Goal: Transaction & Acquisition: Purchase product/service

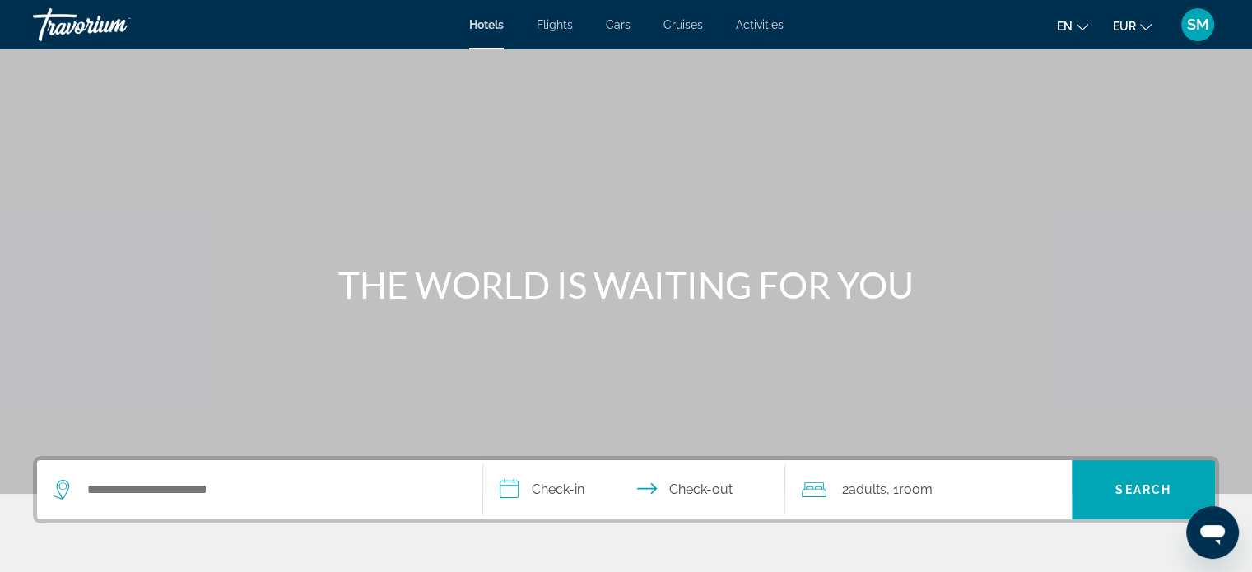
click at [755, 25] on span "Activities" at bounding box center [760, 24] width 48 height 13
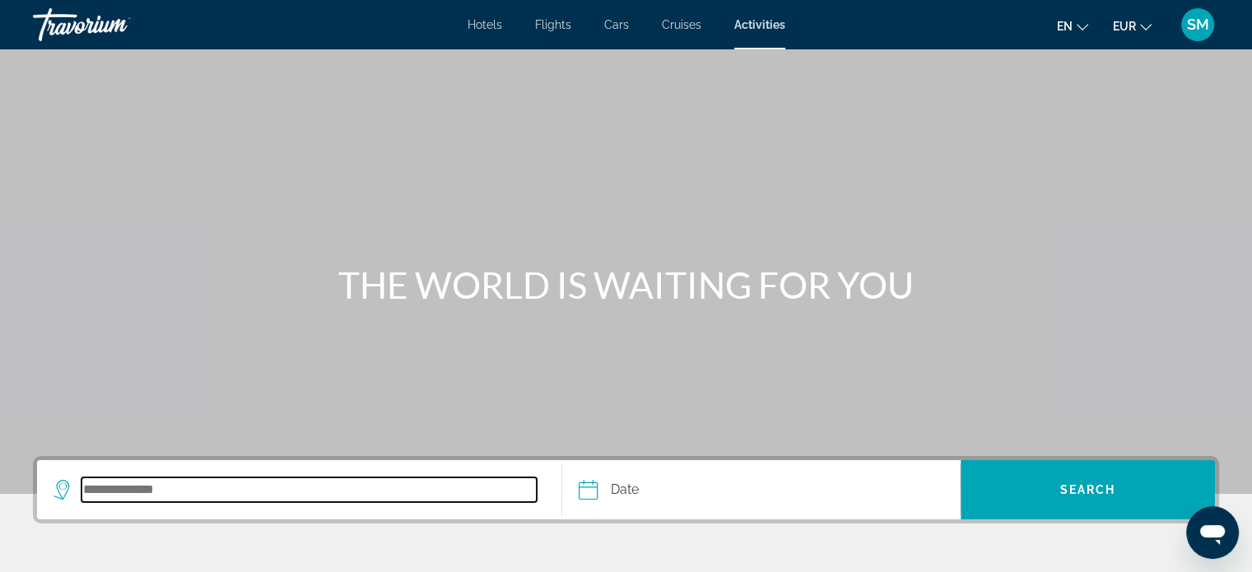
click at [165, 494] on input "Search destination" at bounding box center [309, 490] width 455 height 25
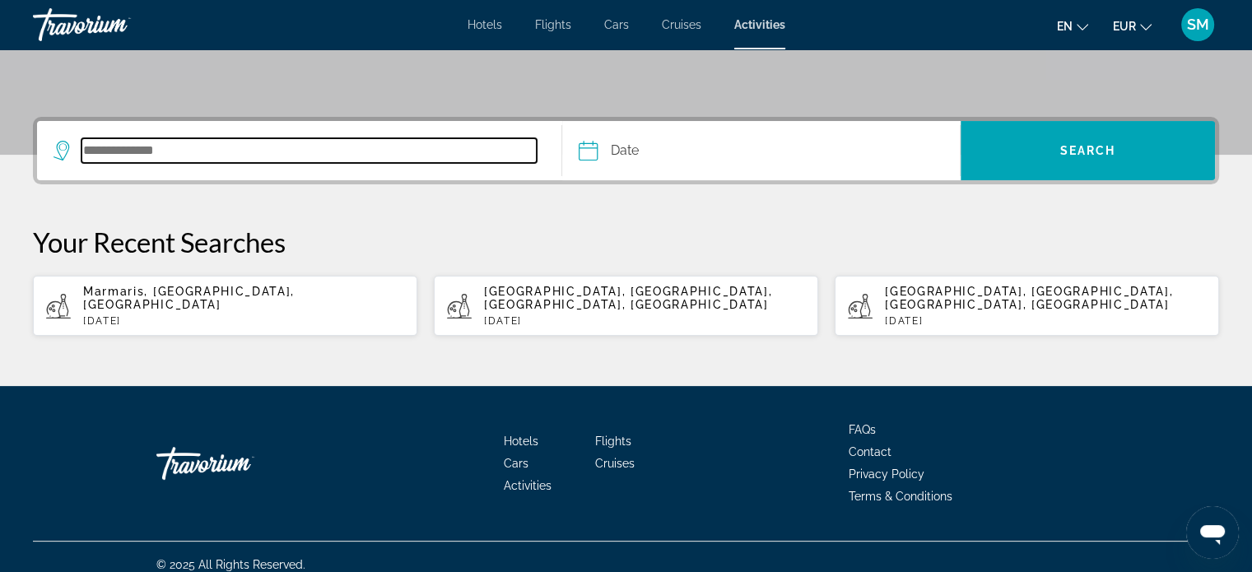
scroll to position [340, 0]
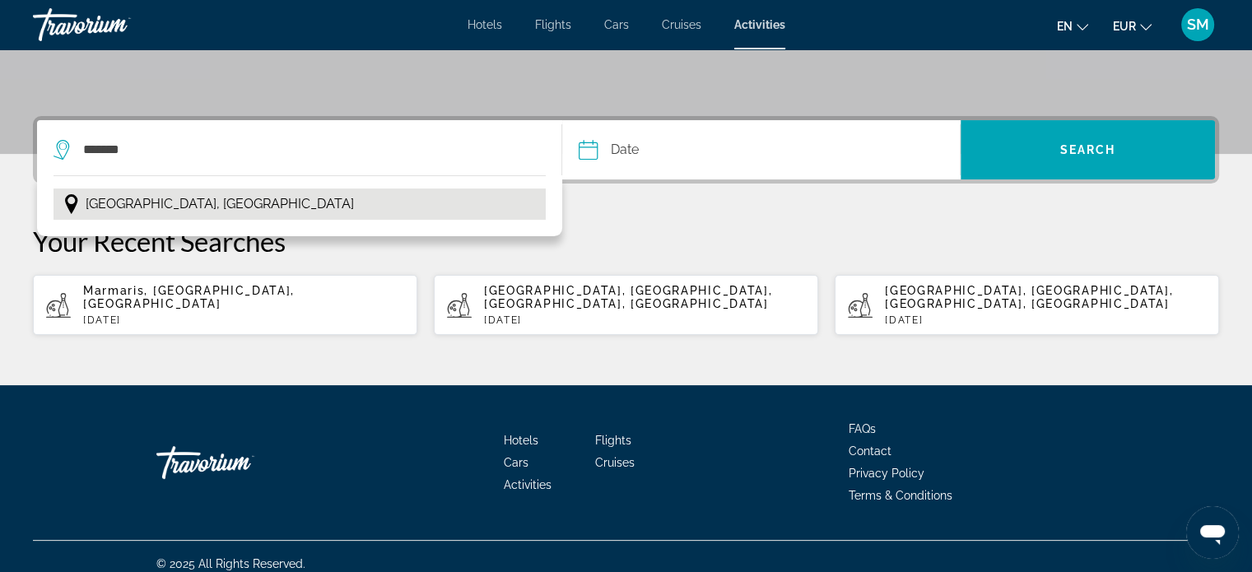
click at [185, 198] on span "[GEOGRAPHIC_DATA], [GEOGRAPHIC_DATA]" at bounding box center [220, 204] width 268 height 23
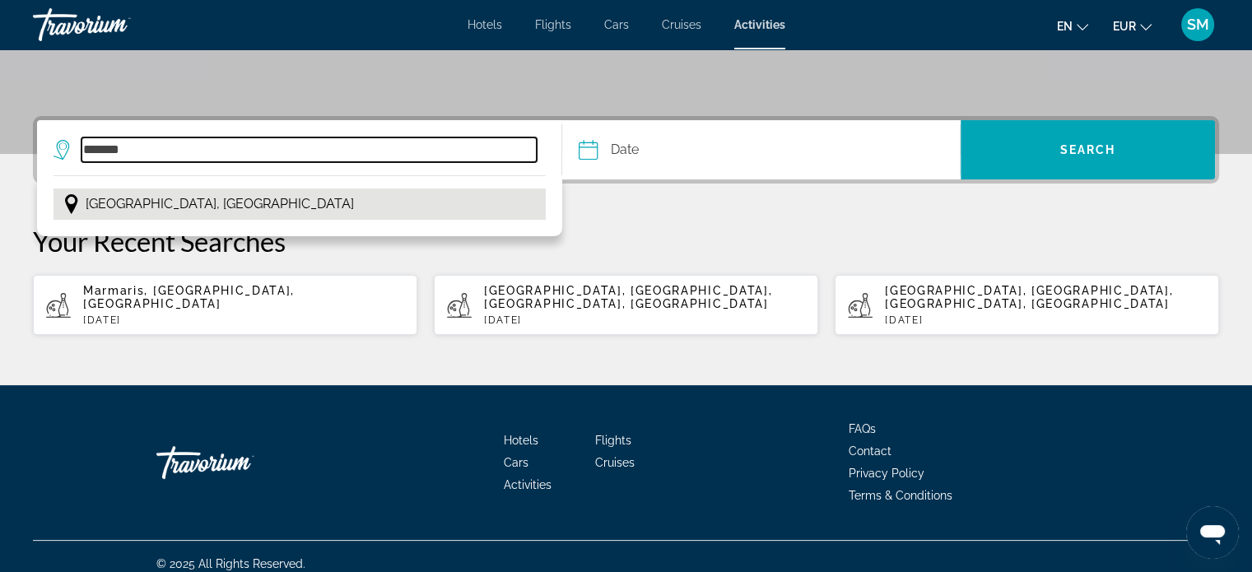
type input "**********"
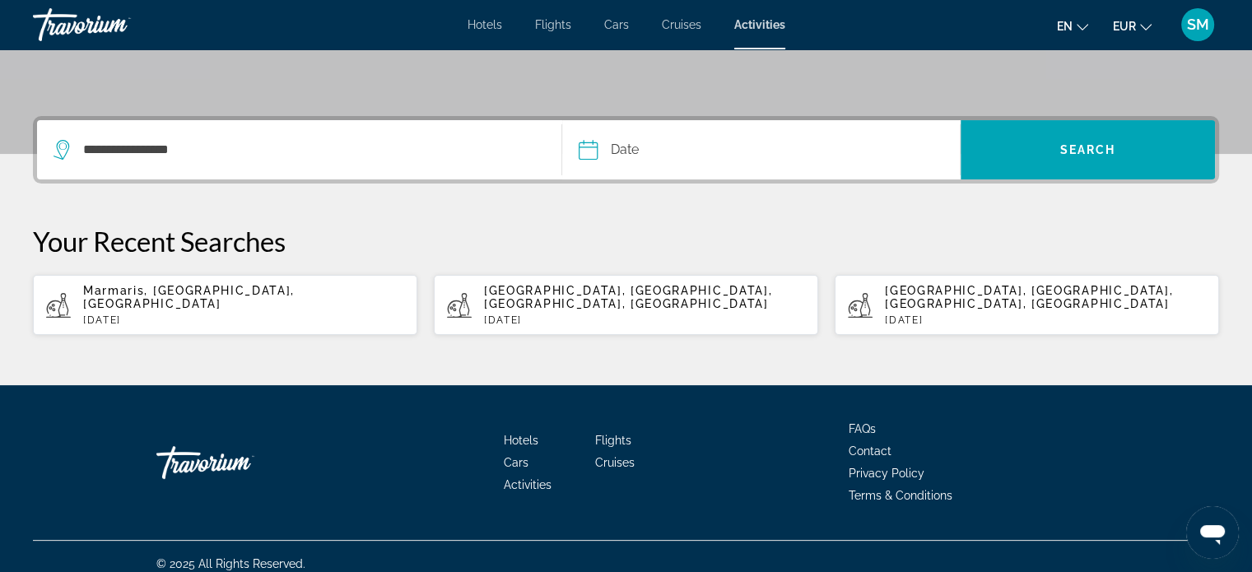
click at [625, 150] on input "Date" at bounding box center [673, 152] width 197 height 64
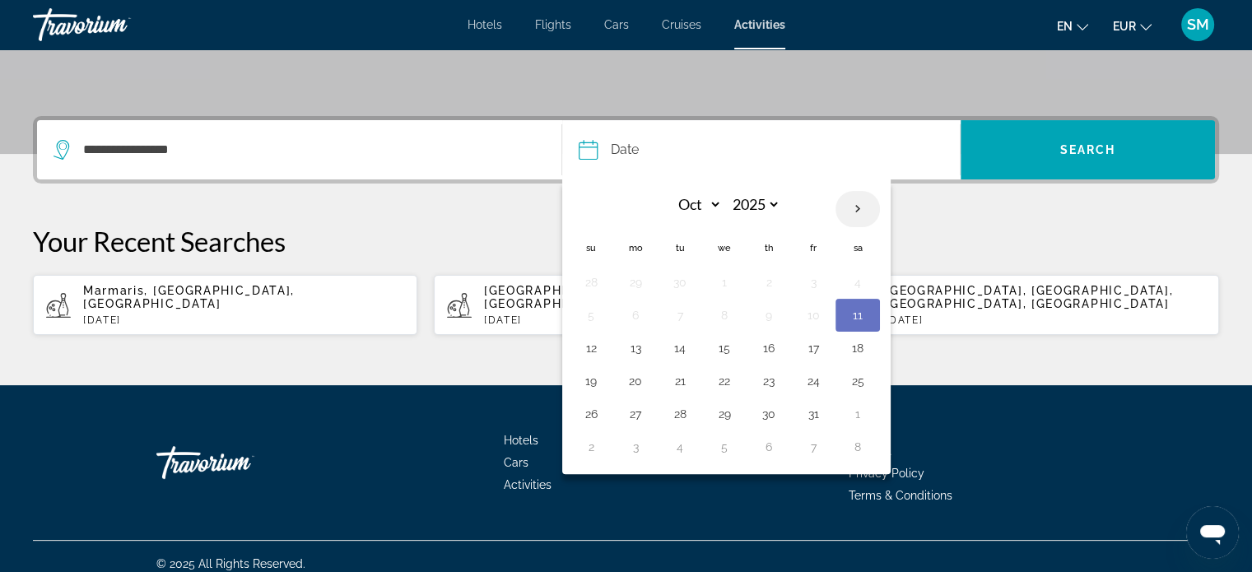
click at [851, 203] on th "Next month" at bounding box center [858, 209] width 44 height 36
select select "**"
click at [859, 282] on button "1" at bounding box center [858, 282] width 26 height 23
type input "**********"
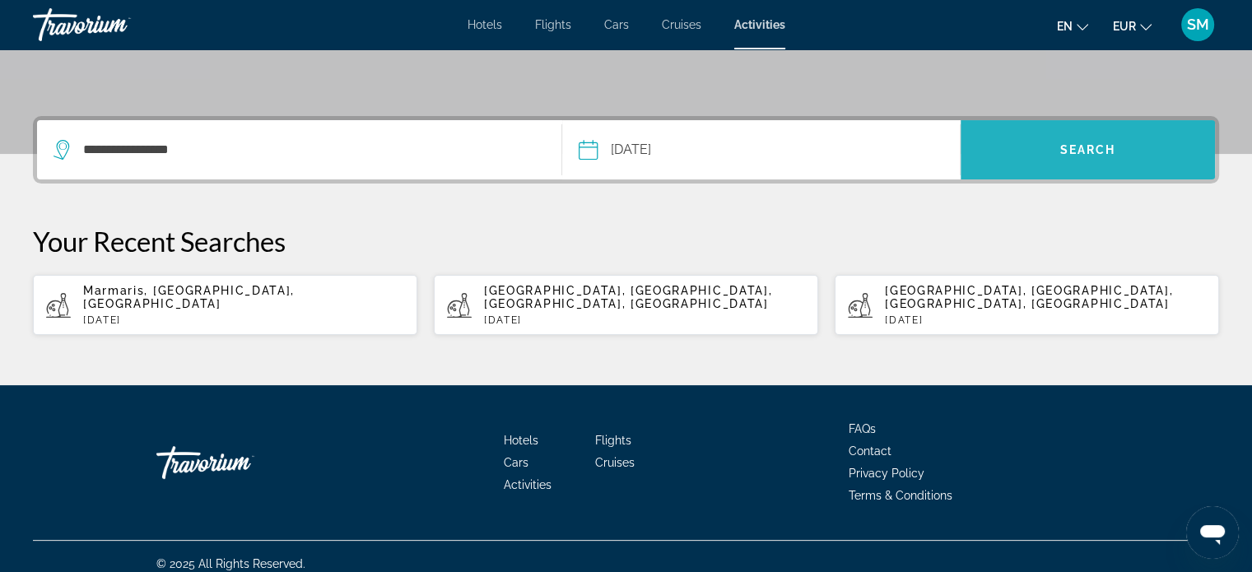
click at [1087, 153] on span "Search" at bounding box center [1088, 149] width 56 height 13
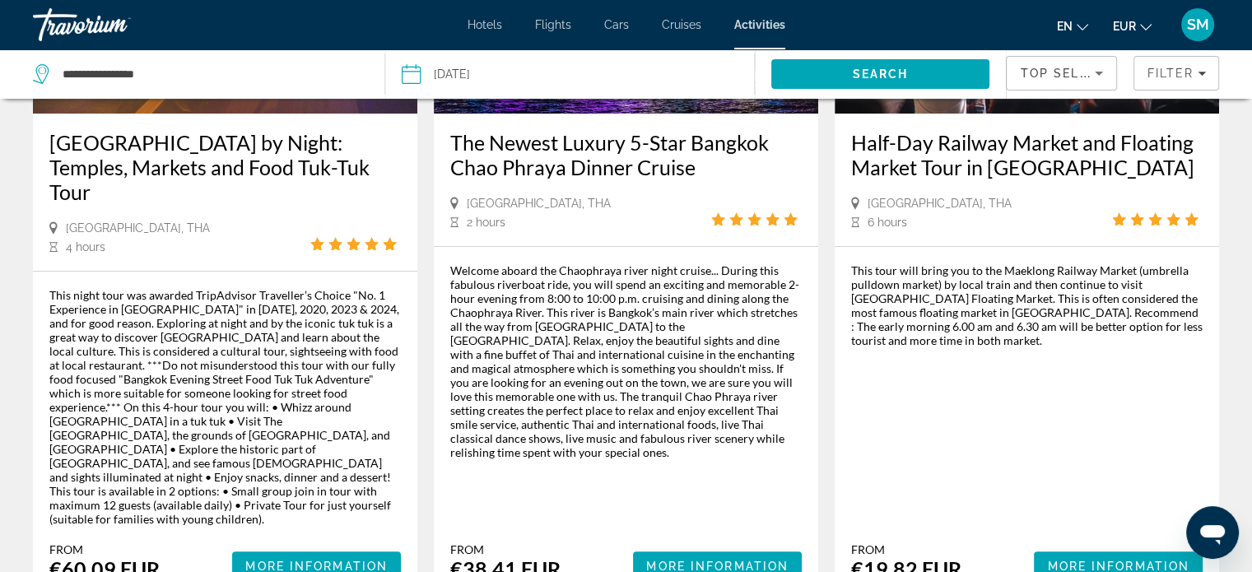
scroll to position [305, 0]
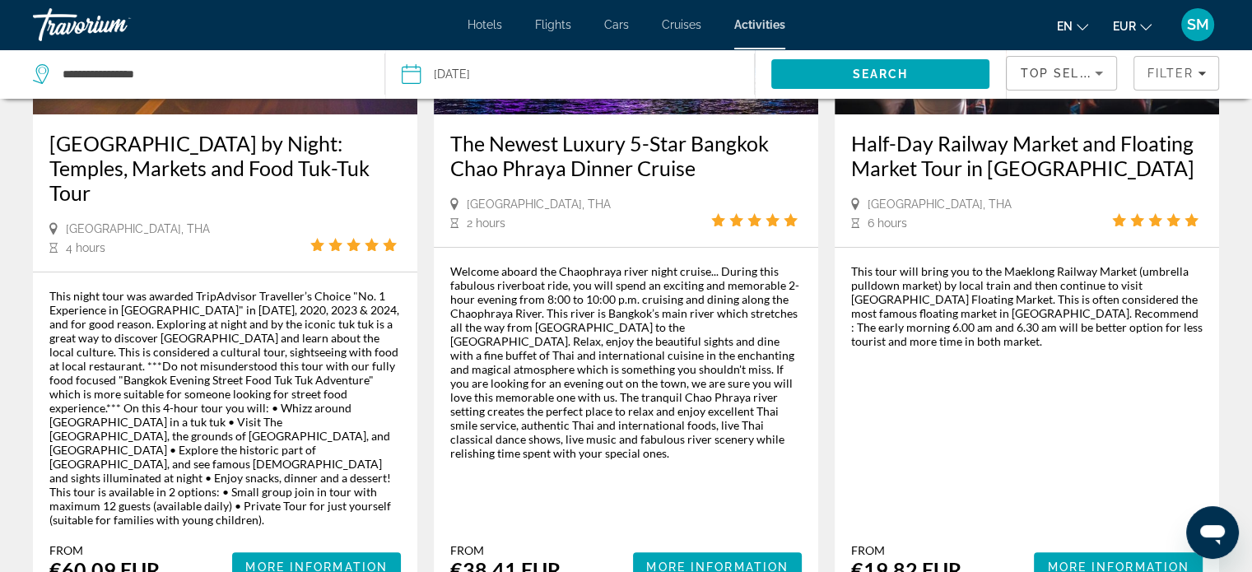
click at [1080, 347] on div "This tour will bring you to the Maeklong Railway Market (umbrella pulldown mark…" at bounding box center [1027, 306] width 352 height 84
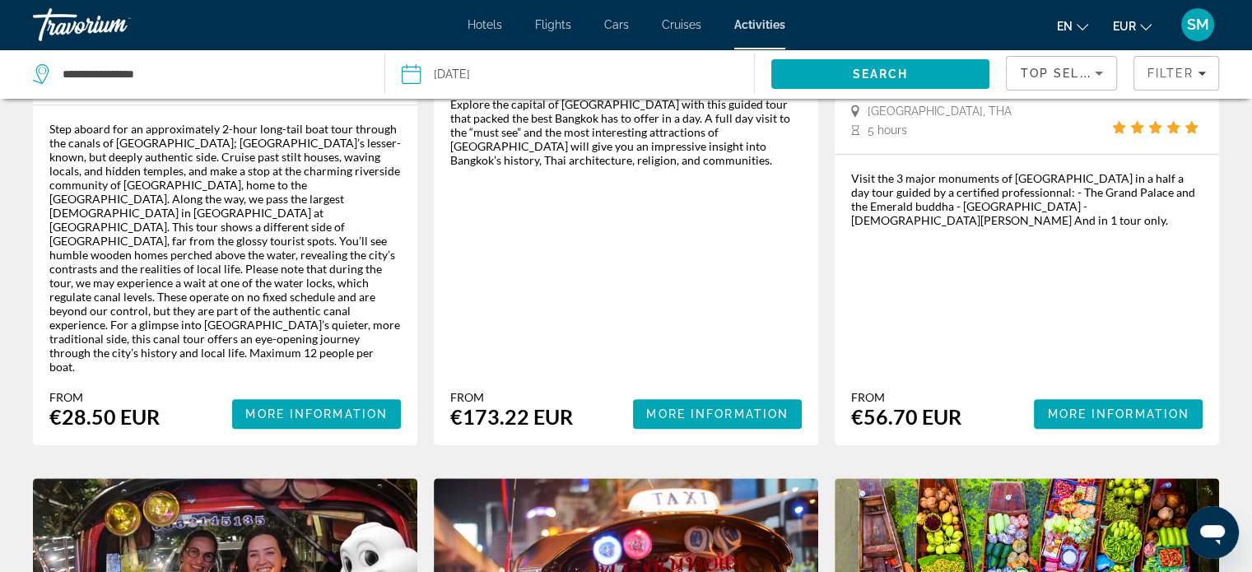
scroll to position [1235, 0]
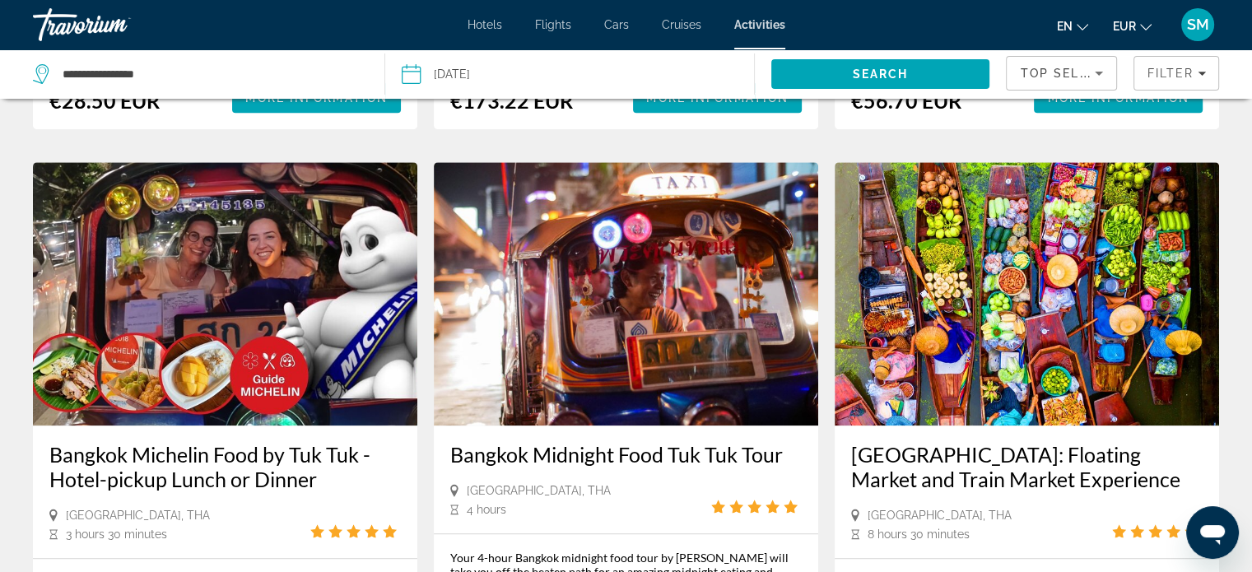
click at [1034, 442] on div "[GEOGRAPHIC_DATA]: Floating Market and Train Market Experience" at bounding box center [1027, 475] width 352 height 66
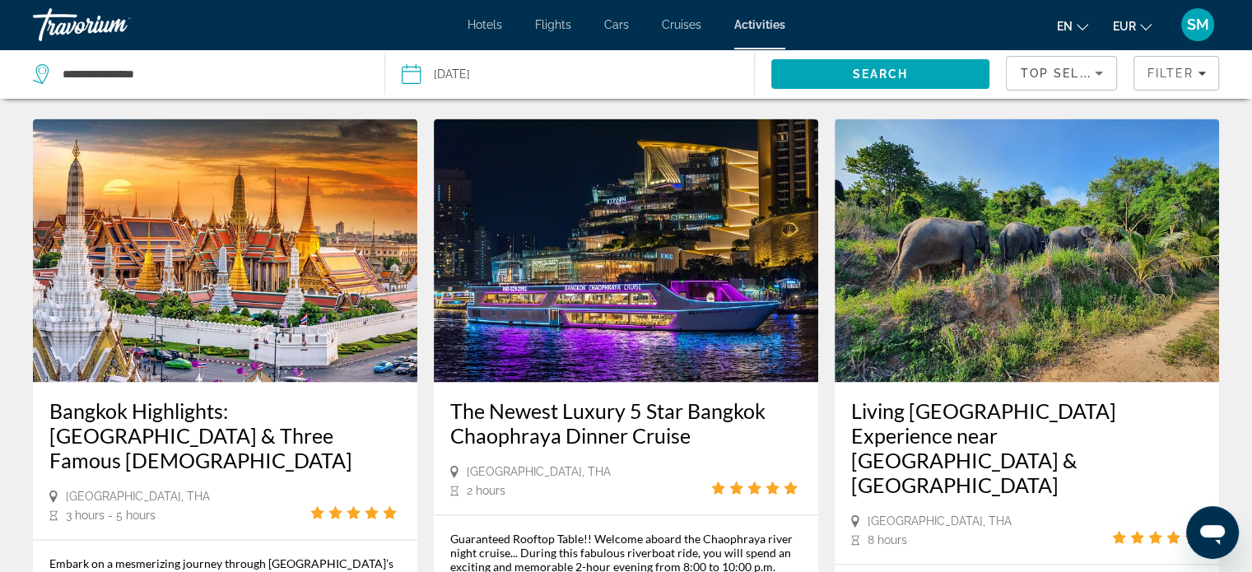
scroll to position [2328, 0]
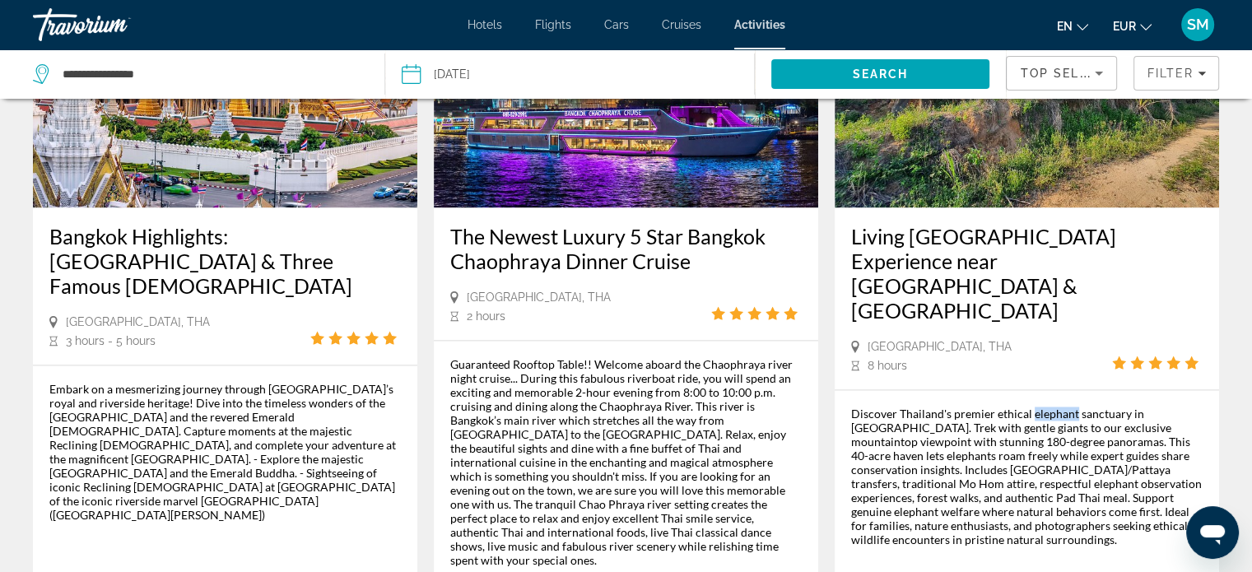
scroll to position [2506, 0]
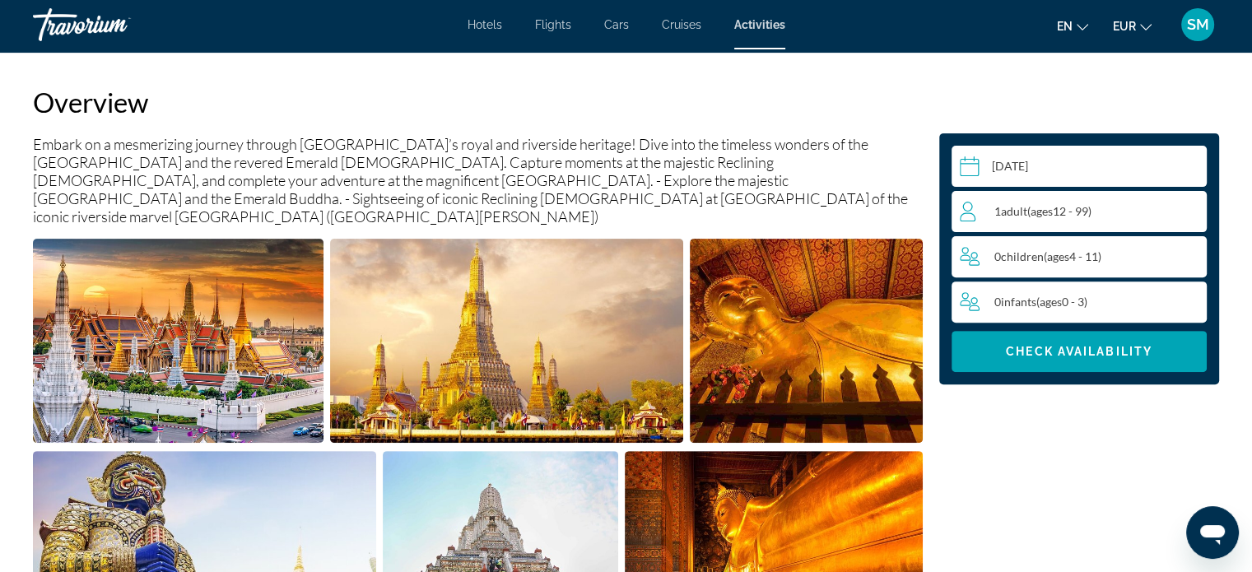
scroll to position [530, 0]
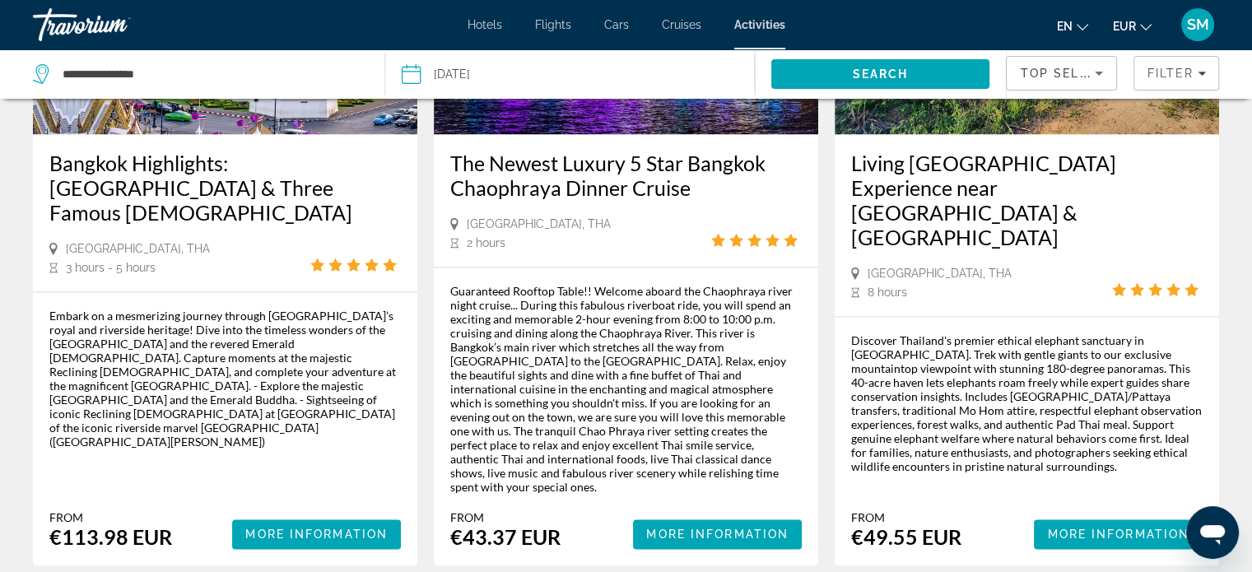
scroll to position [2579, 0]
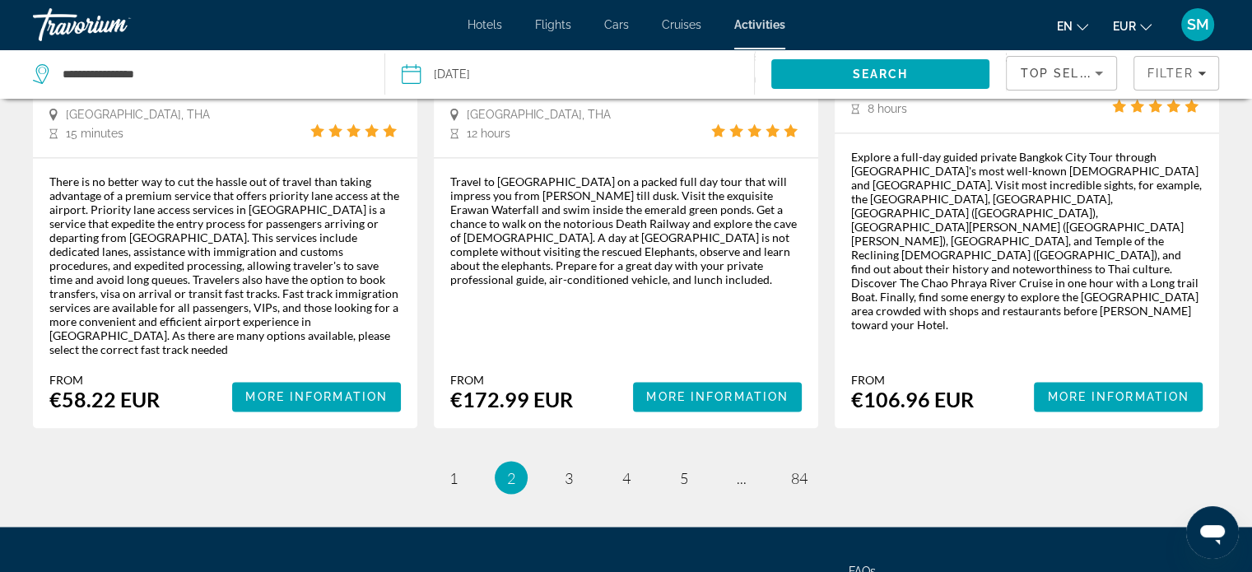
scroll to position [2677, 0]
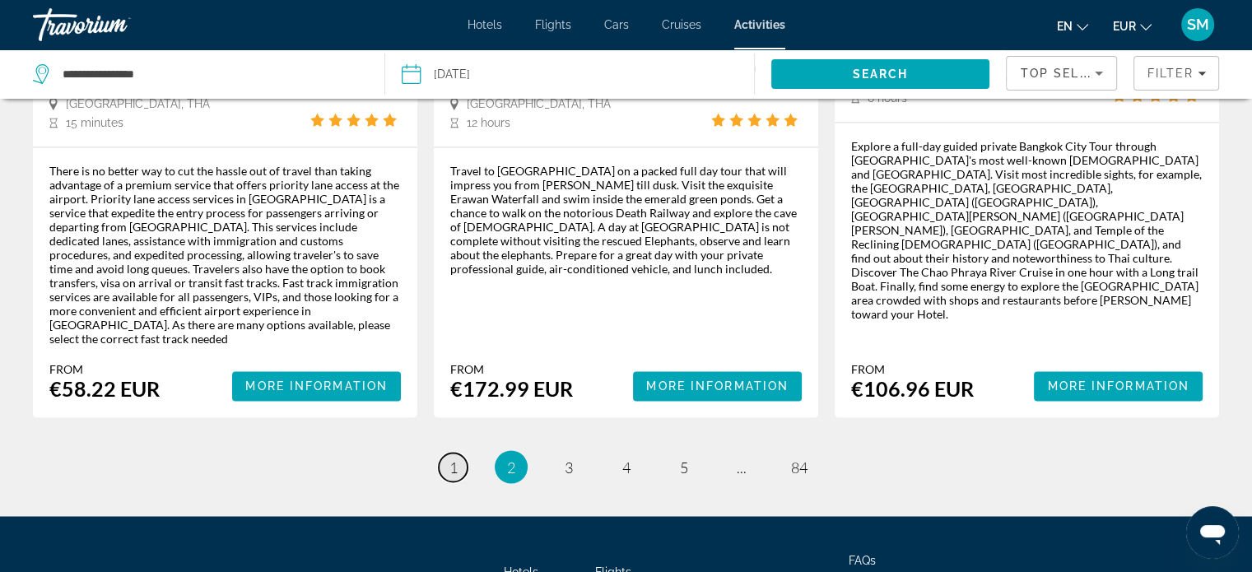
click at [454, 458] on span "1" at bounding box center [454, 467] width 8 height 18
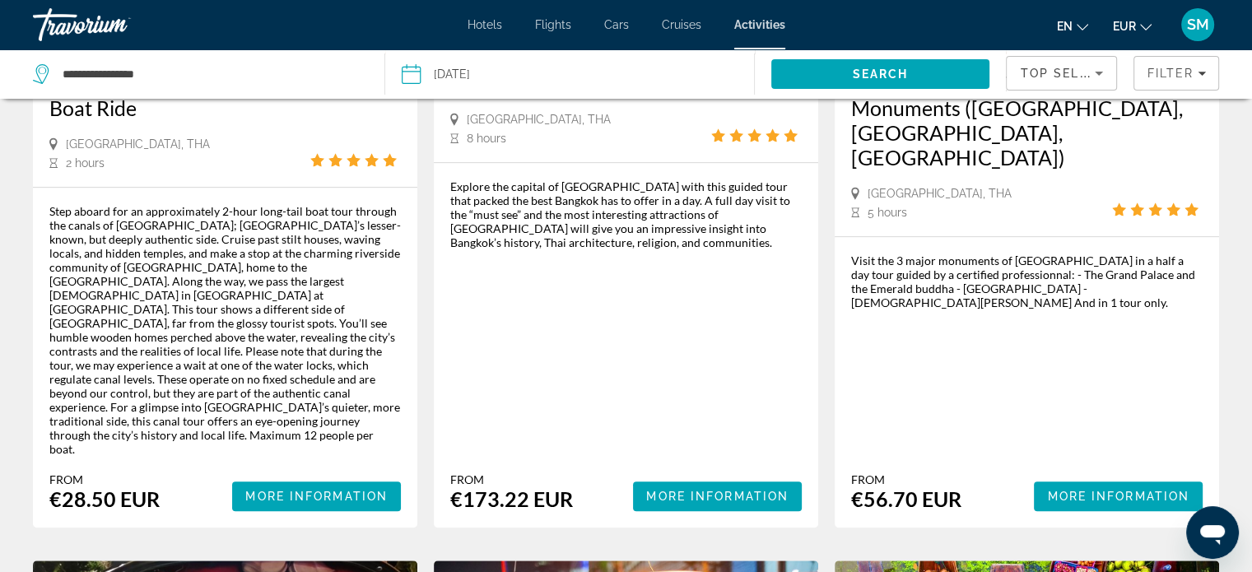
scroll to position [1153, 0]
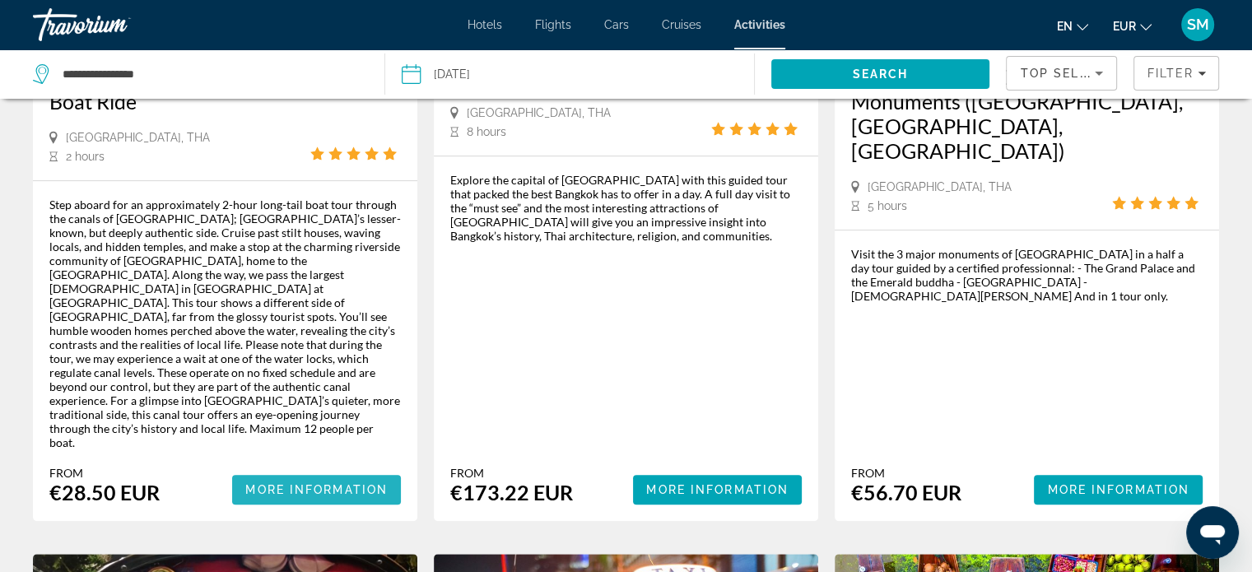
click at [293, 483] on span "More Information" at bounding box center [316, 489] width 142 height 13
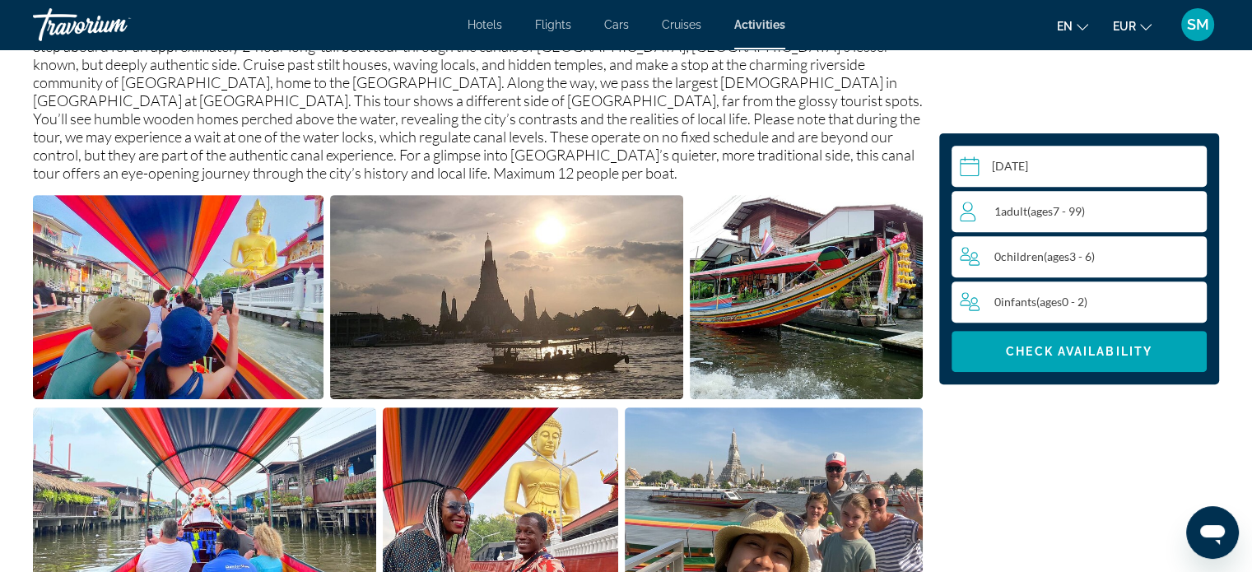
scroll to position [642, 0]
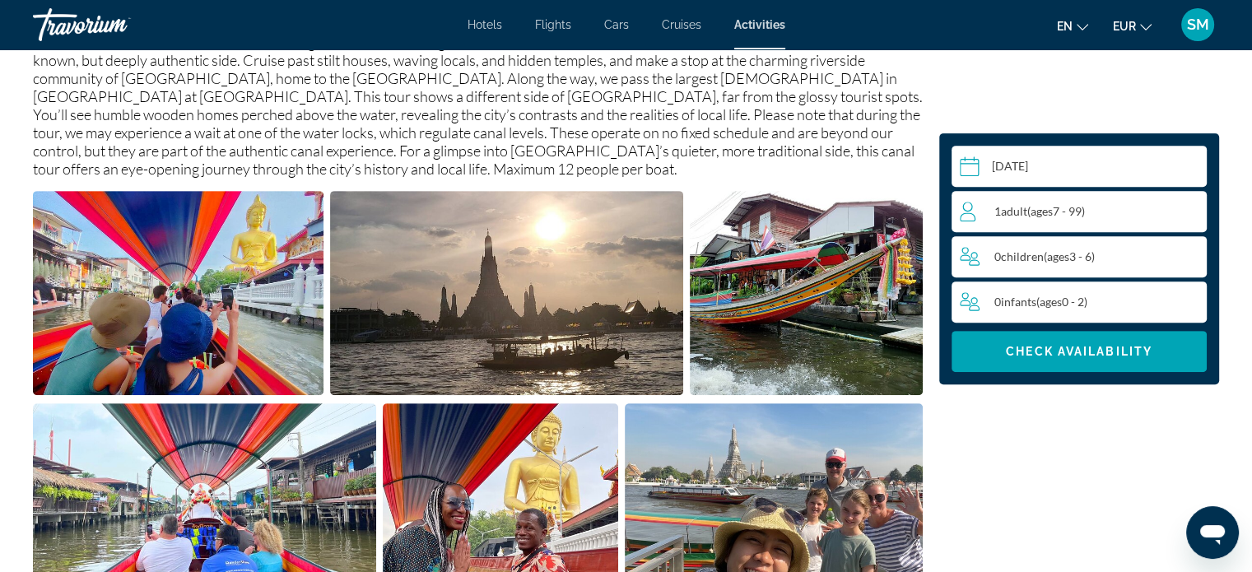
click at [1153, 205] on div "1 Adult Adults ( ages [DEMOGRAPHIC_DATA])" at bounding box center [1083, 212] width 246 height 20
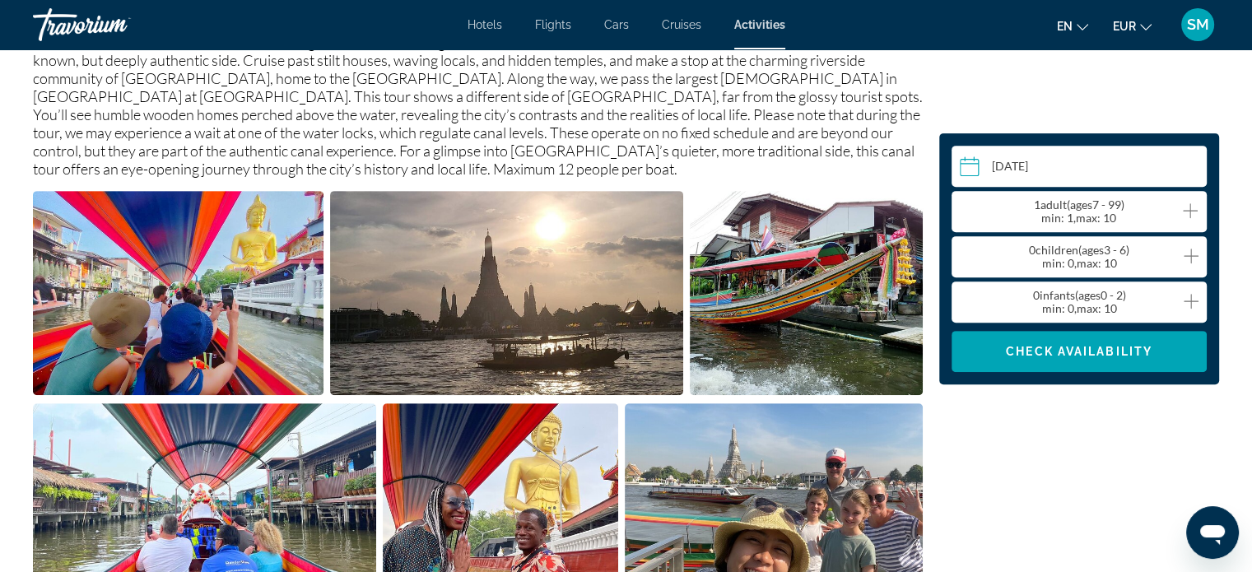
click at [1200, 210] on div "1 Adult Adults ( ages [DEMOGRAPHIC_DATA]) min : 1, max : 10" at bounding box center [1083, 211] width 246 height 26
click at [1189, 209] on icon "Increment adults" at bounding box center [1190, 211] width 15 height 20
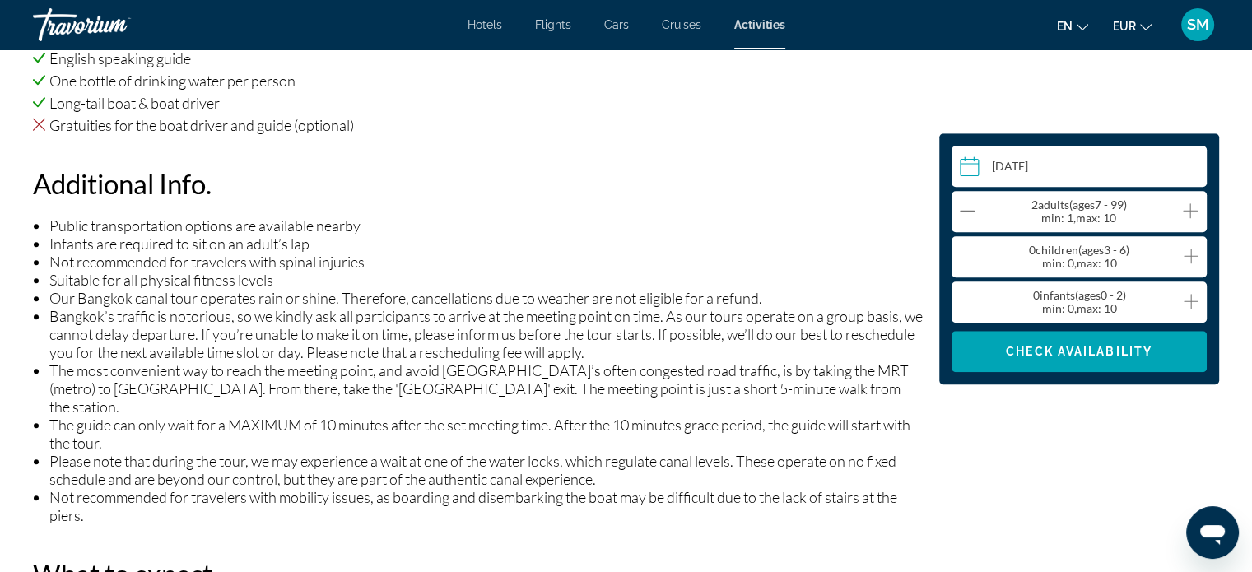
scroll to position [1267, 0]
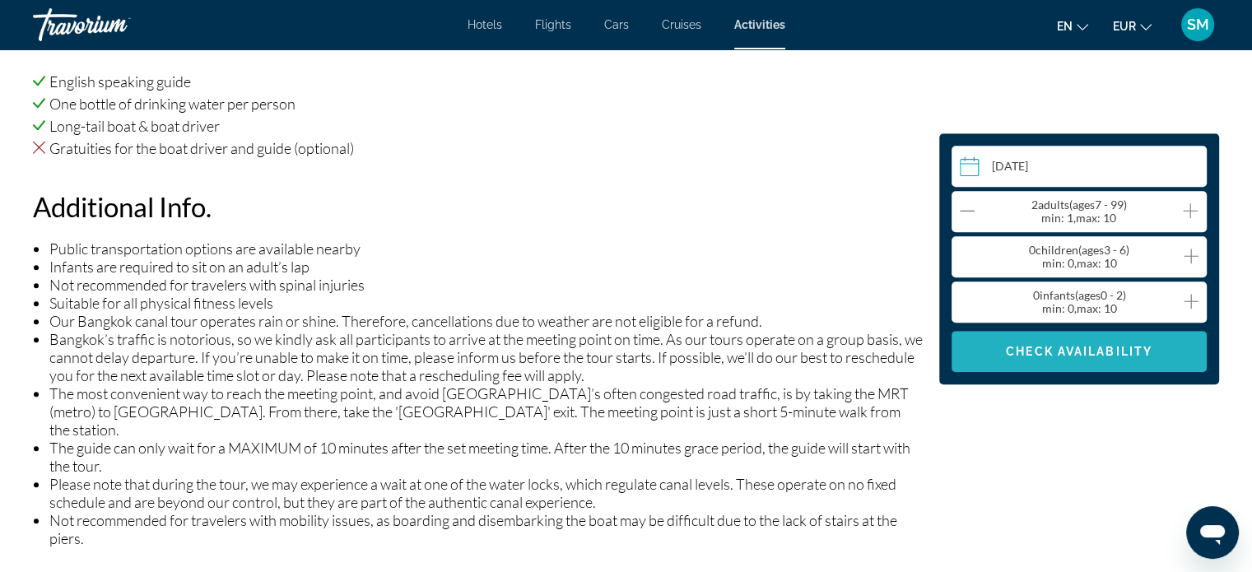
click at [1090, 352] on span "Check Availability" at bounding box center [1079, 351] width 147 height 13
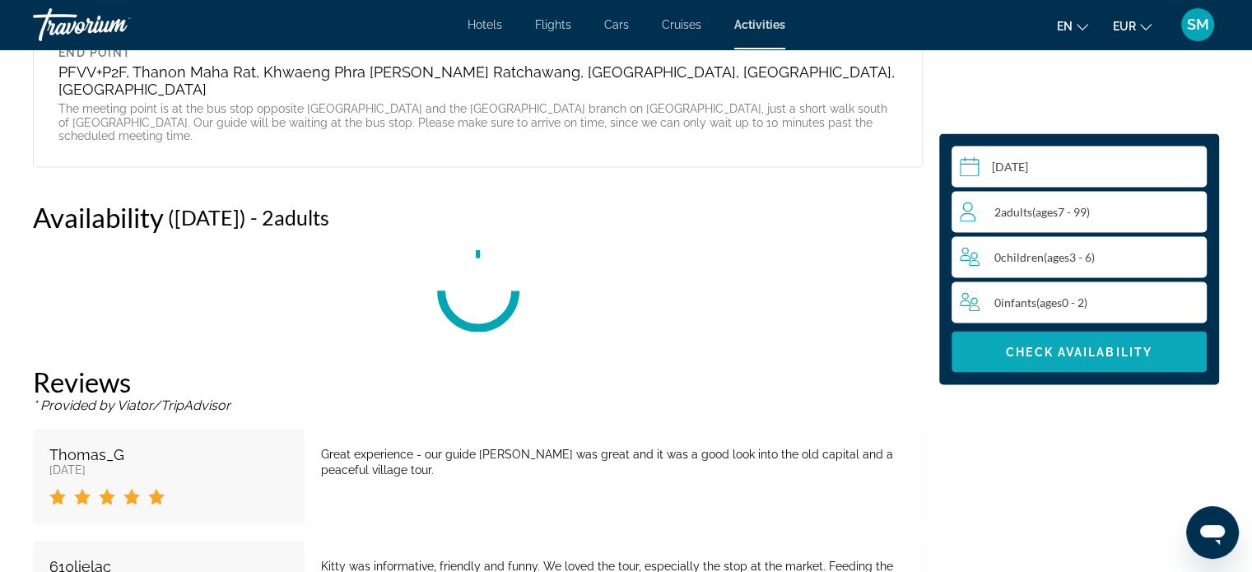
scroll to position [3018, 0]
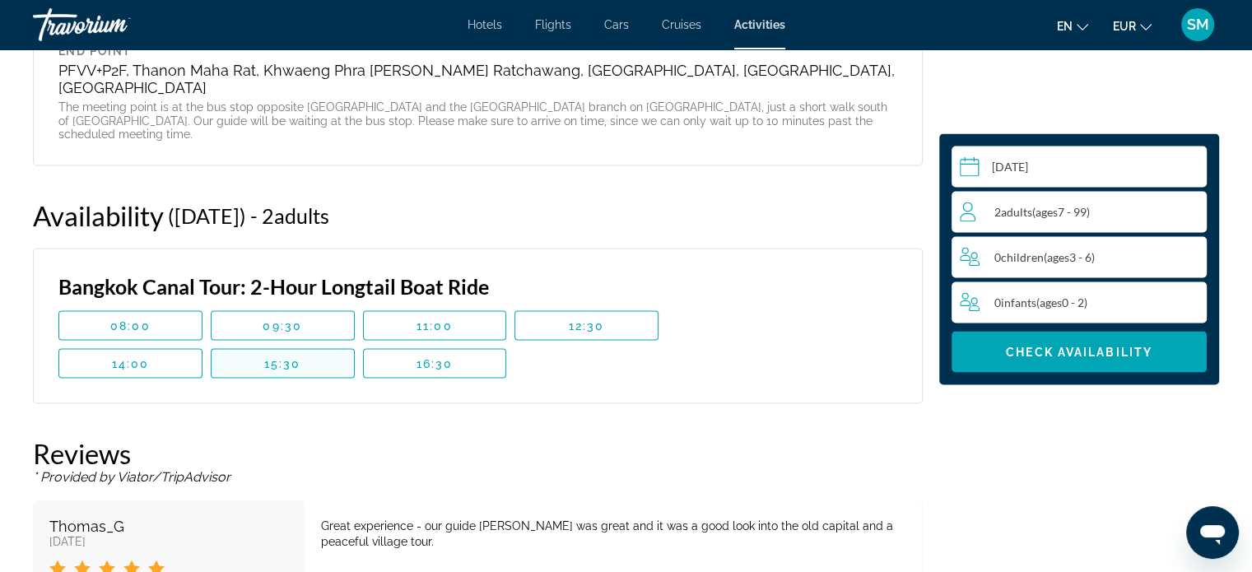
click at [288, 356] on span "15:30" at bounding box center [282, 362] width 37 height 13
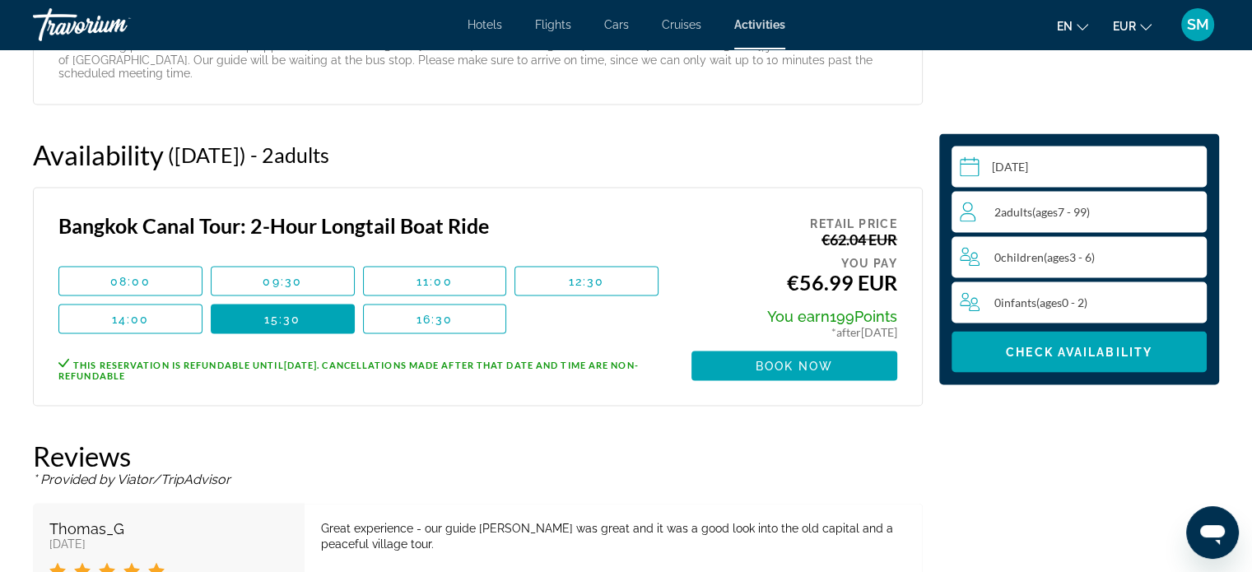
scroll to position [3078, 0]
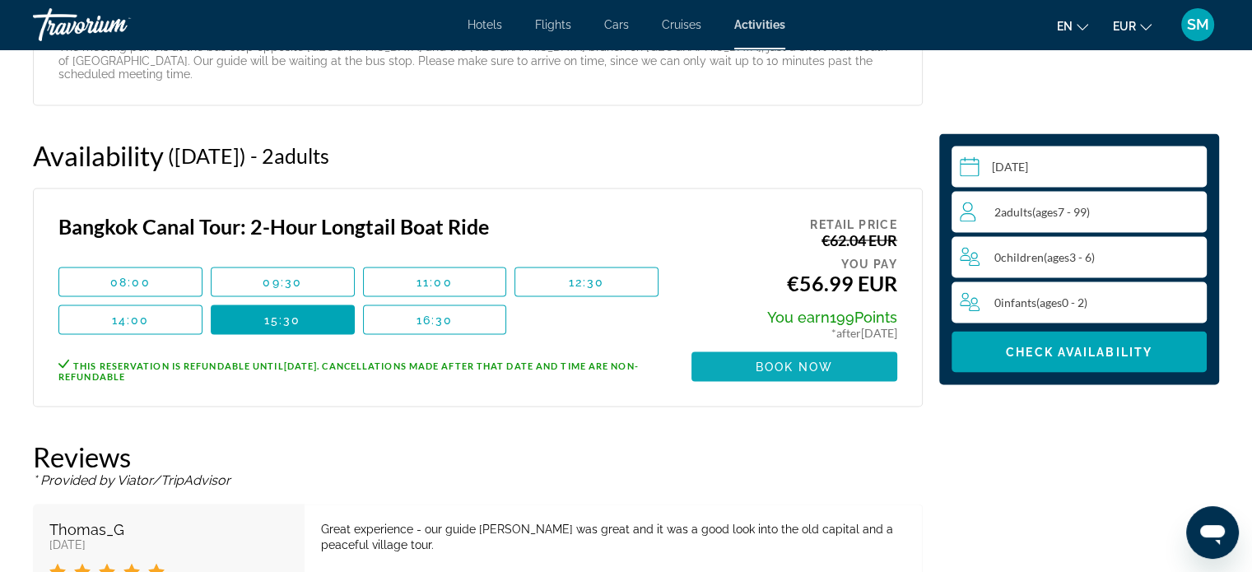
click at [799, 360] on span "Book now" at bounding box center [795, 366] width 78 height 13
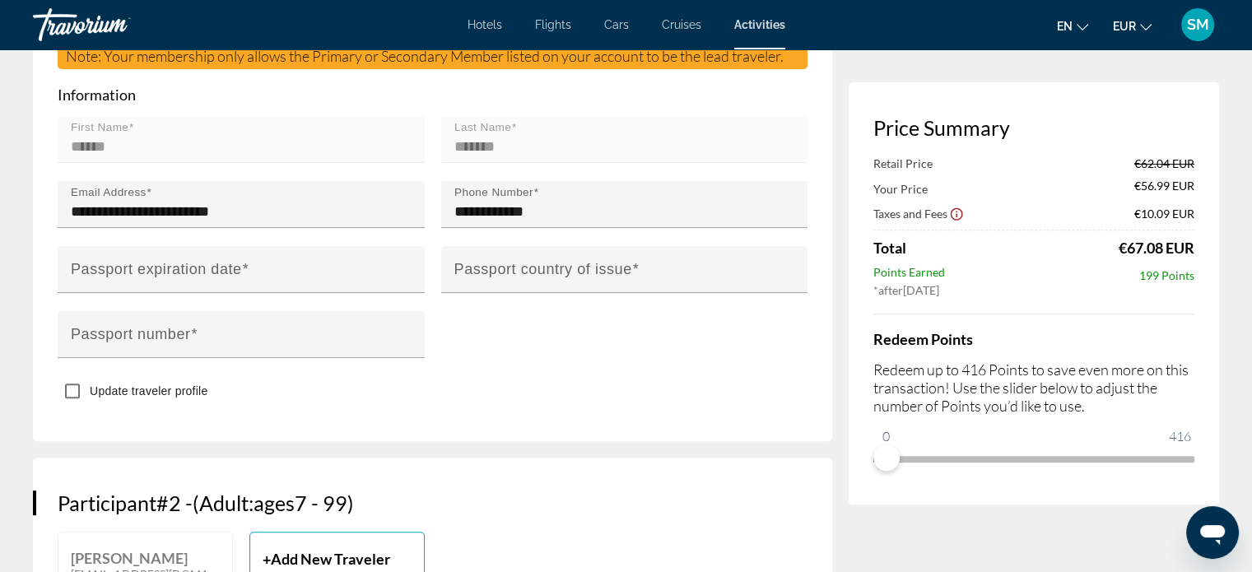
scroll to position [585, 0]
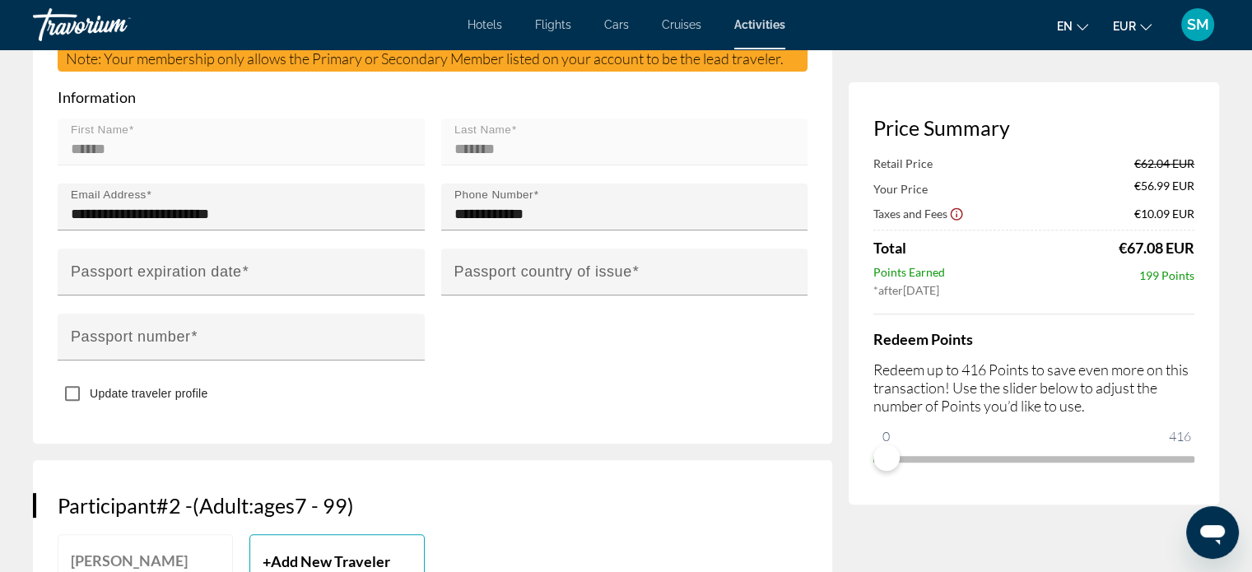
click at [211, 272] on input "**********" at bounding box center [245, 284] width 374 height 70
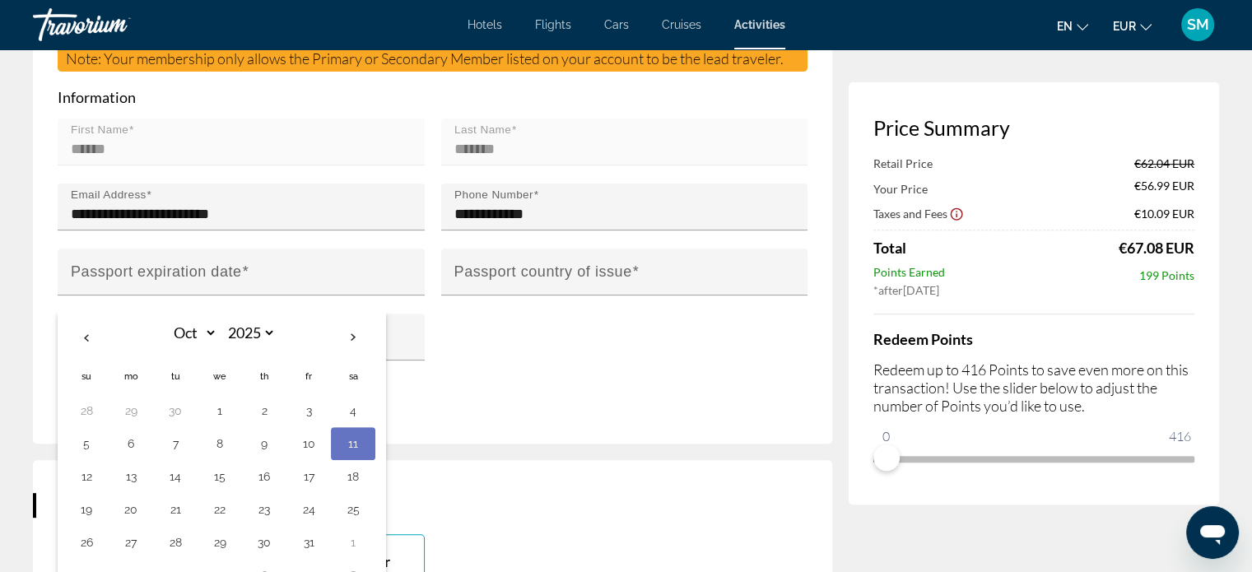
click at [591, 371] on div "**********" at bounding box center [432, 249] width 766 height 260
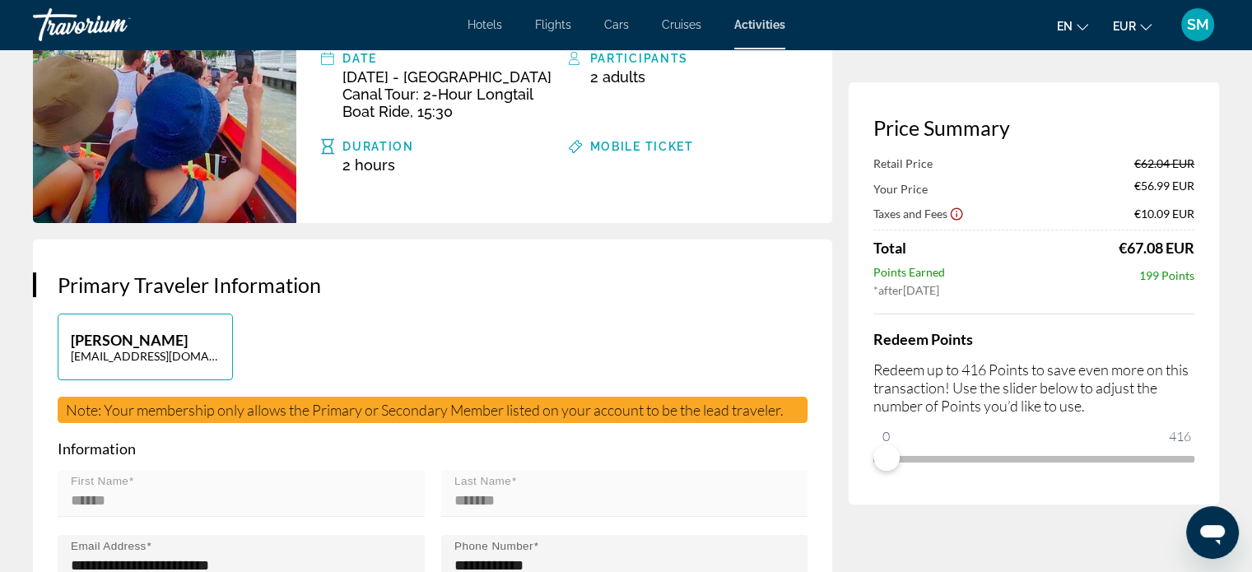
scroll to position [0, 0]
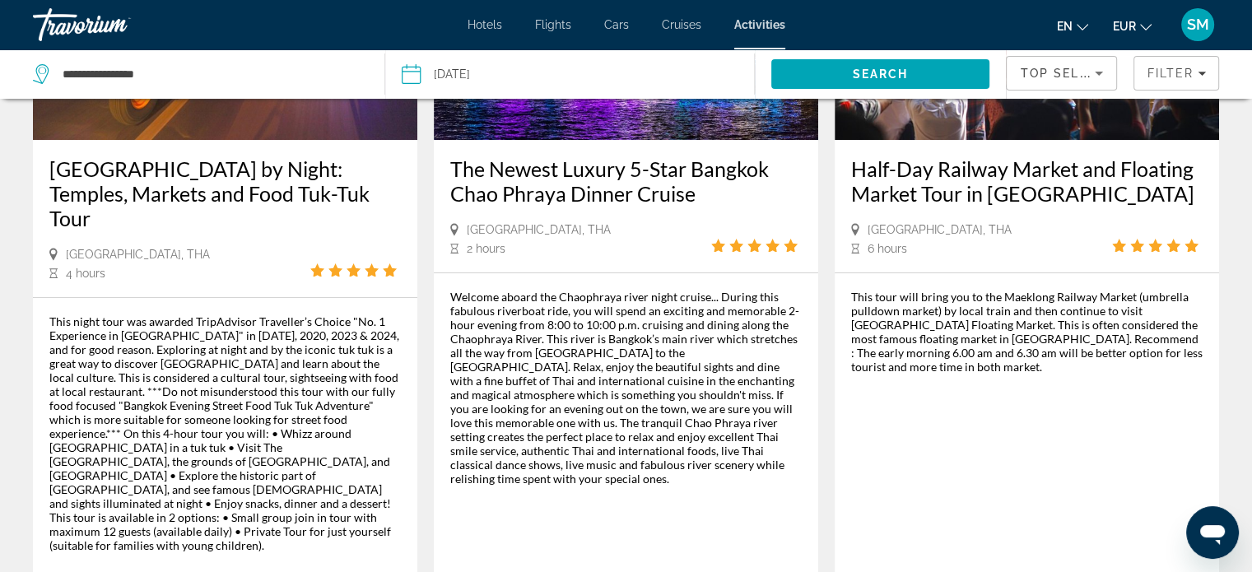
scroll to position [280, 0]
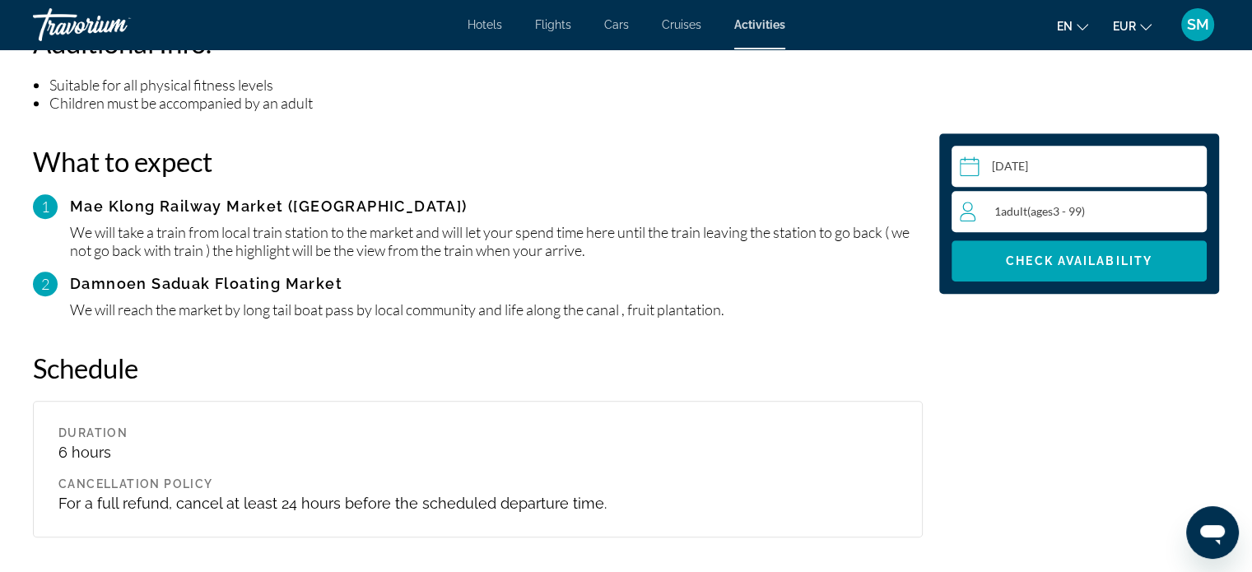
scroll to position [1388, 0]
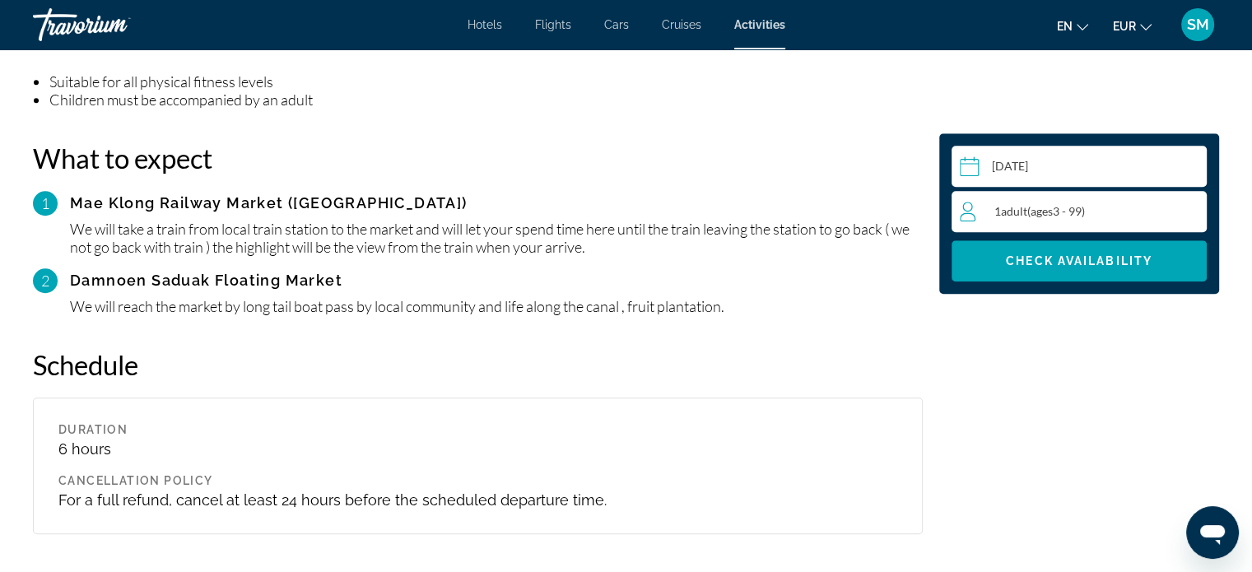
click at [1044, 170] on input "Main content" at bounding box center [1083, 169] width 262 height 46
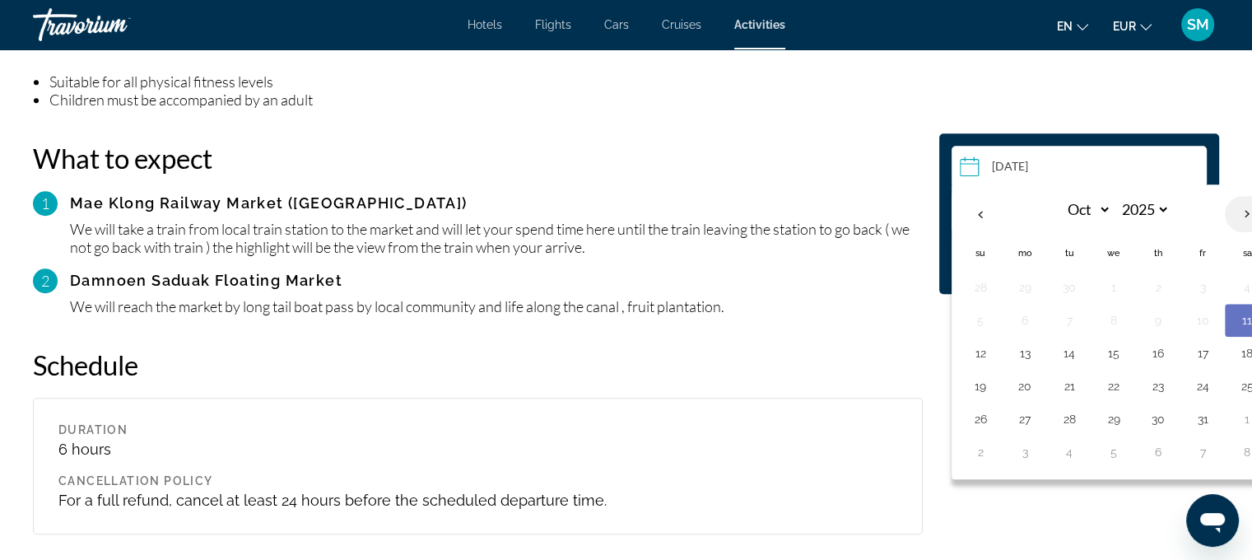
click at [1242, 213] on th "Next month" at bounding box center [1247, 214] width 44 height 36
select select "**"
click at [979, 319] on button "2" at bounding box center [980, 320] width 26 height 23
type input "**********"
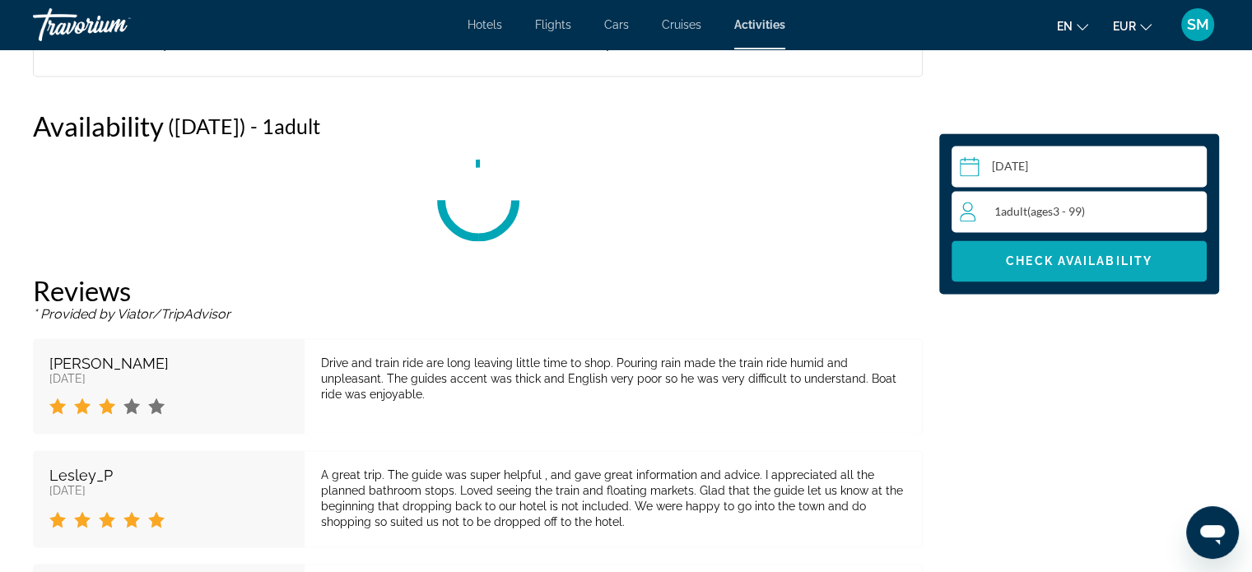
scroll to position [2471, 0]
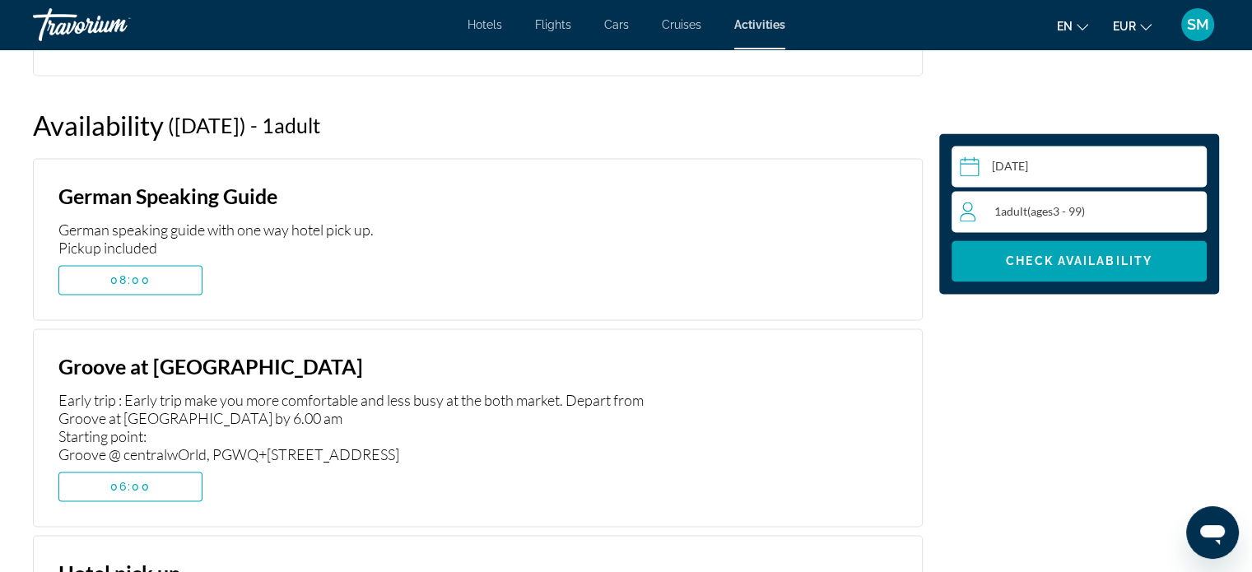
click at [1128, 205] on div "1 Adult Adults ( ages [DEMOGRAPHIC_DATA])" at bounding box center [1083, 212] width 246 height 20
click at [1191, 204] on icon "Increment adults" at bounding box center [1190, 211] width 15 height 20
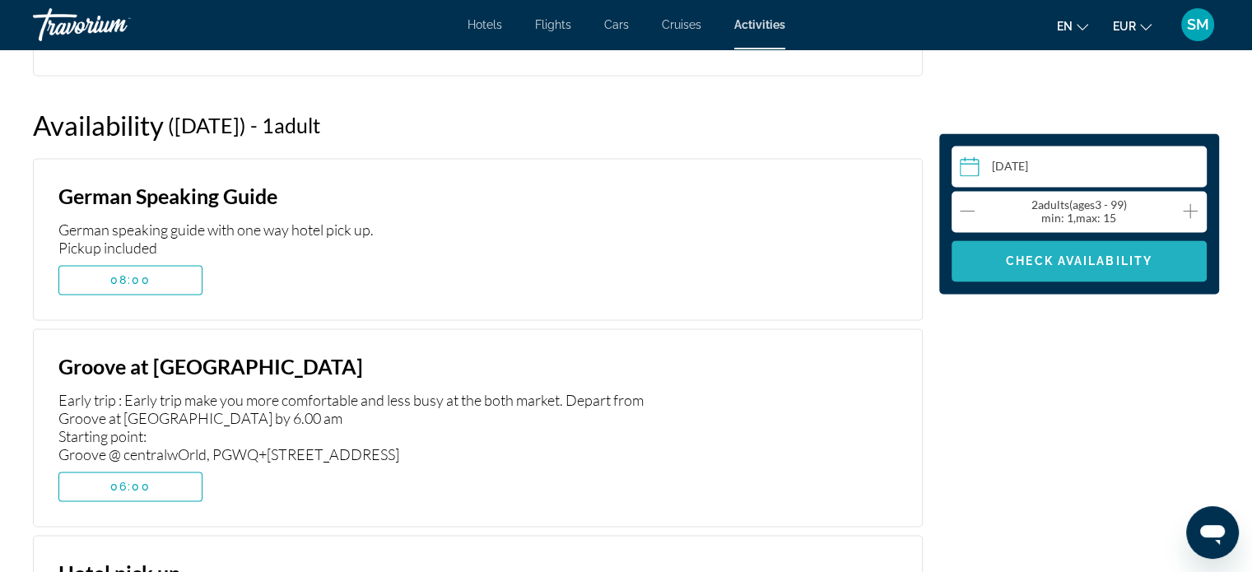
click at [1049, 255] on span "Check Availability" at bounding box center [1079, 260] width 147 height 13
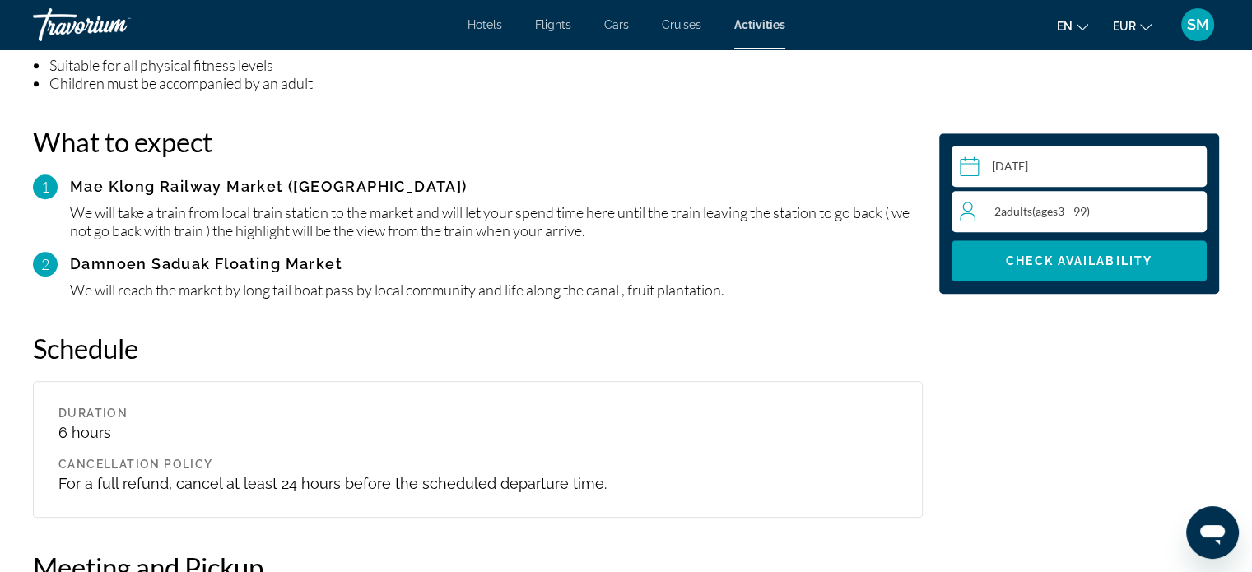
scroll to position [1403, 0]
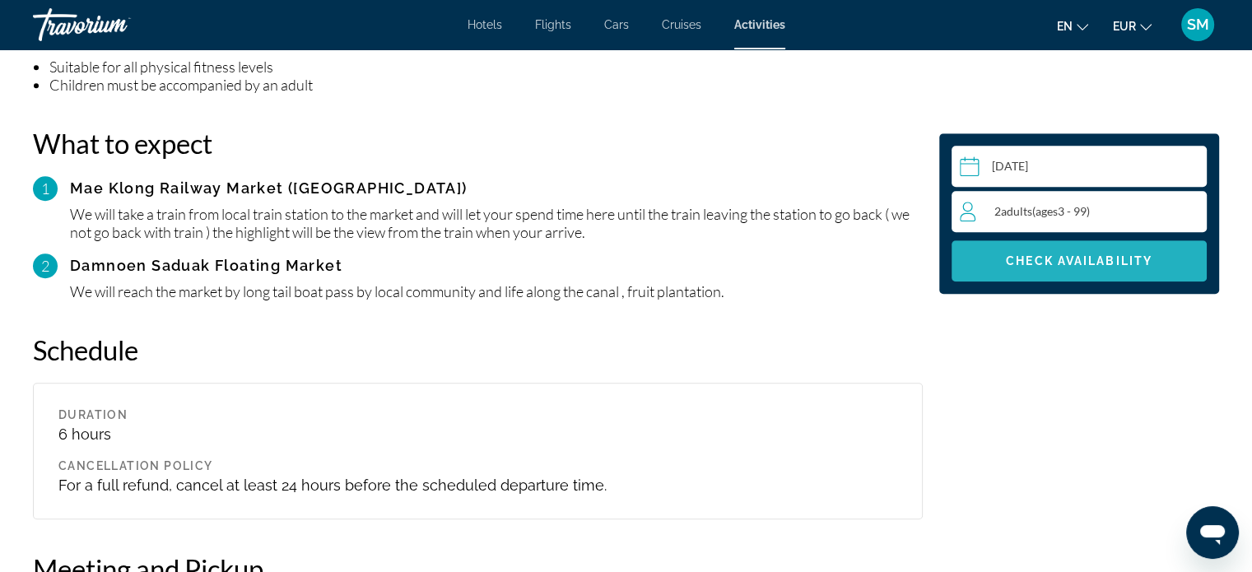
click at [1041, 259] on span "Check Availability" at bounding box center [1079, 260] width 147 height 13
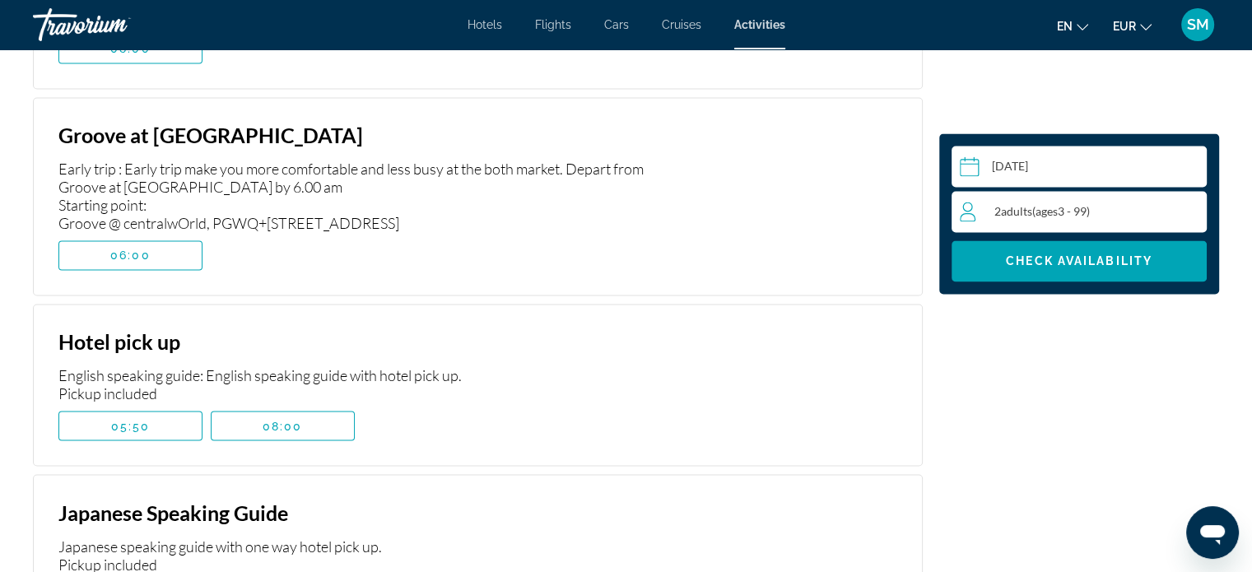
scroll to position [2704, 0]
click at [289, 417] on span "08:00" at bounding box center [283, 423] width 40 height 13
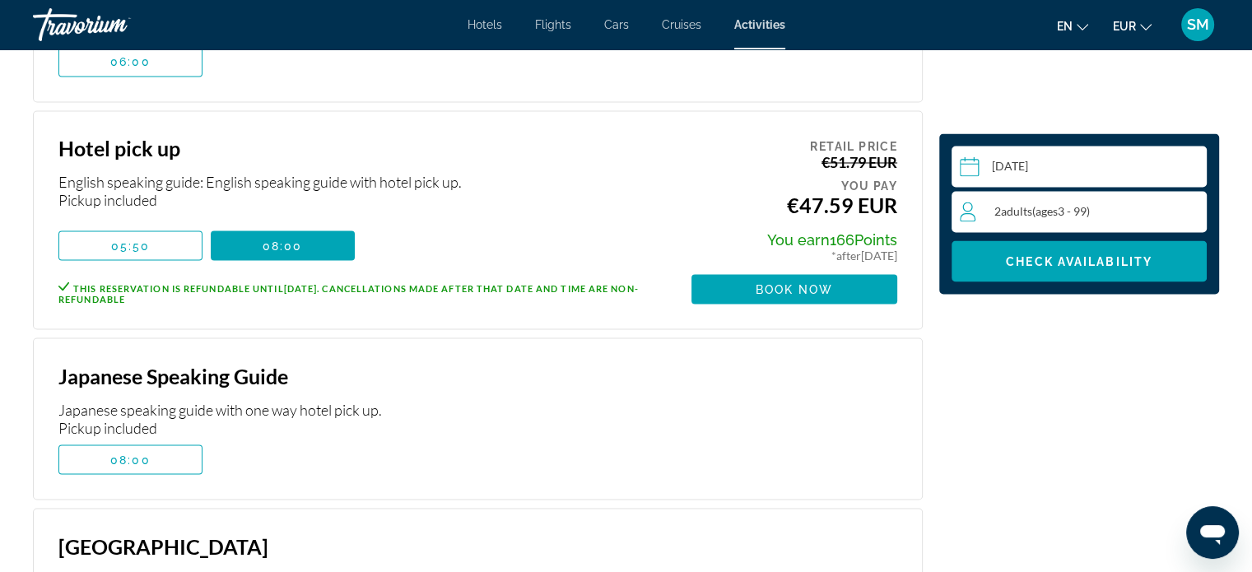
scroll to position [2896, 0]
click at [766, 282] on span "Book now" at bounding box center [795, 288] width 78 height 13
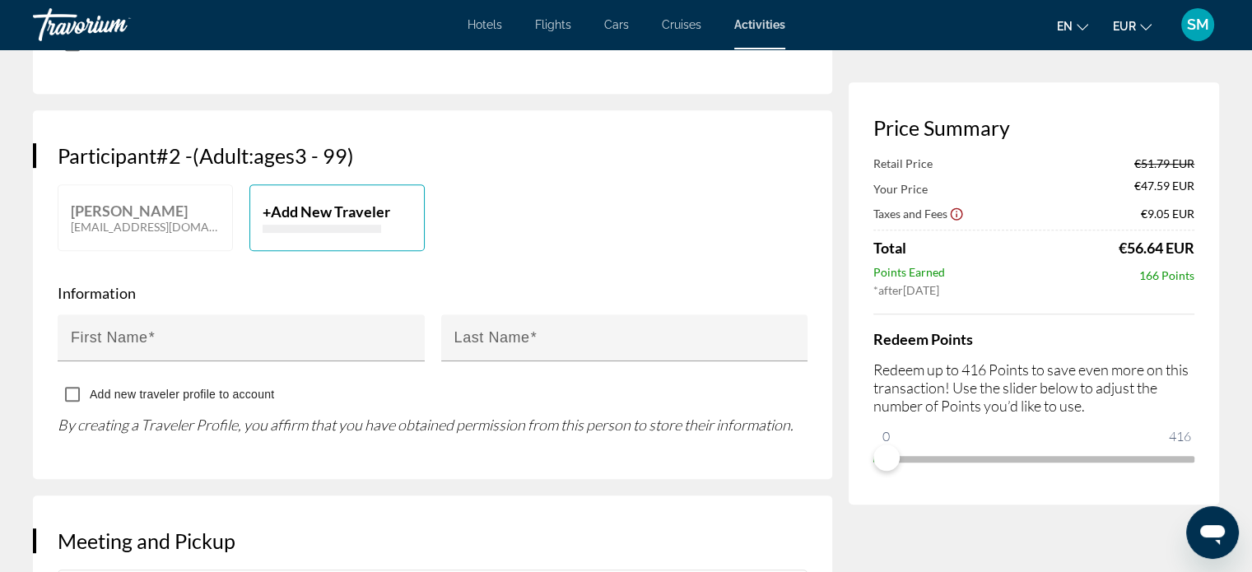
scroll to position [748, 0]
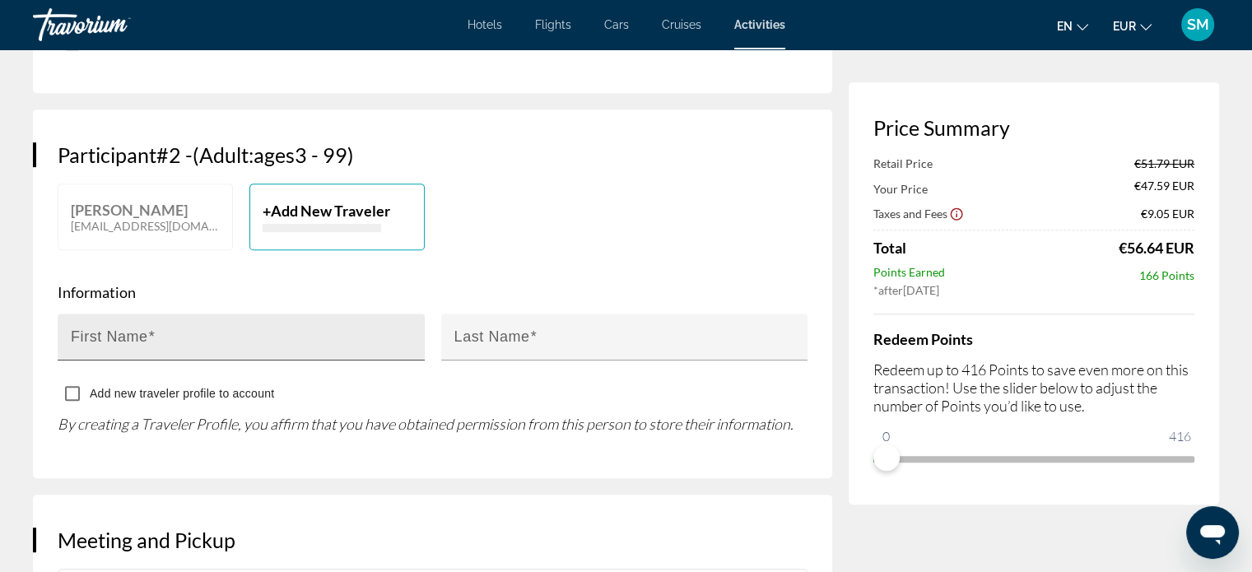
click at [96, 345] on mat-label "First Name" at bounding box center [109, 336] width 77 height 16
click at [96, 354] on input "First Name" at bounding box center [246, 344] width 351 height 20
type input "********"
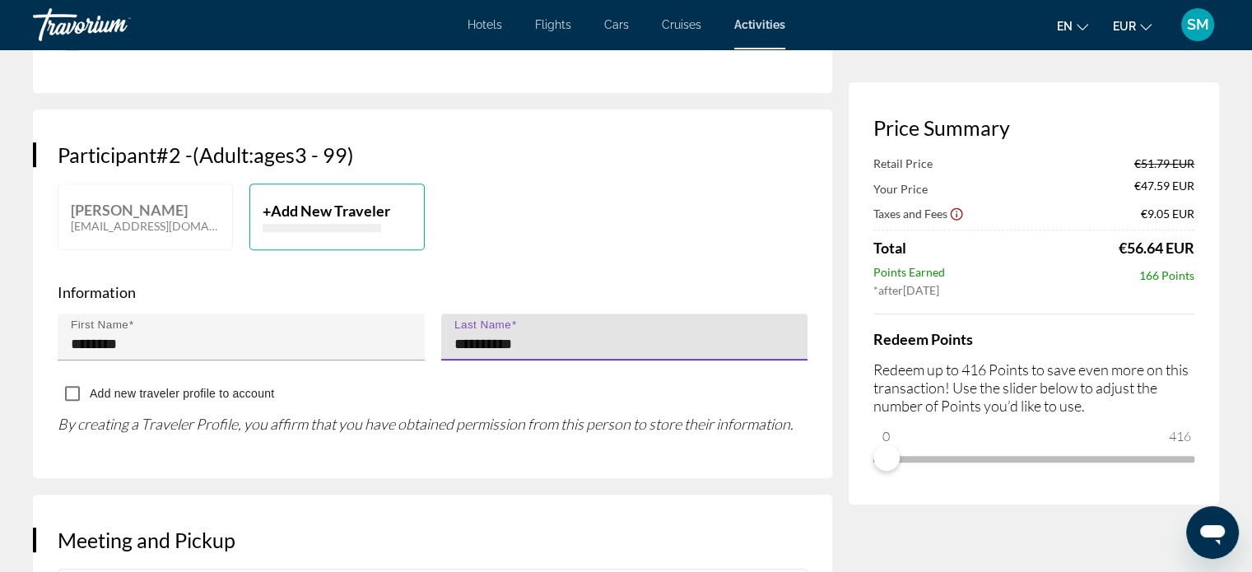
type input "**********"
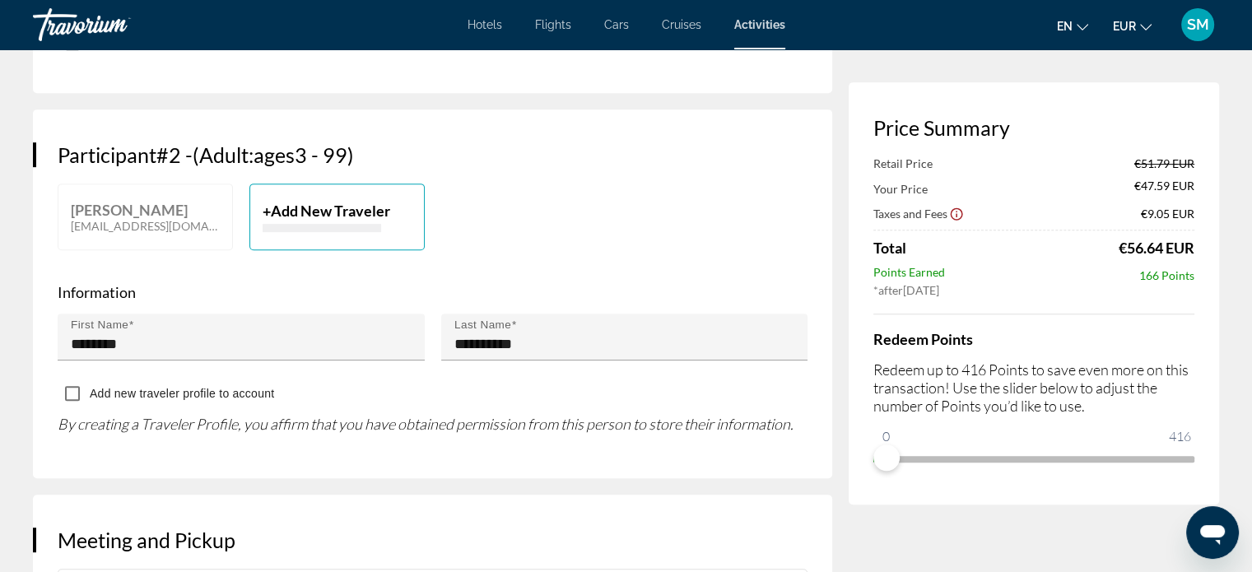
click at [547, 411] on div "Add new traveler profile to account" at bounding box center [433, 395] width 750 height 32
click at [508, 411] on div "Add new traveler profile to account" at bounding box center [433, 395] width 750 height 32
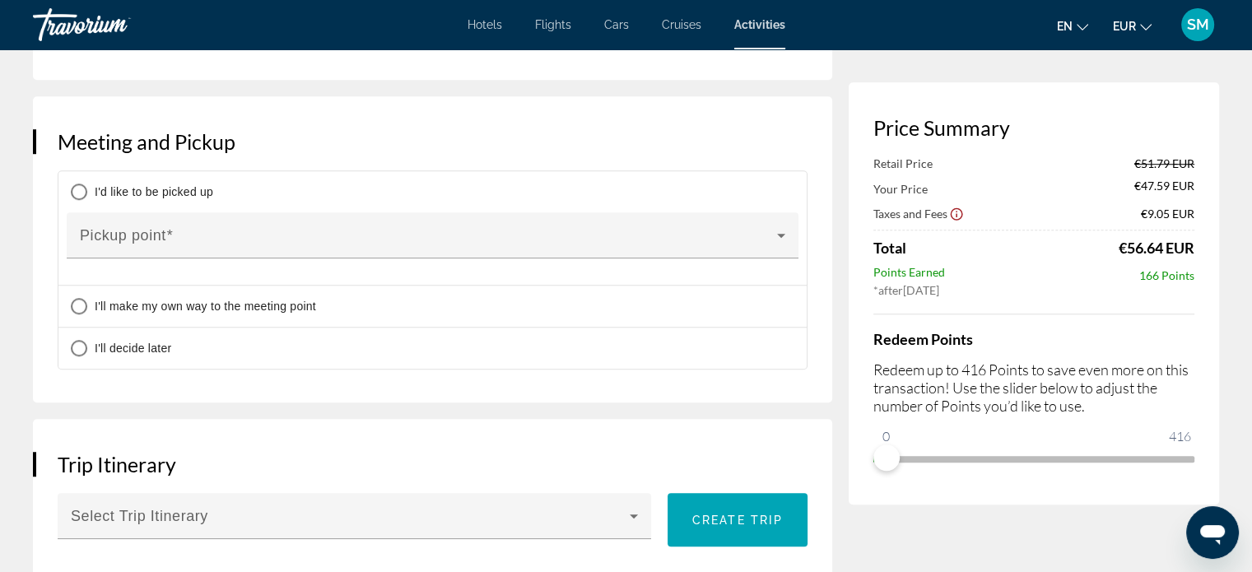
scroll to position [1148, 0]
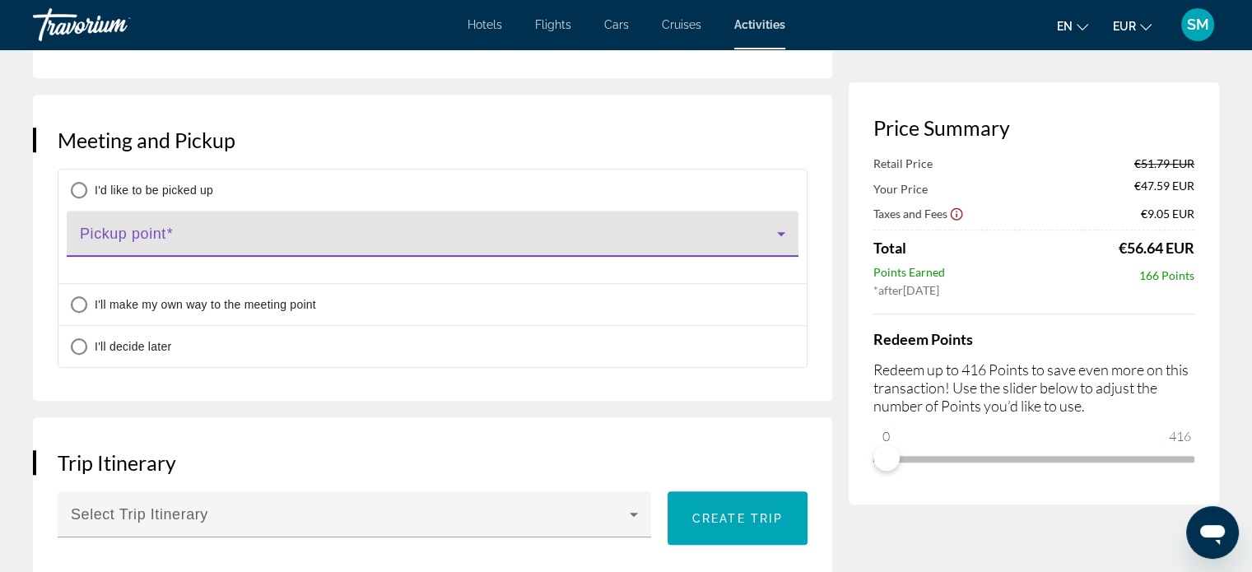
click at [150, 250] on span "Main content" at bounding box center [428, 241] width 697 height 20
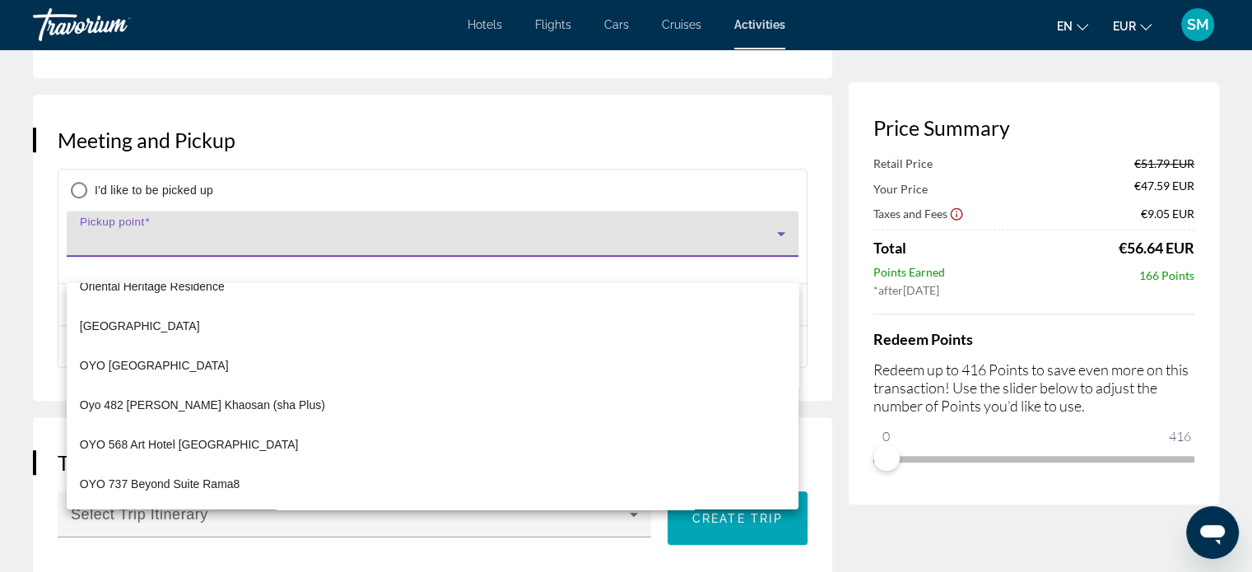
scroll to position [6952, 0]
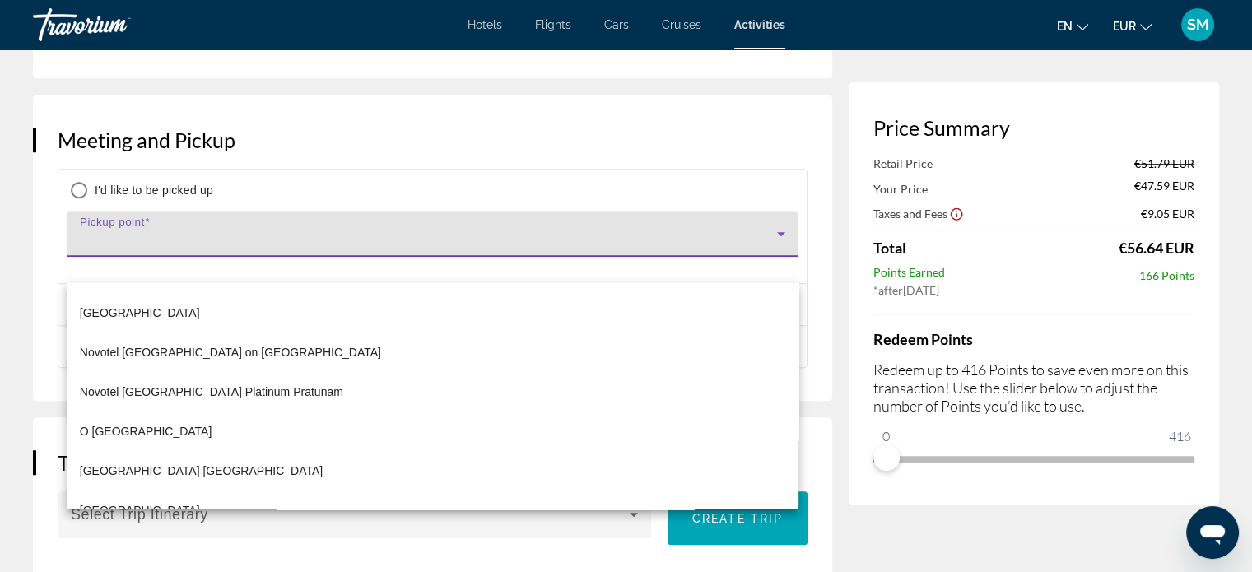
click at [148, 256] on div at bounding box center [626, 286] width 1252 height 572
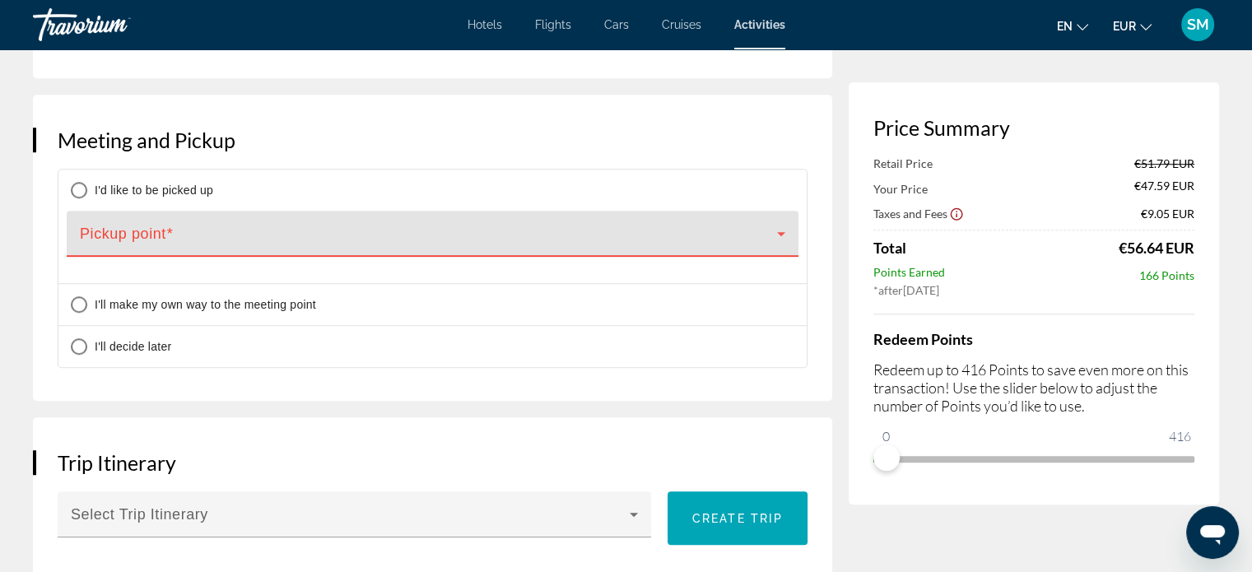
click at [173, 250] on span "Main content" at bounding box center [428, 241] width 697 height 20
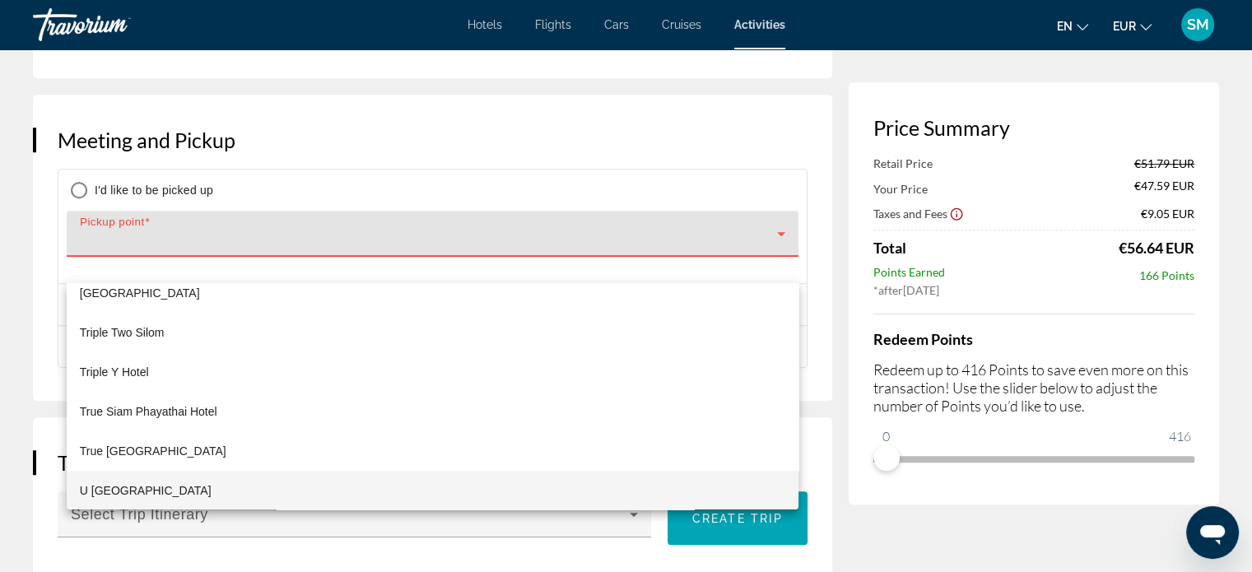
scroll to position [5104, 0]
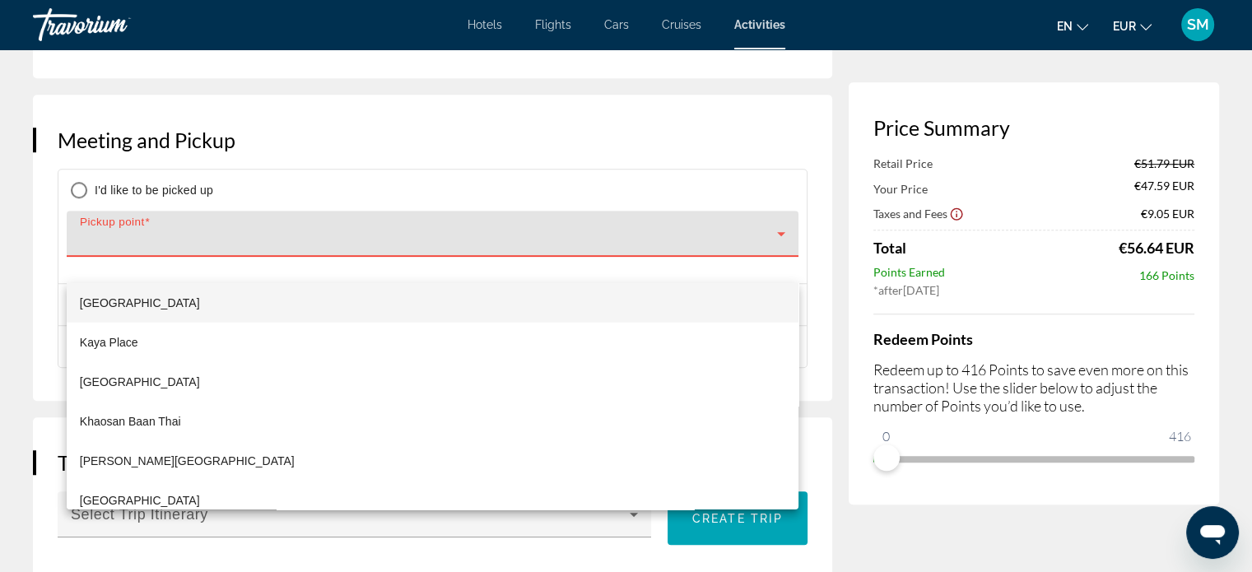
click at [132, 258] on div at bounding box center [626, 286] width 1252 height 572
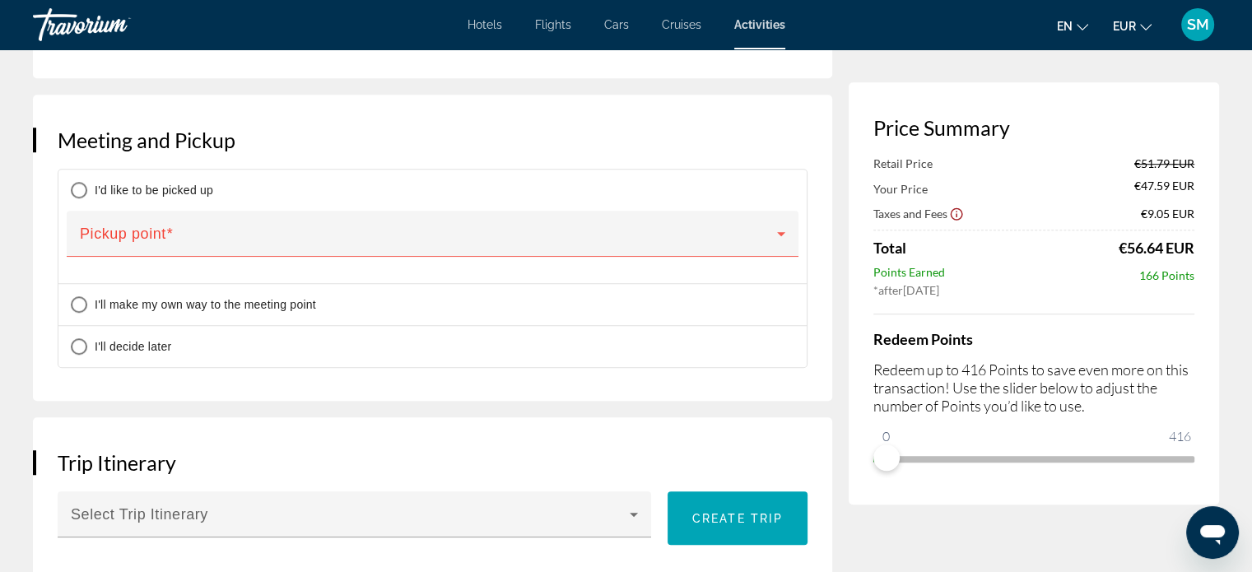
click at [132, 250] on span "Main content" at bounding box center [428, 241] width 697 height 20
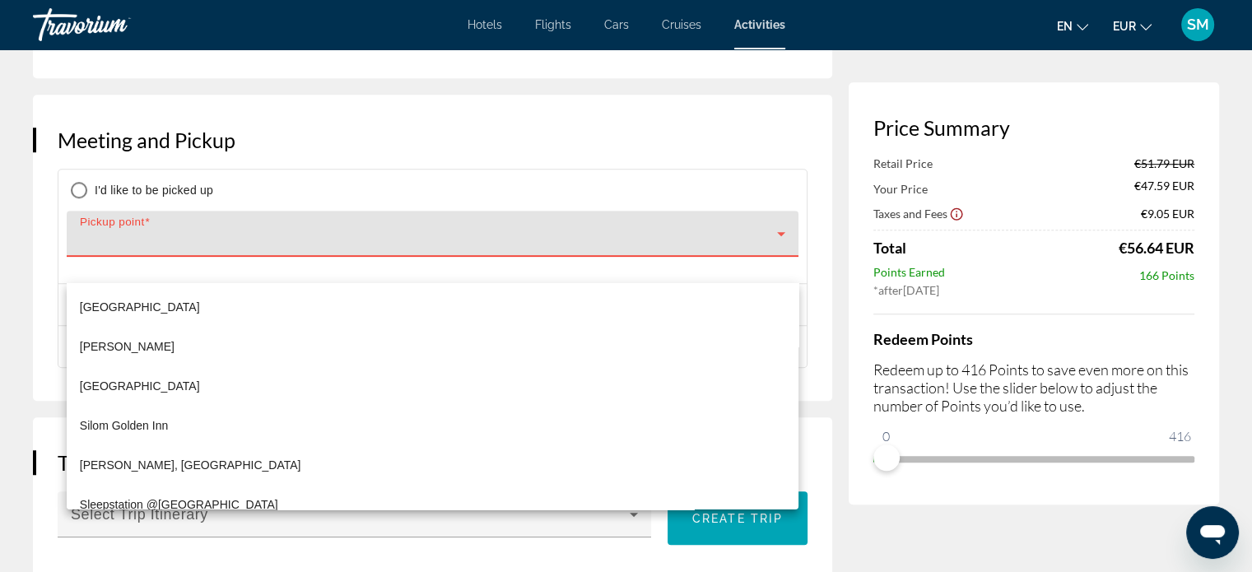
scroll to position [9748, 0]
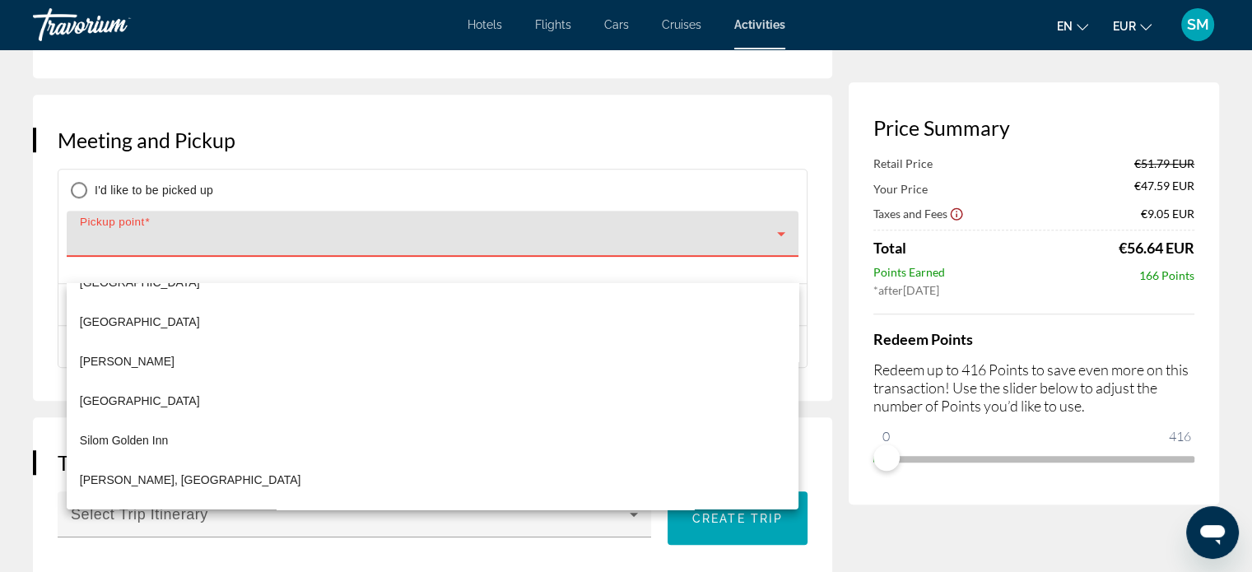
click at [570, 185] on div at bounding box center [626, 286] width 1252 height 572
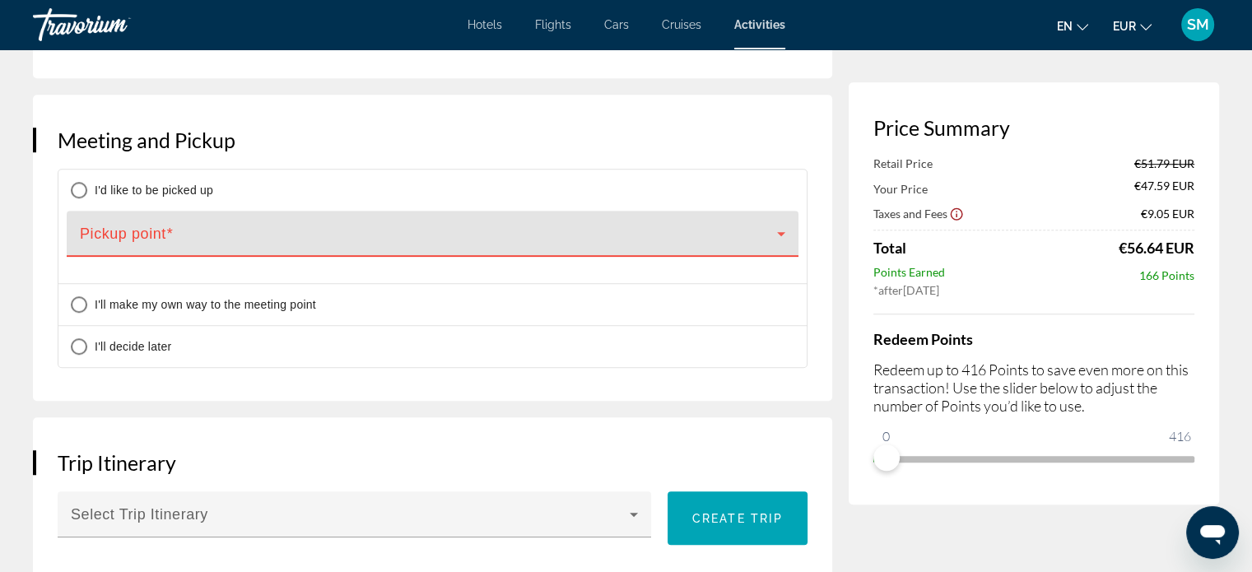
click at [158, 250] on span "Main content" at bounding box center [428, 241] width 697 height 20
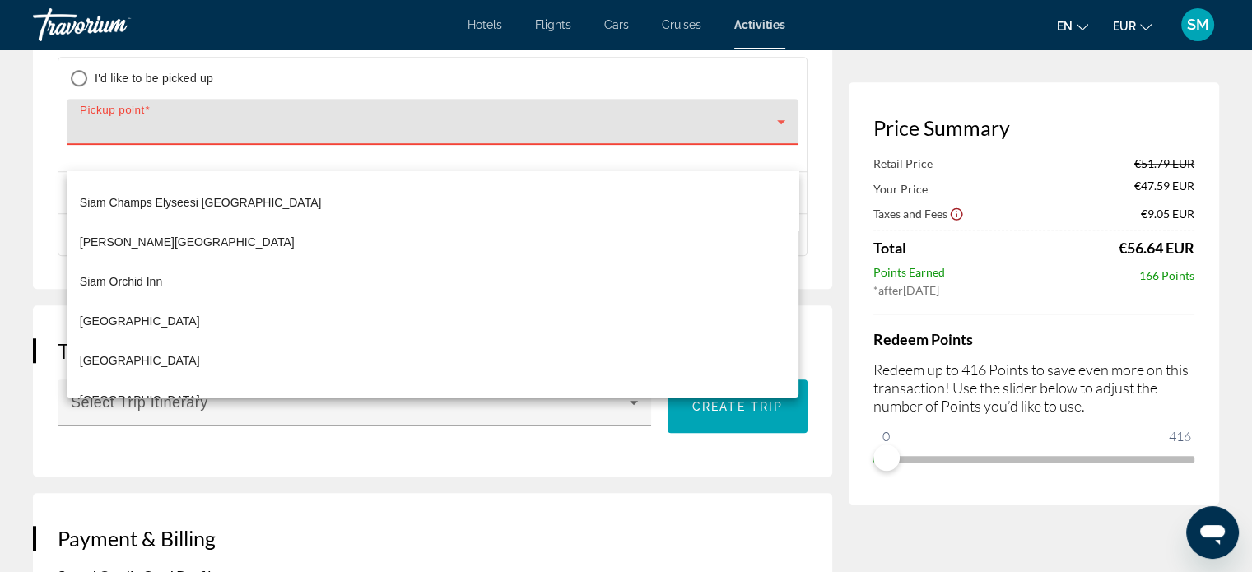
scroll to position [9560, 0]
click at [147, 147] on div at bounding box center [626, 286] width 1252 height 572
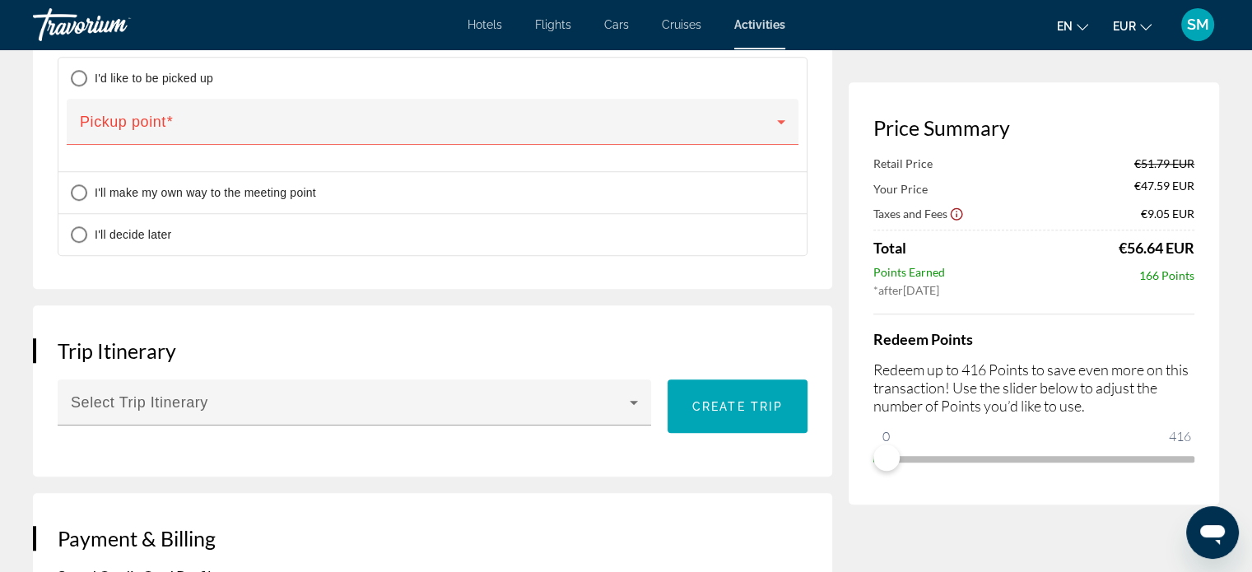
click at [147, 138] on span "Main content" at bounding box center [428, 129] width 697 height 20
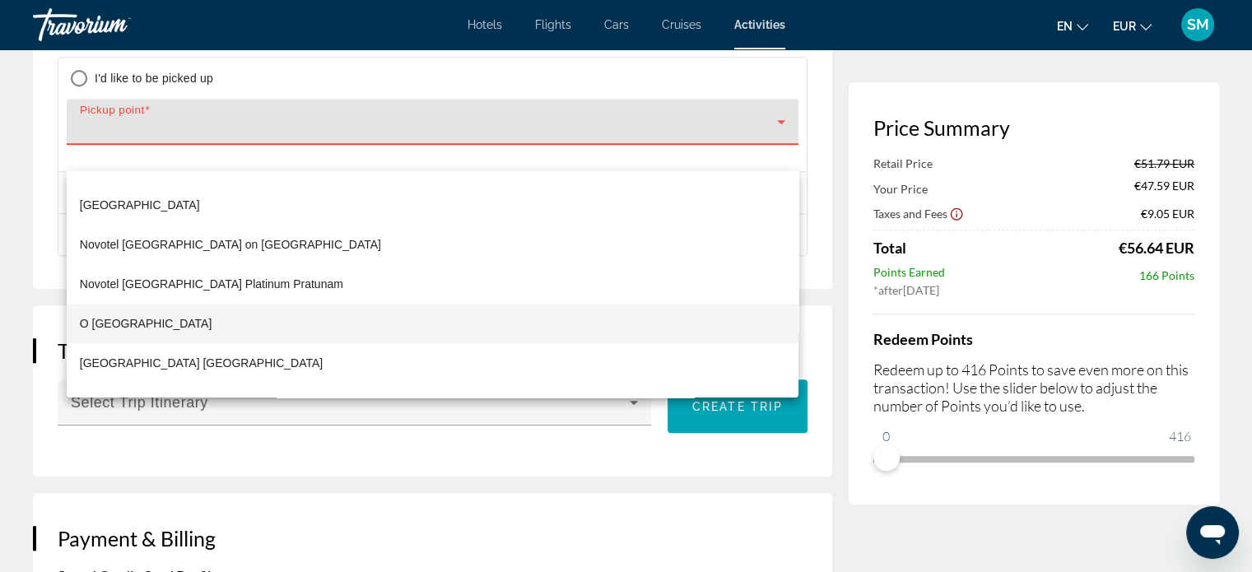
scroll to position [6945, 0]
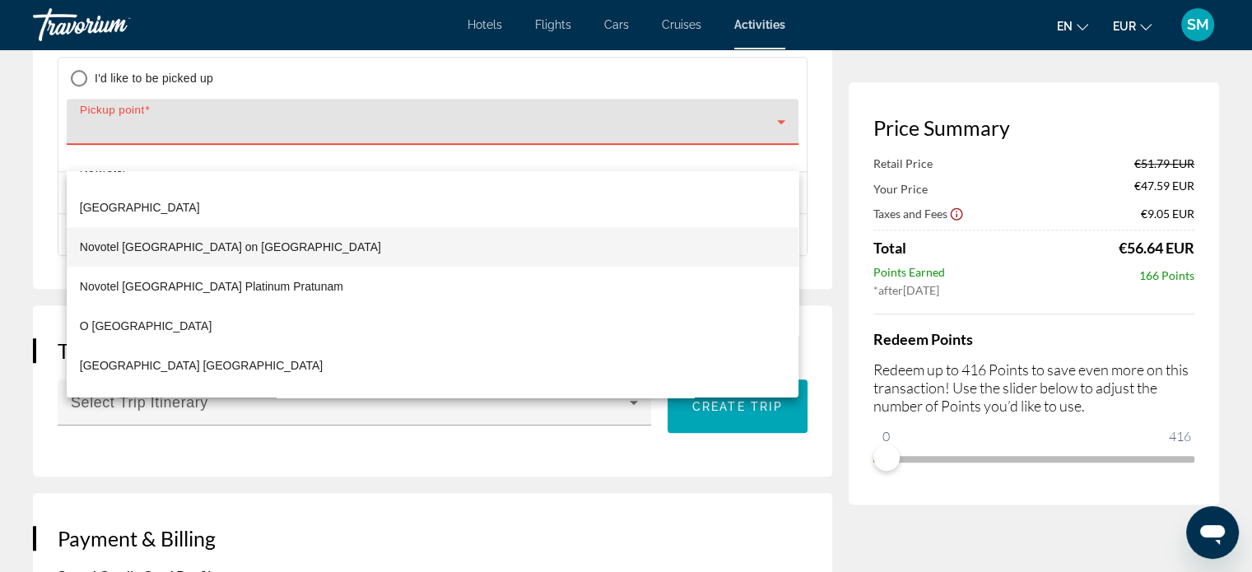
click at [203, 248] on span "Novotel [GEOGRAPHIC_DATA] on [GEOGRAPHIC_DATA]" at bounding box center [230, 247] width 301 height 20
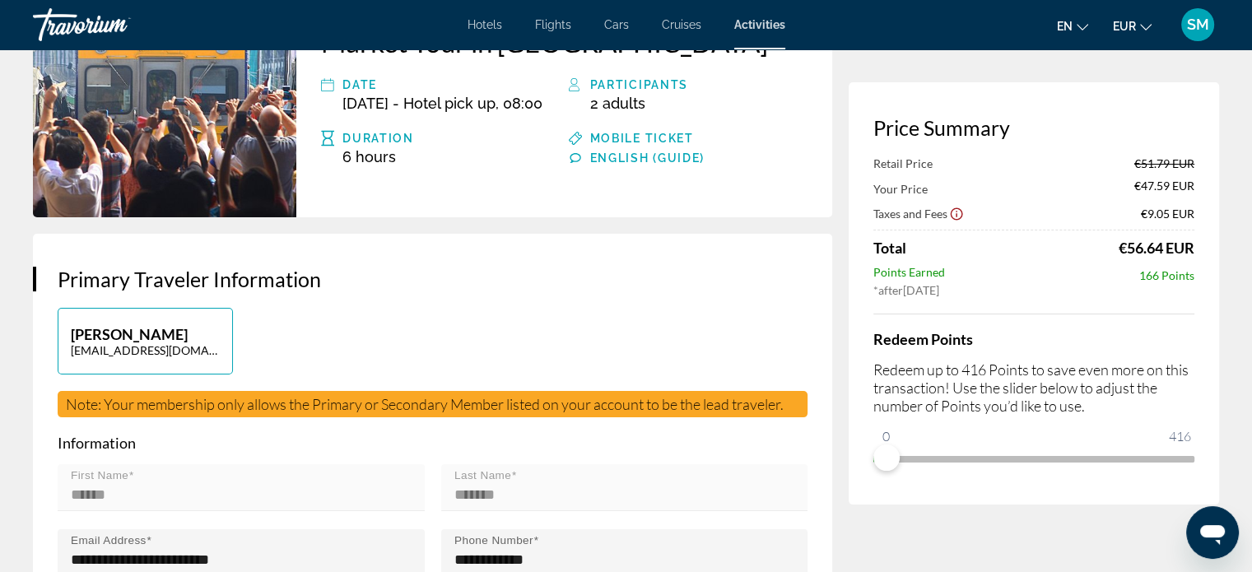
scroll to position [0, 0]
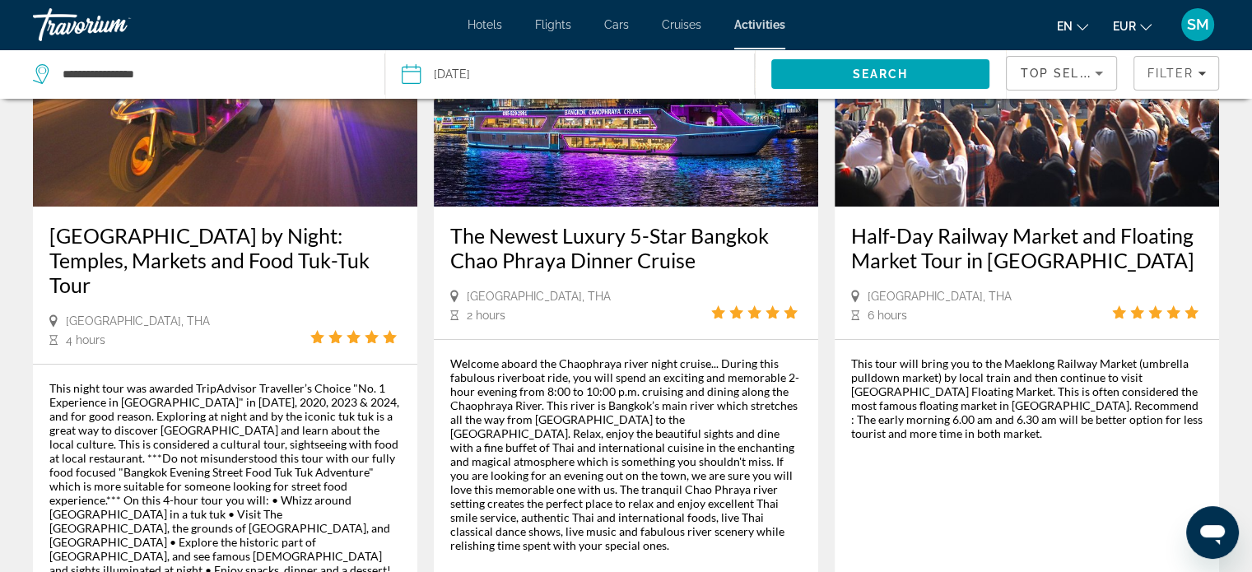
scroll to position [447, 0]
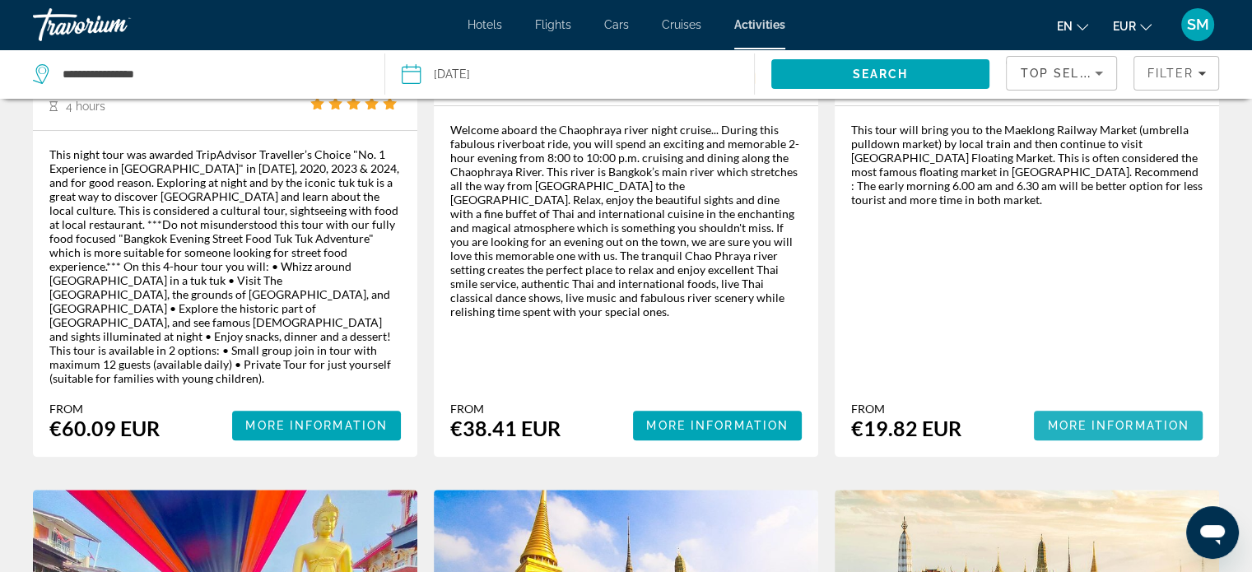
click at [1126, 406] on span "Main content" at bounding box center [1118, 426] width 169 height 40
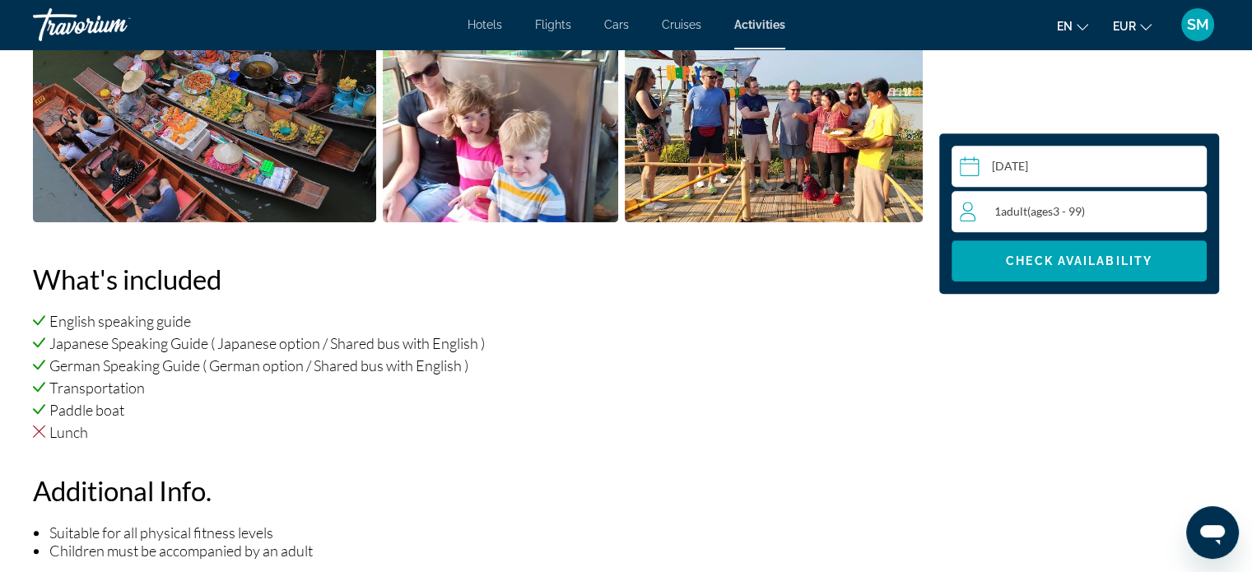
scroll to position [939, 0]
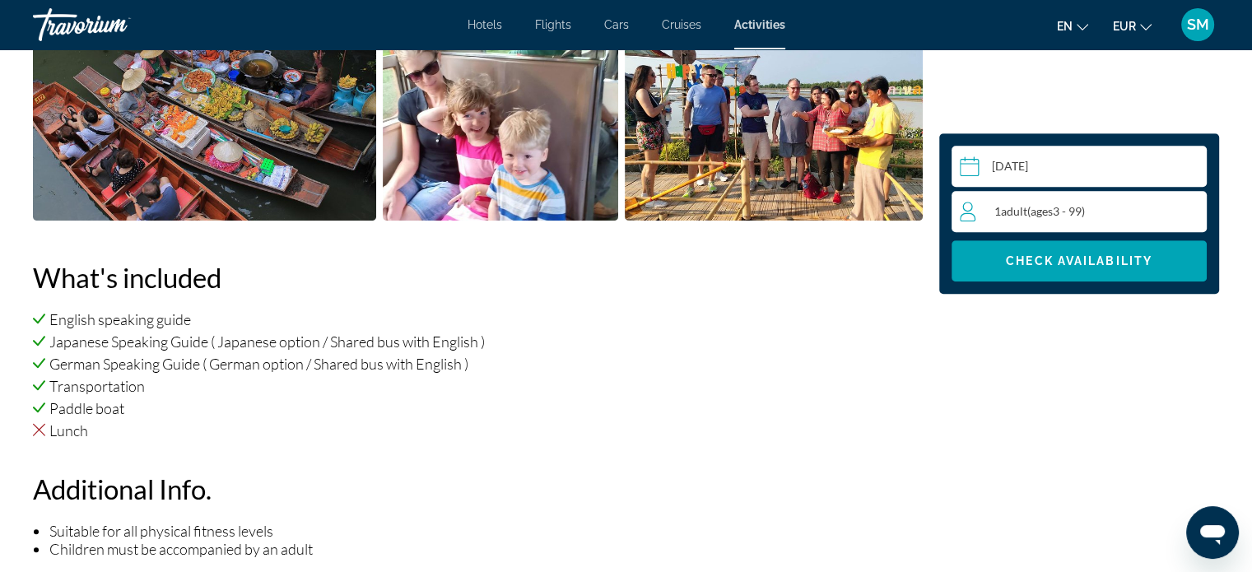
click at [1051, 162] on input "Main content" at bounding box center [1083, 169] width 262 height 46
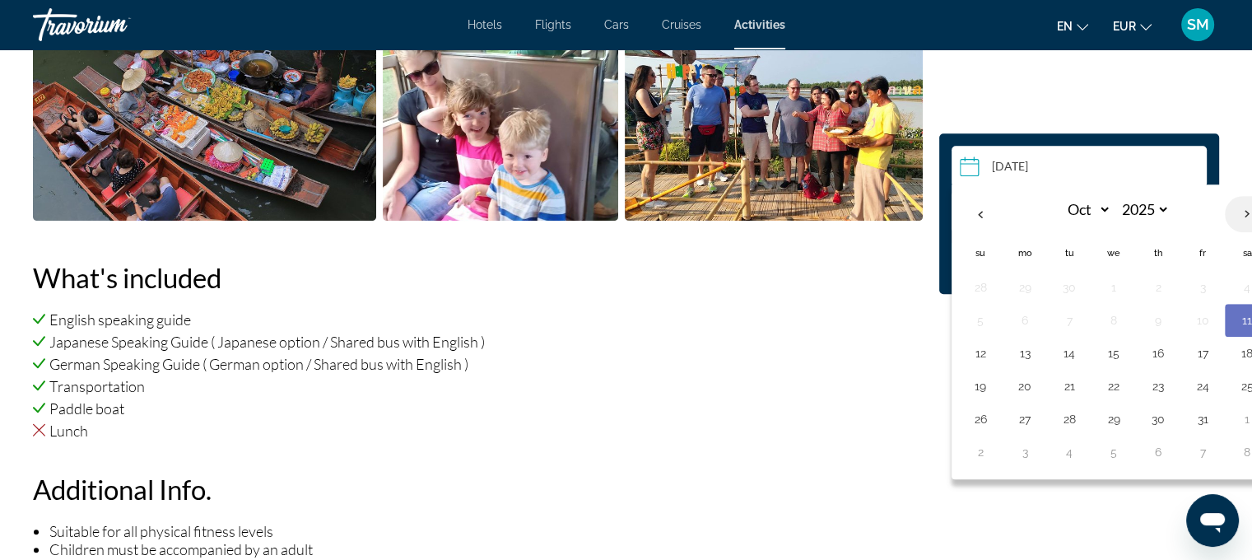
click at [1243, 213] on th "Next month" at bounding box center [1247, 214] width 44 height 36
select select "**"
click at [971, 321] on button "2" at bounding box center [980, 320] width 26 height 23
type input "**********"
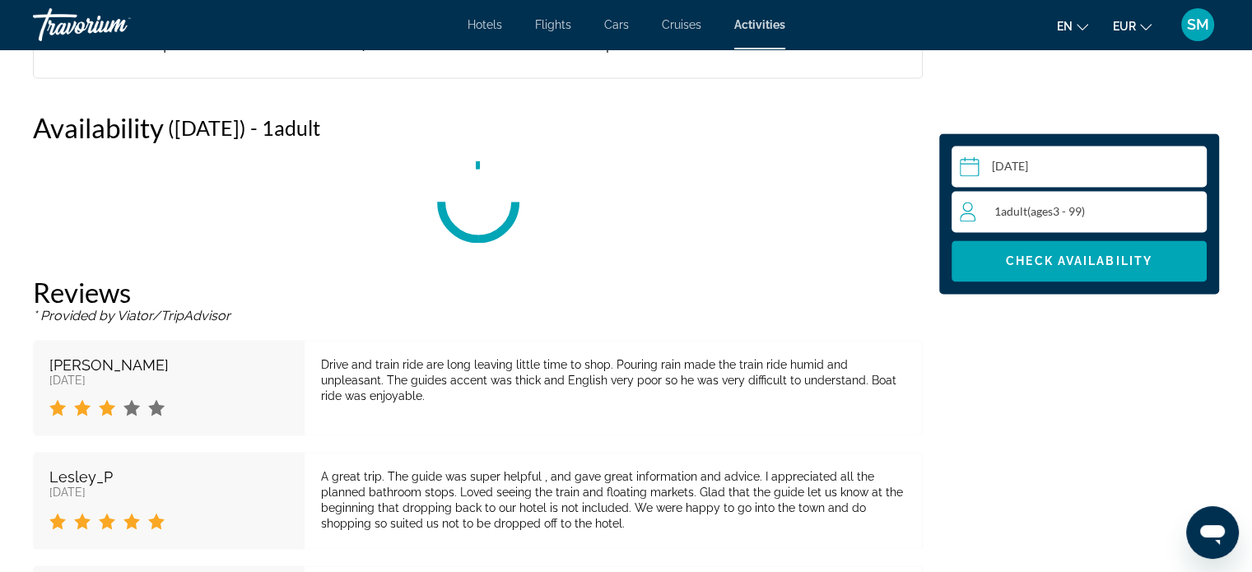
scroll to position [2471, 0]
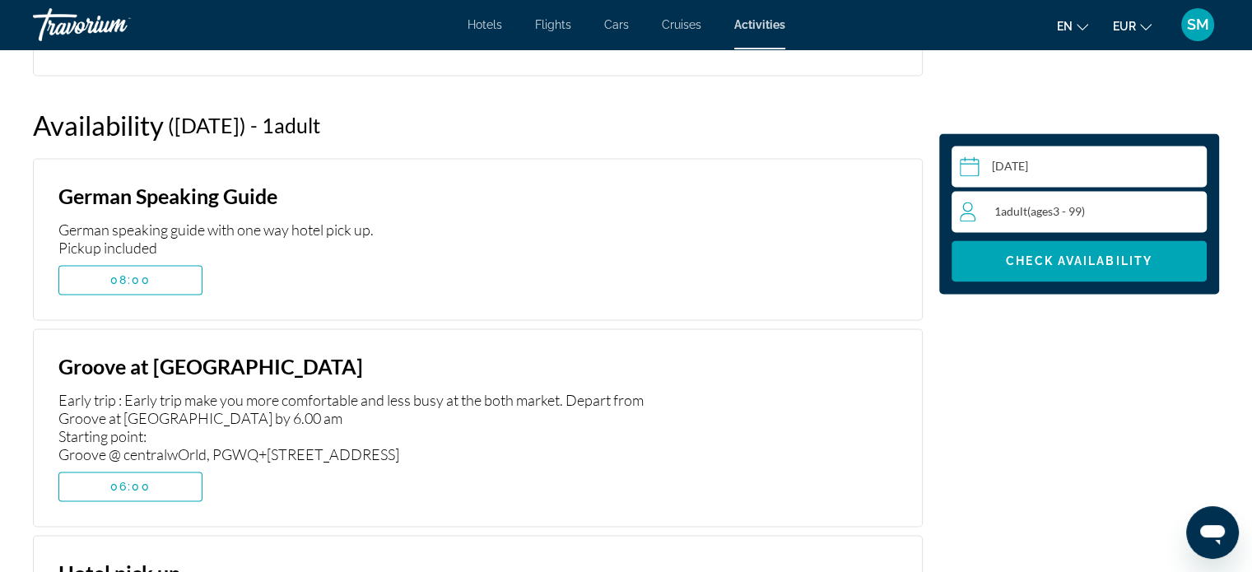
click at [1189, 207] on div "1 Adult Adults ( ages [DEMOGRAPHIC_DATA])" at bounding box center [1083, 212] width 246 height 20
click at [1189, 207] on icon "Increment adults" at bounding box center [1190, 211] width 15 height 20
click at [968, 212] on icon "Decrement adults" at bounding box center [967, 211] width 15 height 20
click at [1081, 262] on span "Check Availability" at bounding box center [1079, 260] width 147 height 13
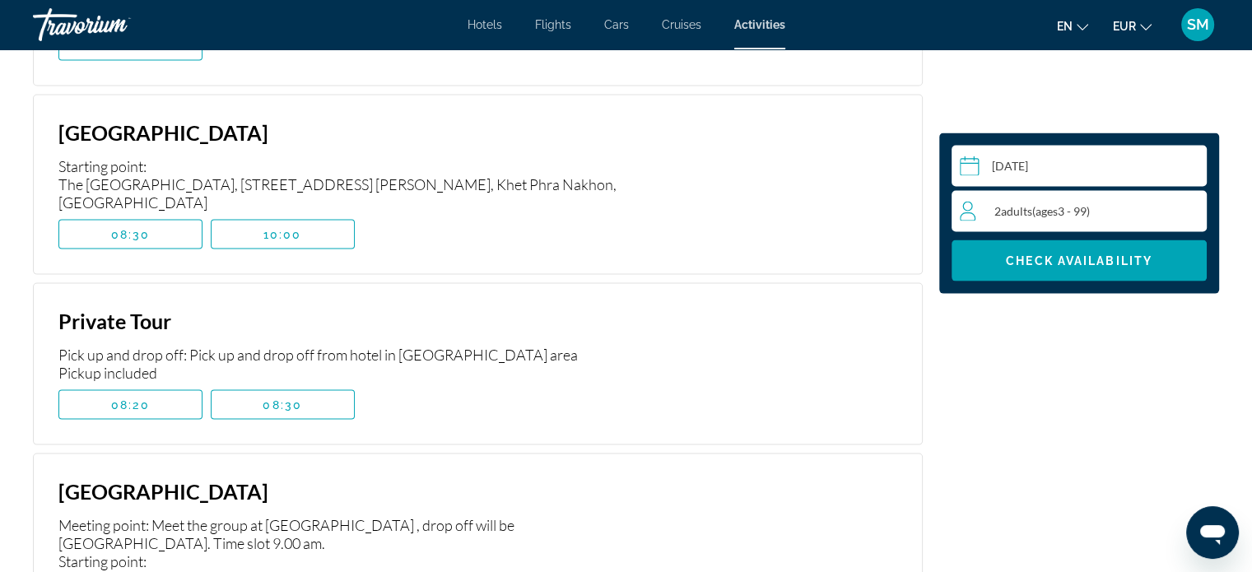
scroll to position [3428, 0]
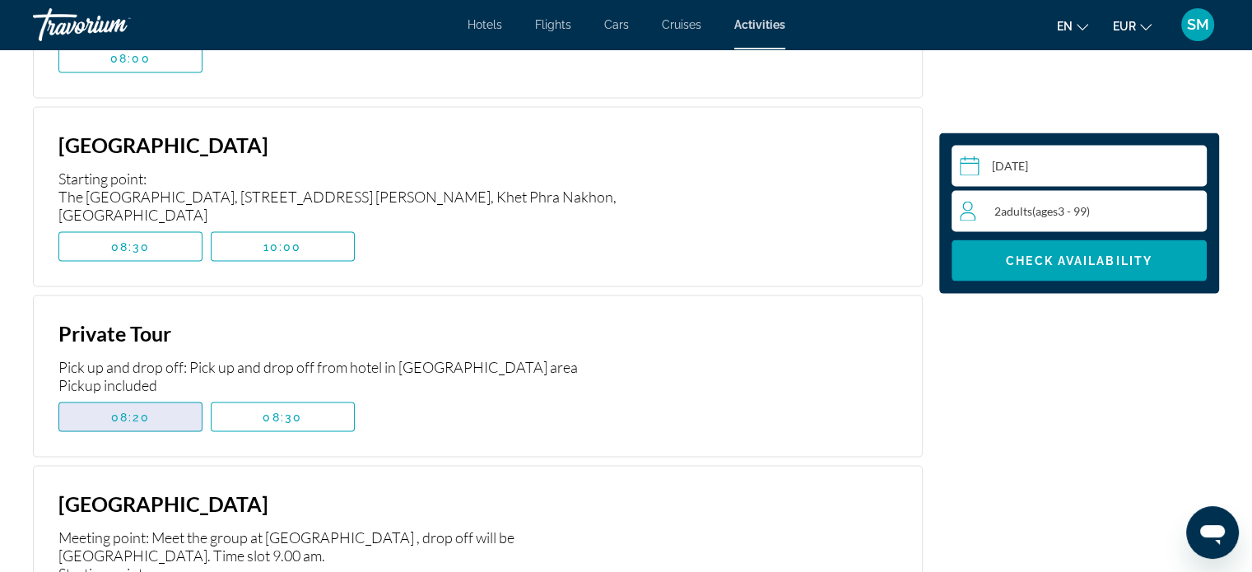
click at [128, 411] on span "08:20" at bounding box center [130, 417] width 39 height 13
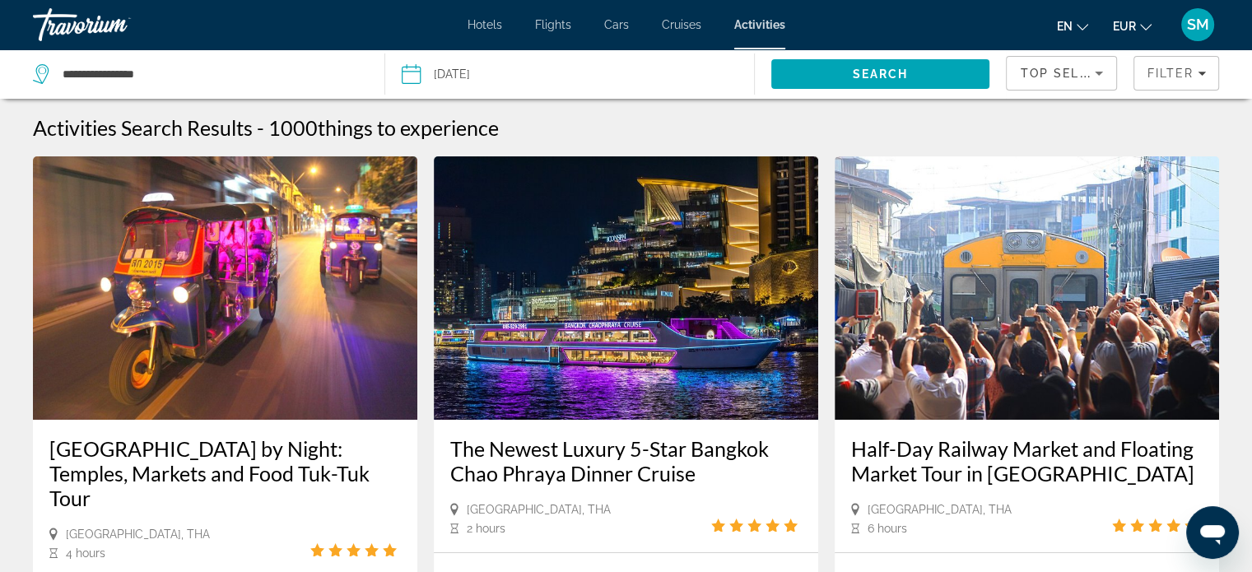
click at [1081, 382] on img "Main content" at bounding box center [1027, 287] width 384 height 263
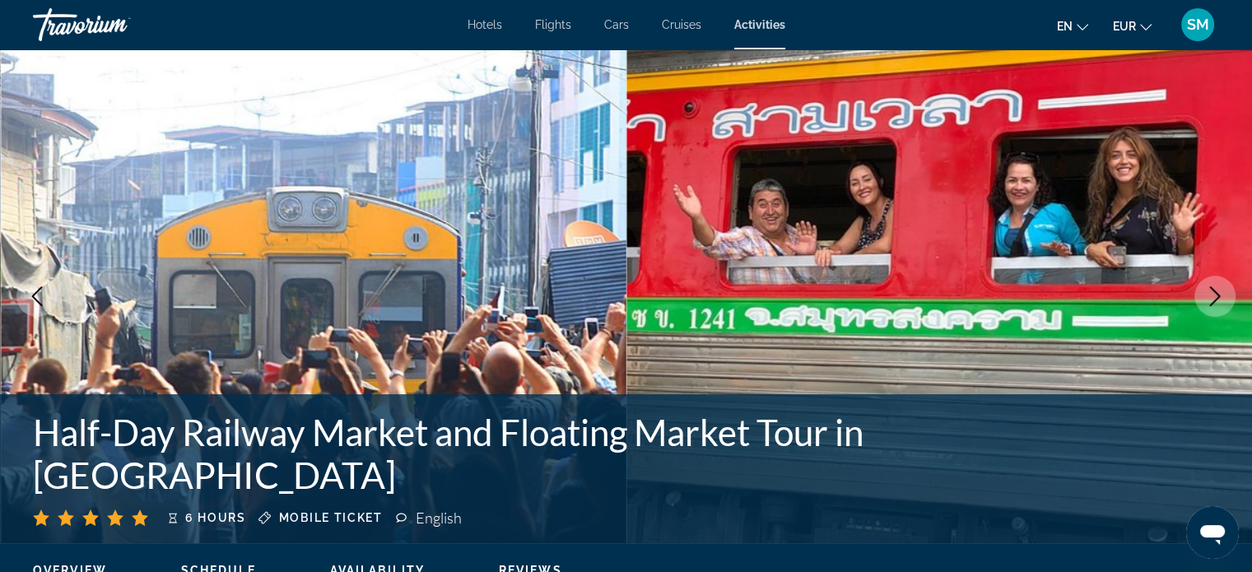
select select "*"
select select "****"
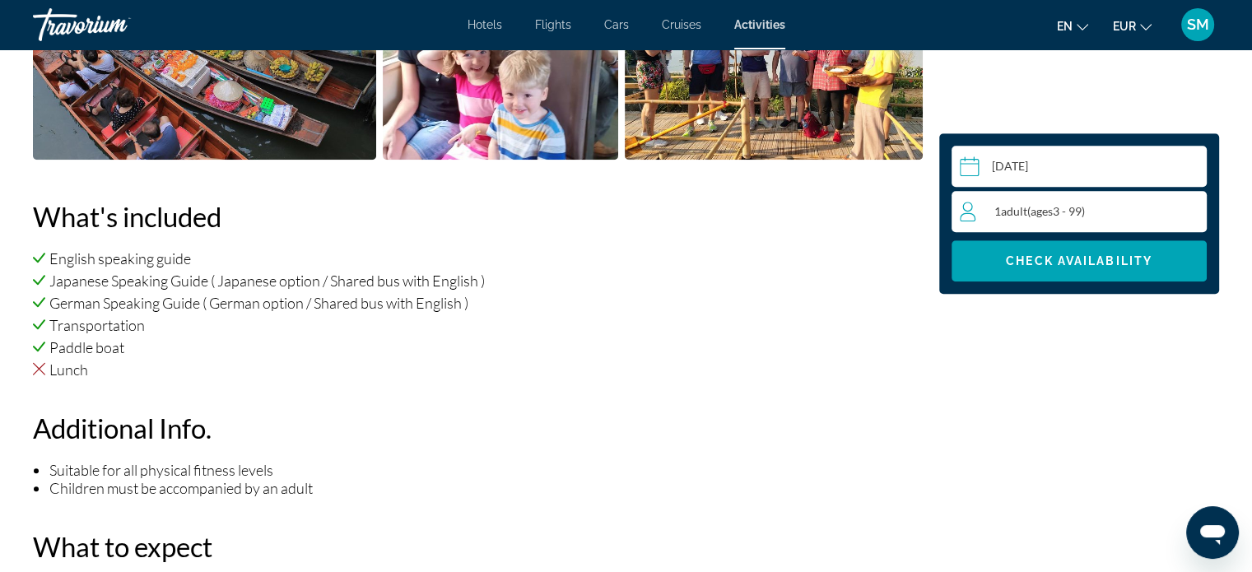
scroll to position [1000, 0]
click at [1081, 168] on input "Main content" at bounding box center [1083, 169] width 262 height 46
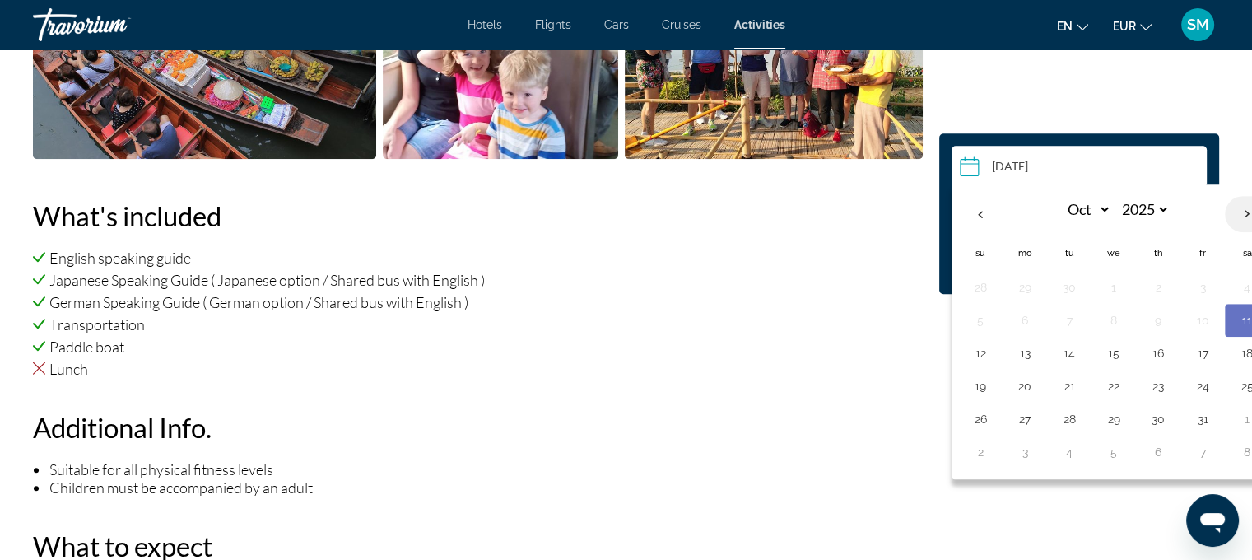
click at [1244, 207] on th "Next month" at bounding box center [1247, 214] width 44 height 36
select select "**"
click at [971, 322] on button "2" at bounding box center [980, 320] width 26 height 23
type input "**********"
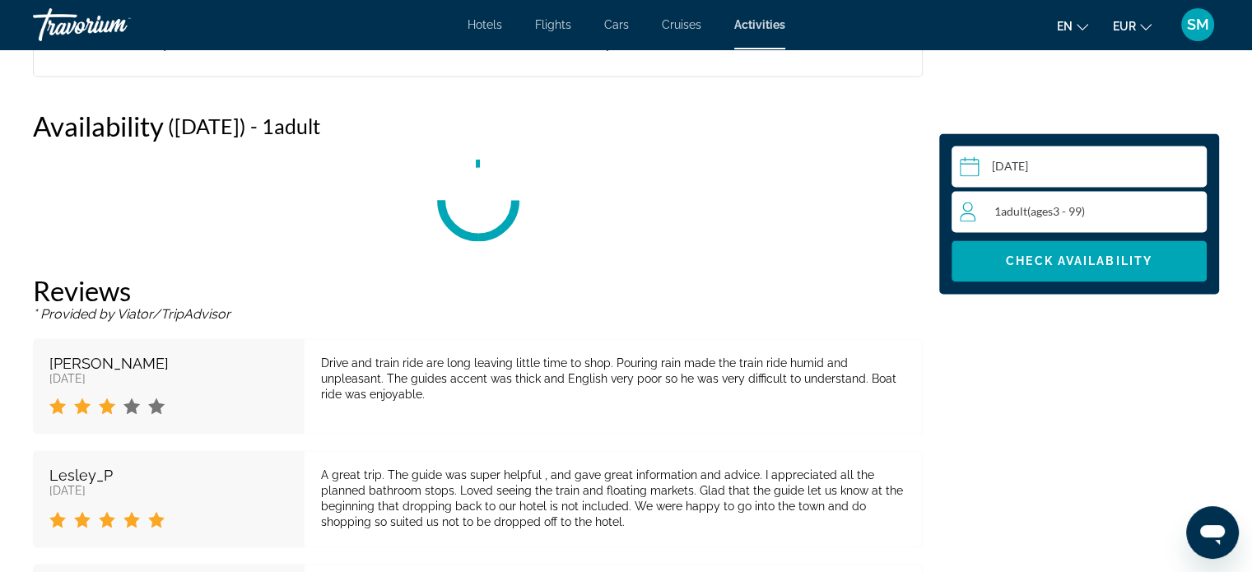
scroll to position [2471, 0]
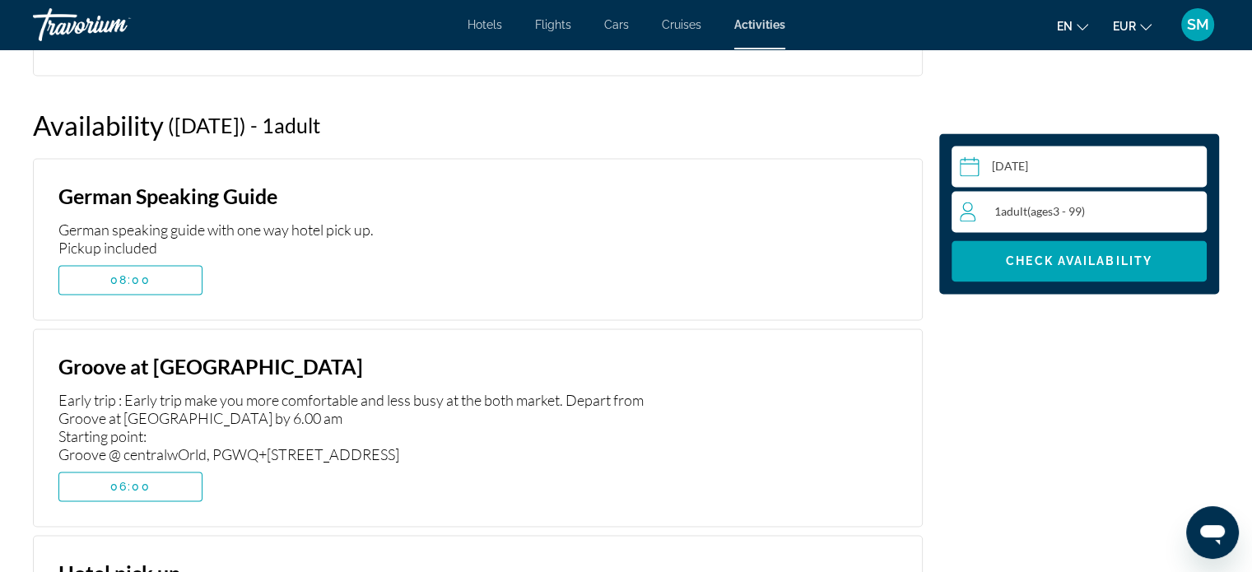
click at [1113, 213] on div "1 Adult Adults ( ages [DEMOGRAPHIC_DATA])" at bounding box center [1083, 212] width 246 height 20
click at [1191, 209] on icon "Increment adults" at bounding box center [1190, 211] width 15 height 20
click at [1052, 263] on span "Check Availability" at bounding box center [1079, 260] width 147 height 13
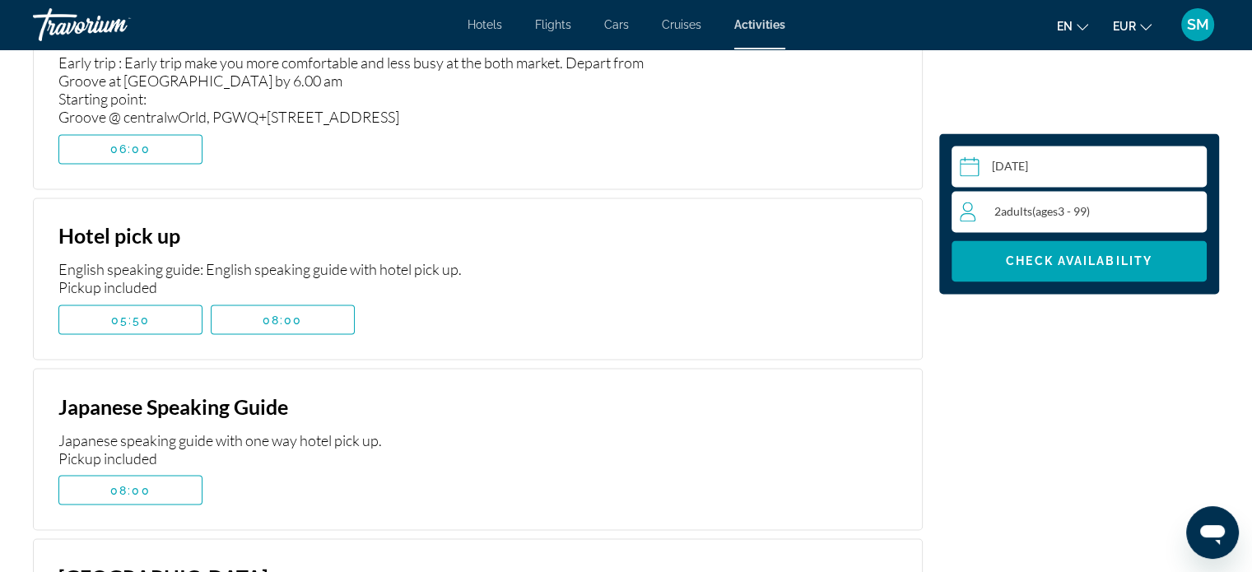
scroll to position [2907, 0]
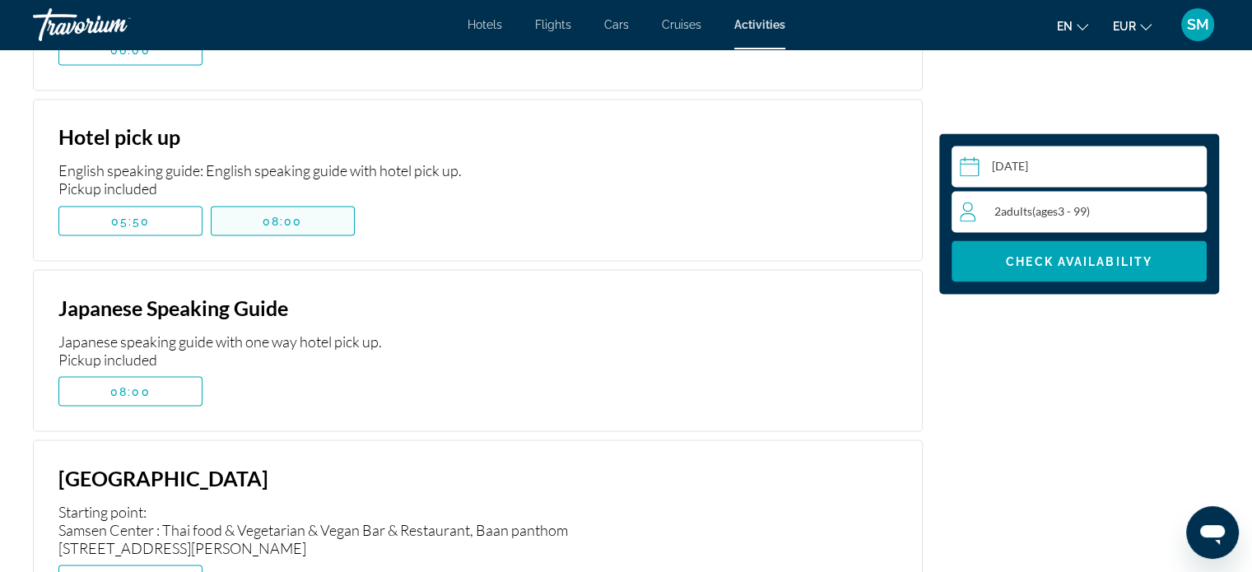
click at [292, 214] on span "08:00" at bounding box center [283, 220] width 40 height 13
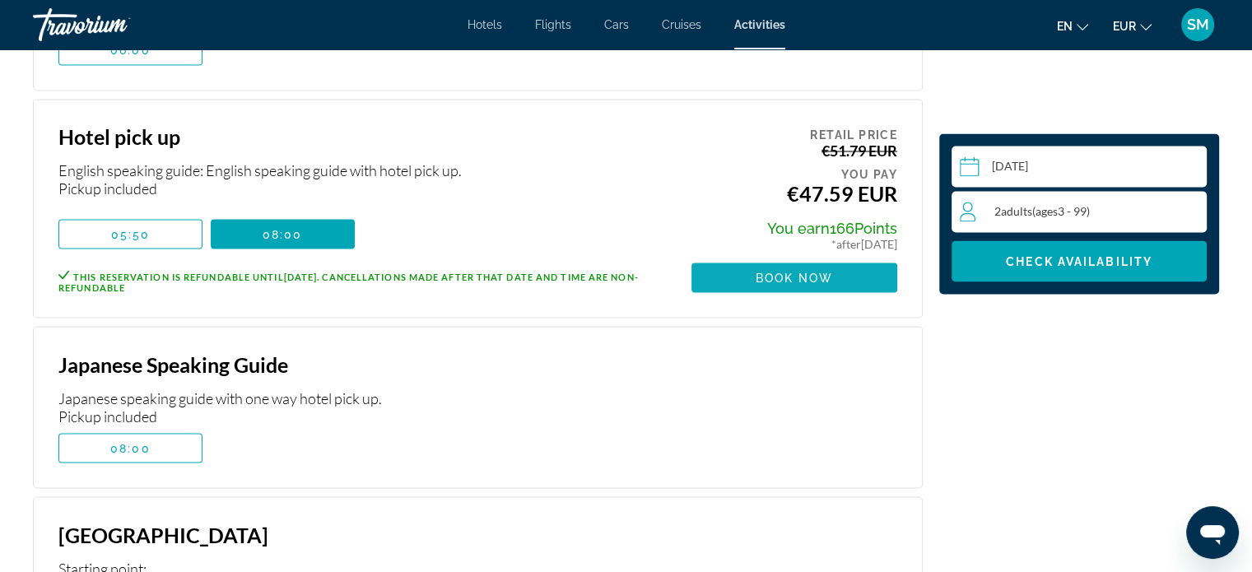
click at [794, 271] on span "Book now" at bounding box center [795, 277] width 78 height 13
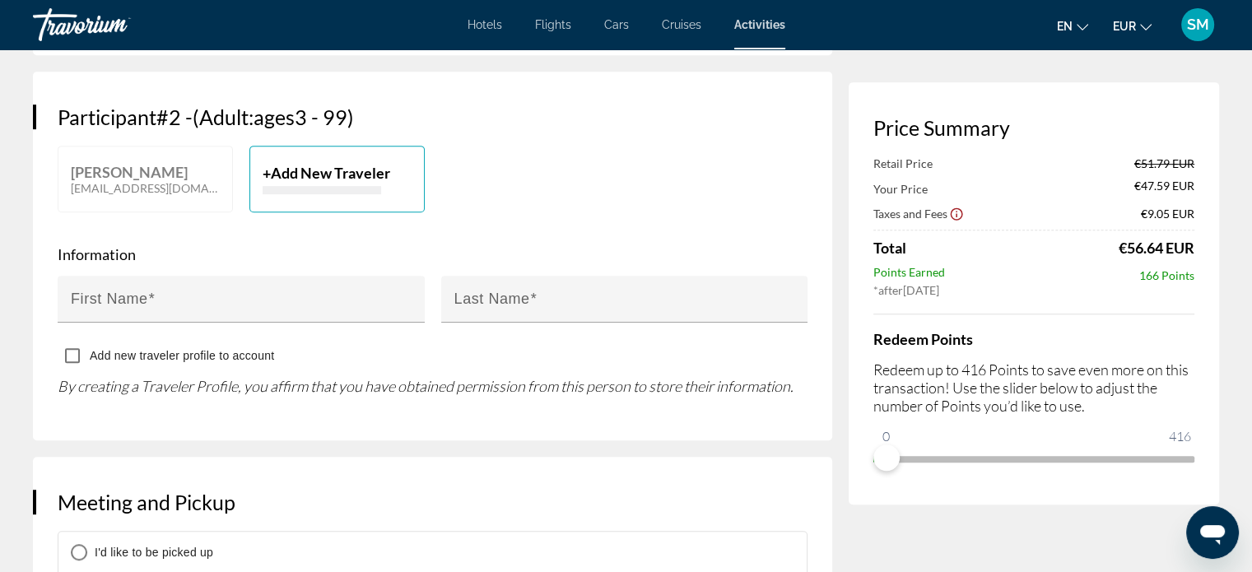
scroll to position [764, 0]
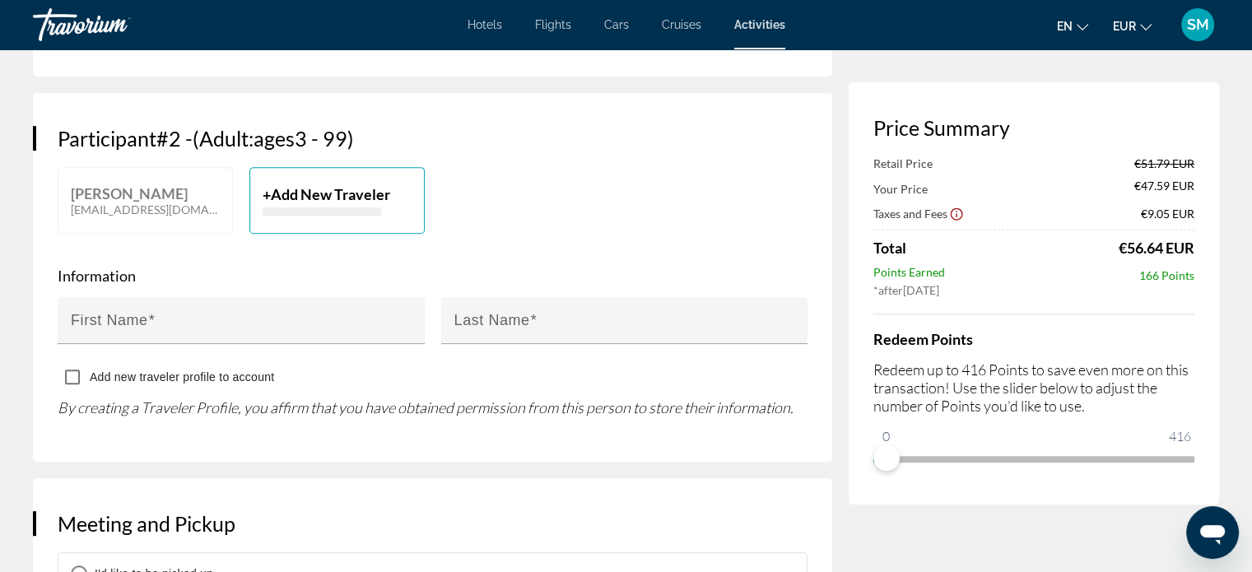
click at [240, 417] on p "By creating a Traveler Profile, you affirm that you have obtained permission fr…" at bounding box center [433, 407] width 750 height 18
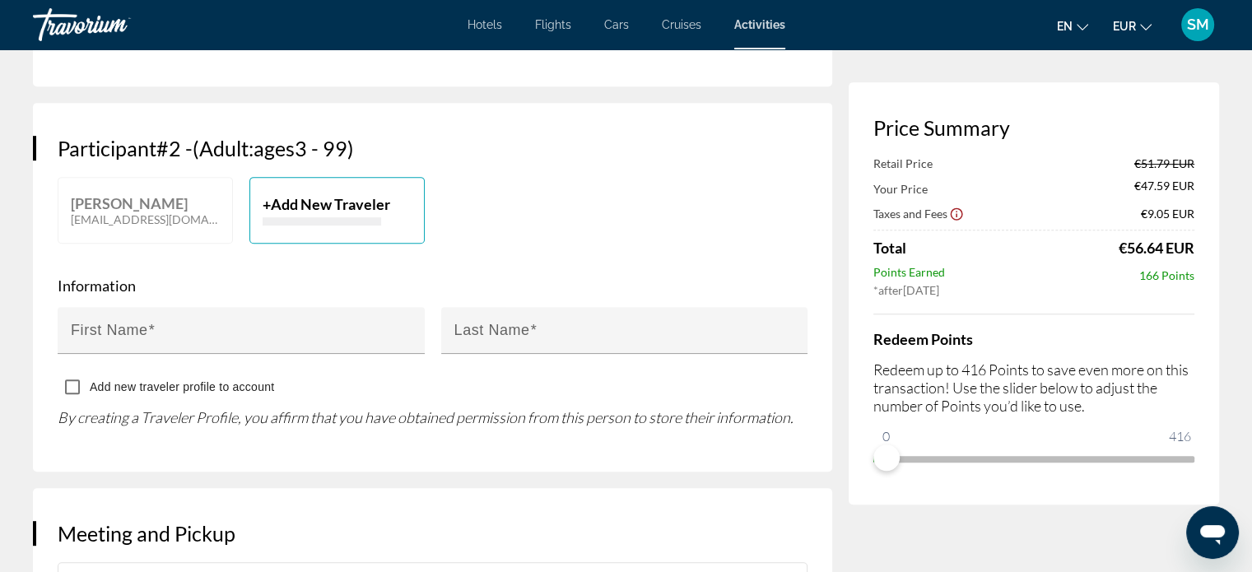
scroll to position [754, 0]
click at [107, 338] on mat-label "First Name" at bounding box center [109, 330] width 77 height 16
click at [107, 347] on input "First Name" at bounding box center [246, 338] width 351 height 20
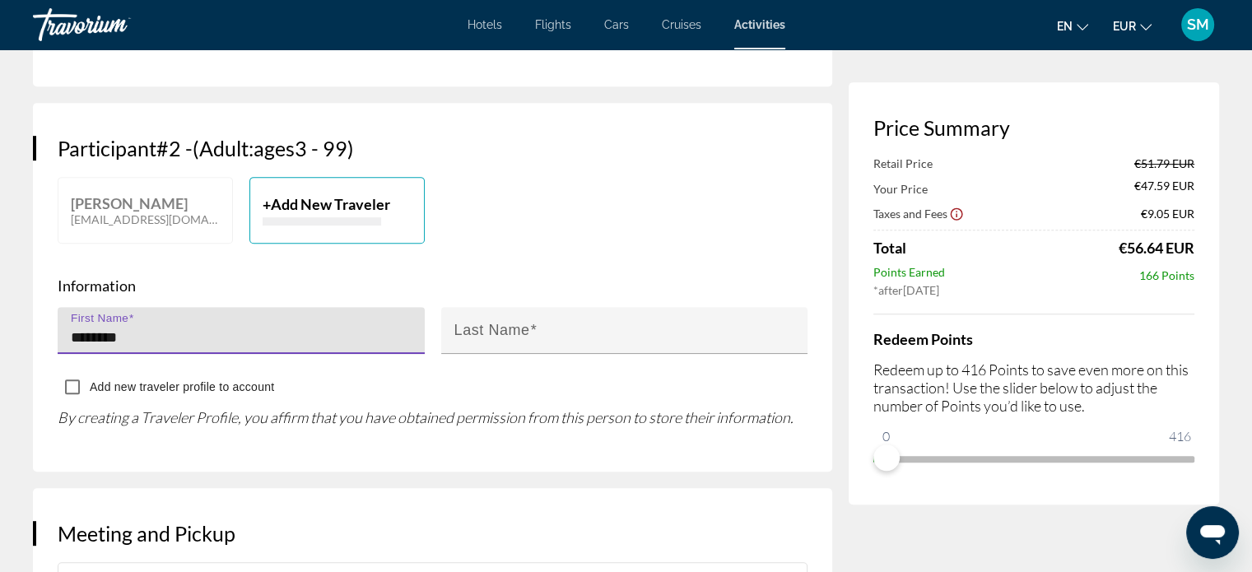
type input "********"
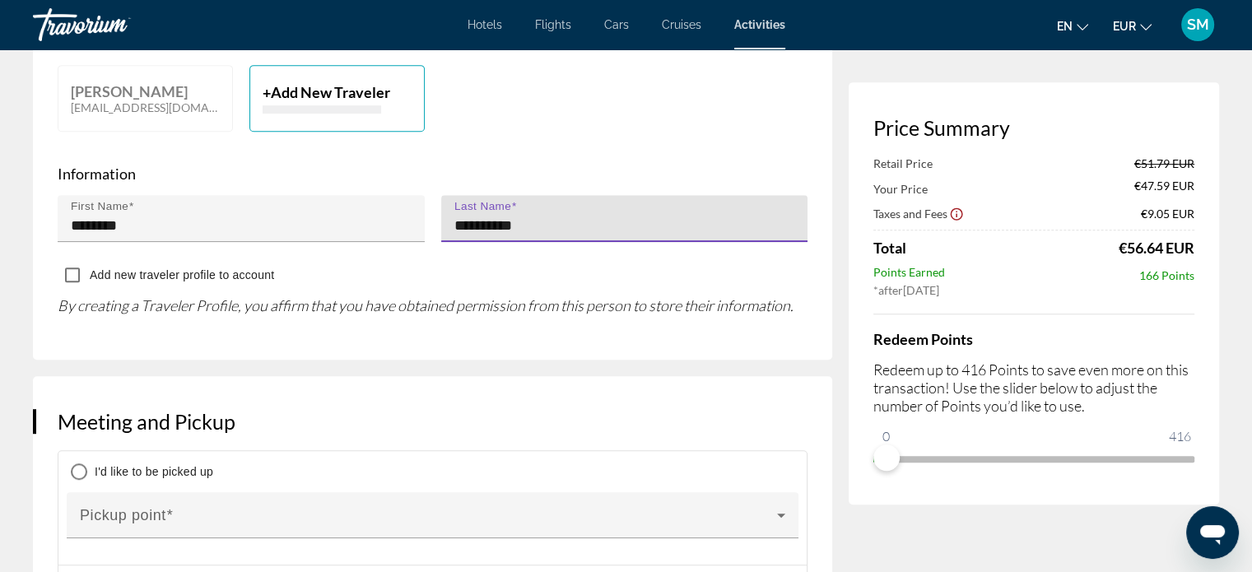
scroll to position [881, 0]
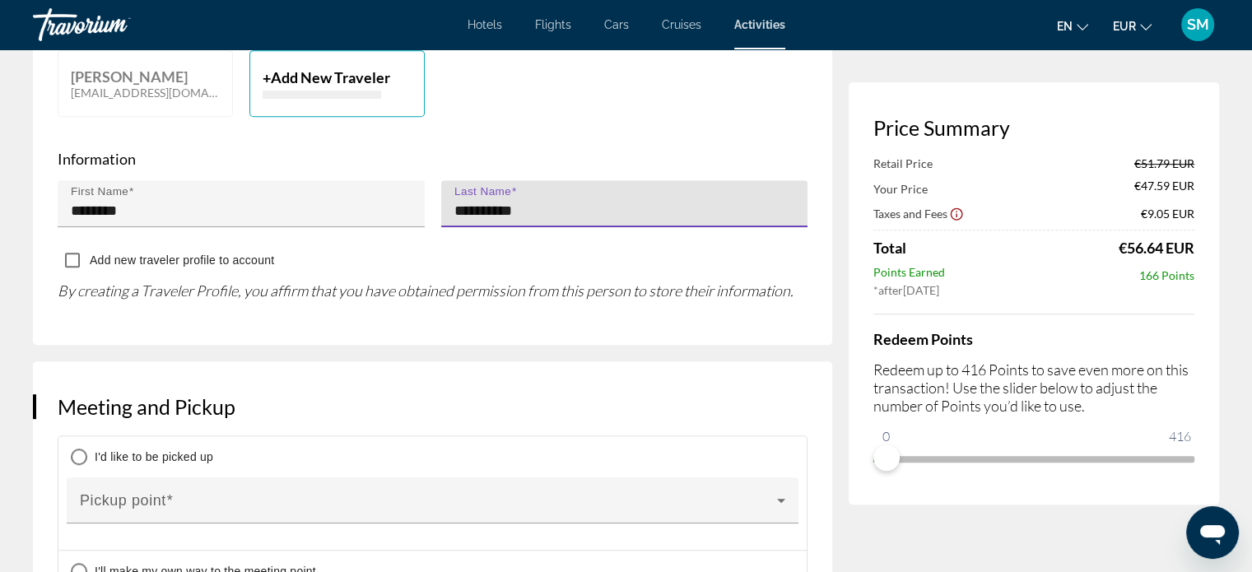
type input "**********"
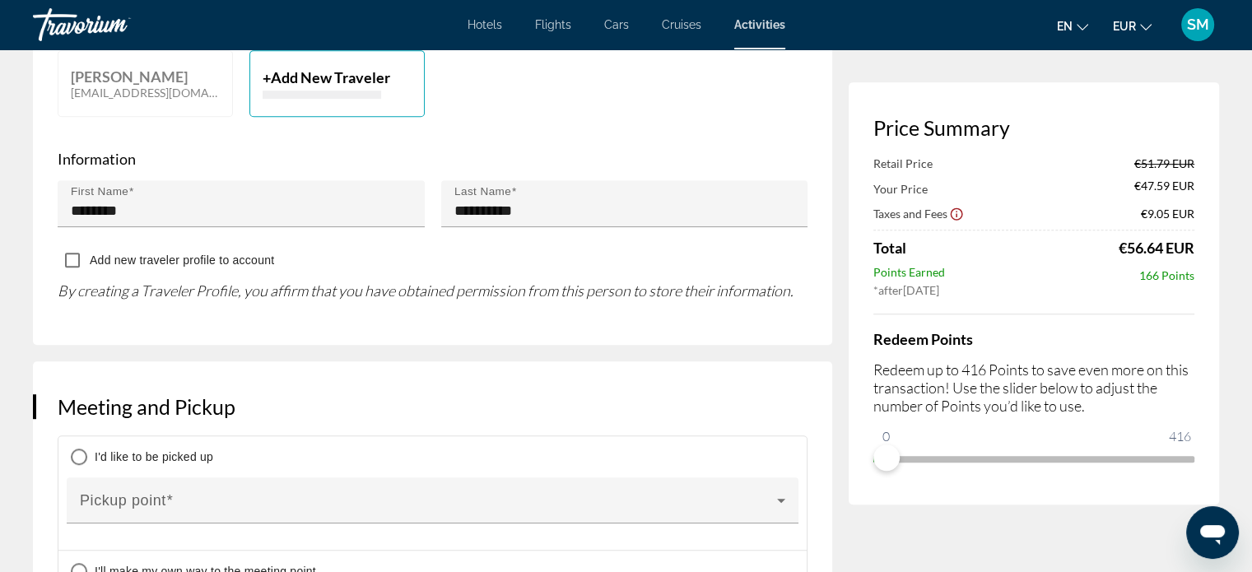
click at [641, 133] on div "[PERSON_NAME] [EMAIL_ADDRESS][DOMAIN_NAME] + Add New Traveler" at bounding box center [432, 91] width 766 height 83
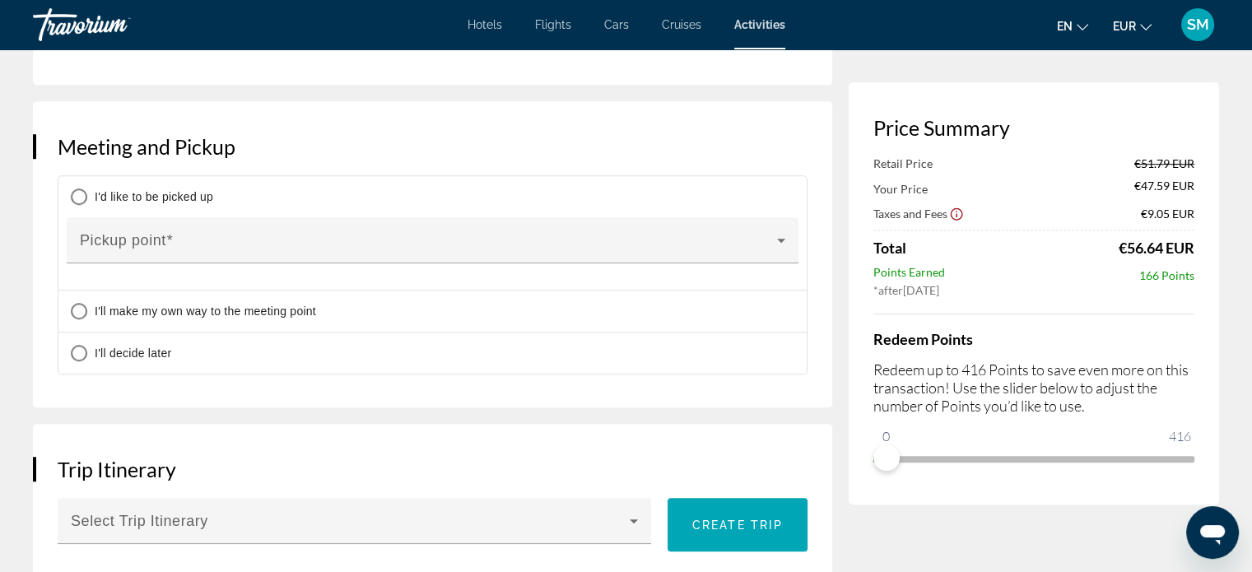
scroll to position [1172, 0]
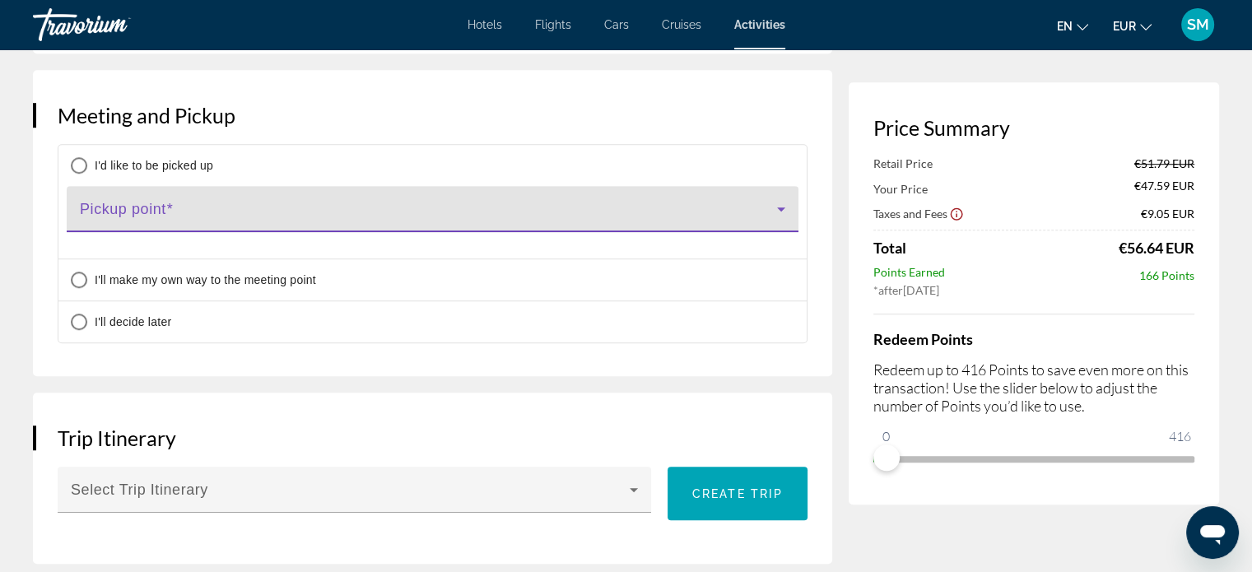
click at [777, 219] on icon "Main content" at bounding box center [781, 209] width 20 height 20
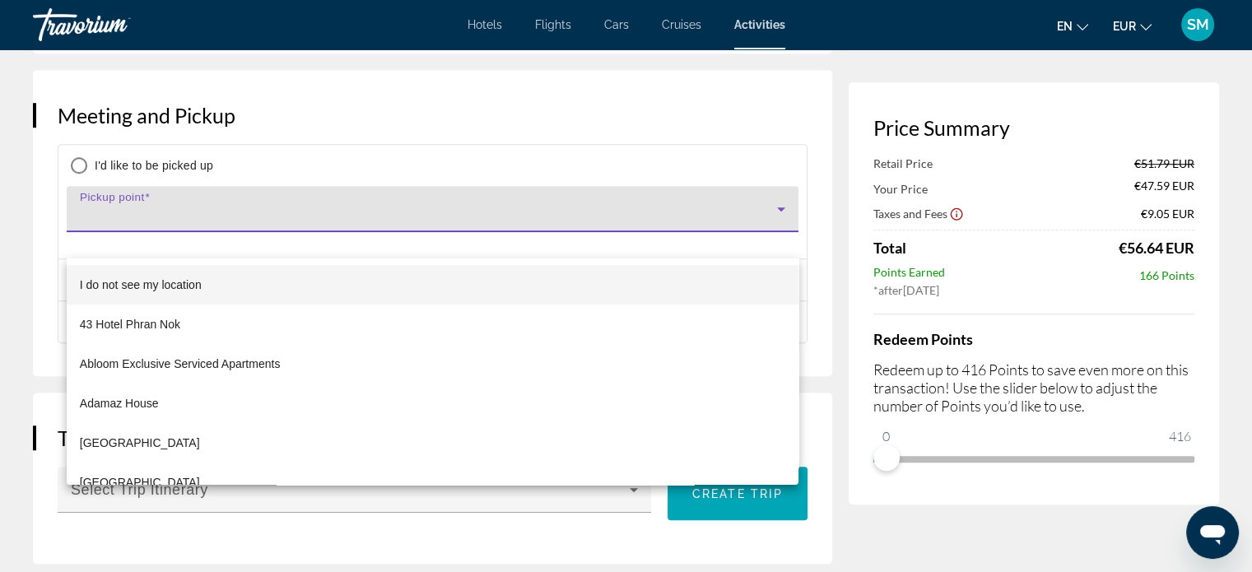
click at [122, 238] on div at bounding box center [626, 286] width 1252 height 572
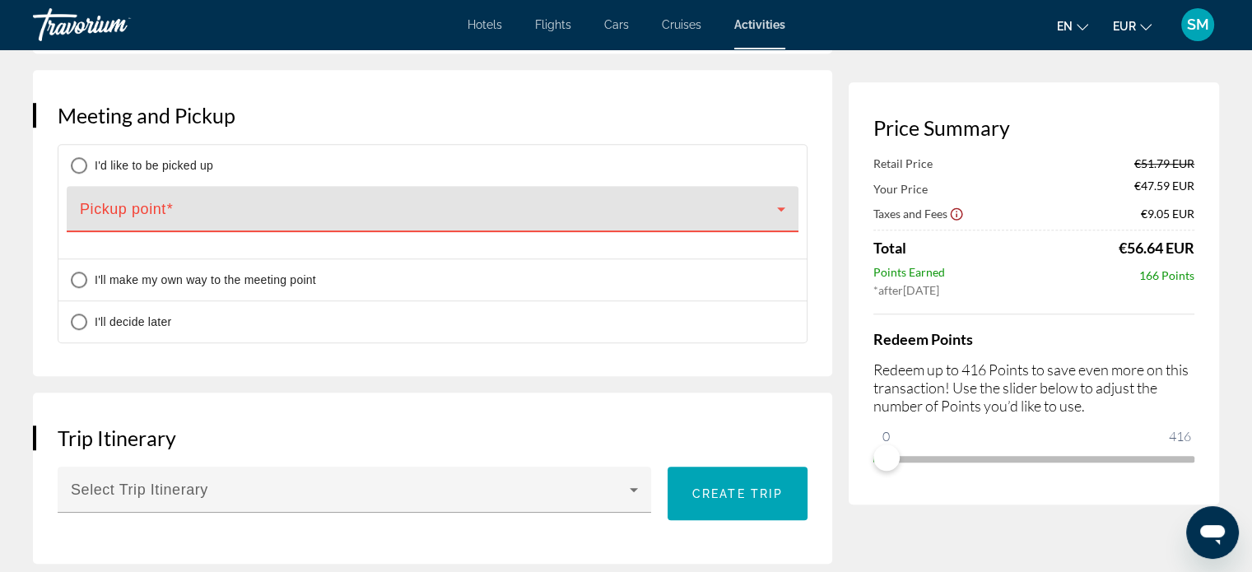
click at [122, 226] on span "Main content" at bounding box center [428, 216] width 697 height 20
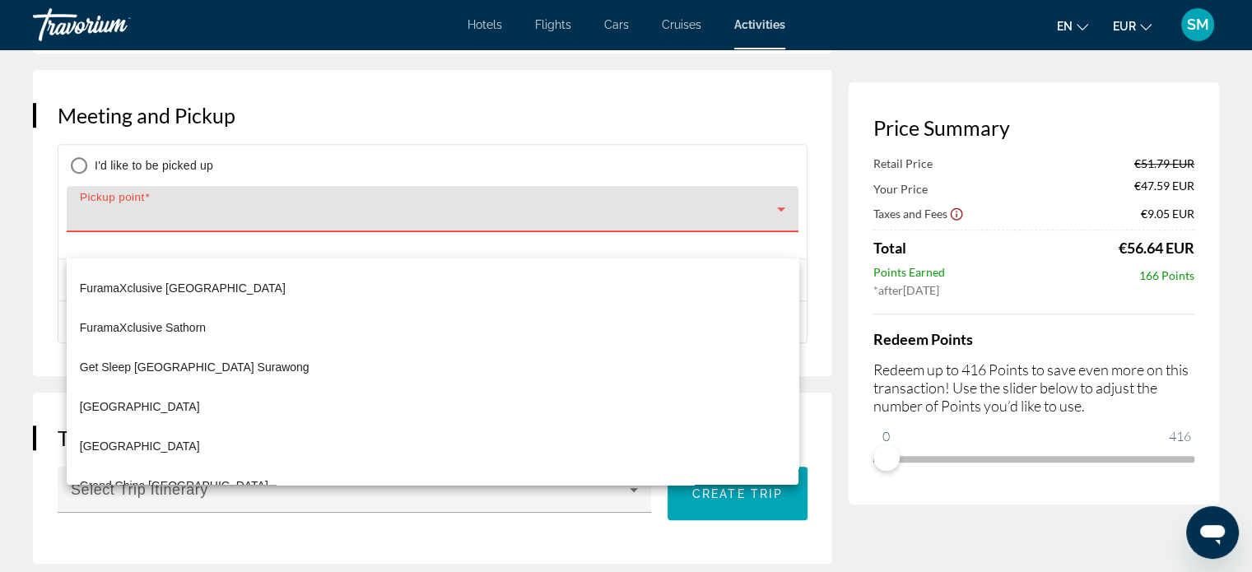
scroll to position [3558, 0]
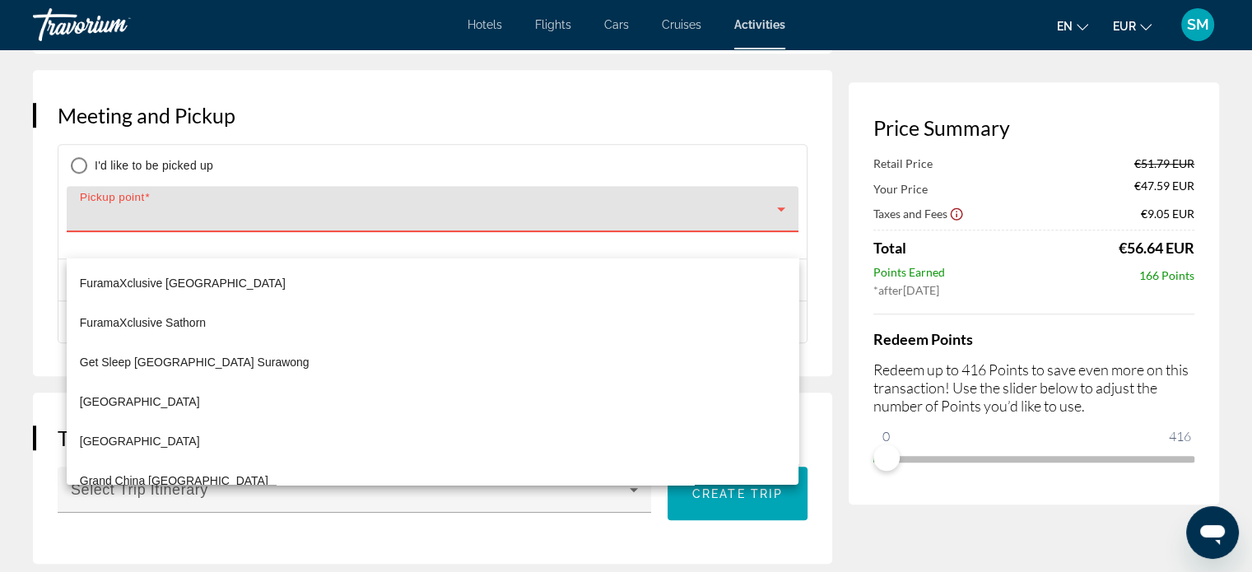
click at [122, 236] on div at bounding box center [626, 286] width 1252 height 572
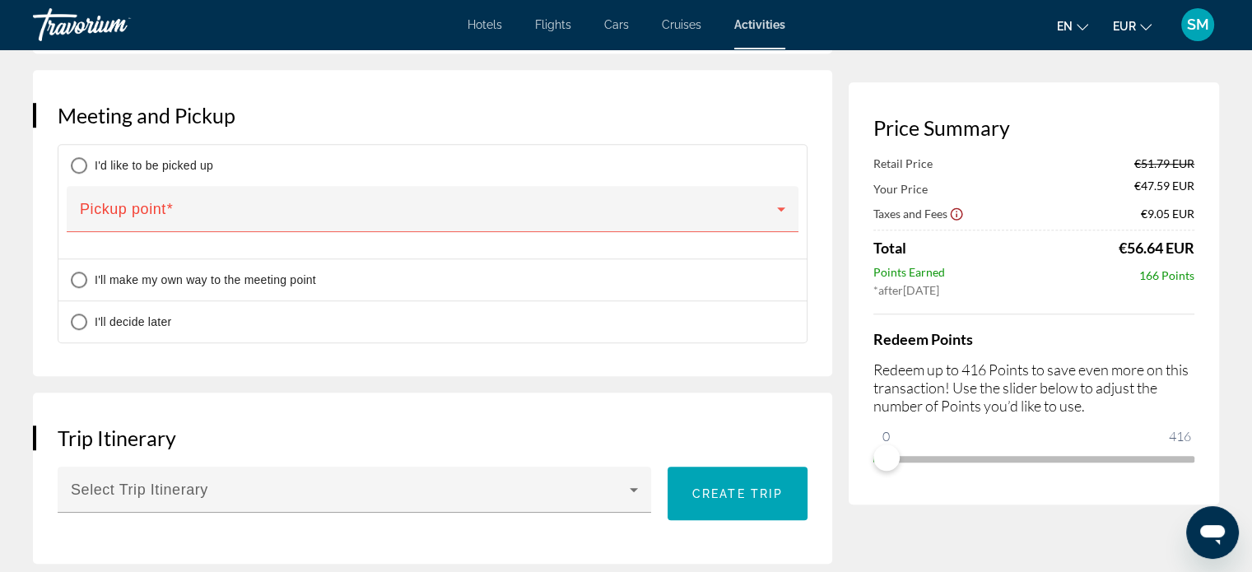
click at [122, 226] on span "Main content" at bounding box center [428, 216] width 697 height 20
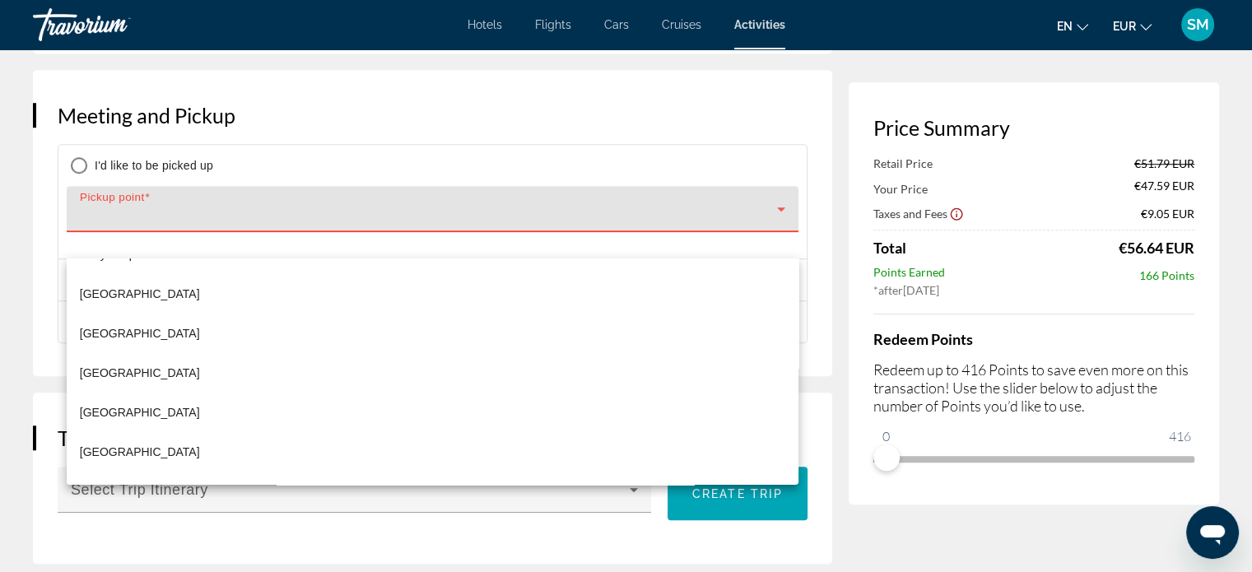
scroll to position [10346, 0]
click at [104, 236] on div at bounding box center [626, 286] width 1252 height 572
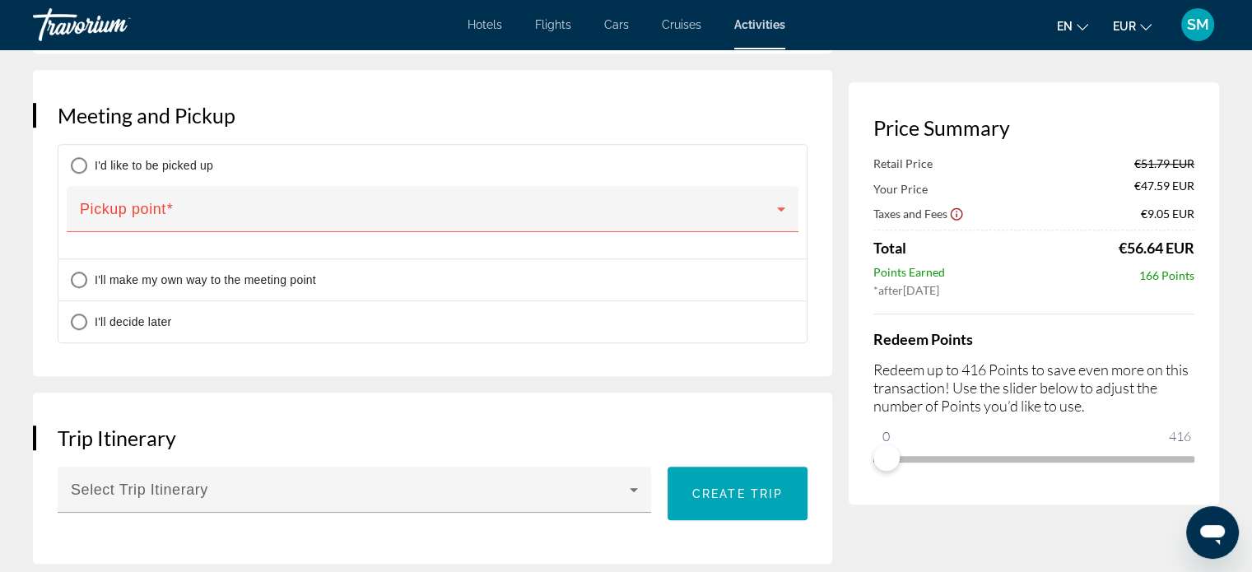
click at [104, 226] on span "Main content" at bounding box center [428, 216] width 697 height 20
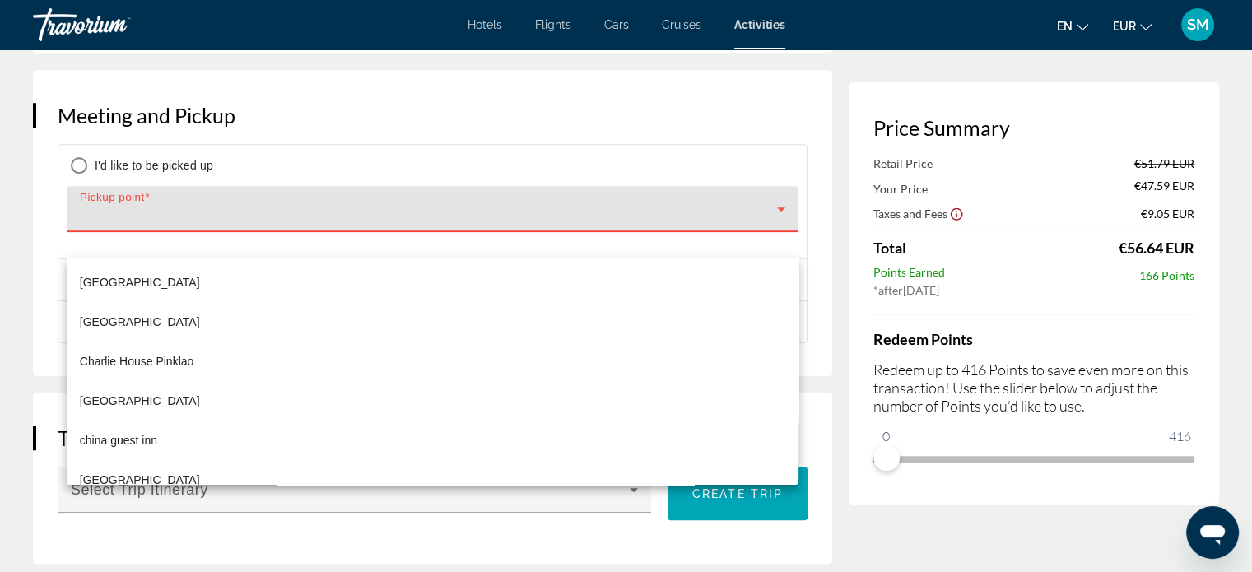
scroll to position [2137, 0]
click at [128, 243] on div at bounding box center [626, 286] width 1252 height 572
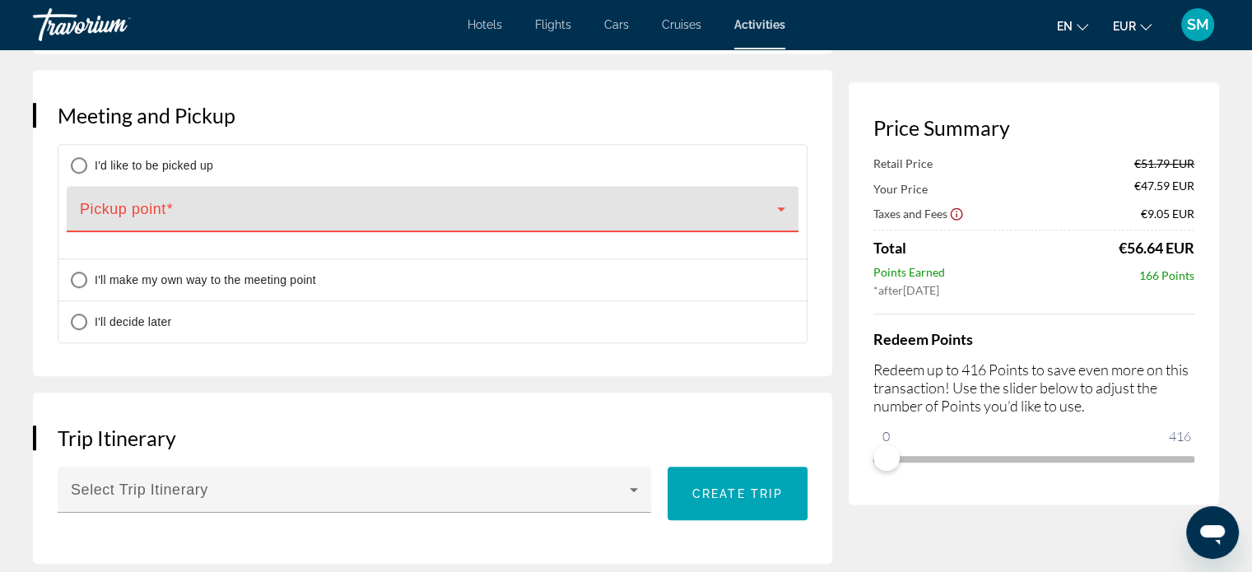
click at [128, 226] on span "Main content" at bounding box center [428, 216] width 697 height 20
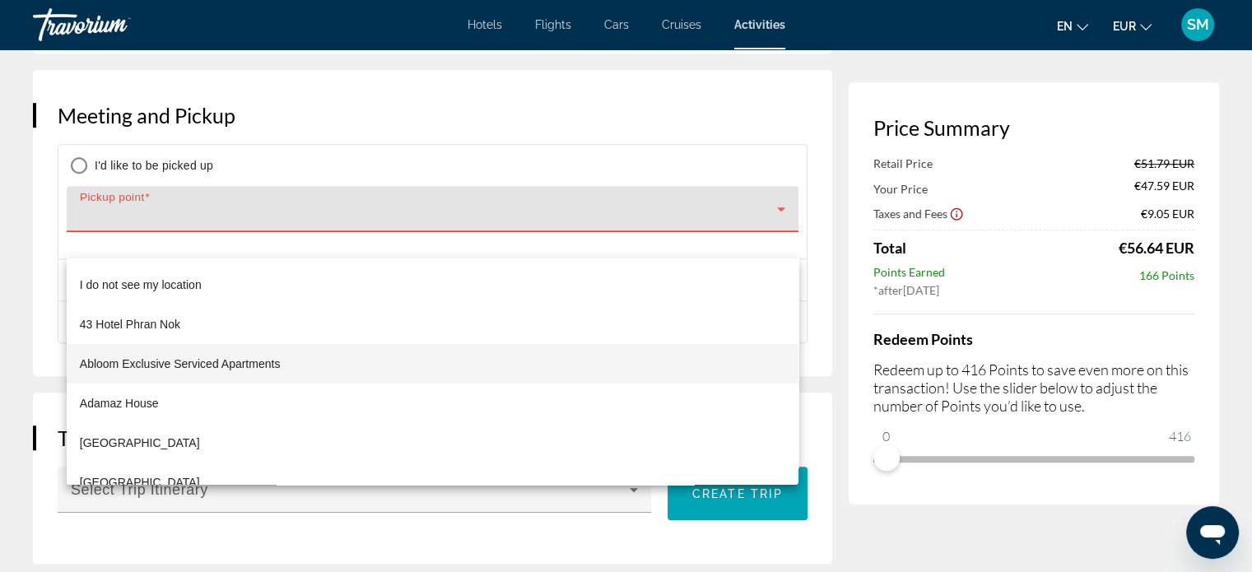
click at [128, 243] on div at bounding box center [626, 286] width 1252 height 572
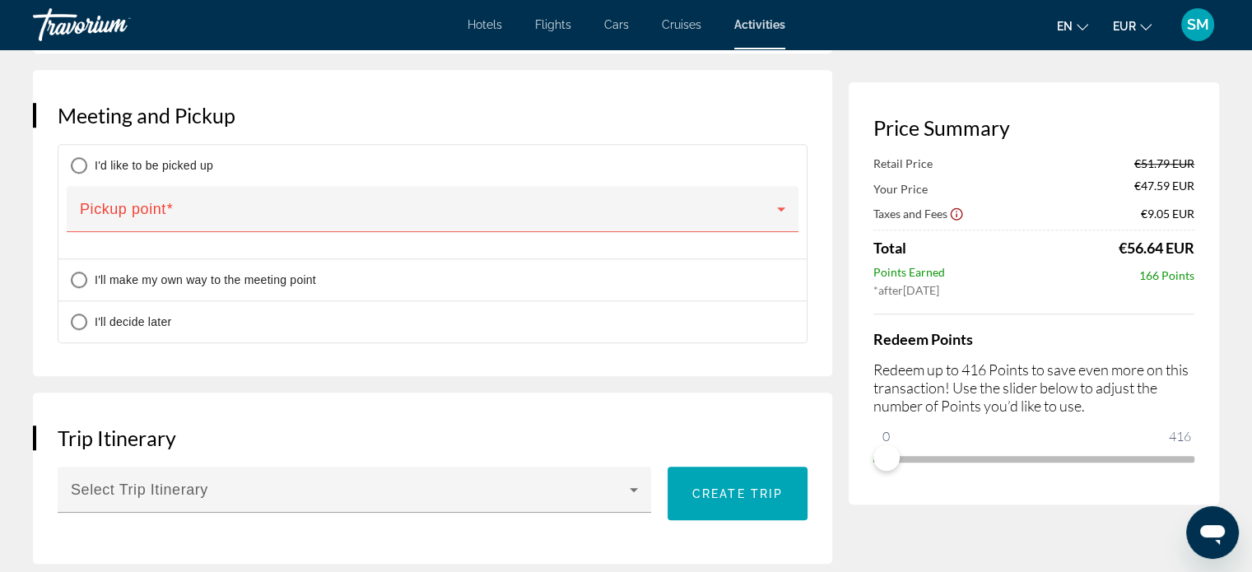
click at [128, 226] on span "Main content" at bounding box center [428, 216] width 697 height 20
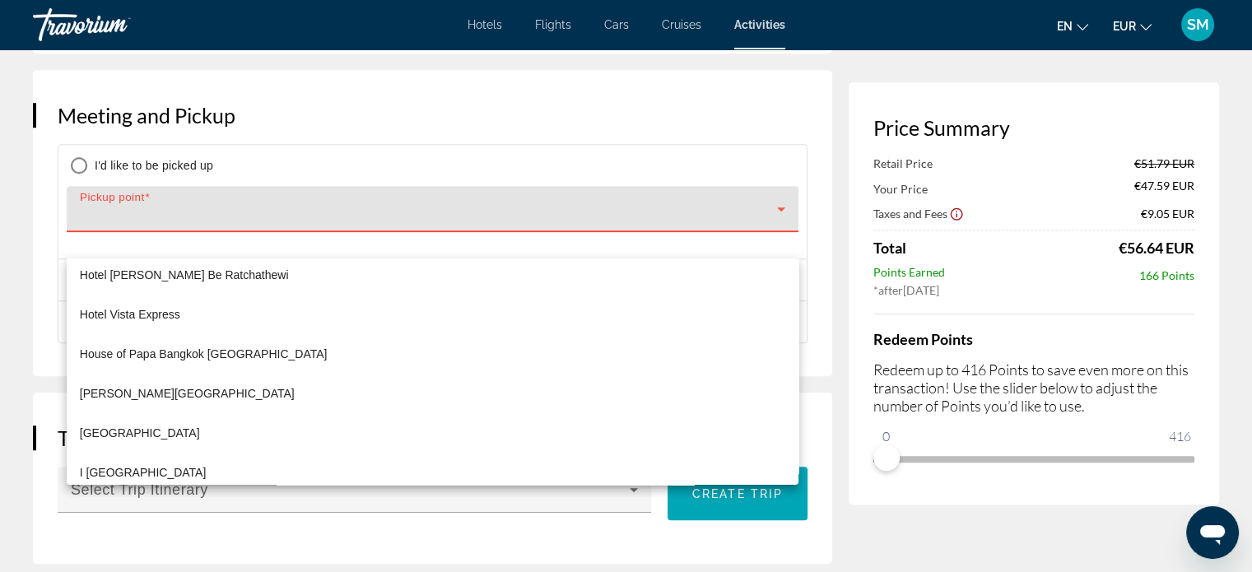
scroll to position [4596, 0]
click at [510, 156] on div at bounding box center [626, 286] width 1252 height 572
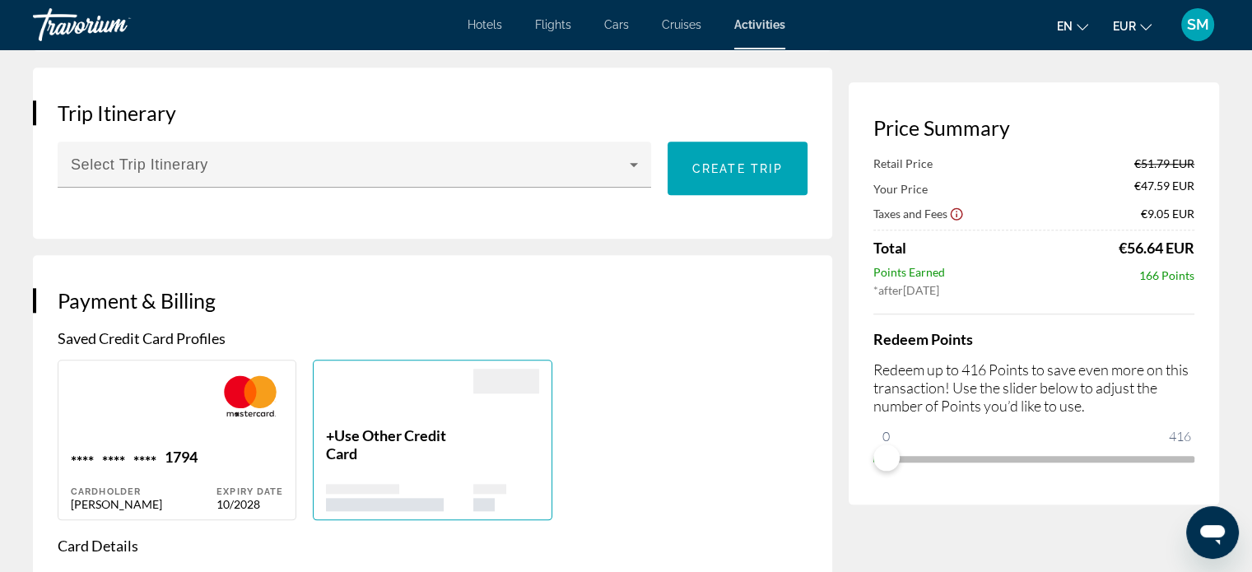
scroll to position [1672, 0]
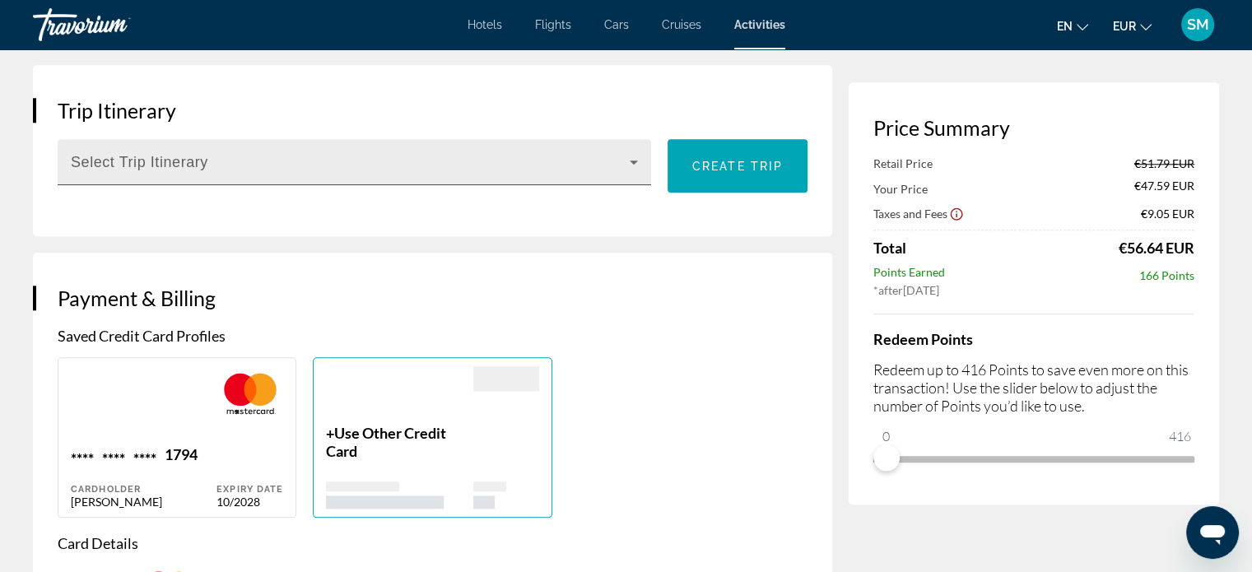
click at [637, 172] on icon "Main content" at bounding box center [634, 162] width 20 height 20
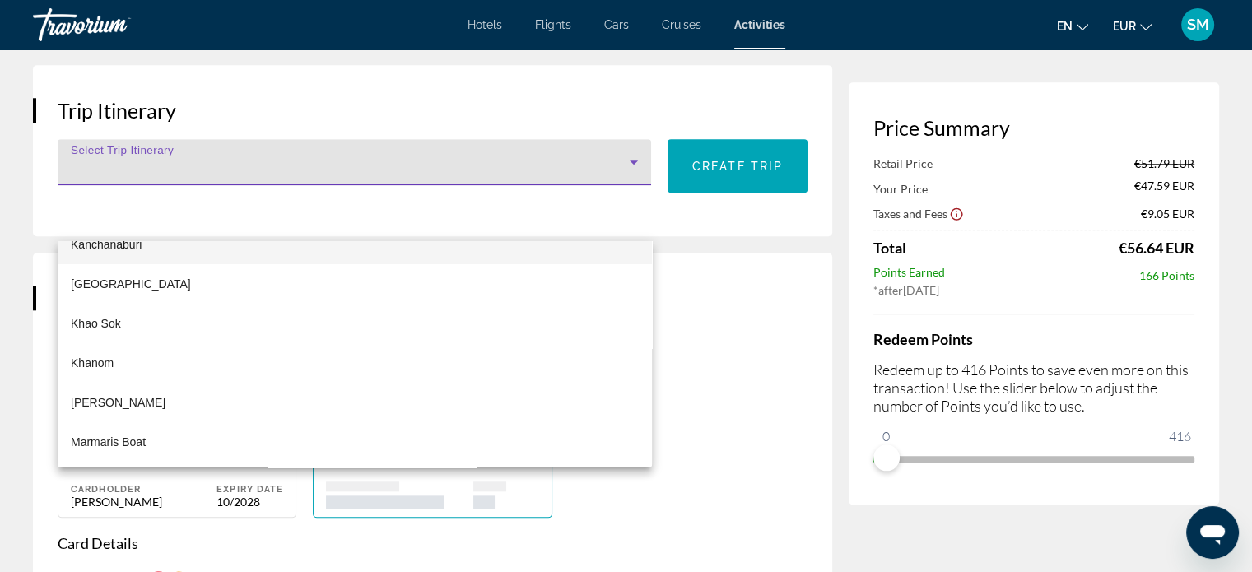
scroll to position [0, 0]
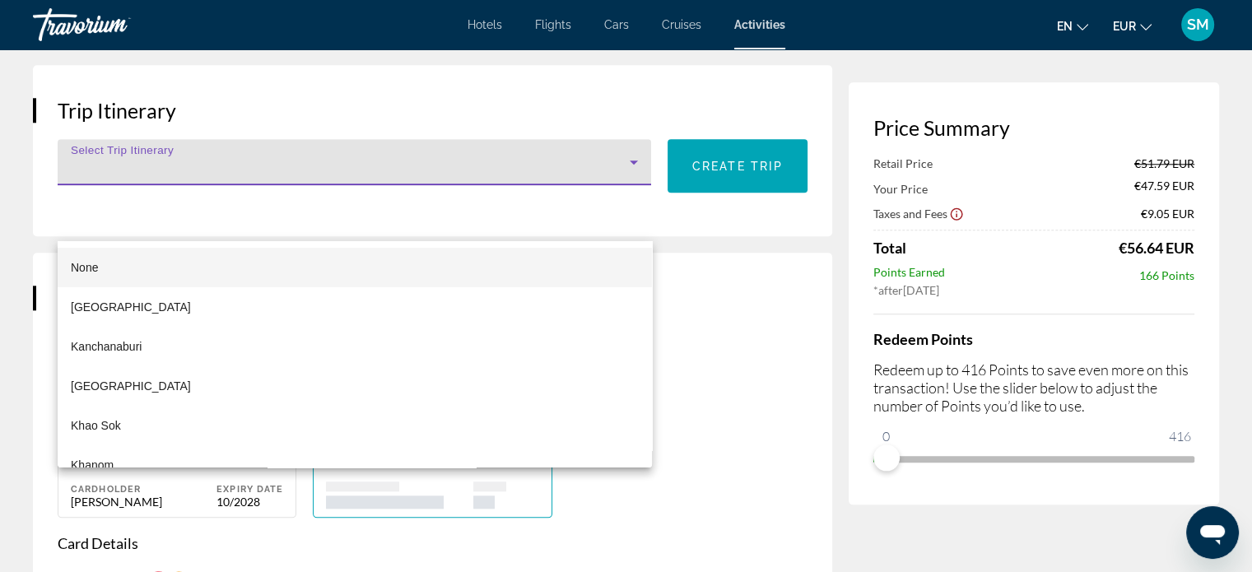
click at [123, 218] on div at bounding box center [626, 286] width 1252 height 572
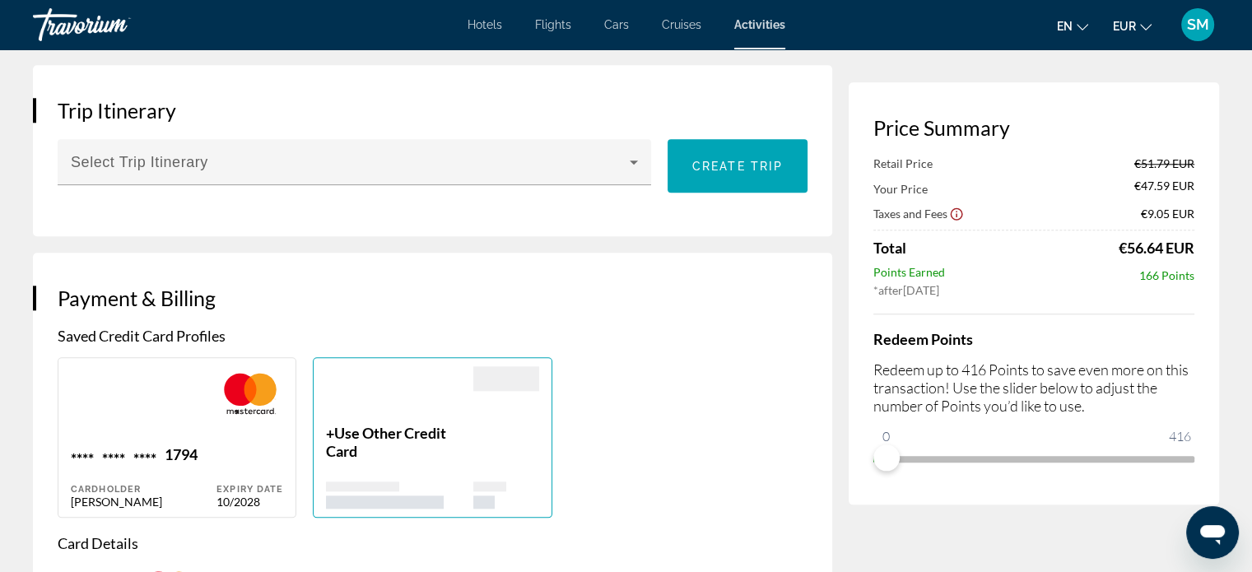
click at [123, 179] on span "Main content" at bounding box center [350, 169] width 559 height 20
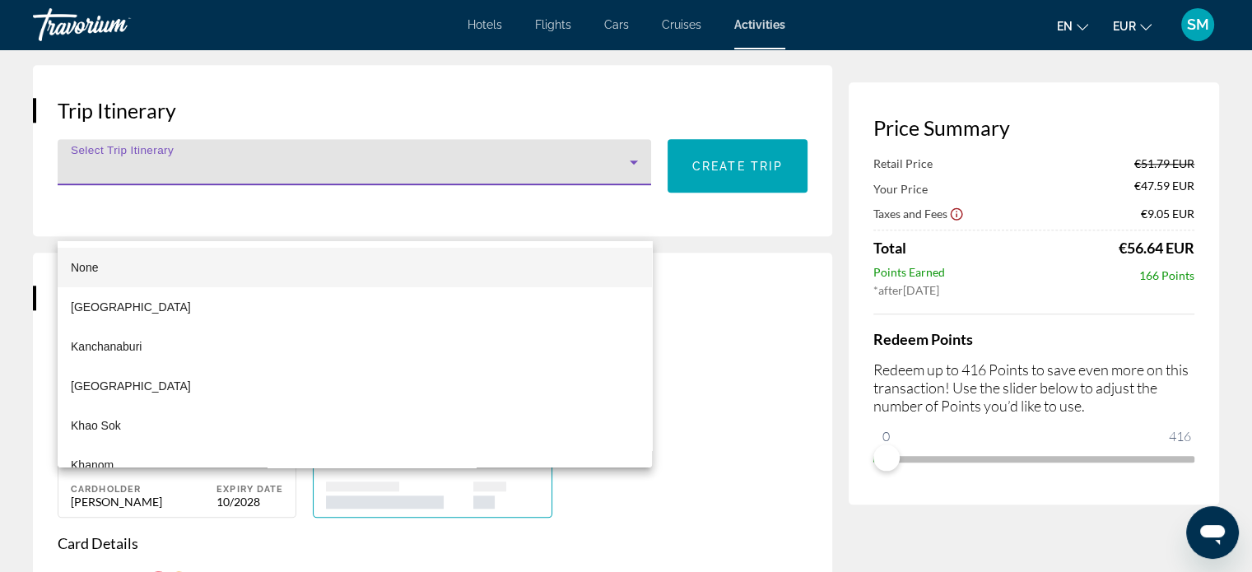
click at [123, 218] on div at bounding box center [626, 286] width 1252 height 572
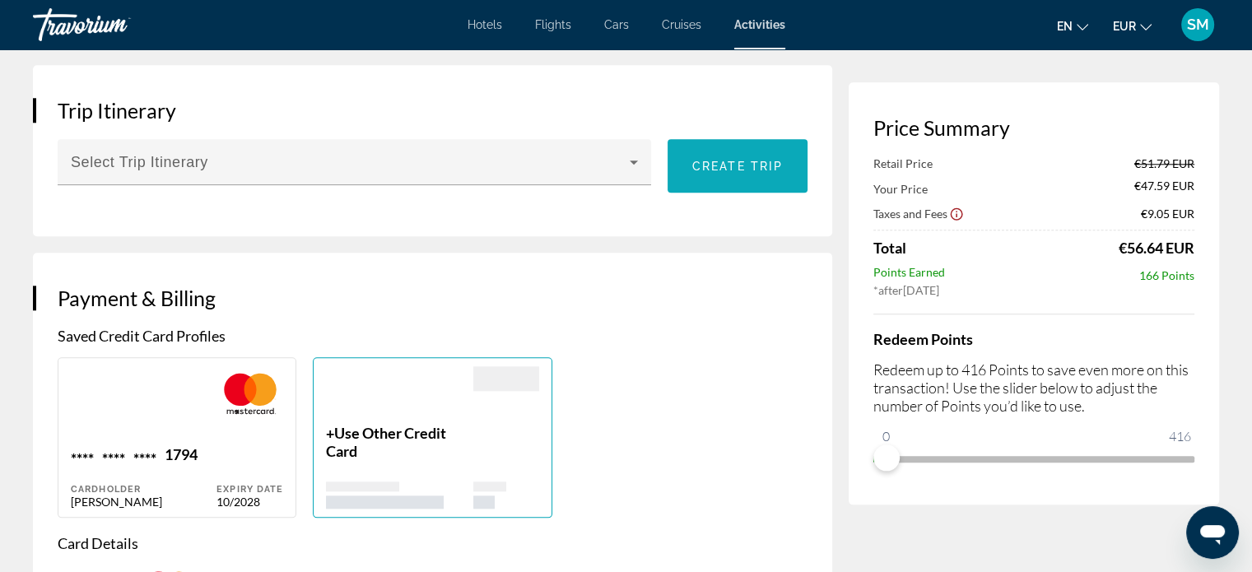
click at [721, 173] on span "Create trip" at bounding box center [737, 166] width 91 height 13
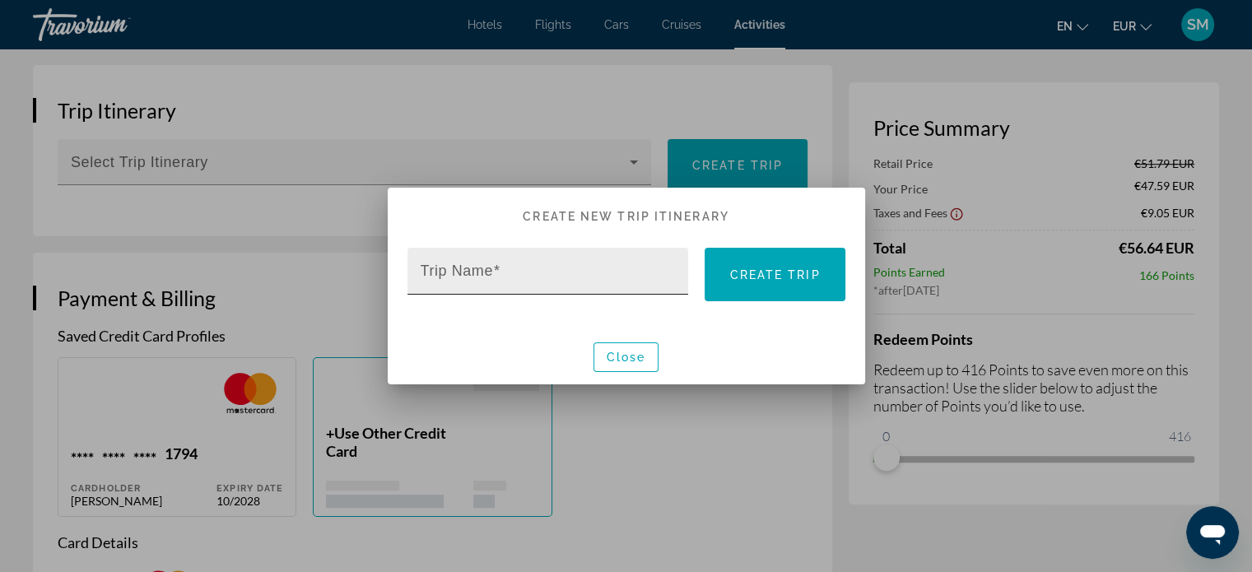
click at [464, 275] on mat-label "Trip Name" at bounding box center [457, 271] width 72 height 16
click at [464, 275] on input "Trip Name" at bounding box center [553, 278] width 265 height 20
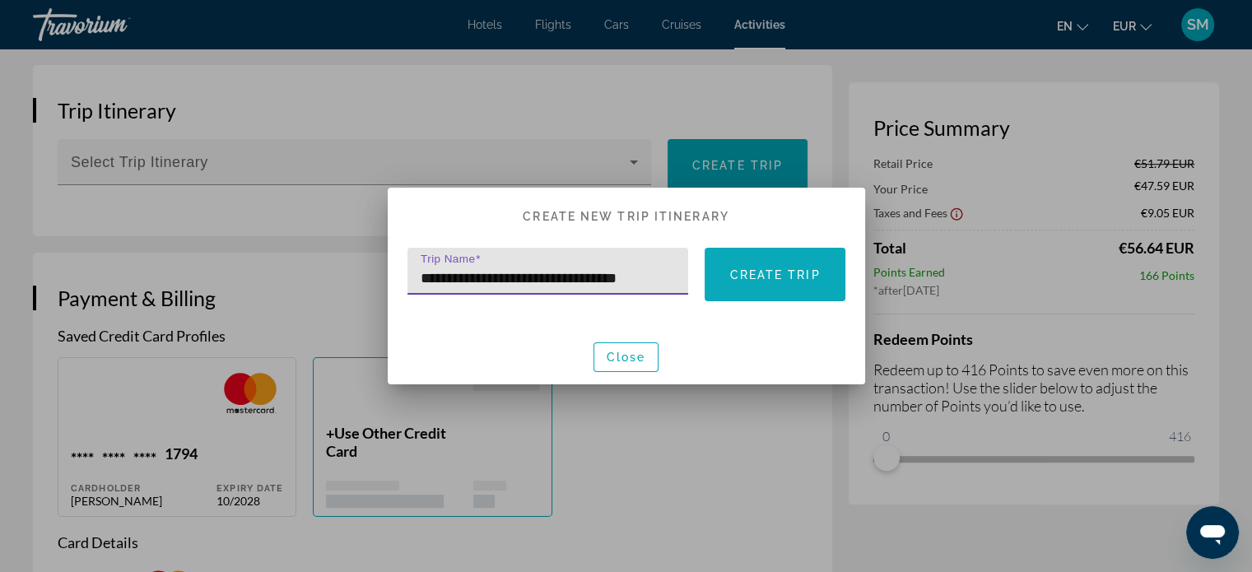
type input "**********"
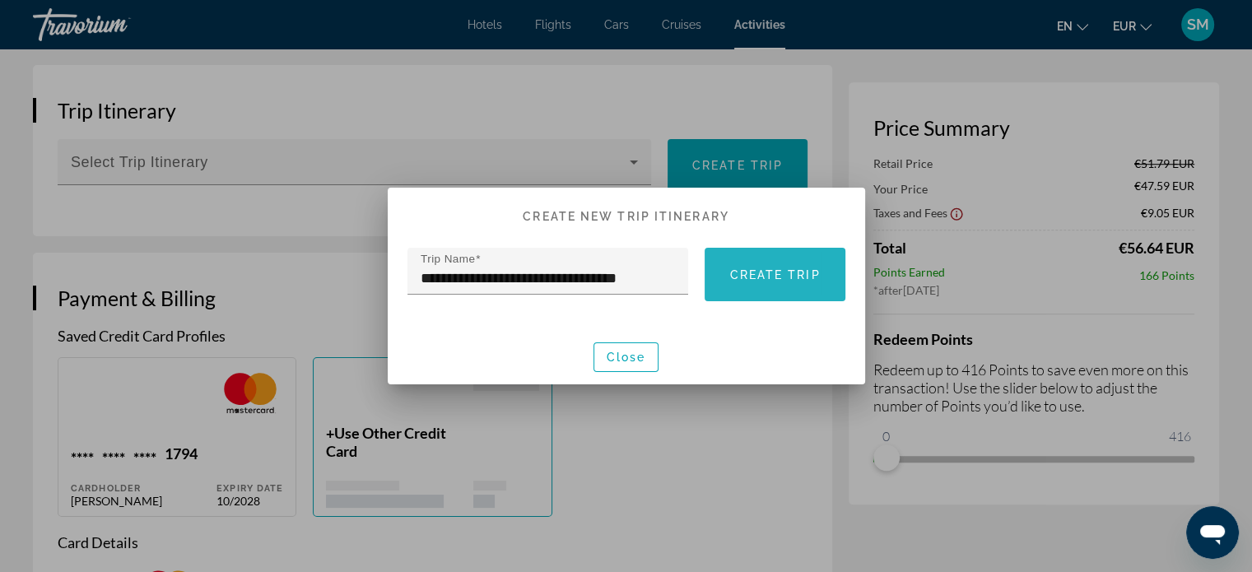
click at [785, 273] on span "Create trip" at bounding box center [774, 274] width 91 height 13
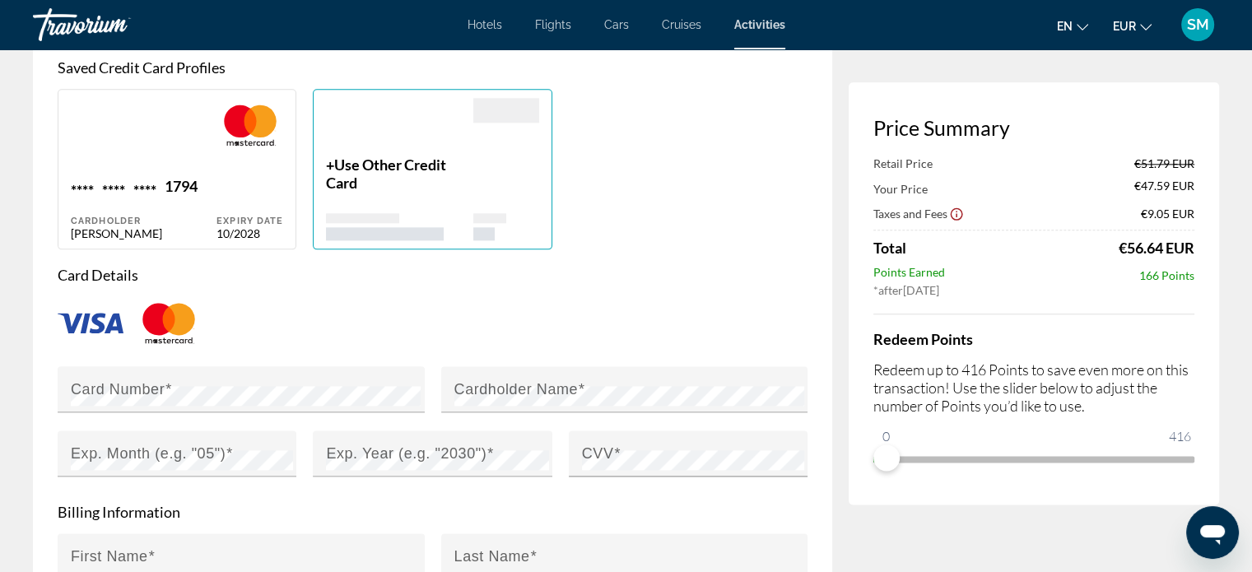
scroll to position [1961, 0]
click at [170, 179] on div "Main content" at bounding box center [144, 139] width 146 height 79
type input "******"
type input "*******"
type input "**********"
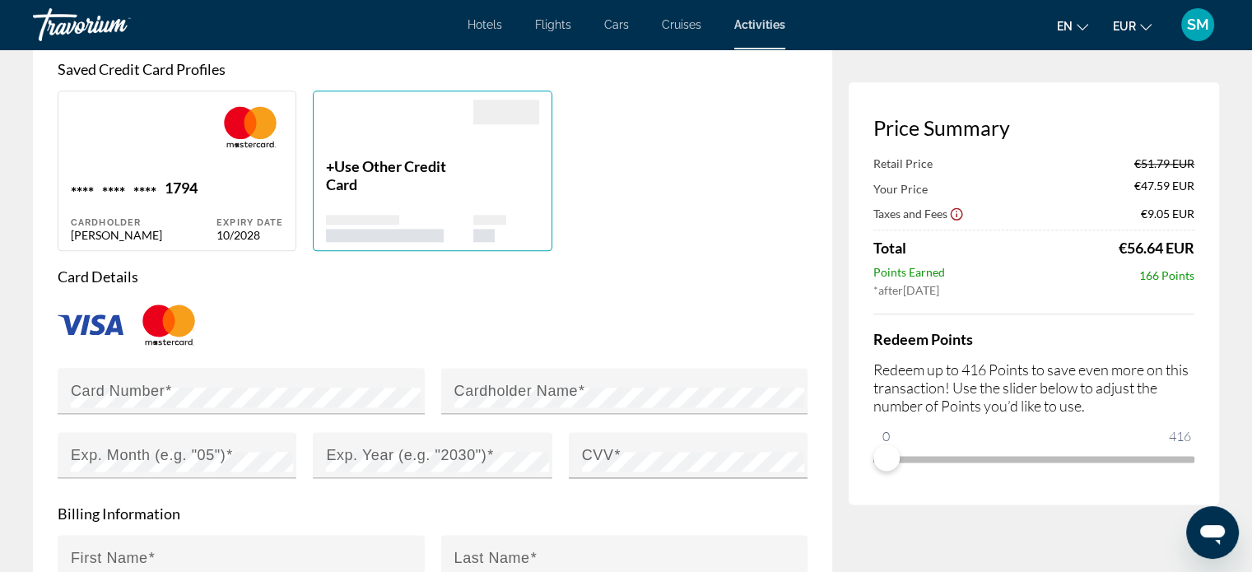
type input "**********"
type input "******"
type input "**********"
type input "****"
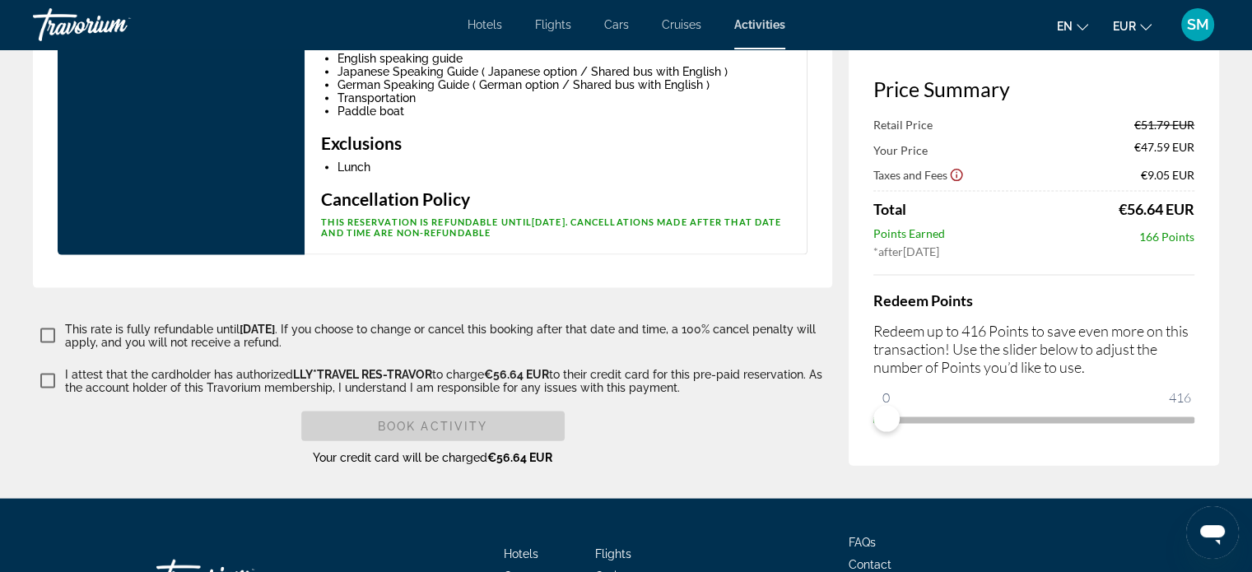
scroll to position [3480, 0]
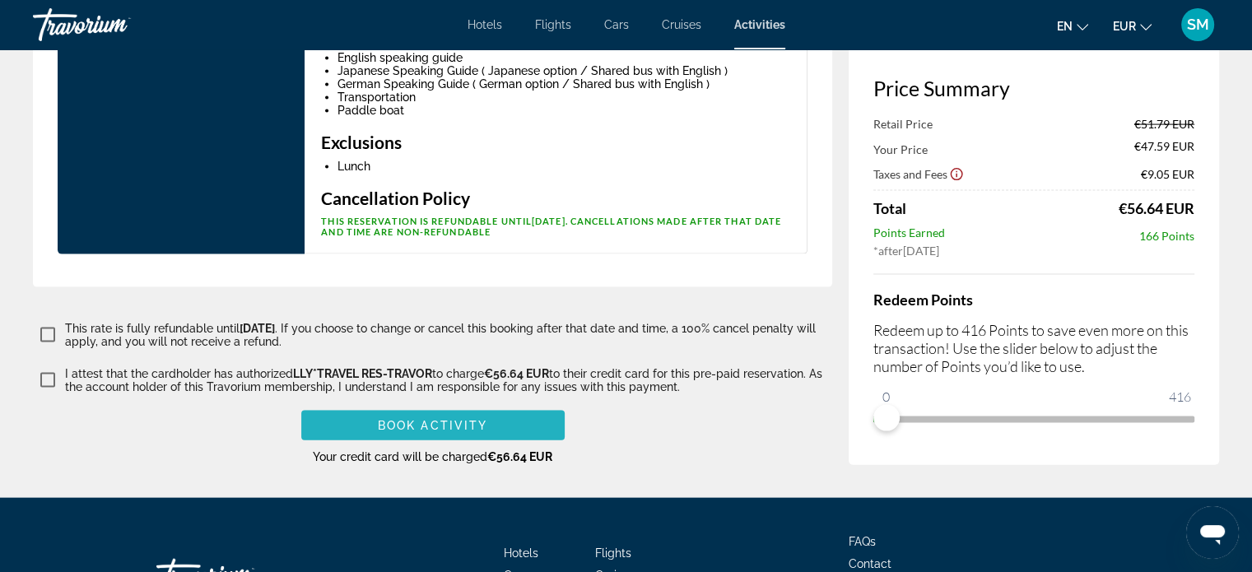
click at [392, 432] on span "Book Activity" at bounding box center [432, 425] width 109 height 13
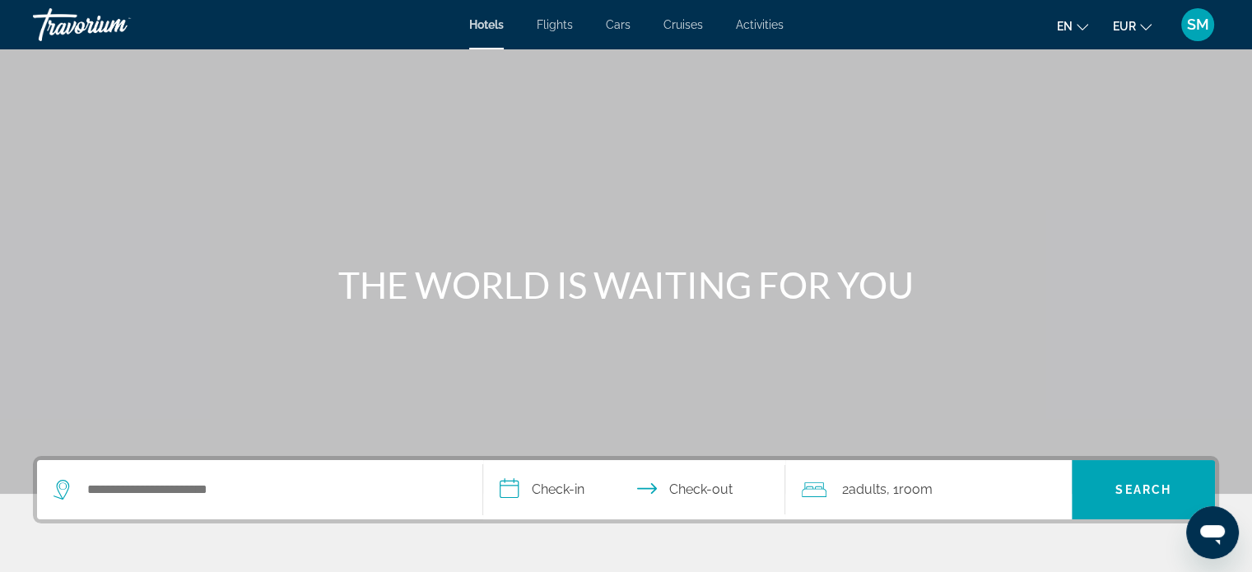
click at [754, 26] on span "Activities" at bounding box center [760, 24] width 48 height 13
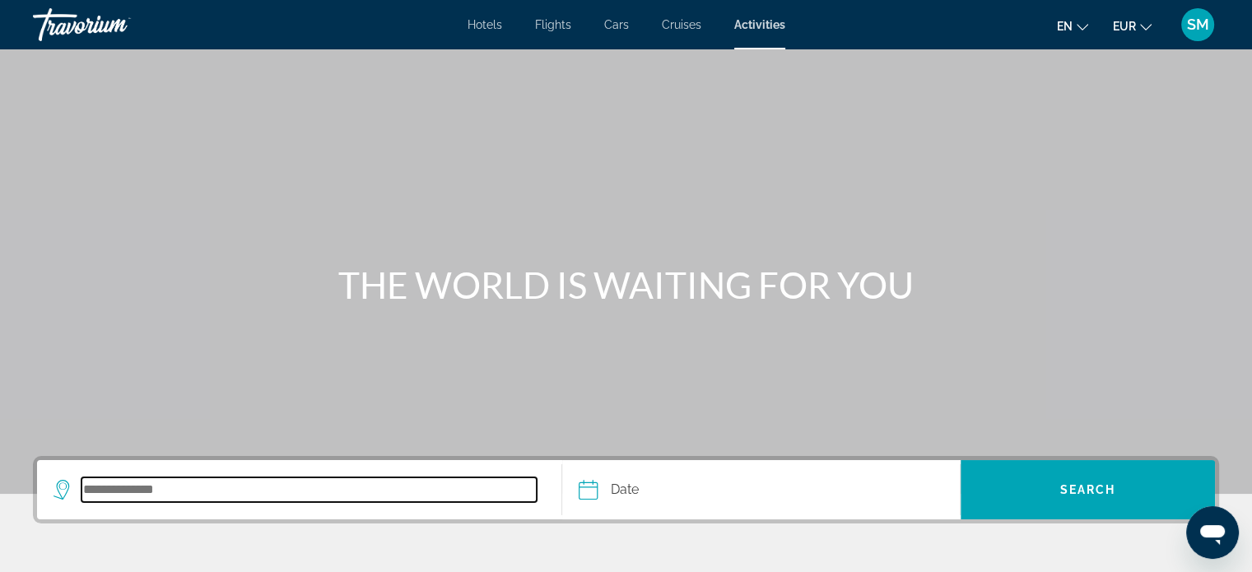
click at [151, 493] on input "Search destination" at bounding box center [309, 490] width 455 height 25
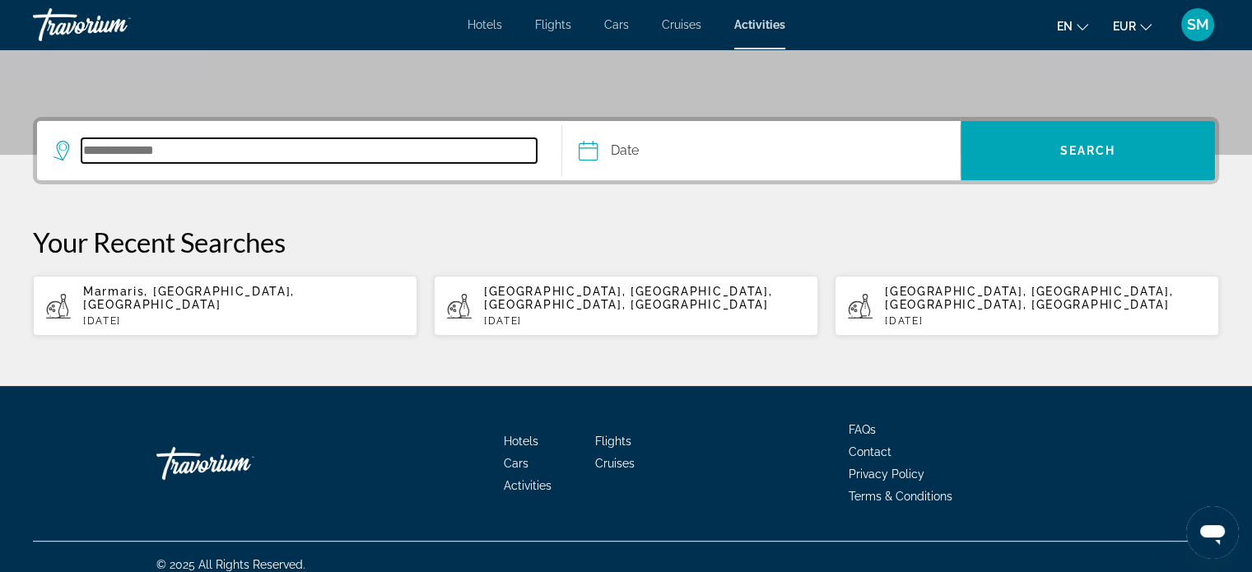
scroll to position [340, 0]
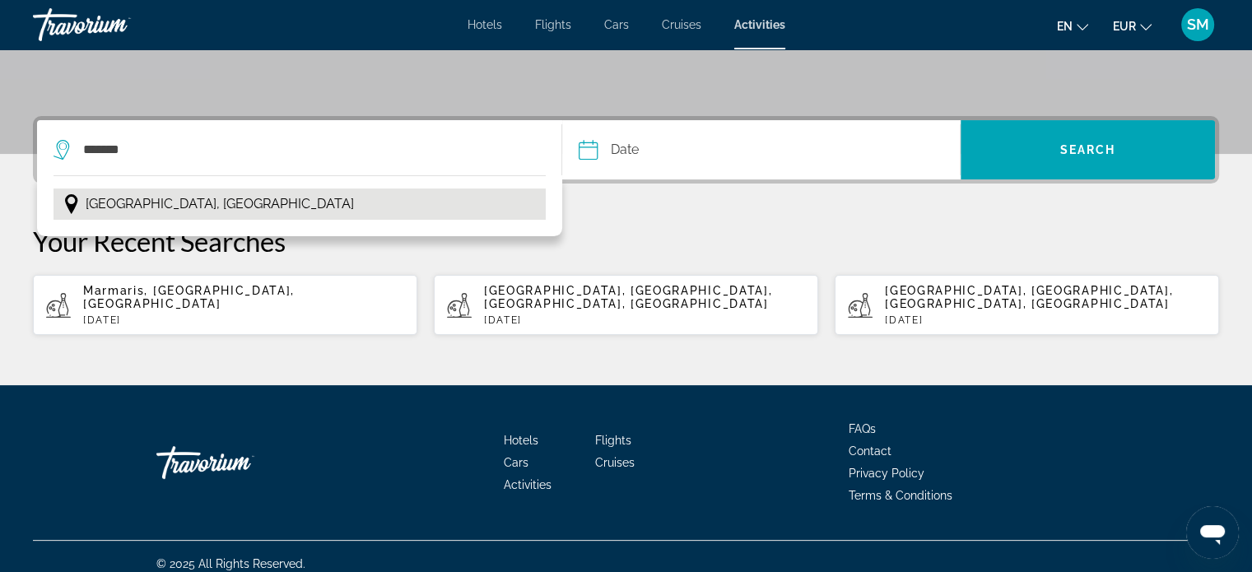
click at [158, 193] on span "[GEOGRAPHIC_DATA], [GEOGRAPHIC_DATA]" at bounding box center [220, 204] width 268 height 23
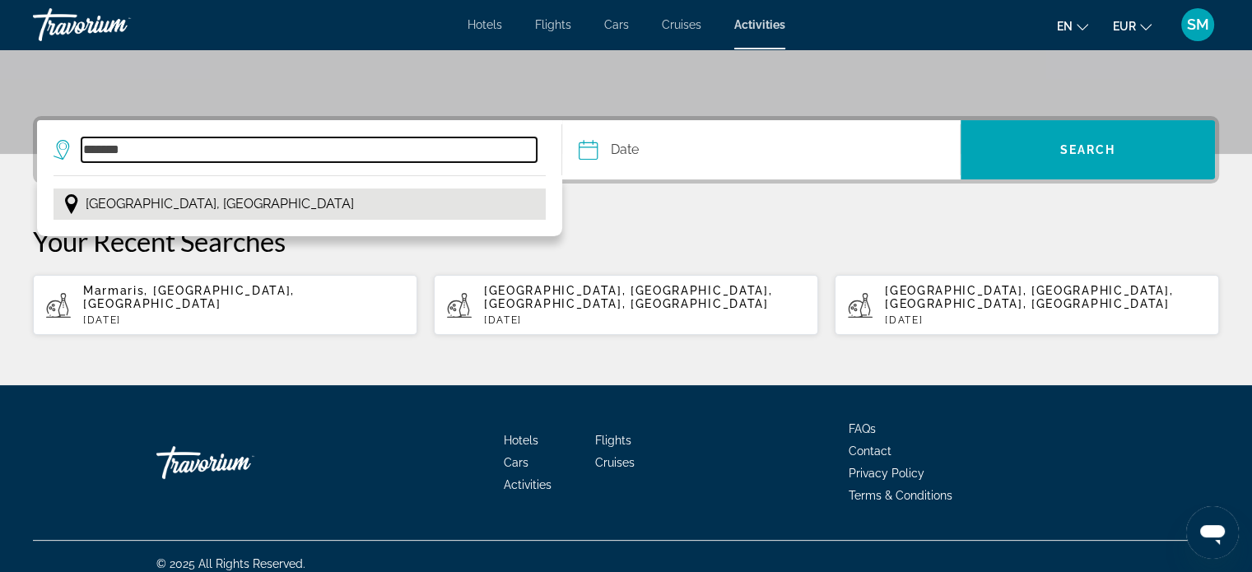
type input "**********"
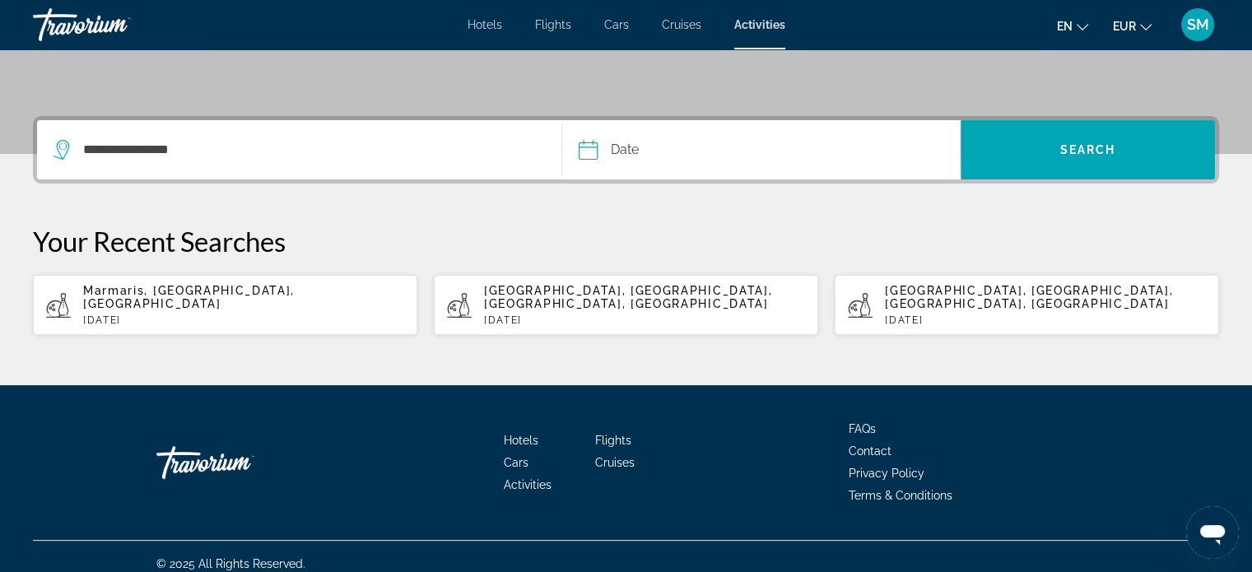
click at [695, 154] on input "Date" at bounding box center [673, 152] width 197 height 64
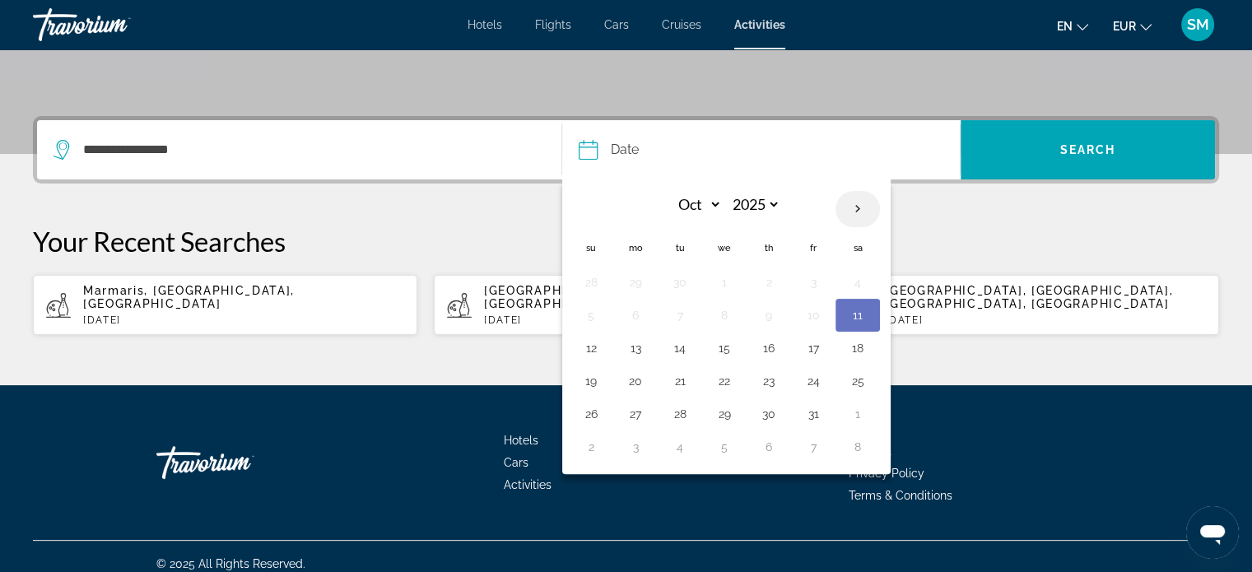
click at [858, 210] on th "Next month" at bounding box center [858, 209] width 44 height 36
click at [589, 205] on th "Previous month" at bounding box center [591, 209] width 44 height 36
select select "**"
click at [633, 316] on button "3" at bounding box center [635, 315] width 26 height 23
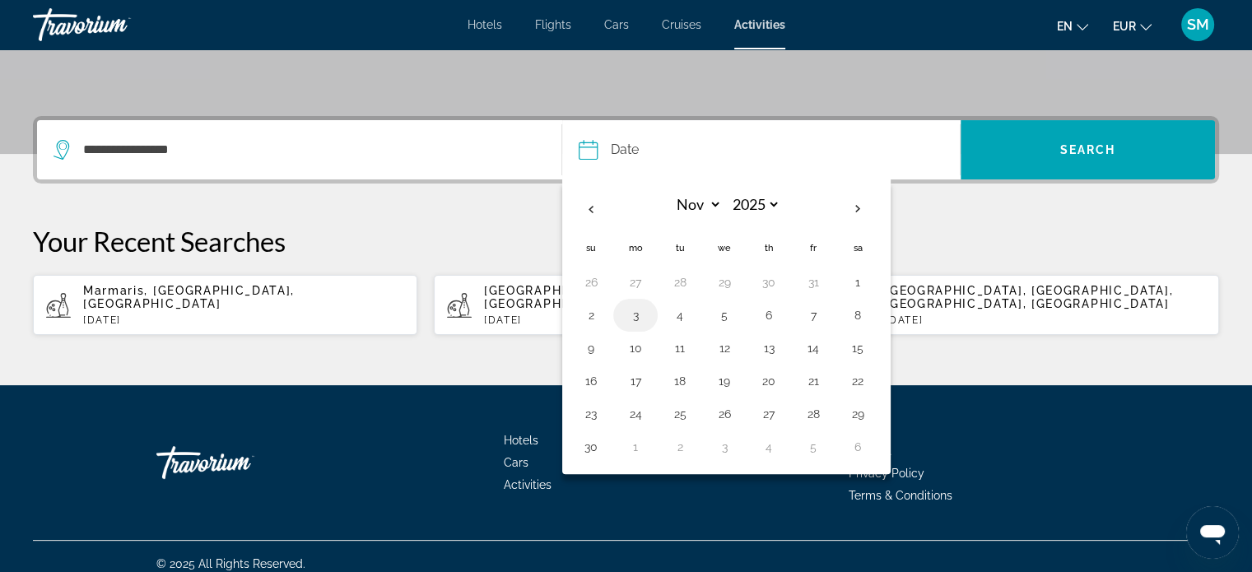
type input "**********"
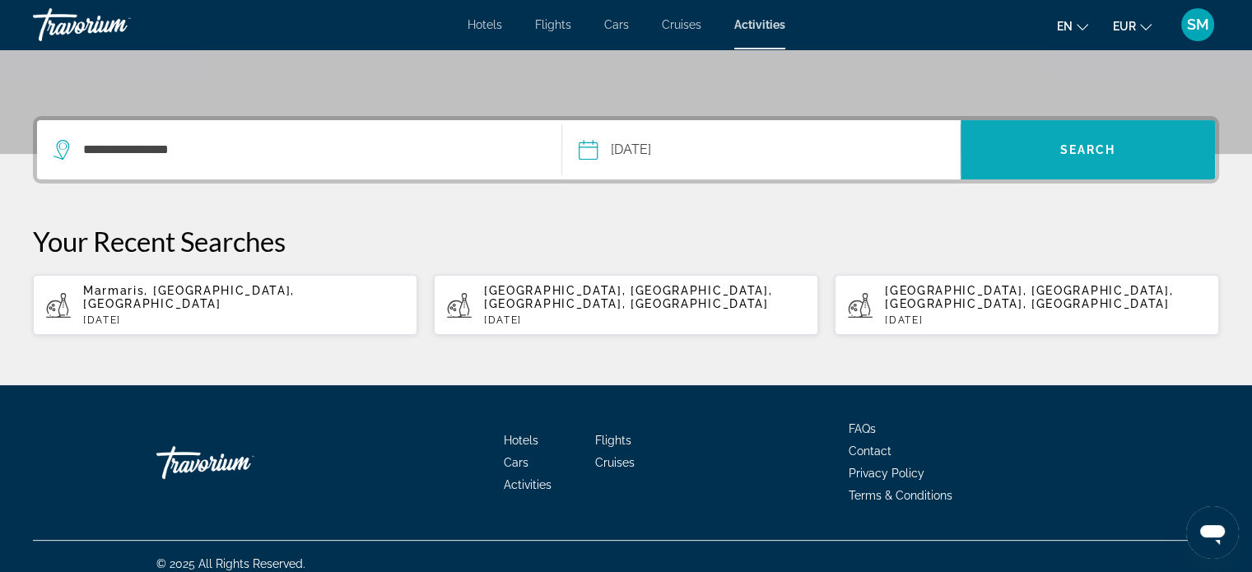
click at [1097, 135] on span "Search" at bounding box center [1088, 150] width 254 height 40
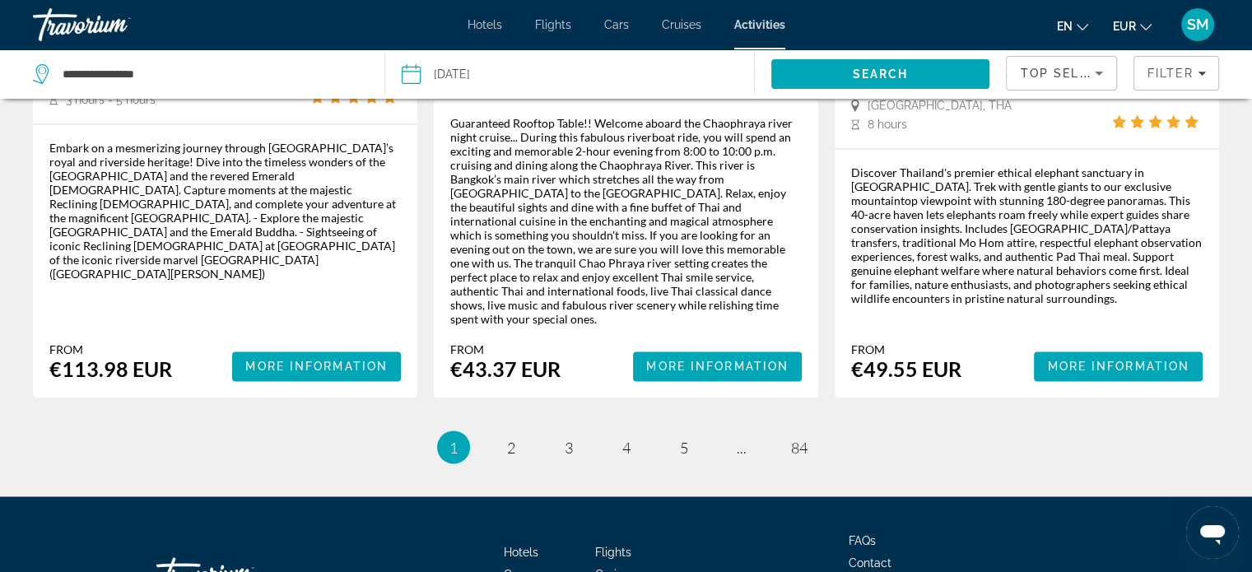
scroll to position [2746, 0]
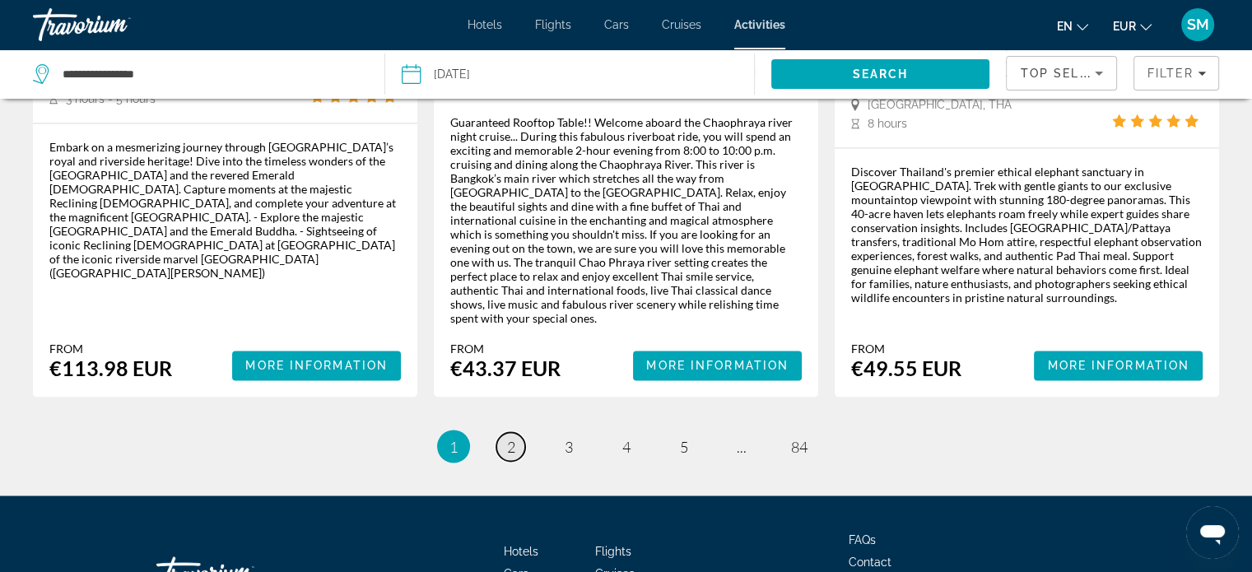
click at [518, 432] on link "page 2" at bounding box center [510, 446] width 29 height 29
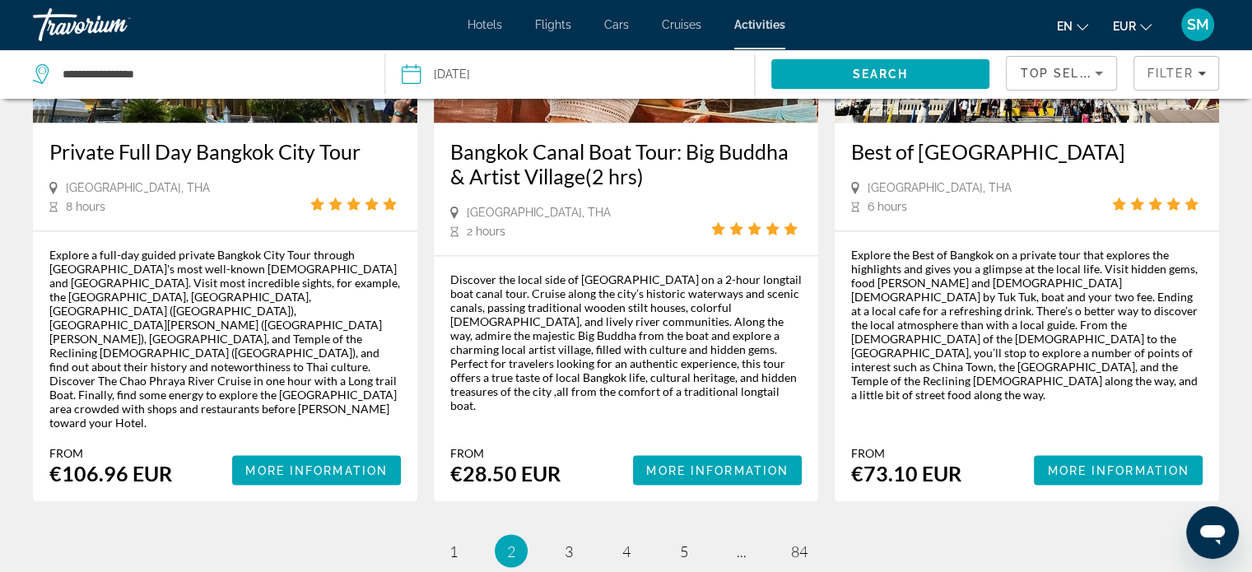
scroll to position [2677, 0]
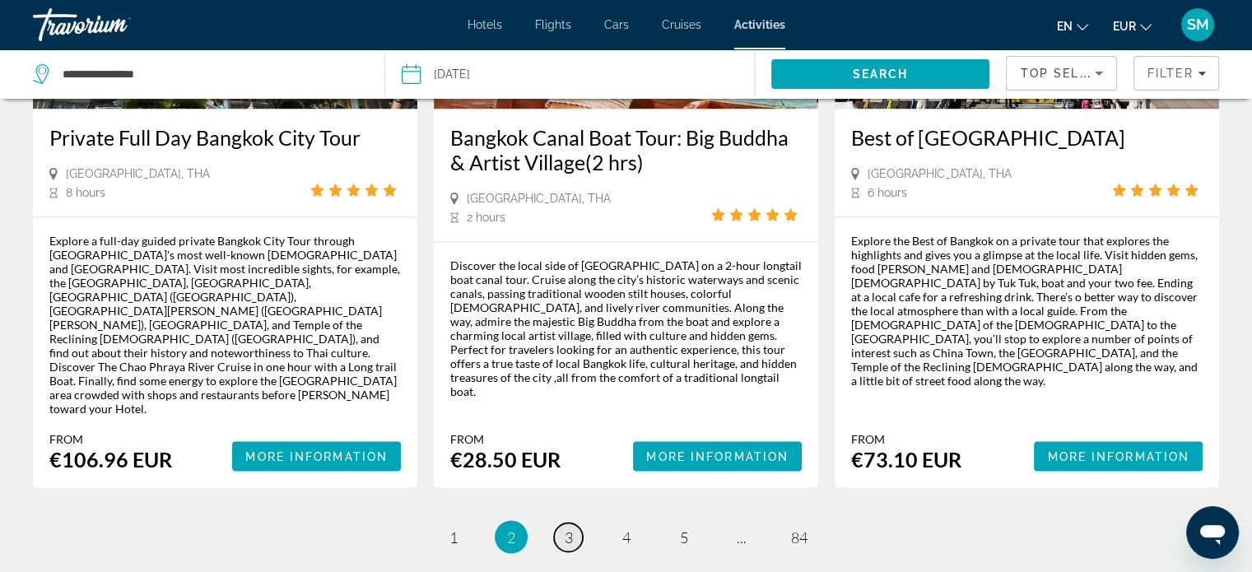
click at [572, 528] on span "3" at bounding box center [569, 537] width 8 height 18
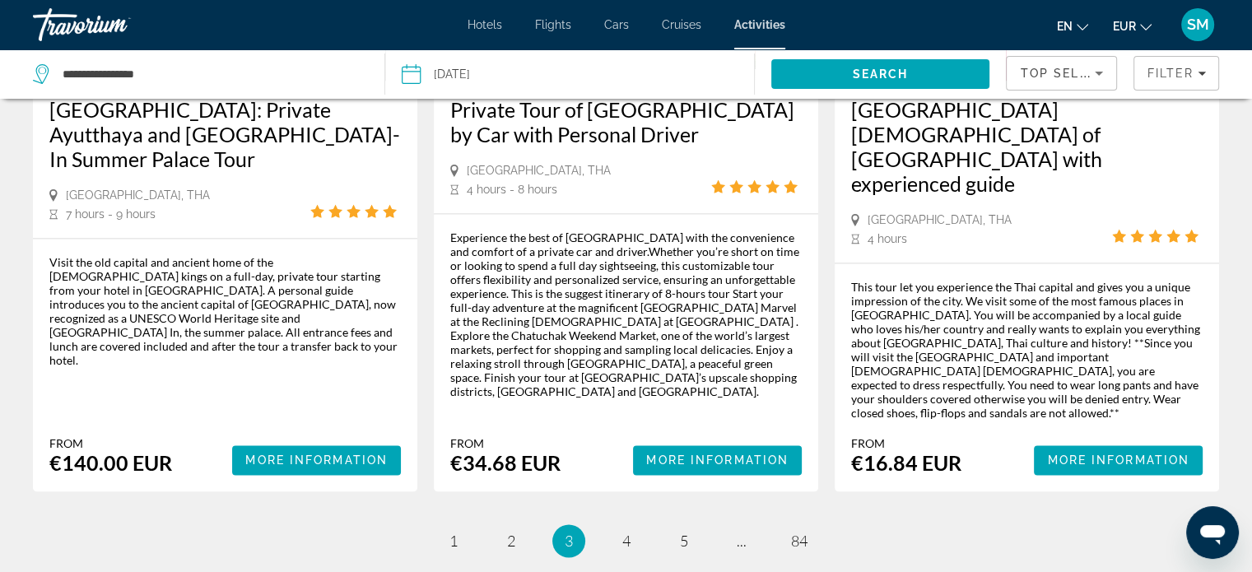
scroll to position [2608, 0]
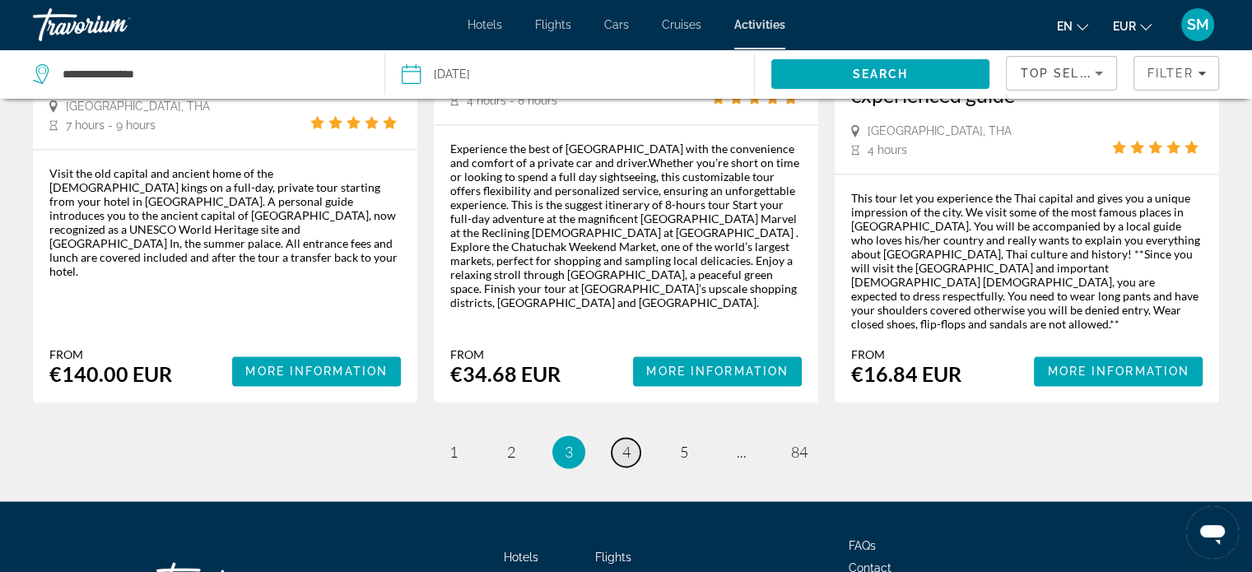
click at [629, 443] on span "4" at bounding box center [626, 452] width 8 height 18
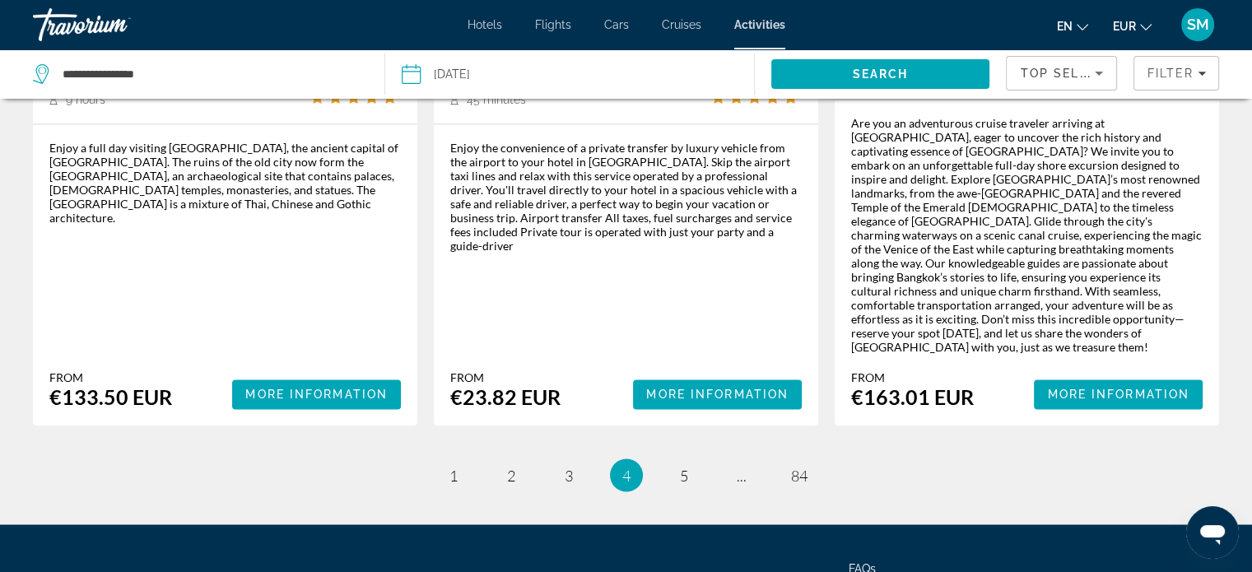
scroll to position [2690, 0]
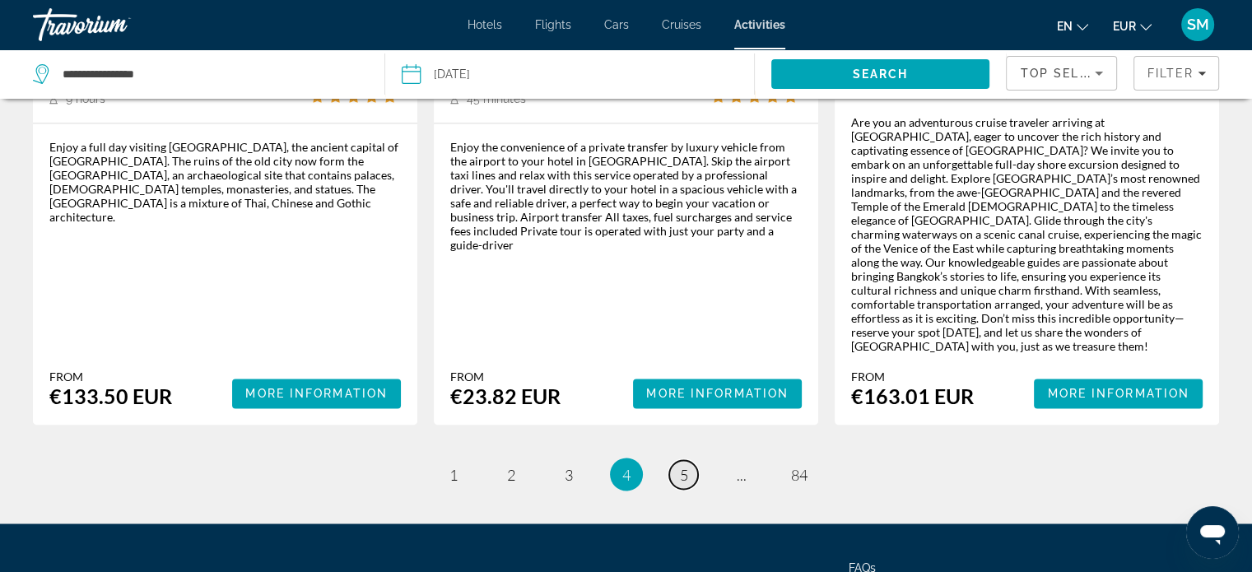
click at [678, 460] on link "page 5" at bounding box center [683, 474] width 29 height 29
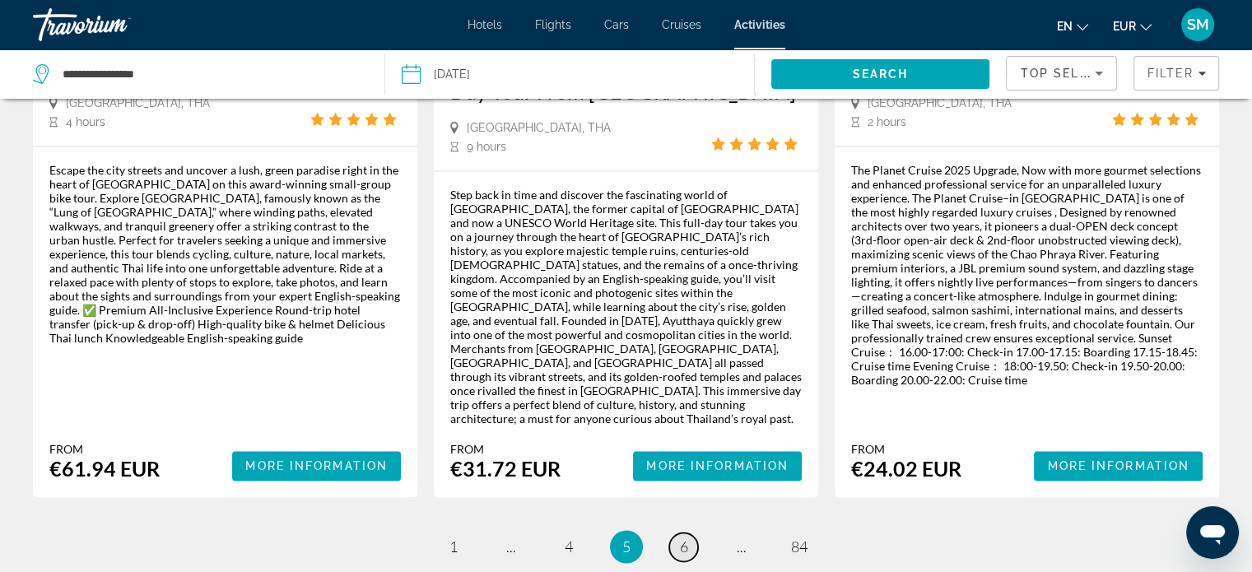
scroll to position [2591, 0]
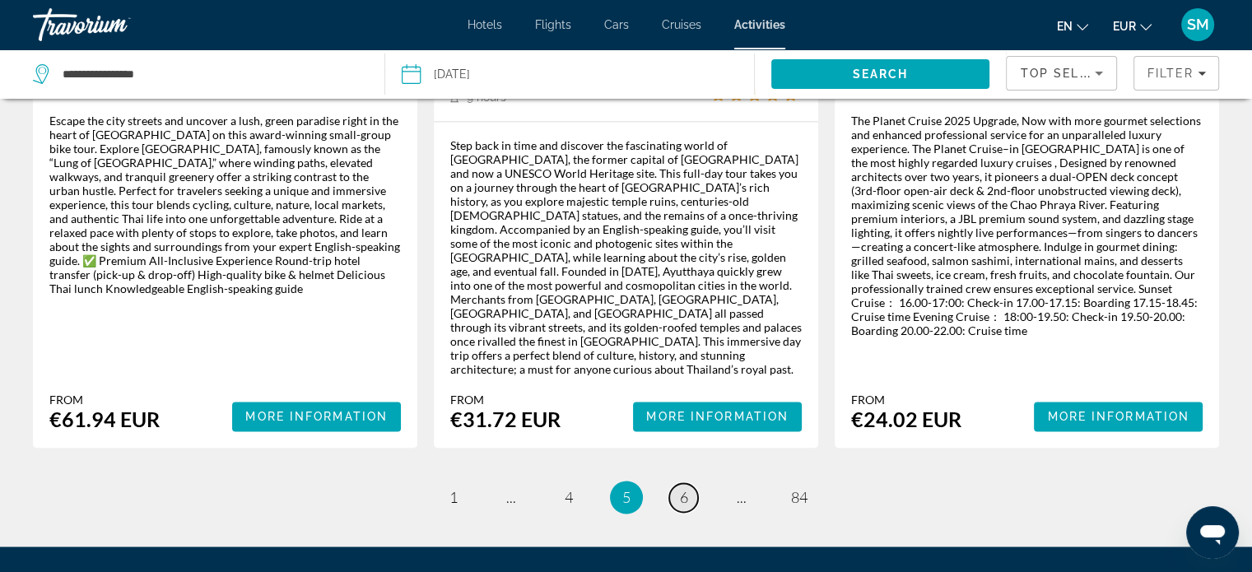
click at [685, 488] on span "6" at bounding box center [684, 497] width 8 height 18
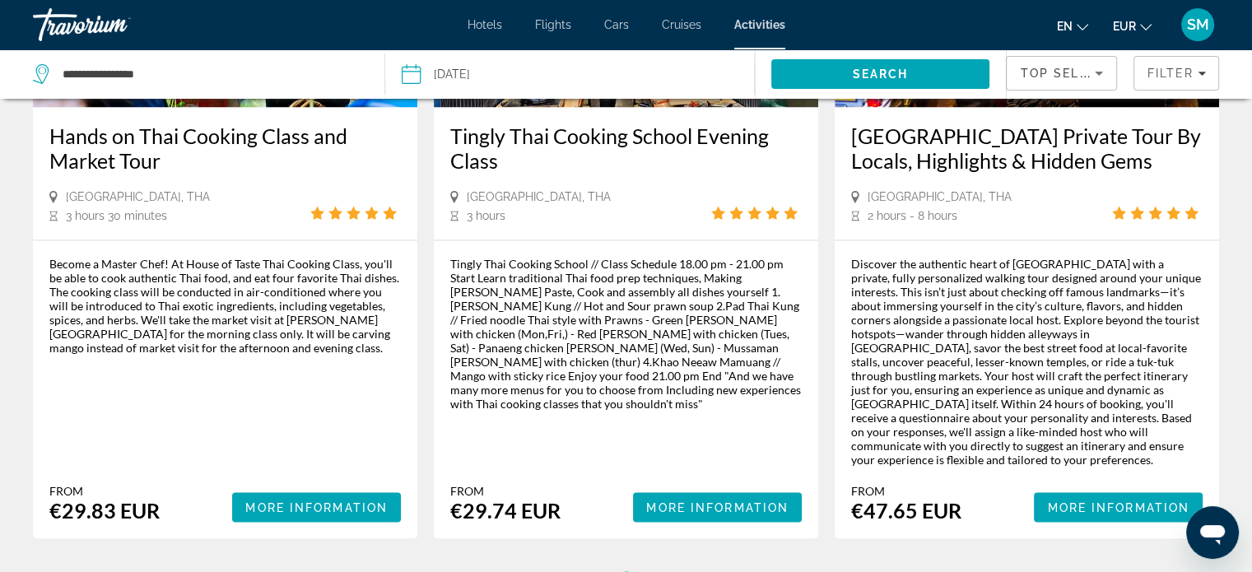
scroll to position [2648, 0]
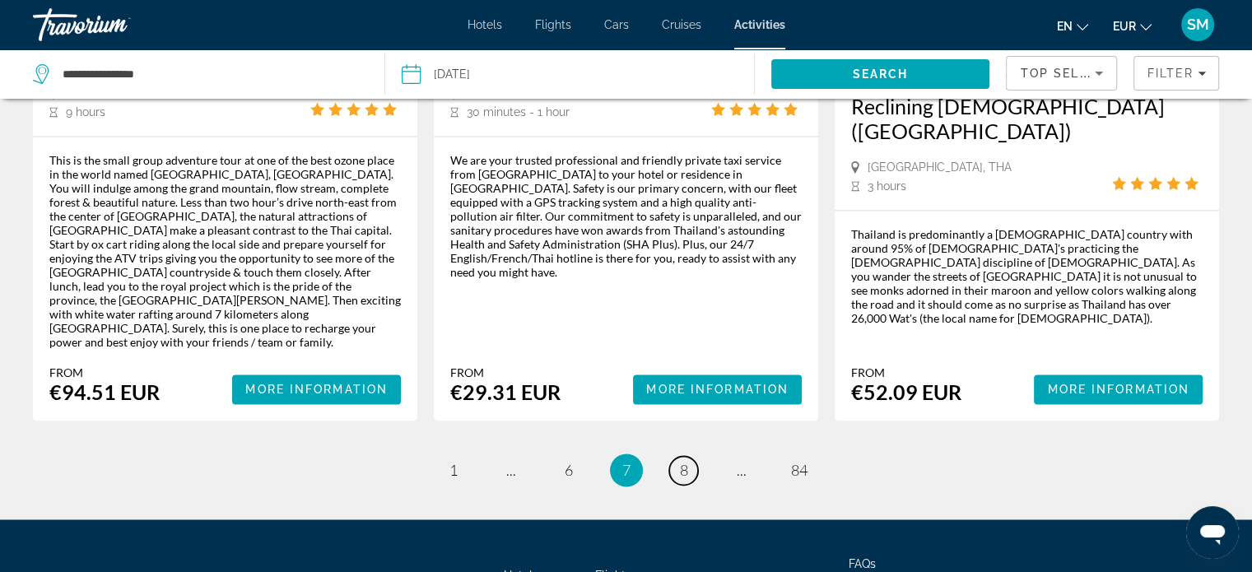
scroll to position [2623, 0]
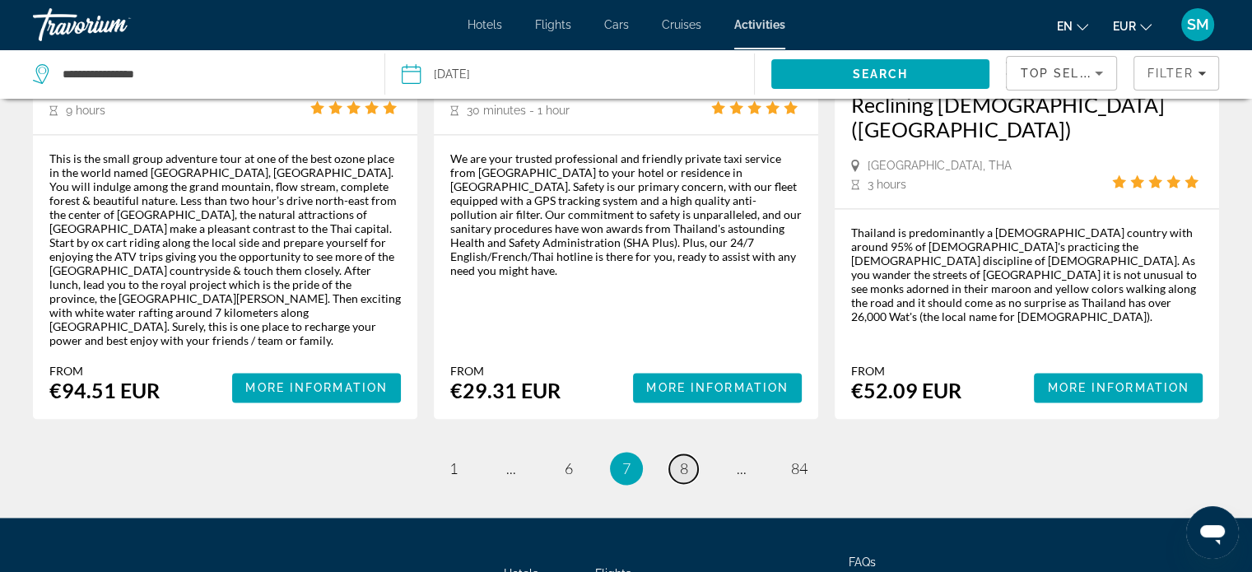
click at [680, 459] on span "8" at bounding box center [684, 468] width 8 height 18
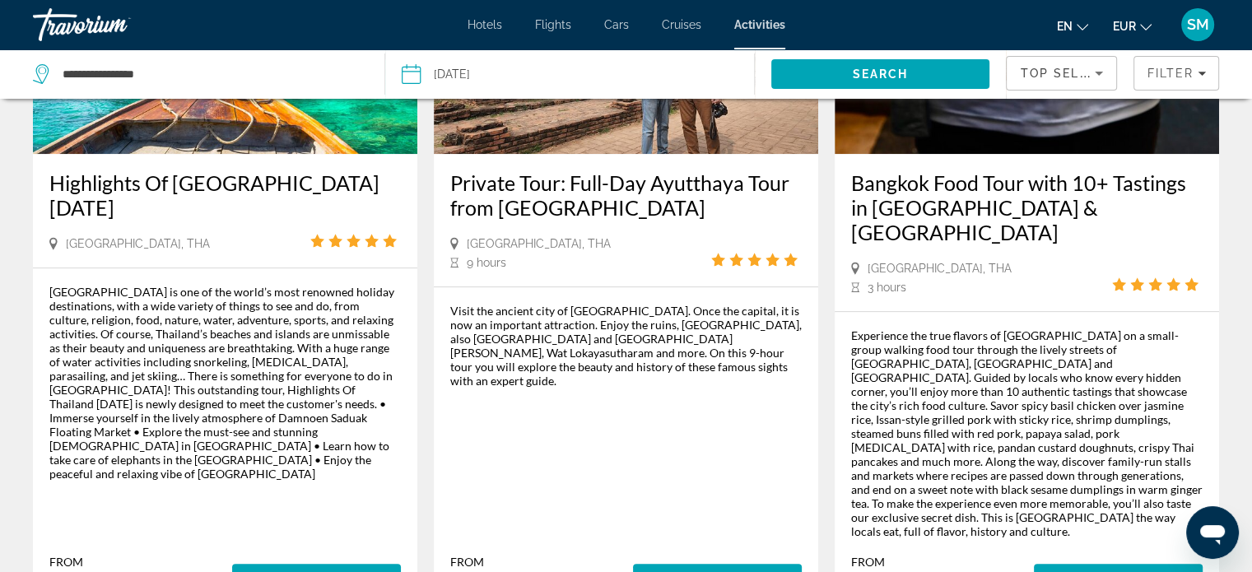
scroll to position [1008, 0]
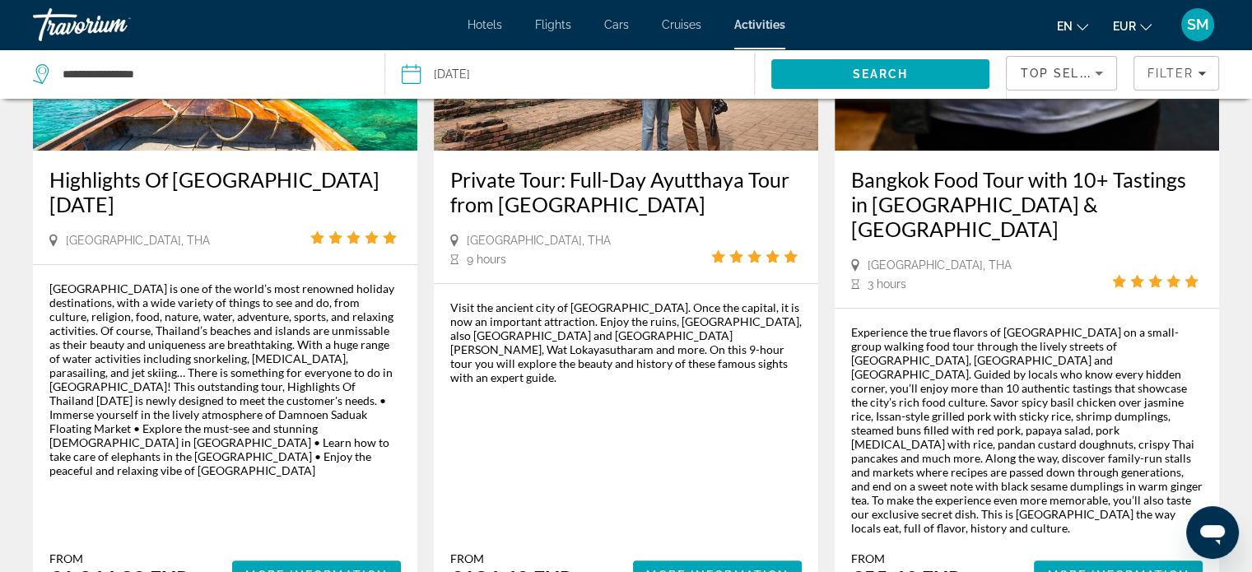
click at [847, 415] on div "Experience the true flavors of Bangkok on a small-group walking food tour throu…" at bounding box center [1027, 458] width 384 height 298
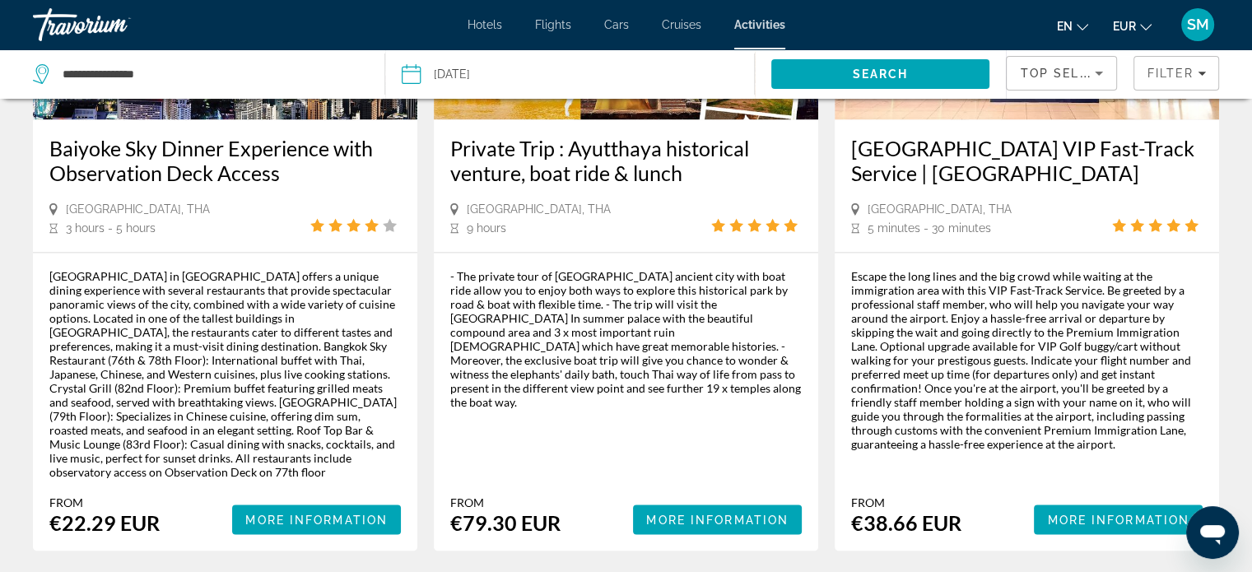
scroll to position [2608, 0]
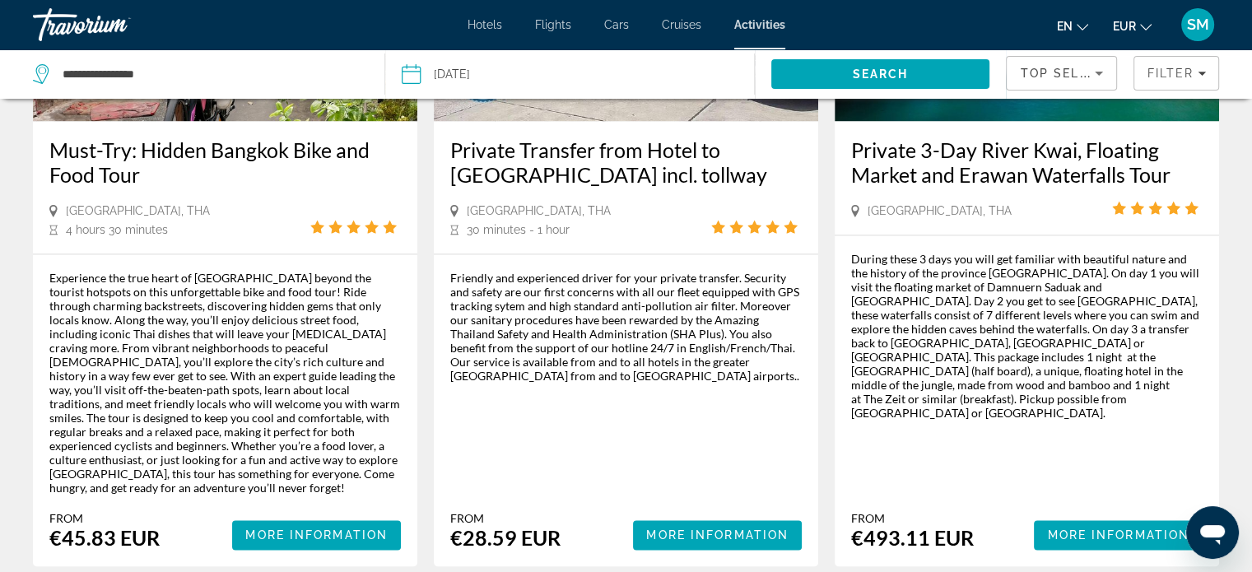
scroll to position [2534, 0]
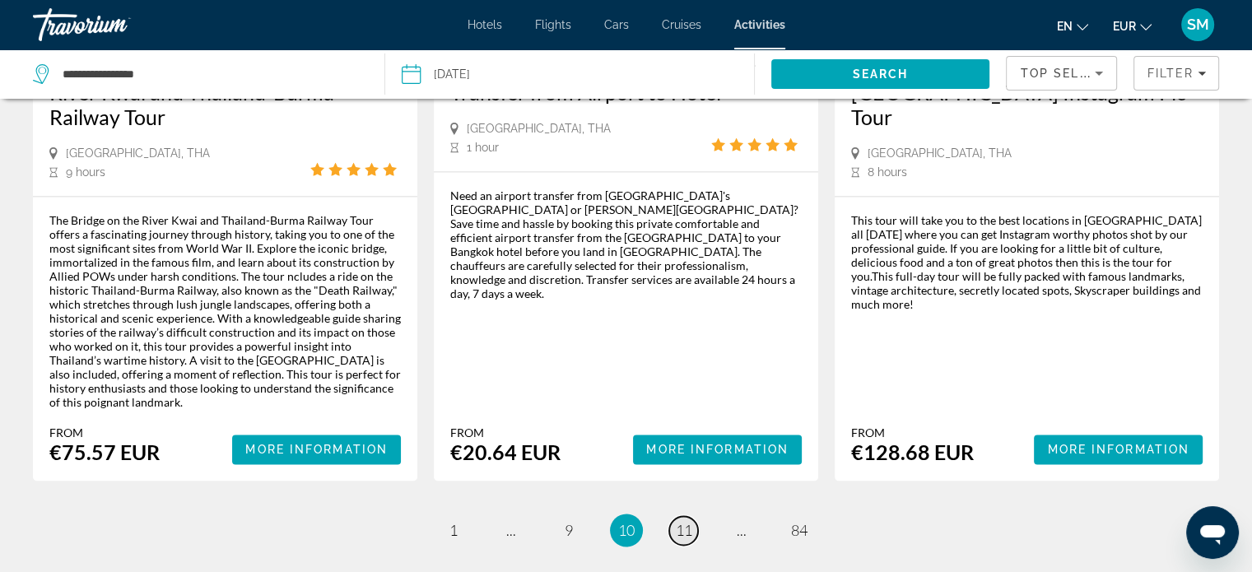
scroll to position [2635, 0]
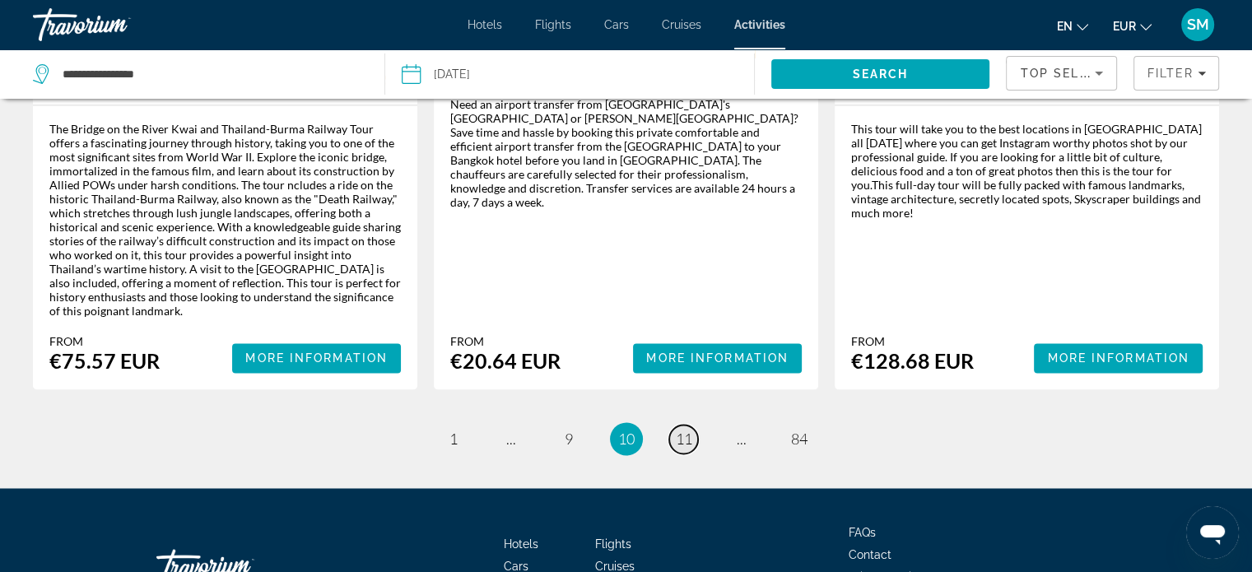
click at [678, 430] on span "11" at bounding box center [684, 439] width 16 height 18
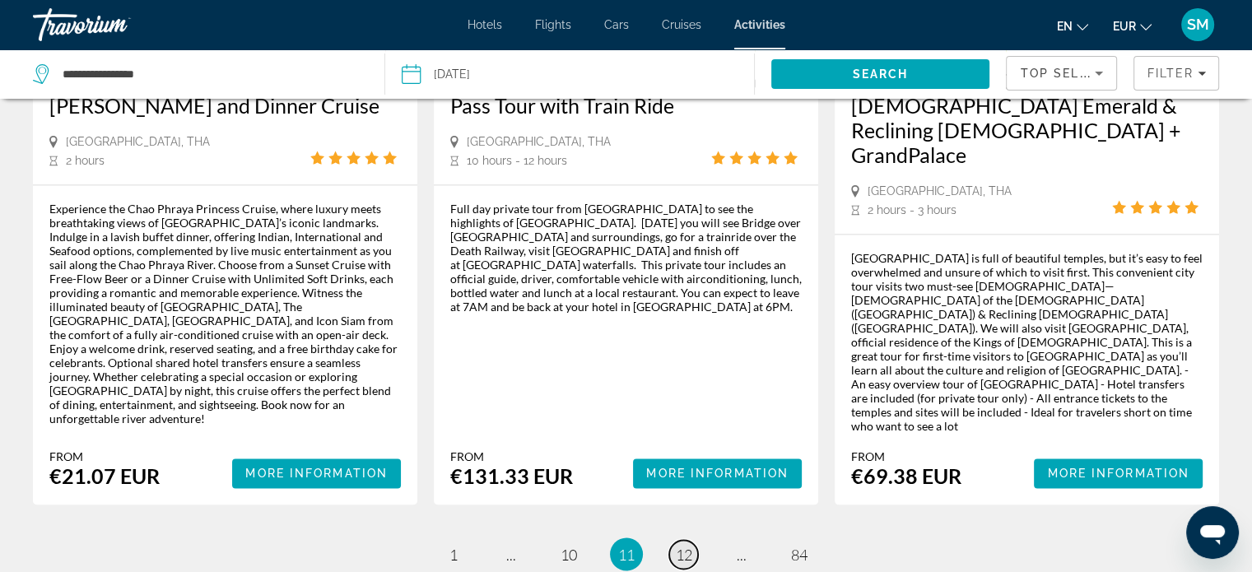
scroll to position [2633, 0]
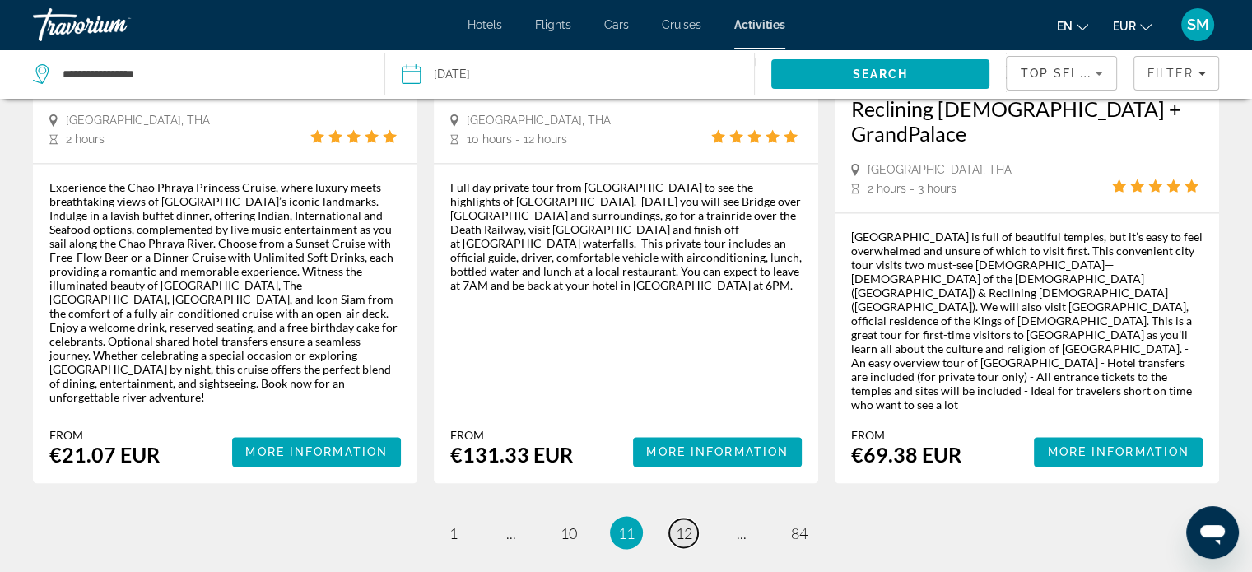
click at [682, 524] on span "12" at bounding box center [684, 533] width 16 height 18
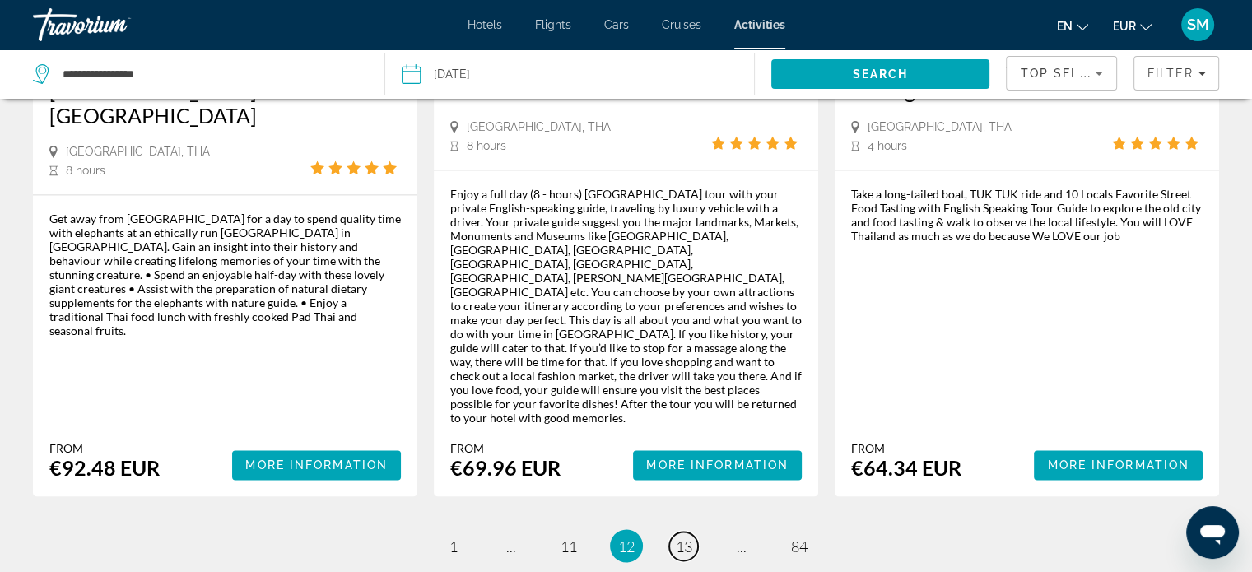
scroll to position [2671, 0]
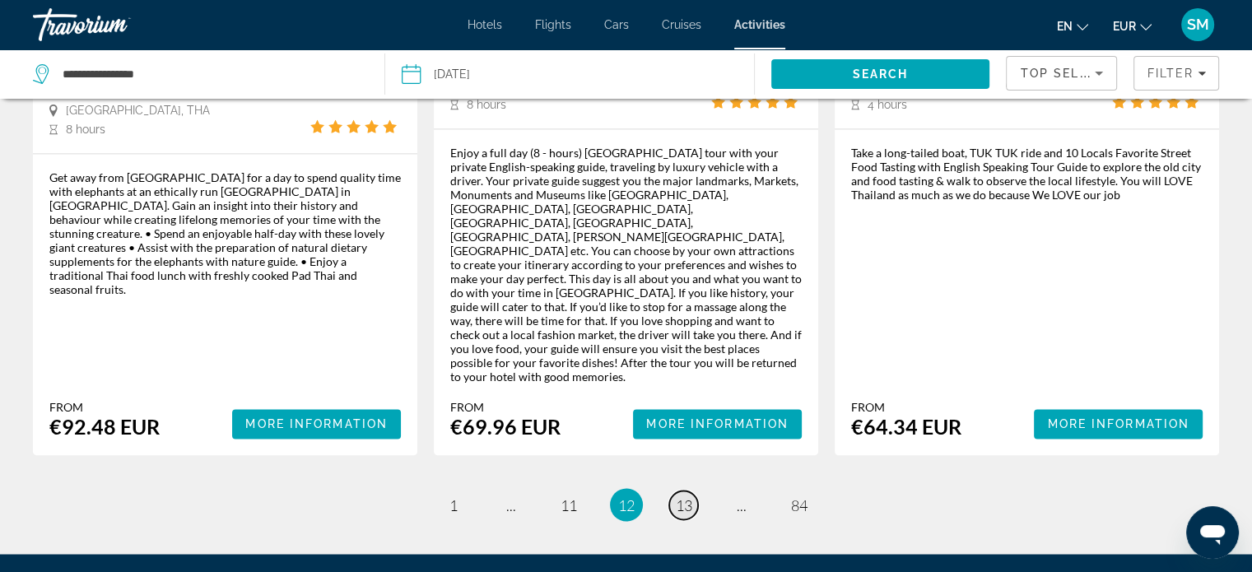
click at [683, 496] on span "13" at bounding box center [684, 505] width 16 height 18
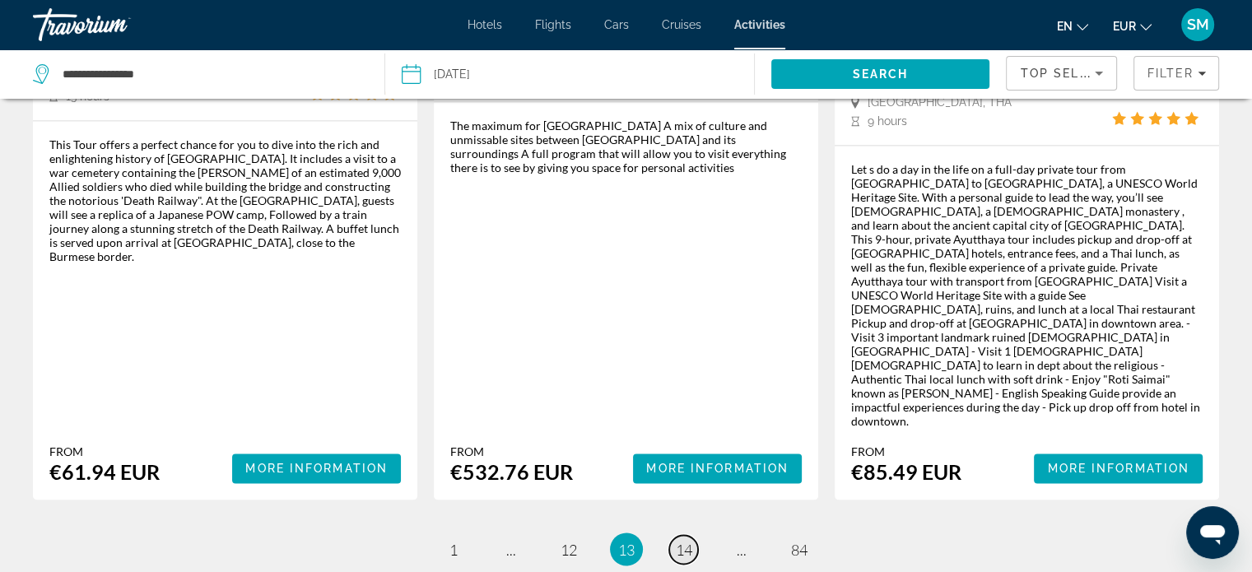
scroll to position [2653, 0]
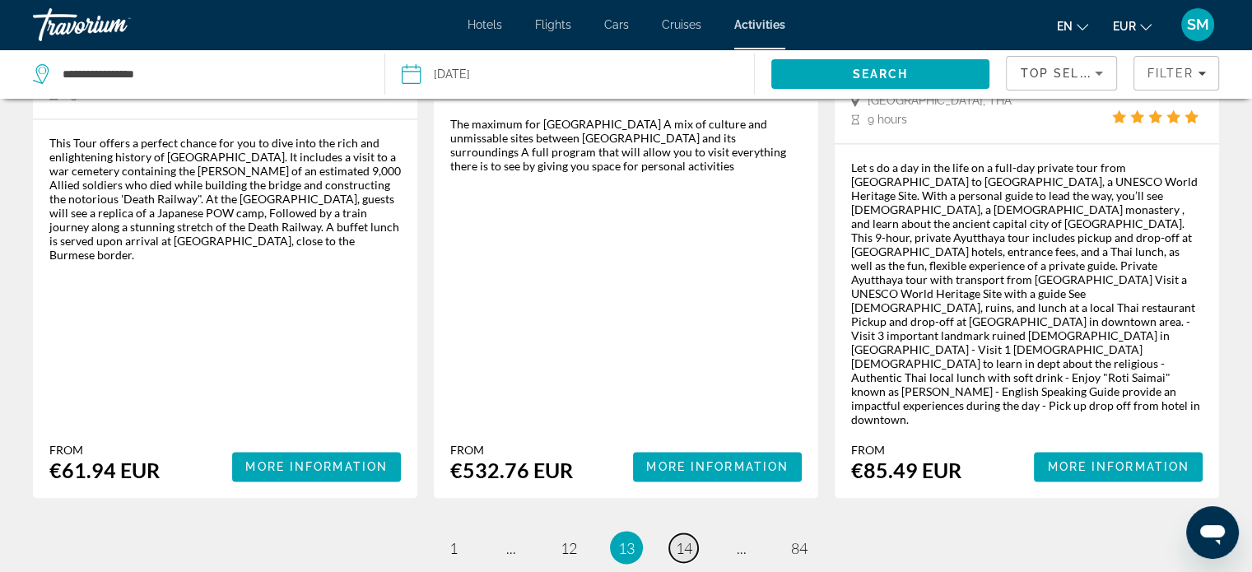
click at [683, 538] on span "14" at bounding box center [684, 547] width 16 height 18
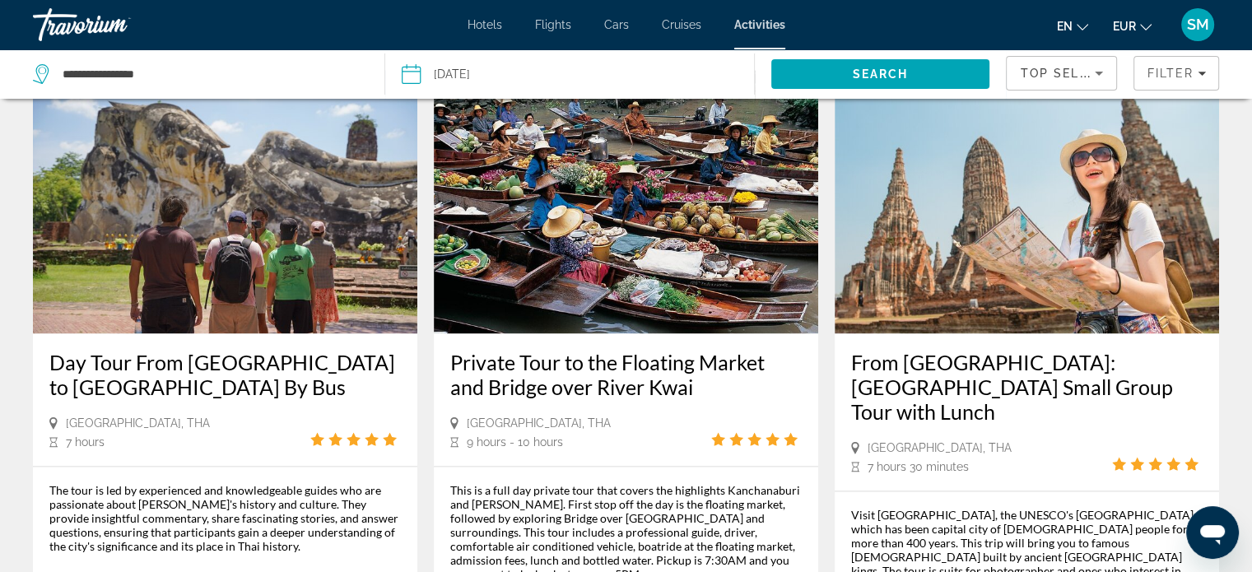
scroll to position [2437, 0]
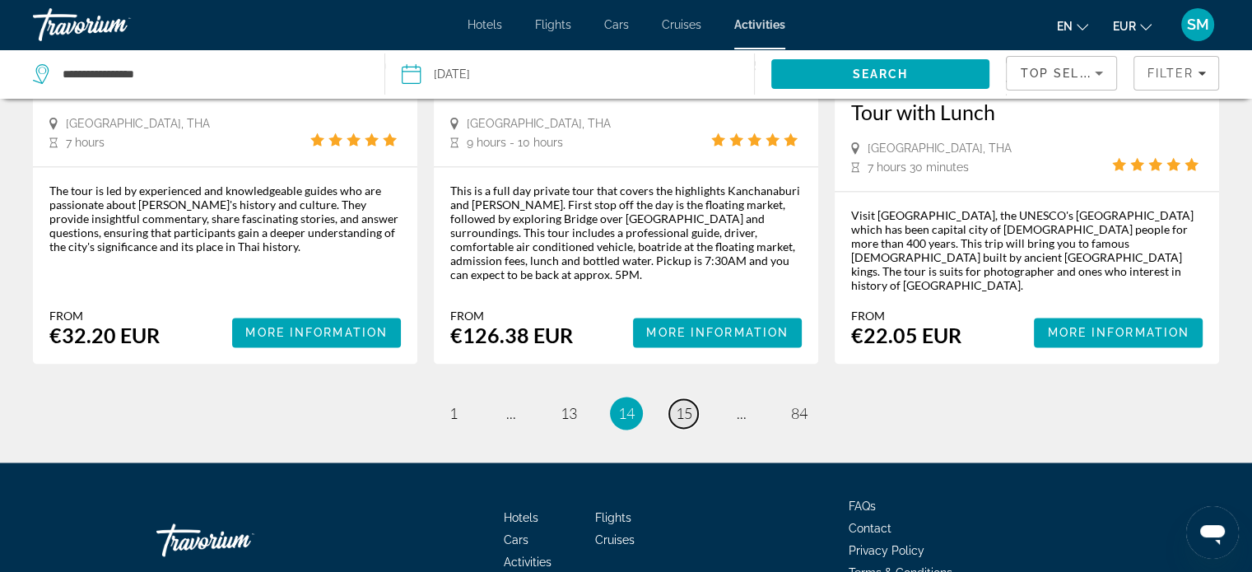
click at [683, 404] on span "15" at bounding box center [684, 413] width 16 height 18
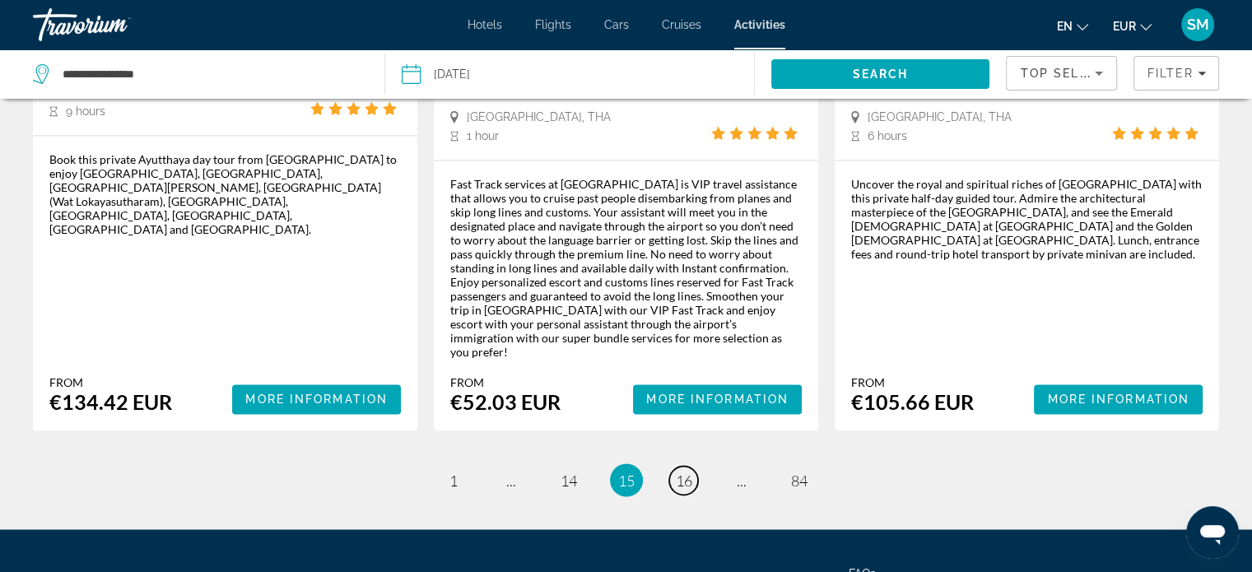
scroll to position [2654, 0]
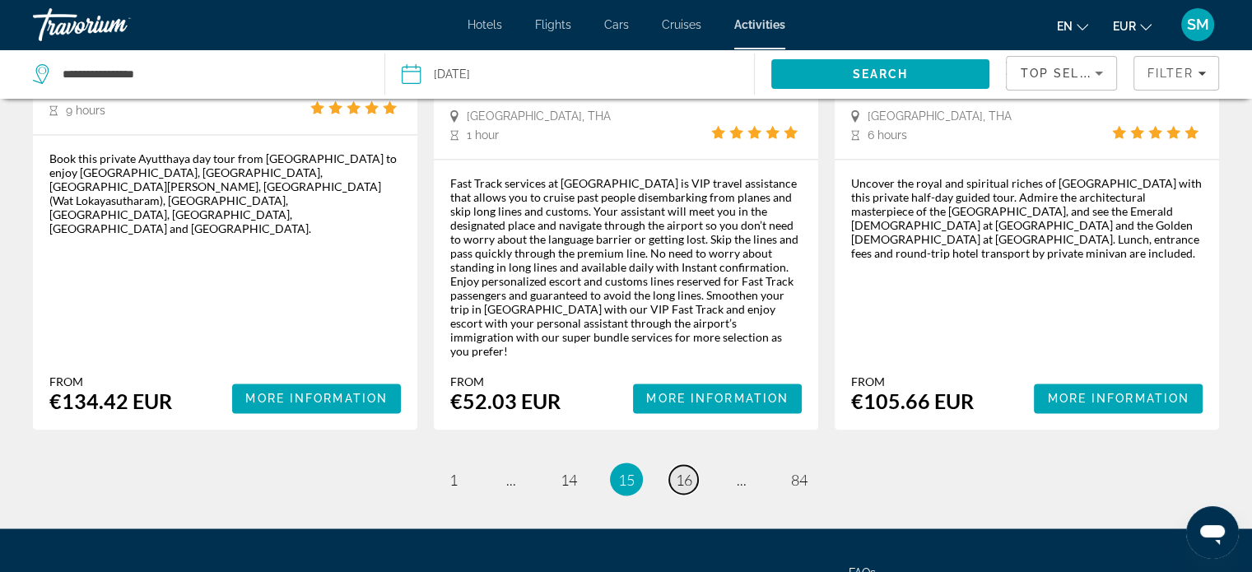
click at [688, 470] on span "16" at bounding box center [684, 479] width 16 height 18
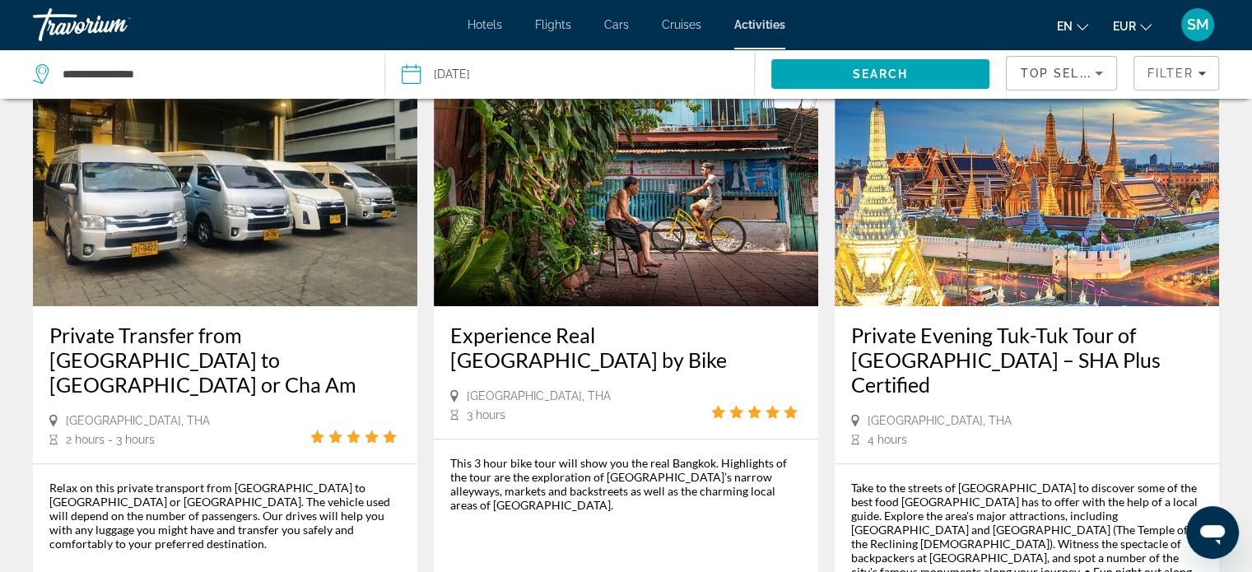
scroll to position [897, 0]
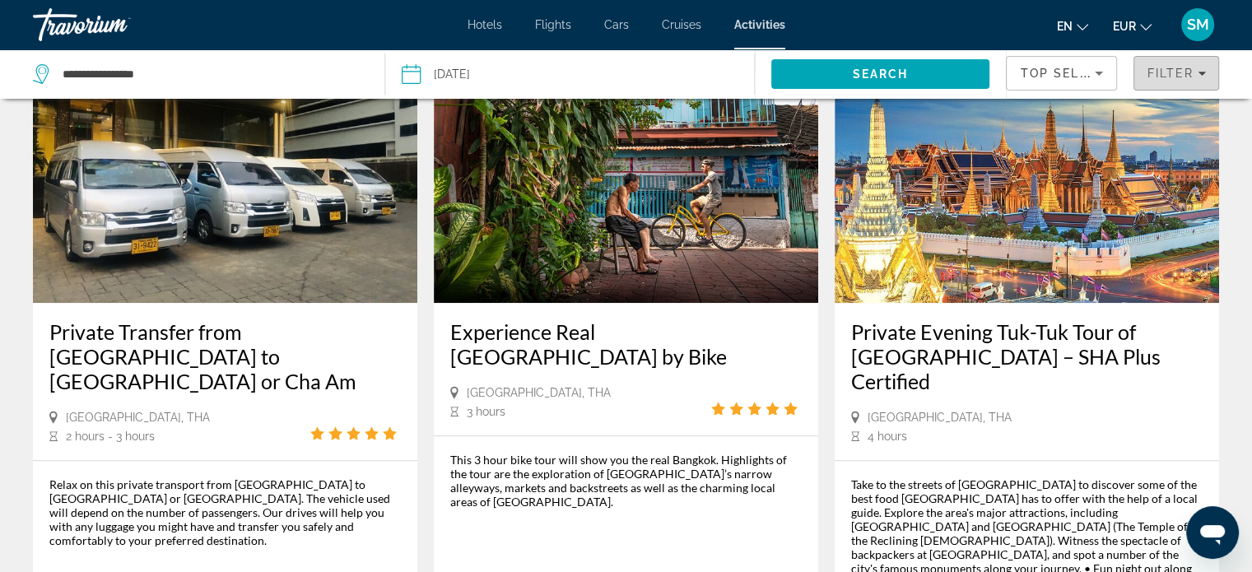
click at [1202, 75] on icon "Filters" at bounding box center [1202, 73] width 8 height 8
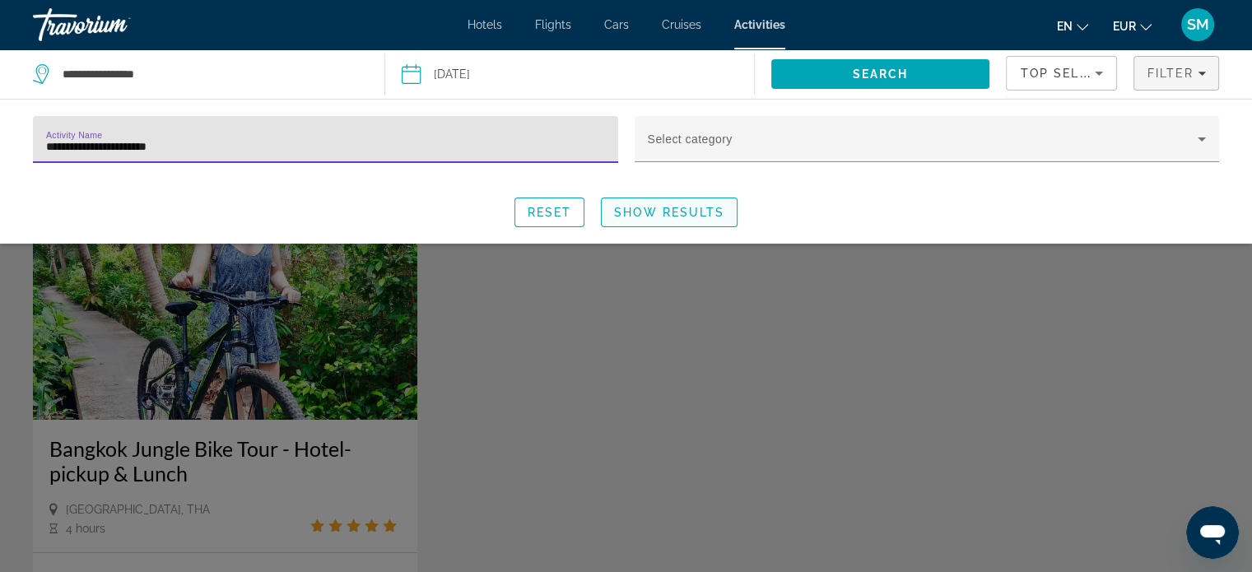
type input "**********"
click at [675, 207] on span "Show Results" at bounding box center [669, 212] width 110 height 13
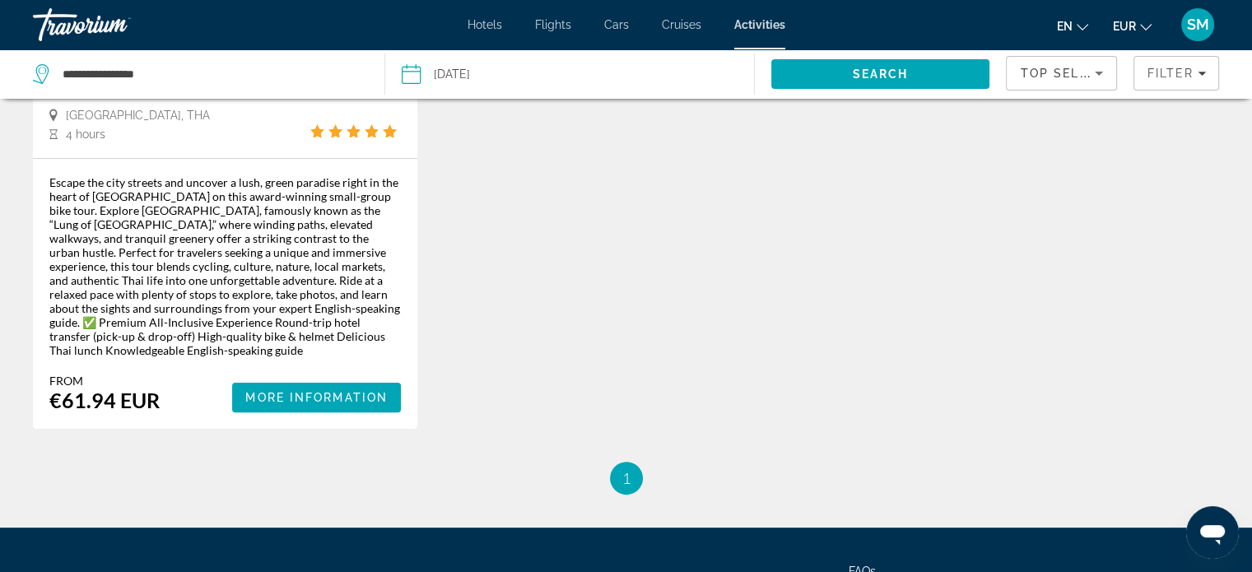
scroll to position [395, 0]
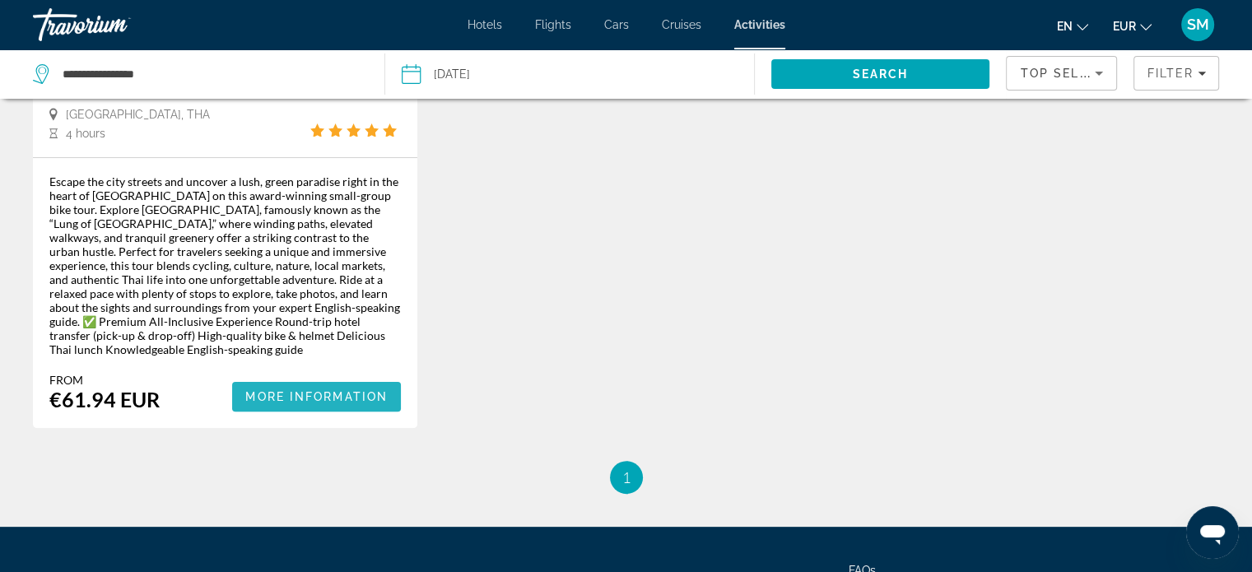
click at [347, 390] on span "More Information" at bounding box center [316, 396] width 142 height 13
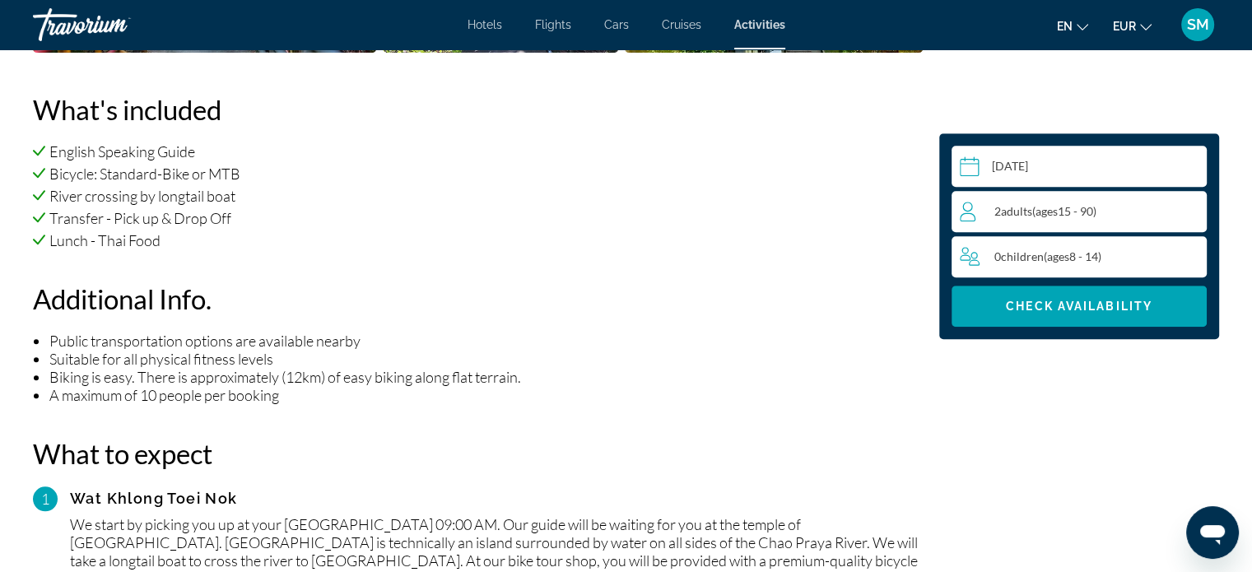
scroll to position [1165, 0]
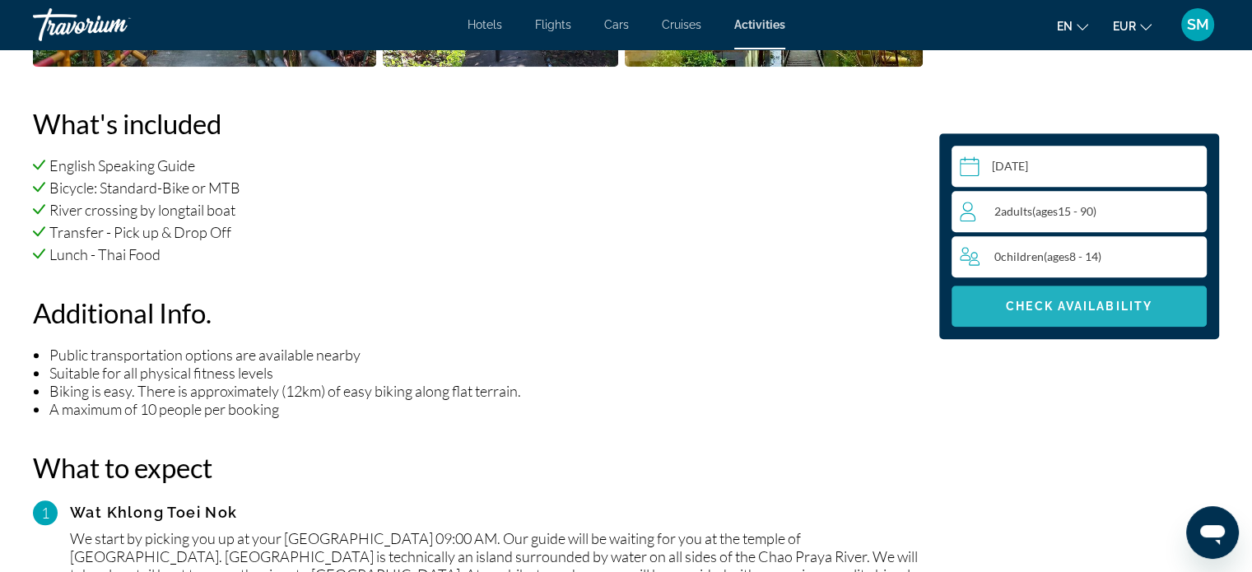
click at [1070, 304] on span "Check Availability" at bounding box center [1079, 306] width 147 height 13
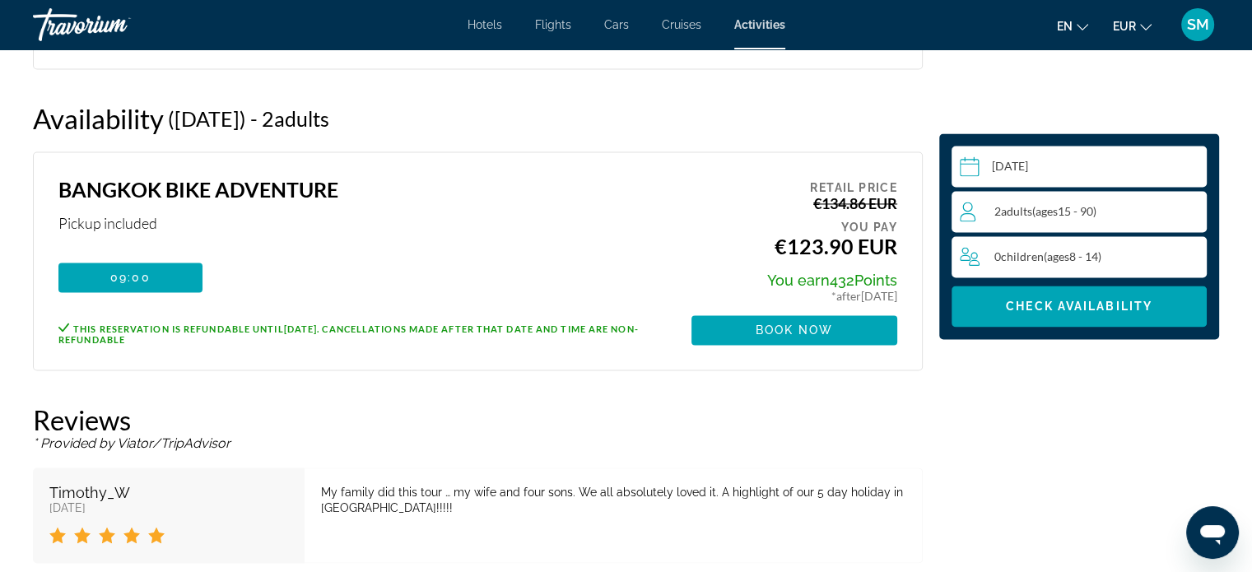
scroll to position [2611, 0]
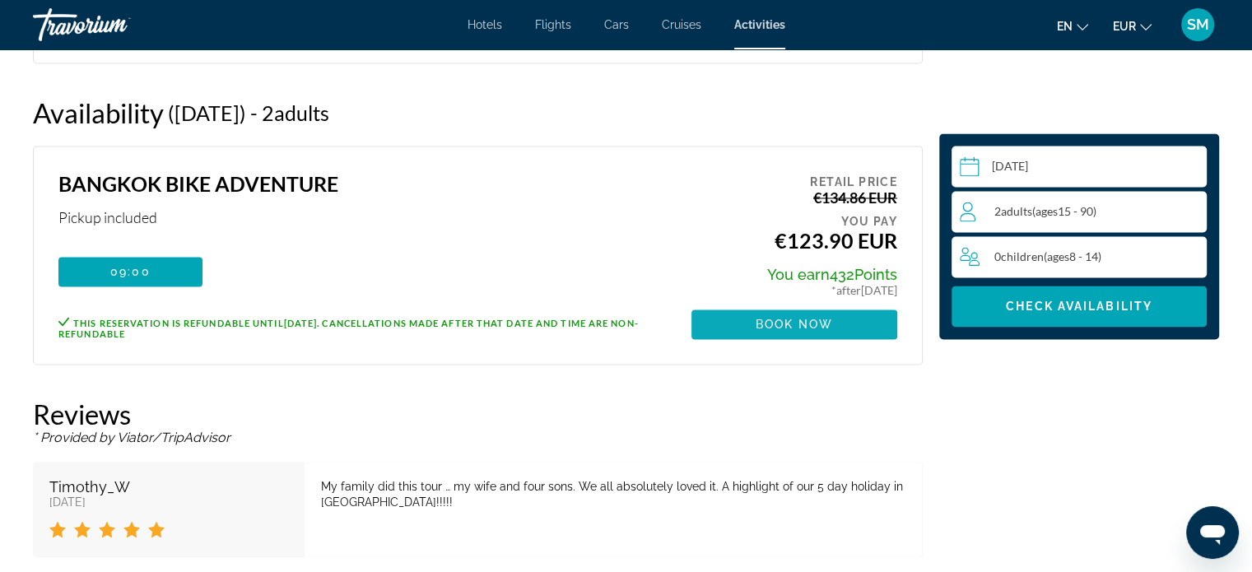
click at [797, 318] on span "Book now" at bounding box center [795, 324] width 78 height 13
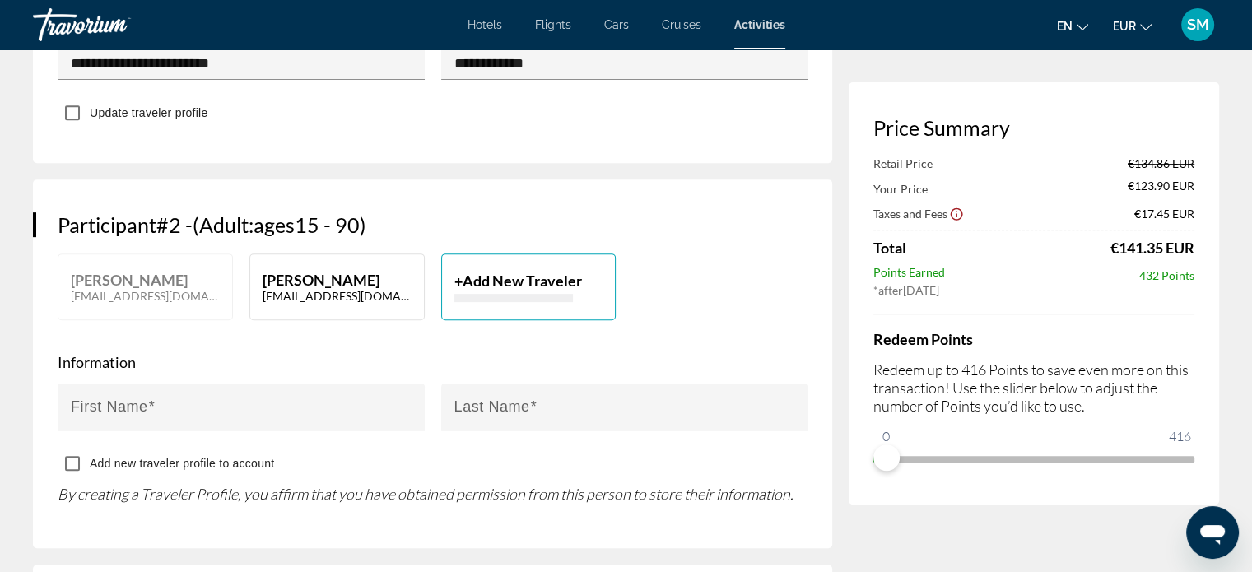
scroll to position [697, 0]
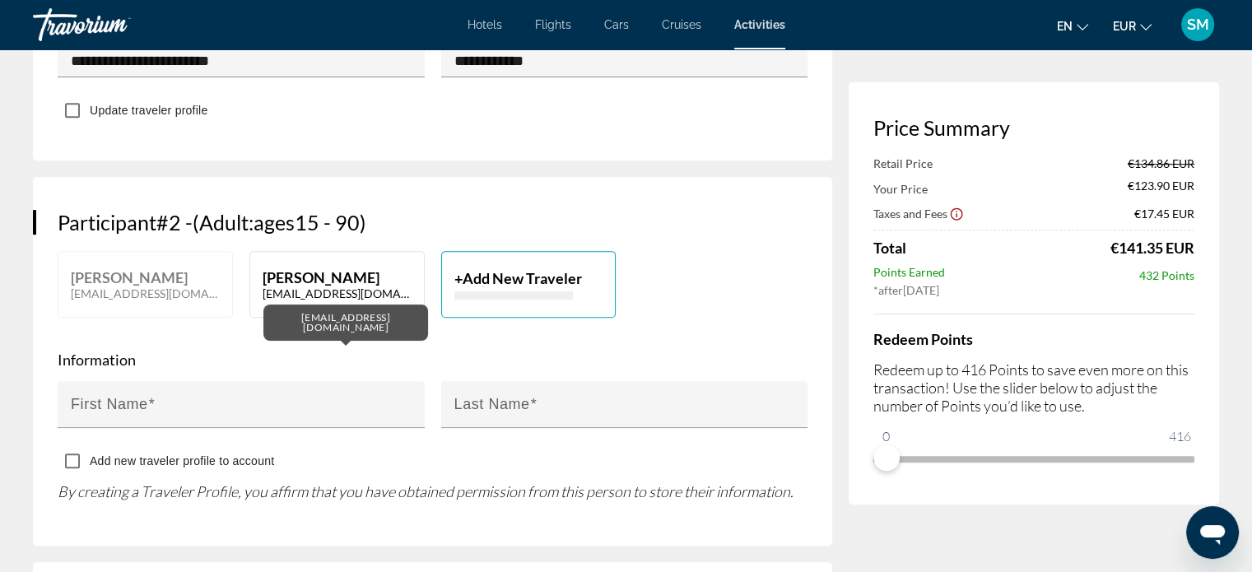
click at [333, 287] on p "[EMAIL_ADDRESS][DOMAIN_NAME]" at bounding box center [337, 294] width 149 height 14
type input "********"
type input "**********"
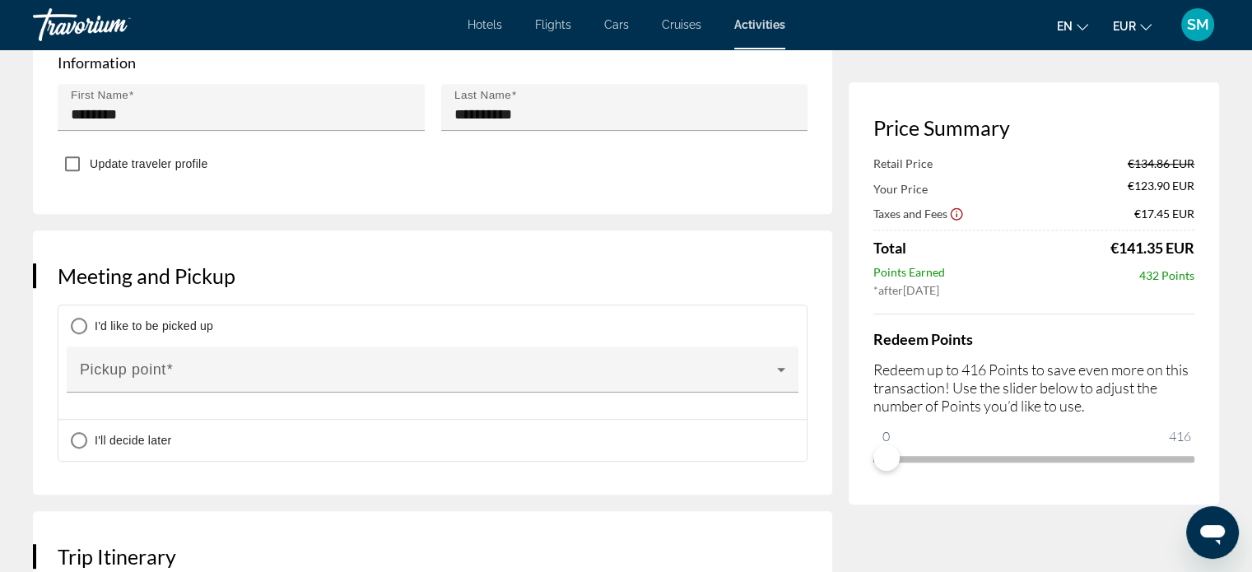
scroll to position [999, 0]
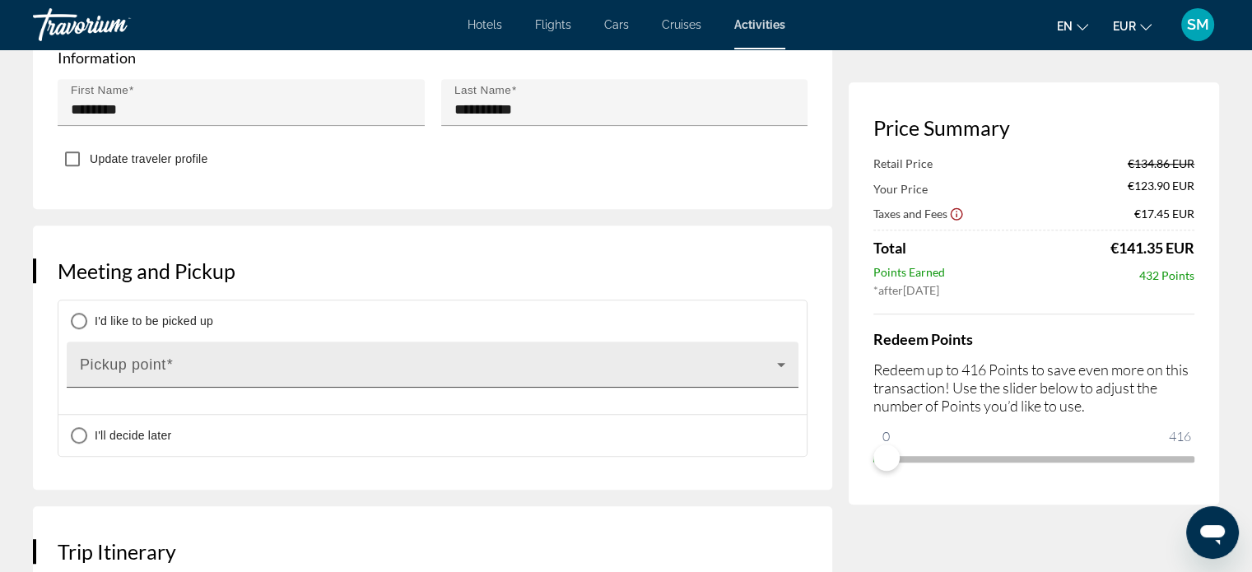
click at [125, 363] on span "Main content" at bounding box center [428, 371] width 697 height 20
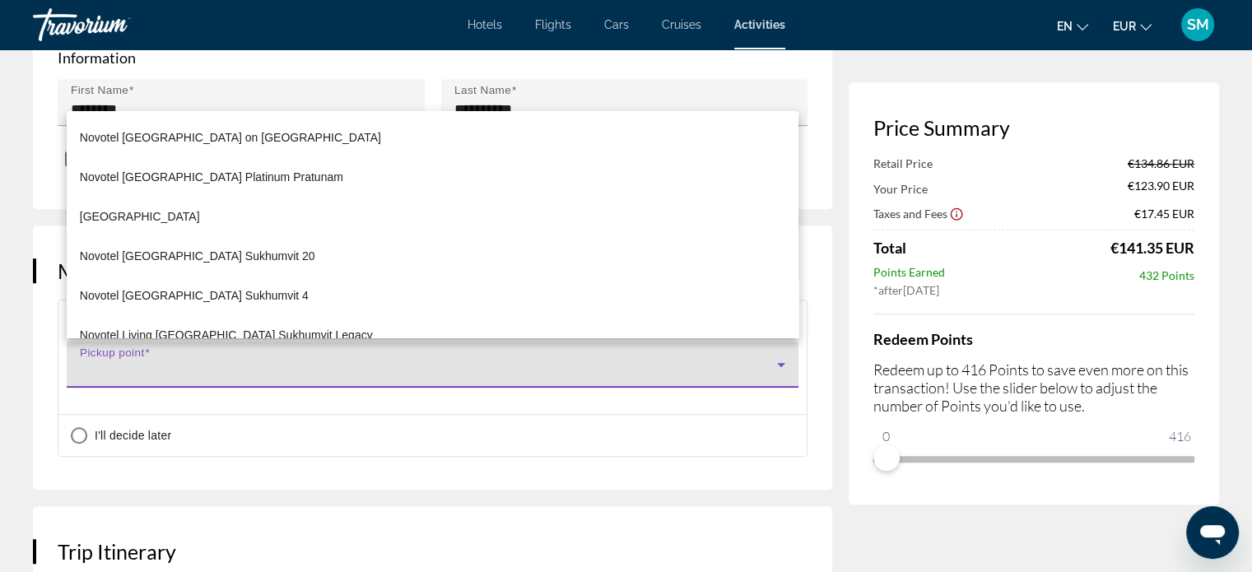
scroll to position [31615, 0]
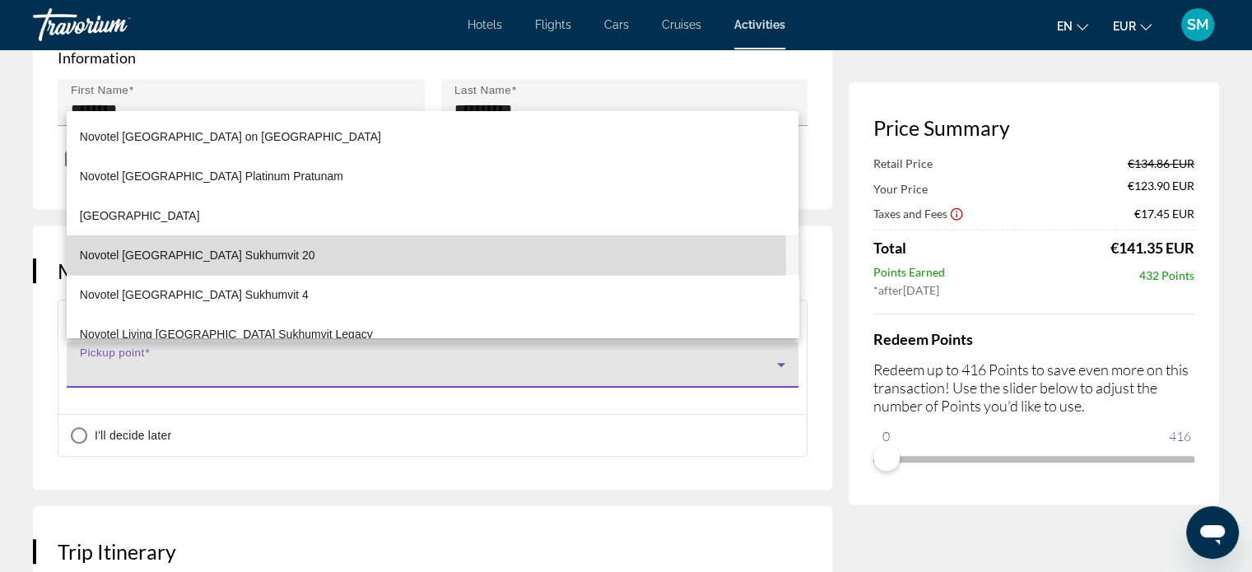
click at [191, 259] on span "Novotel Bangkok Sukhumvit 20" at bounding box center [197, 255] width 235 height 20
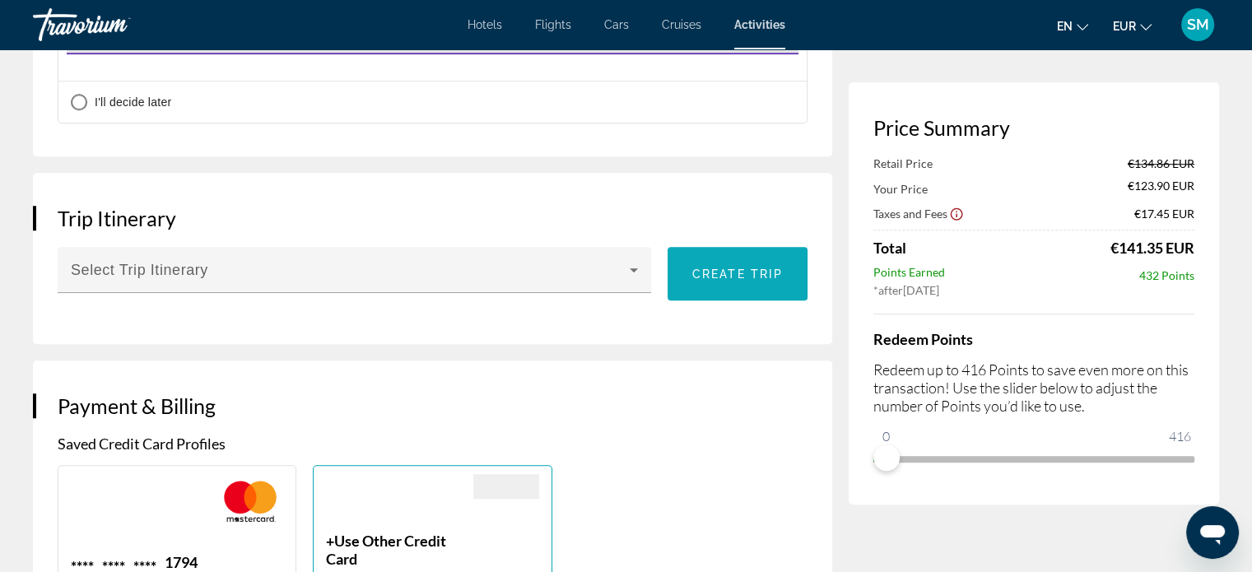
scroll to position [1327, 0]
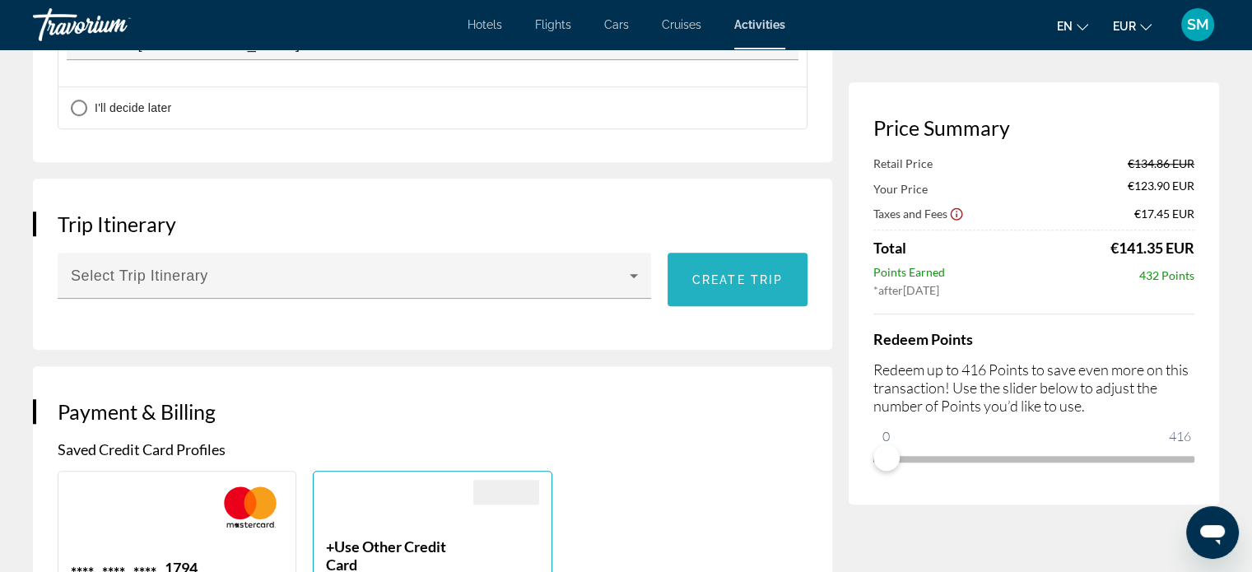
click at [724, 273] on span "Create trip" at bounding box center [737, 279] width 91 height 13
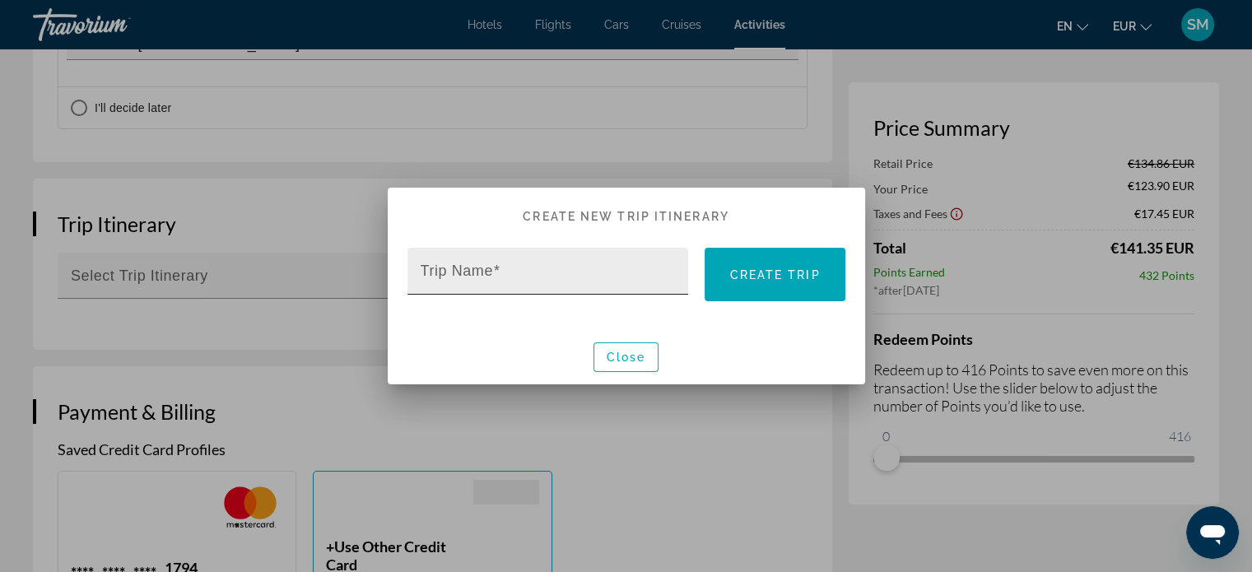
click at [464, 275] on mat-label "Trip Name" at bounding box center [457, 271] width 72 height 16
click at [464, 275] on input "Trip Name" at bounding box center [553, 278] width 265 height 20
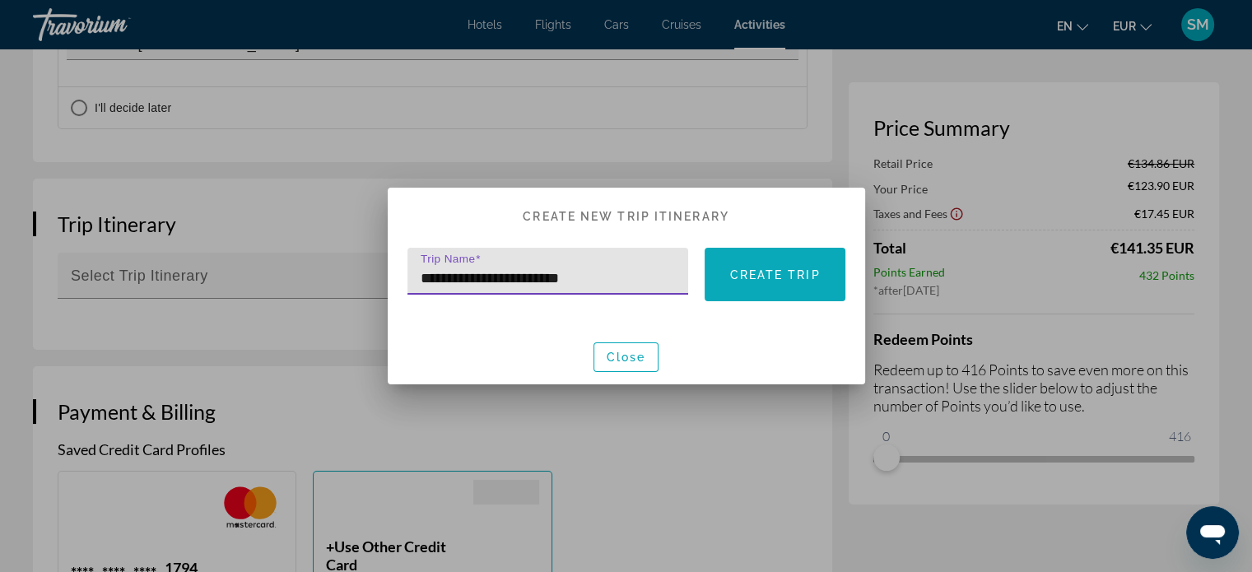
type input "**********"
click at [776, 286] on span at bounding box center [775, 275] width 140 height 40
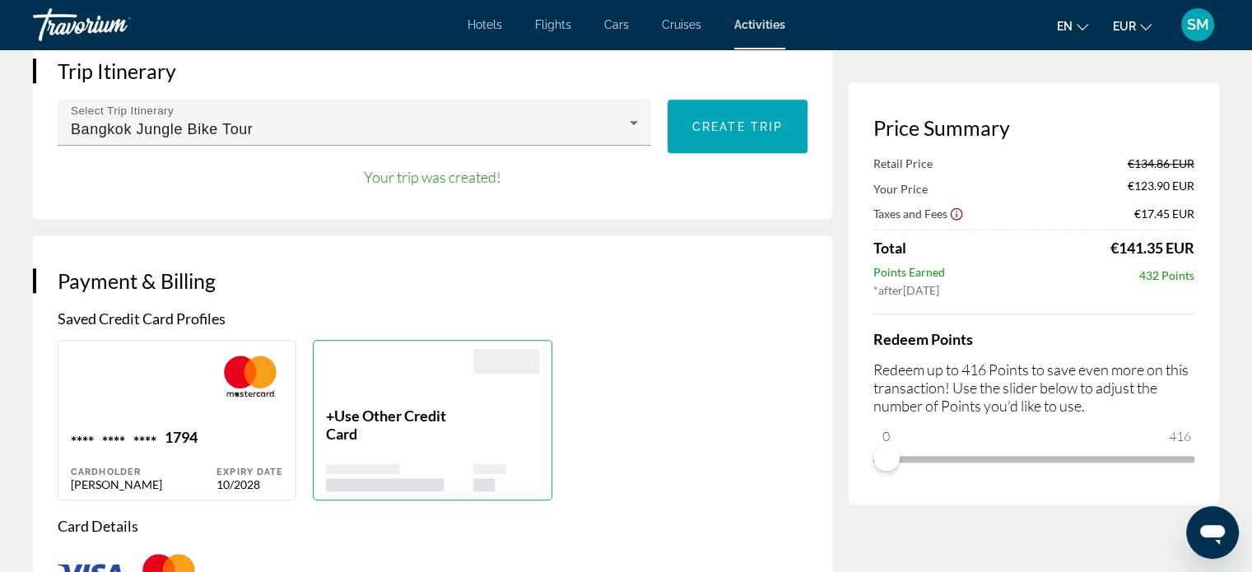
scroll to position [1512, 0]
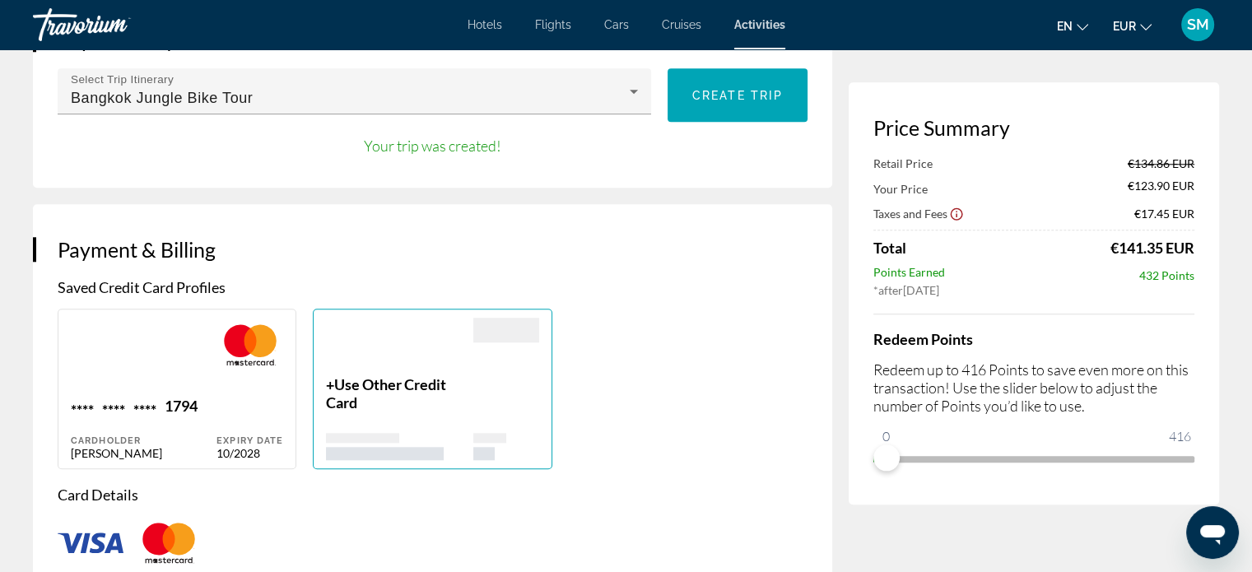
click at [168, 375] on div "Main content" at bounding box center [144, 357] width 146 height 79
type input "******"
type input "*******"
type input "**********"
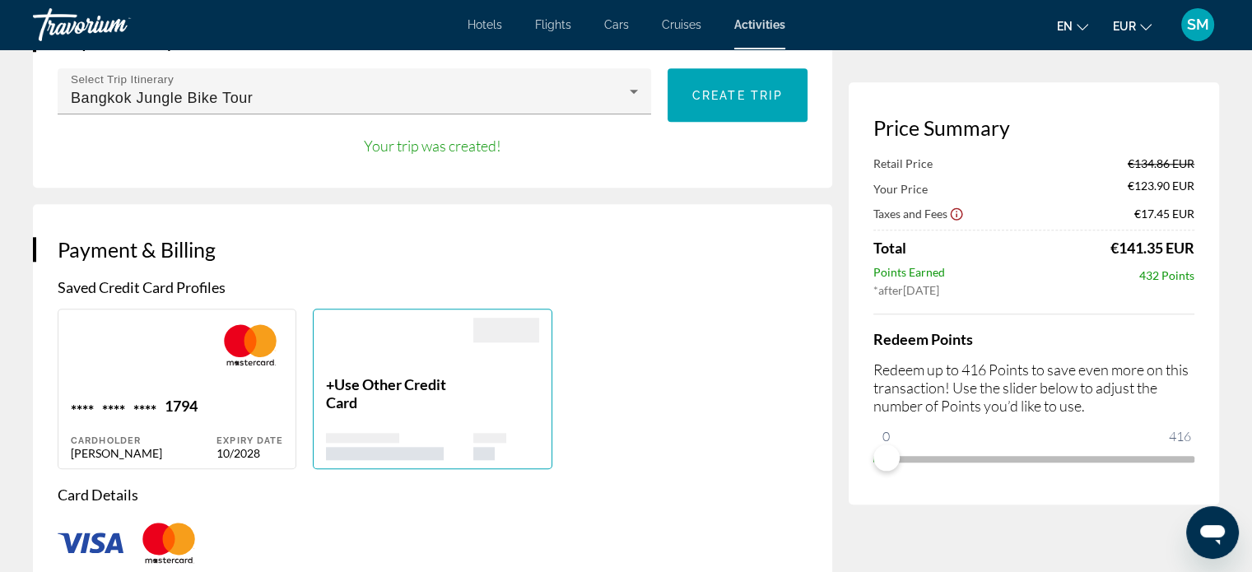
type input "******"
type input "**********"
type input "****"
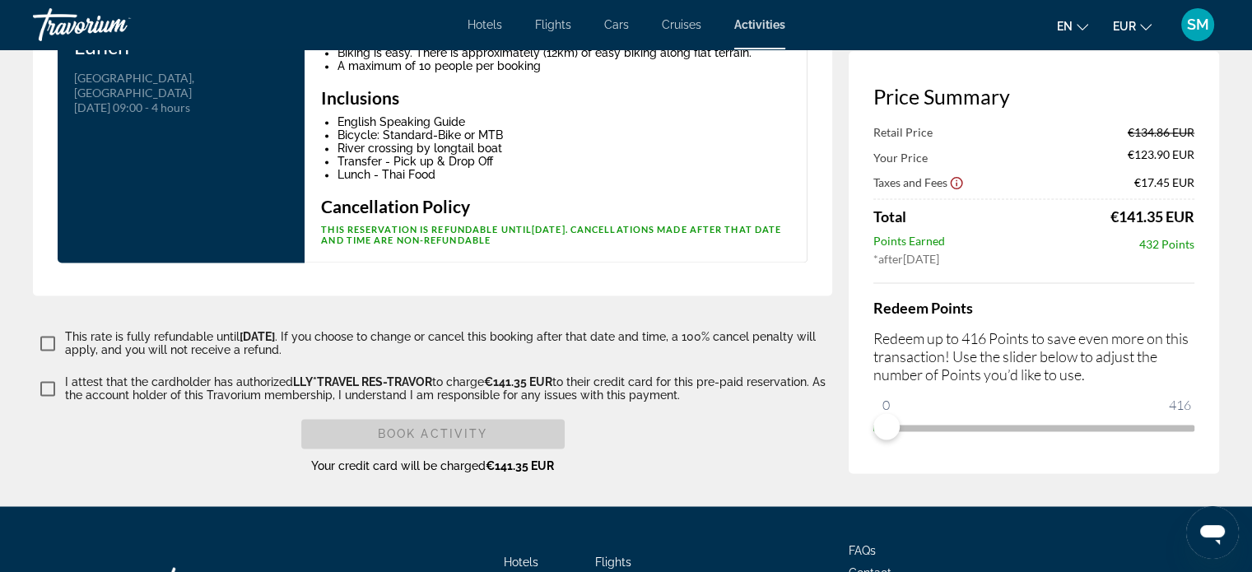
scroll to position [2696, 0]
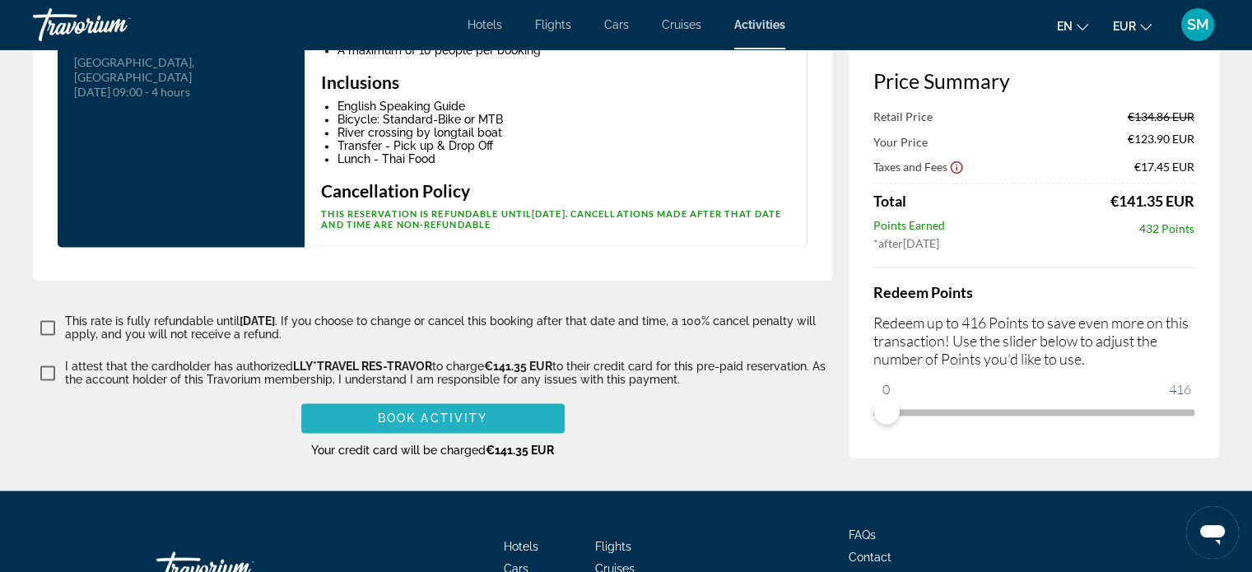
click at [453, 412] on span "Book Activity" at bounding box center [432, 418] width 109 height 13
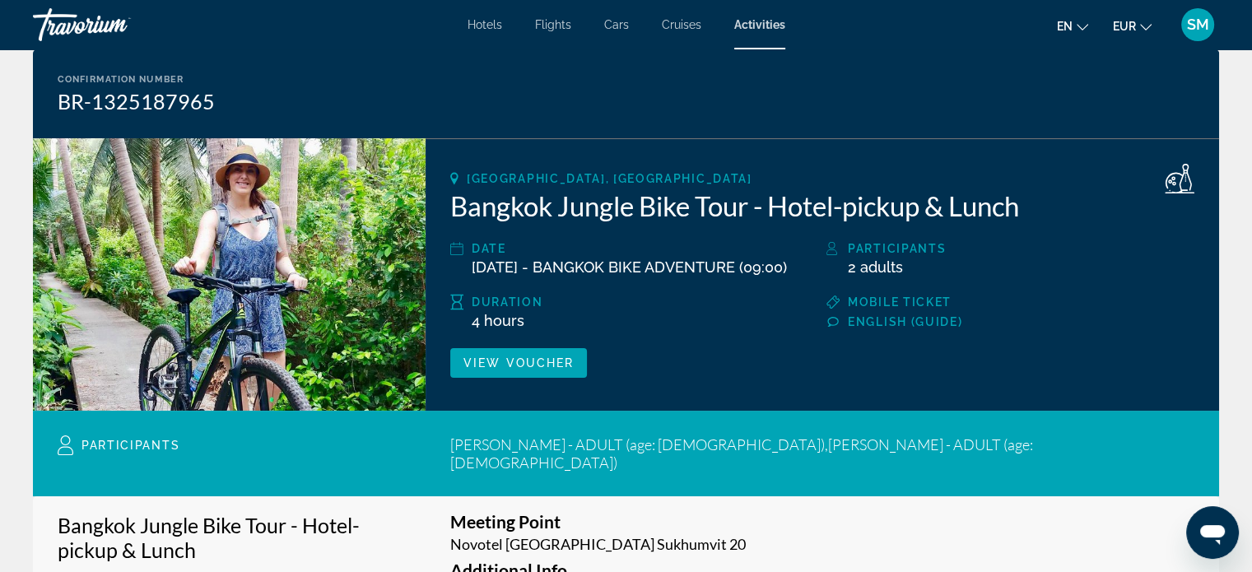
scroll to position [122, 0]
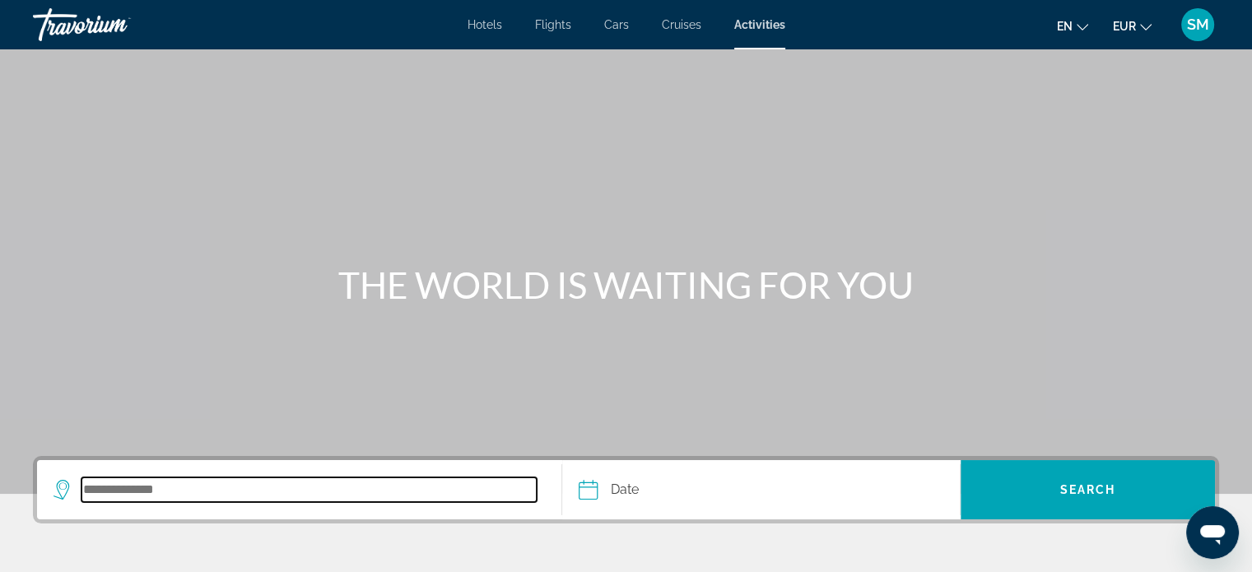
click at [163, 498] on input "Search destination" at bounding box center [309, 490] width 455 height 25
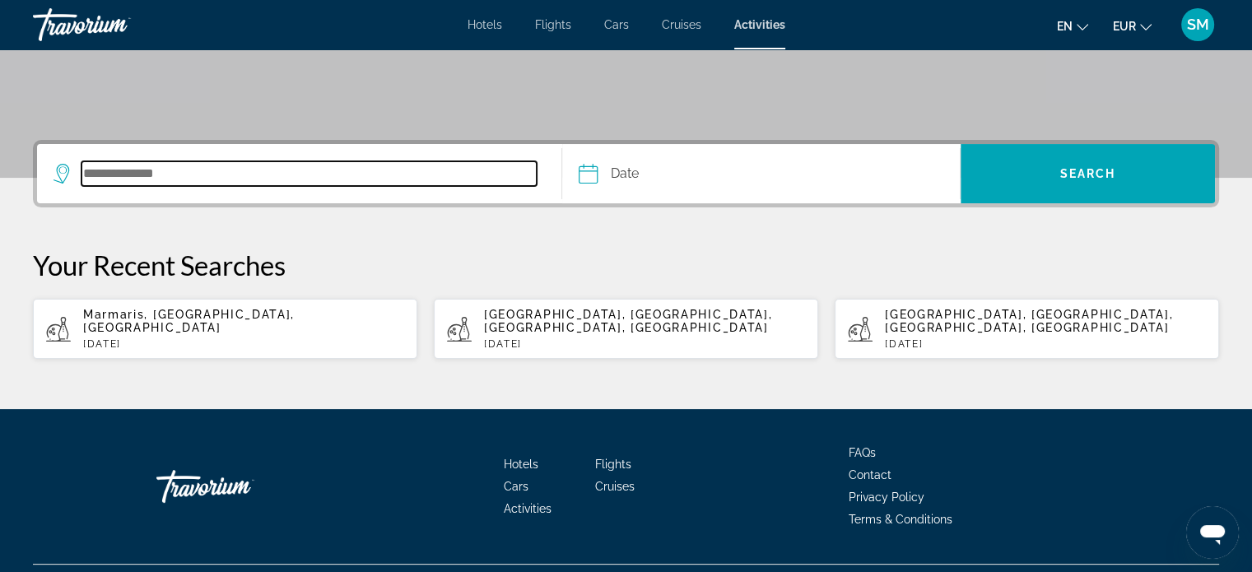
scroll to position [340, 0]
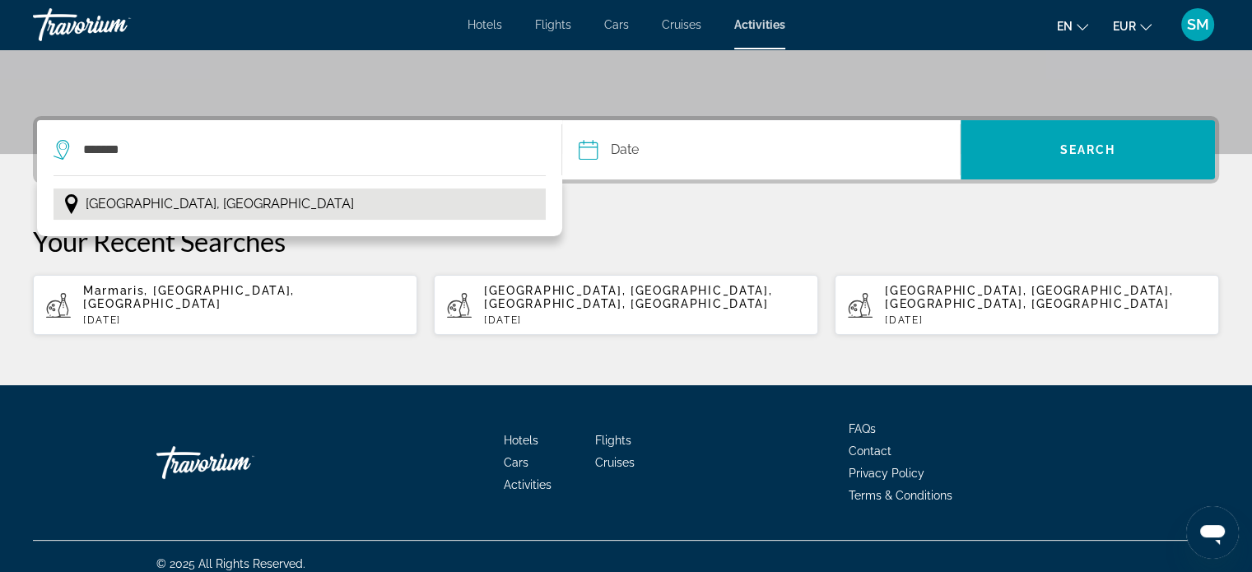
click at [147, 196] on span "[GEOGRAPHIC_DATA], [GEOGRAPHIC_DATA]" at bounding box center [220, 204] width 268 height 23
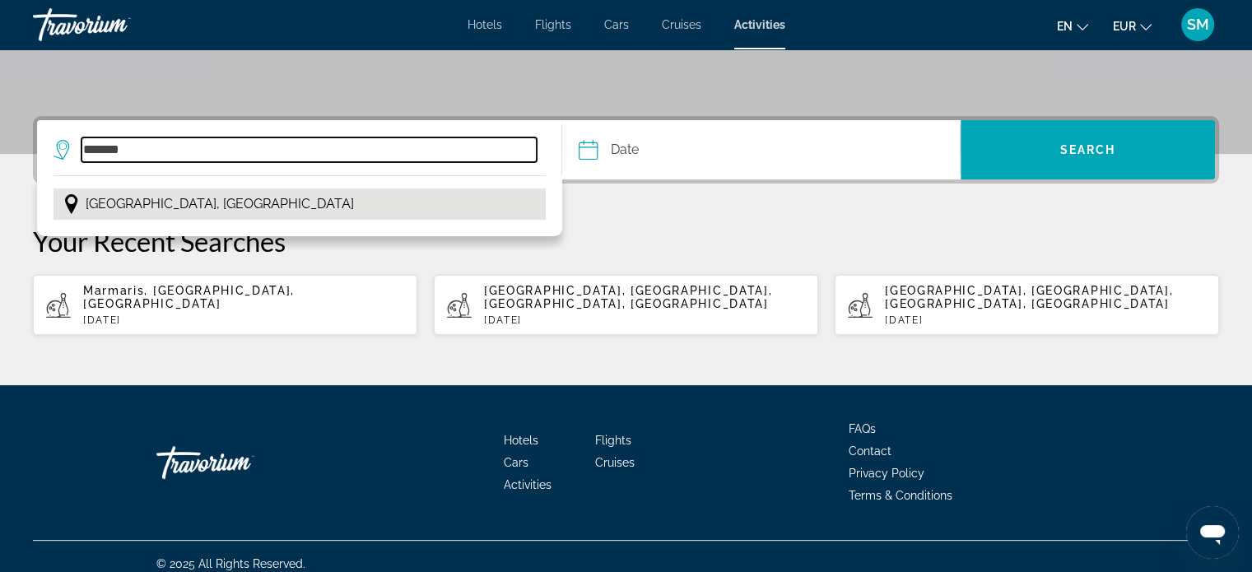
type input "**********"
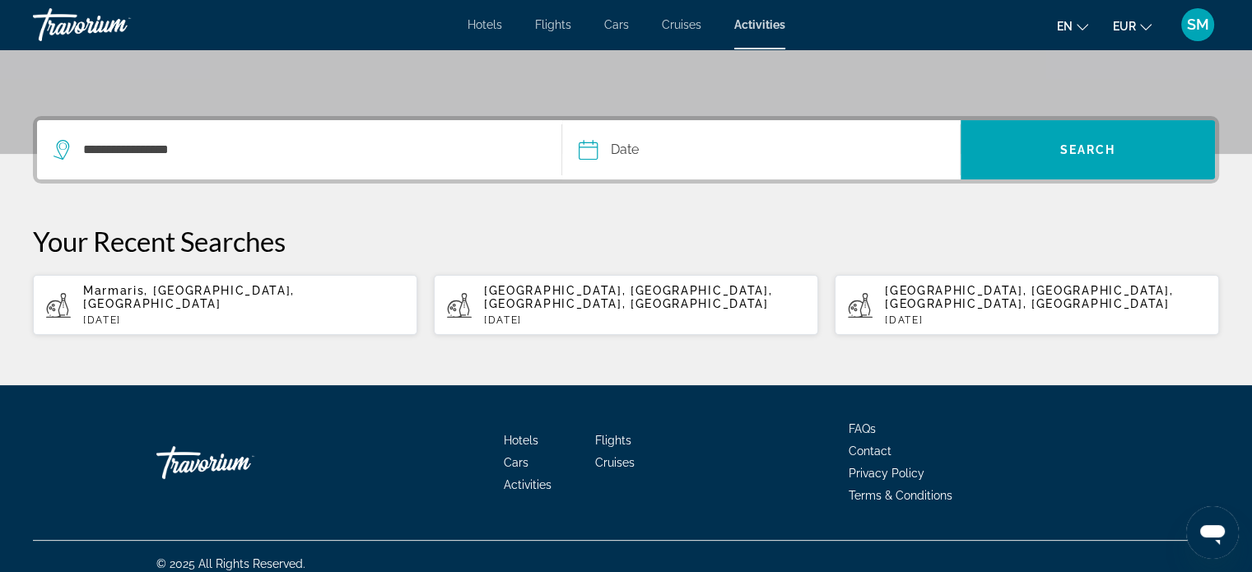
click at [641, 150] on input "Date" at bounding box center [673, 152] width 197 height 64
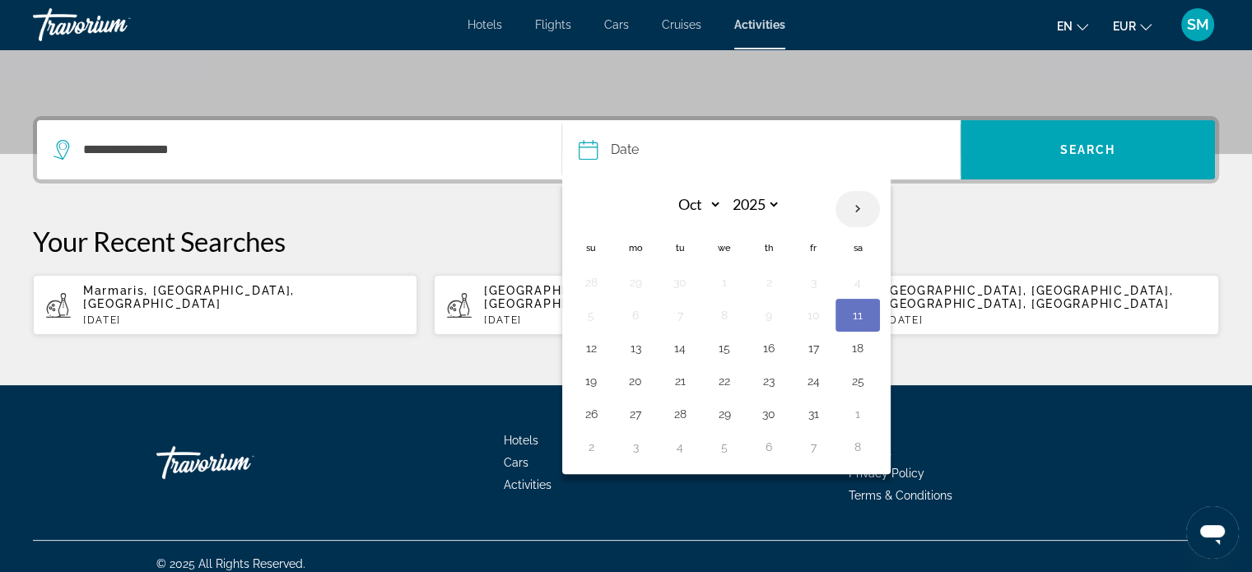
click at [859, 203] on th "Next month" at bounding box center [858, 209] width 44 height 36
select select "**"
click at [682, 309] on button "4" at bounding box center [680, 315] width 26 height 23
type input "**********"
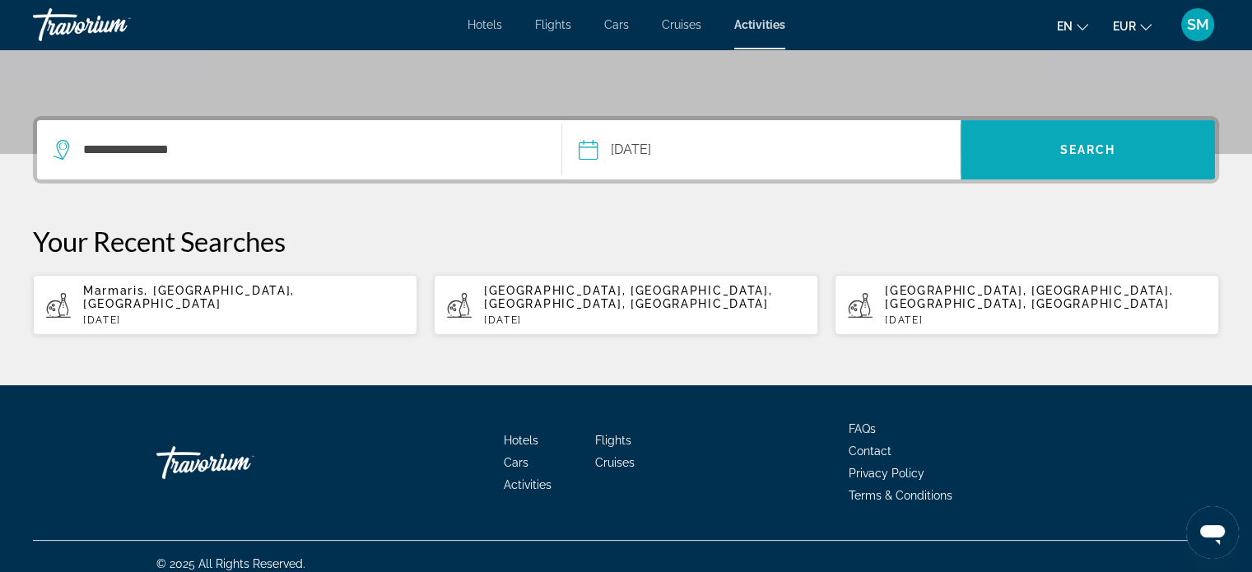
click at [1086, 151] on span "Search" at bounding box center [1088, 149] width 56 height 13
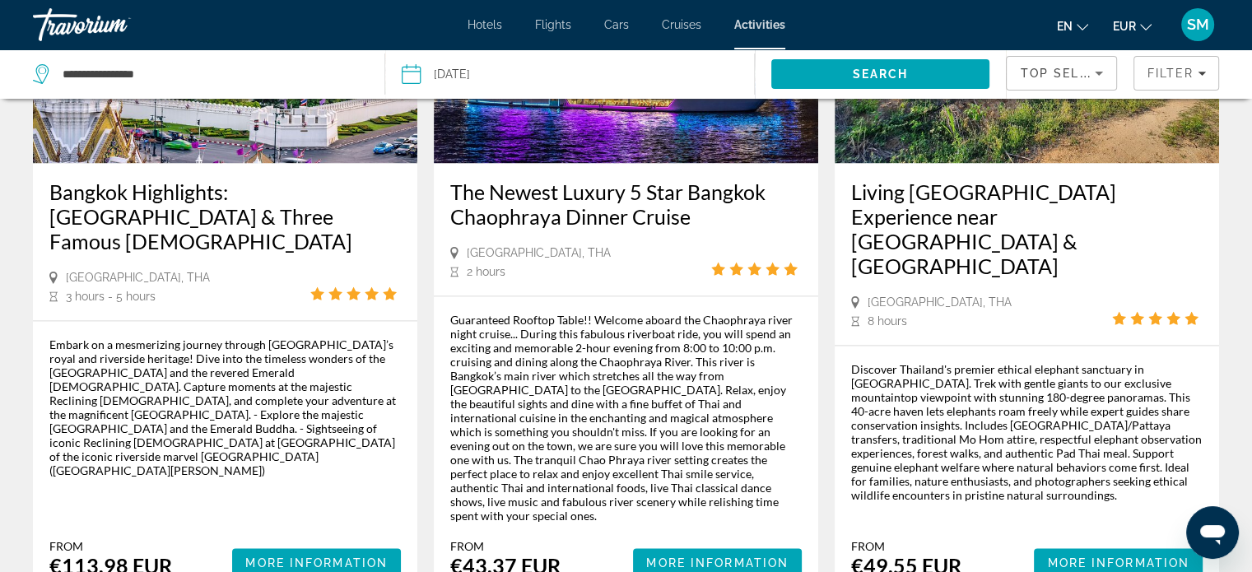
scroll to position [2747, 0]
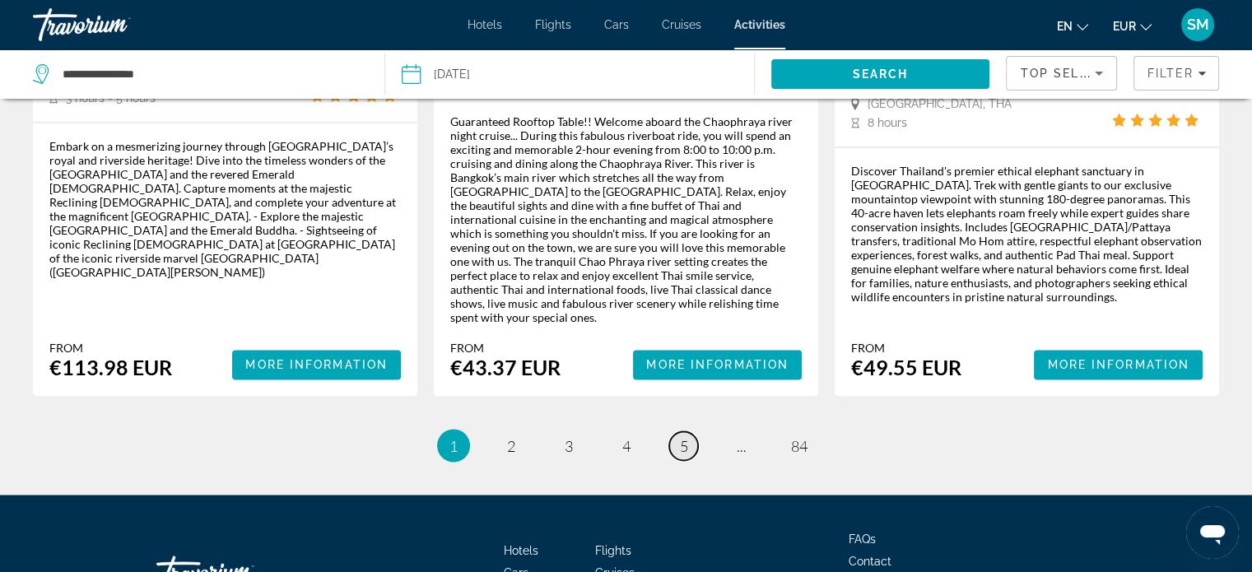
click at [680, 436] on span "5" at bounding box center [684, 445] width 8 height 18
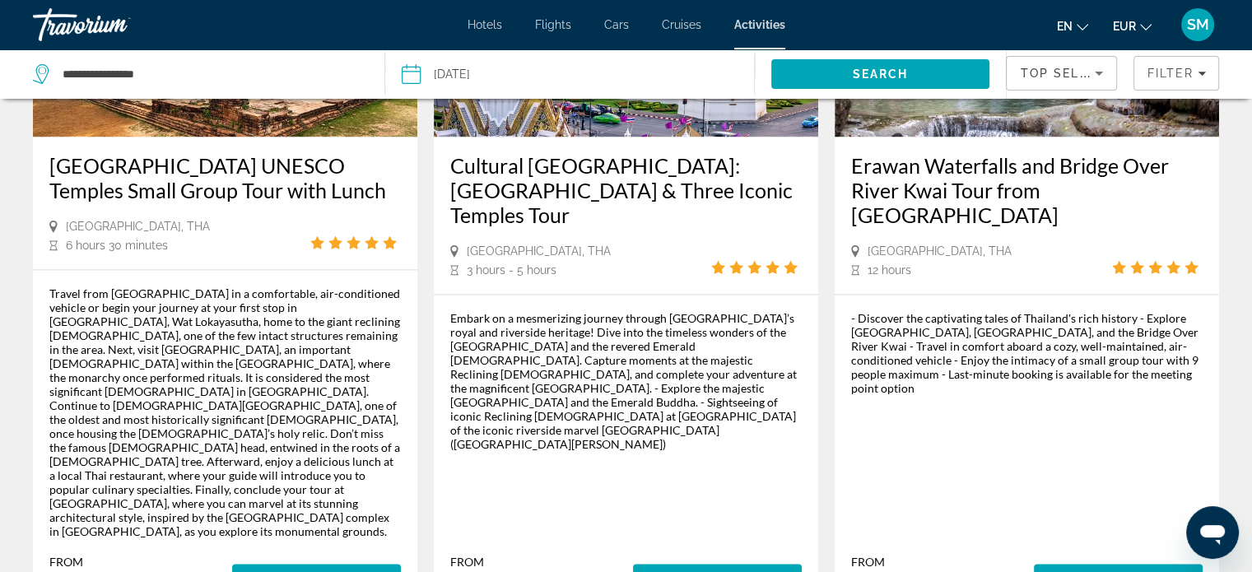
scroll to position [2394, 0]
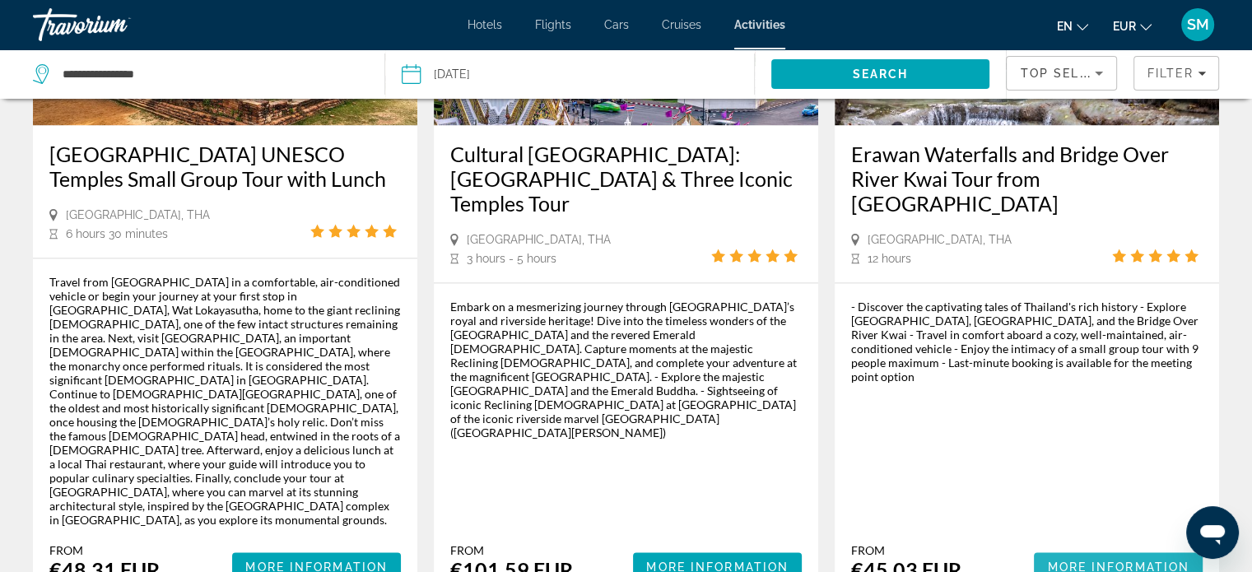
click at [1118, 561] on span "More Information" at bounding box center [1118, 567] width 142 height 13
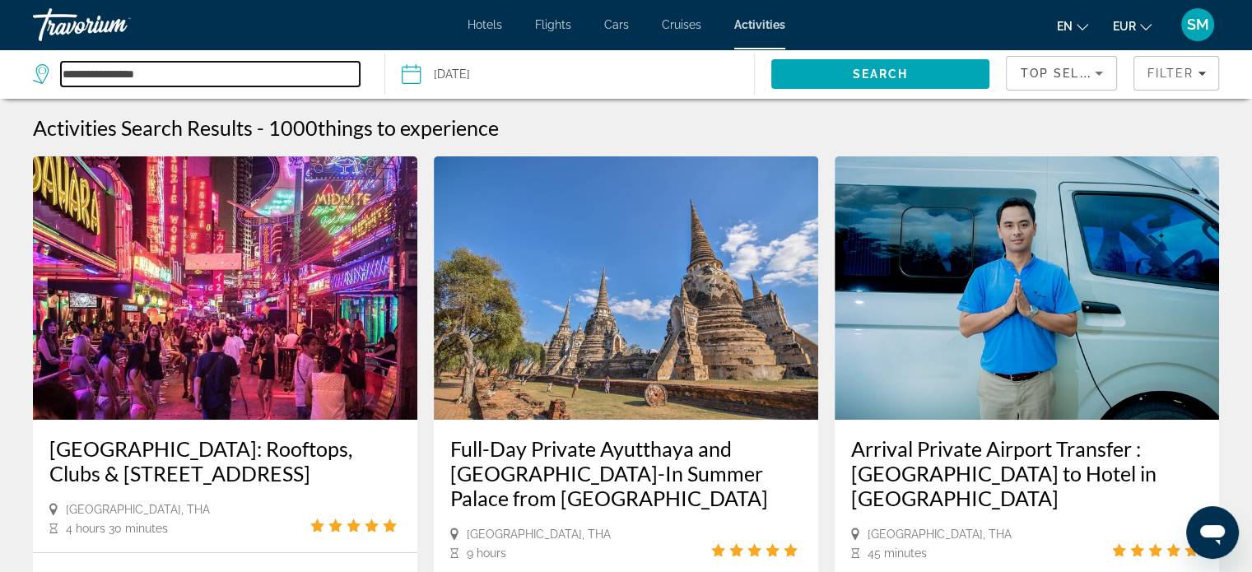
click at [115, 77] on input "**********" at bounding box center [210, 74] width 299 height 25
click at [179, 71] on input "**********" at bounding box center [210, 74] width 299 height 25
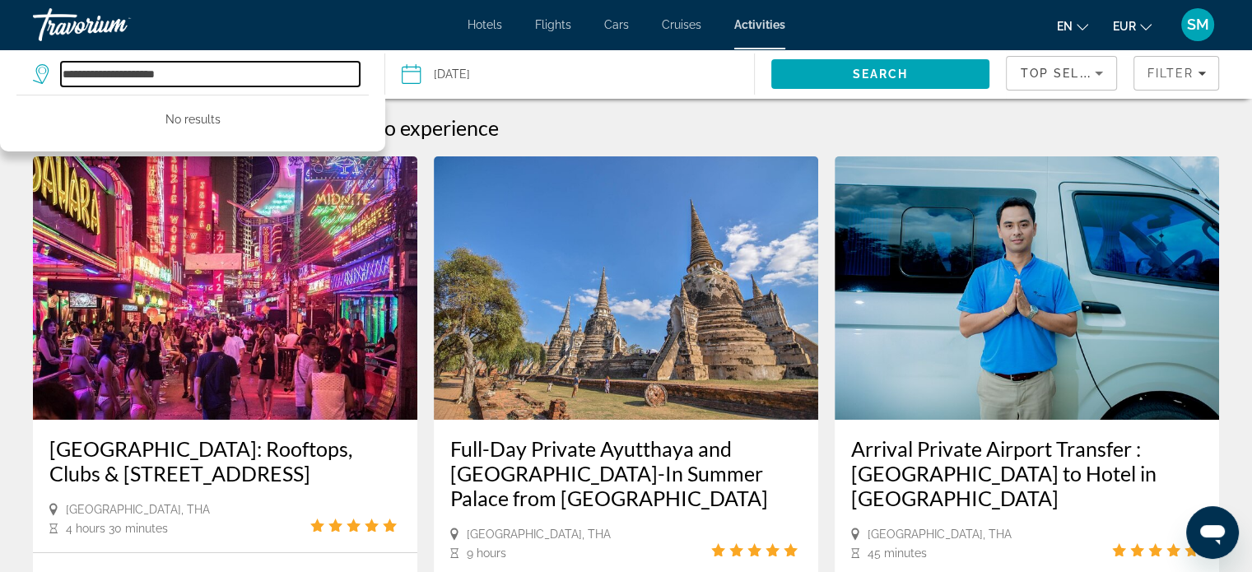
type input "**********"
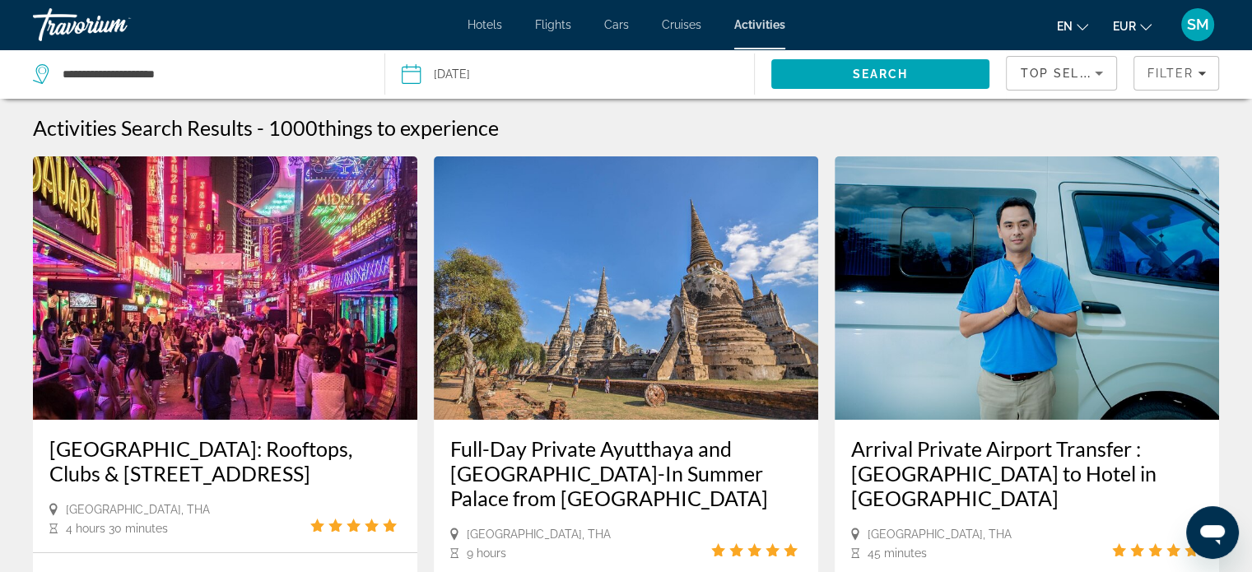
click at [287, 59] on div "**********" at bounding box center [200, 73] width 335 height 49
click at [885, 74] on span "Search" at bounding box center [881, 74] width 56 height 13
click at [1179, 73] on span "Filter" at bounding box center [1170, 73] width 47 height 13
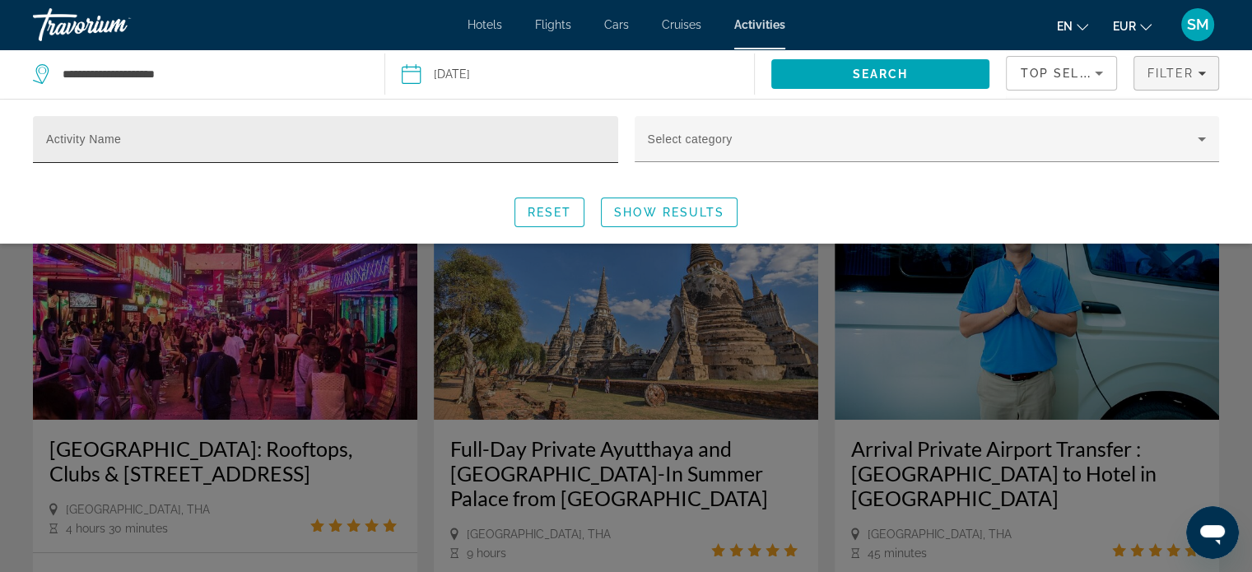
click at [118, 129] on div "Activity Name" at bounding box center [325, 139] width 559 height 47
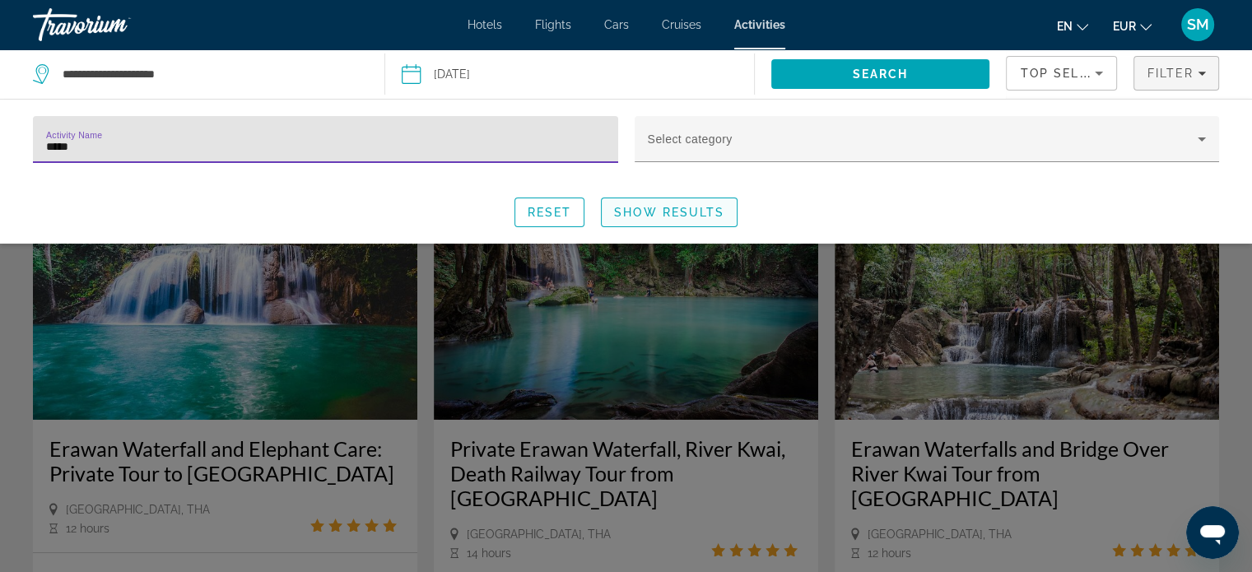
type input "*****"
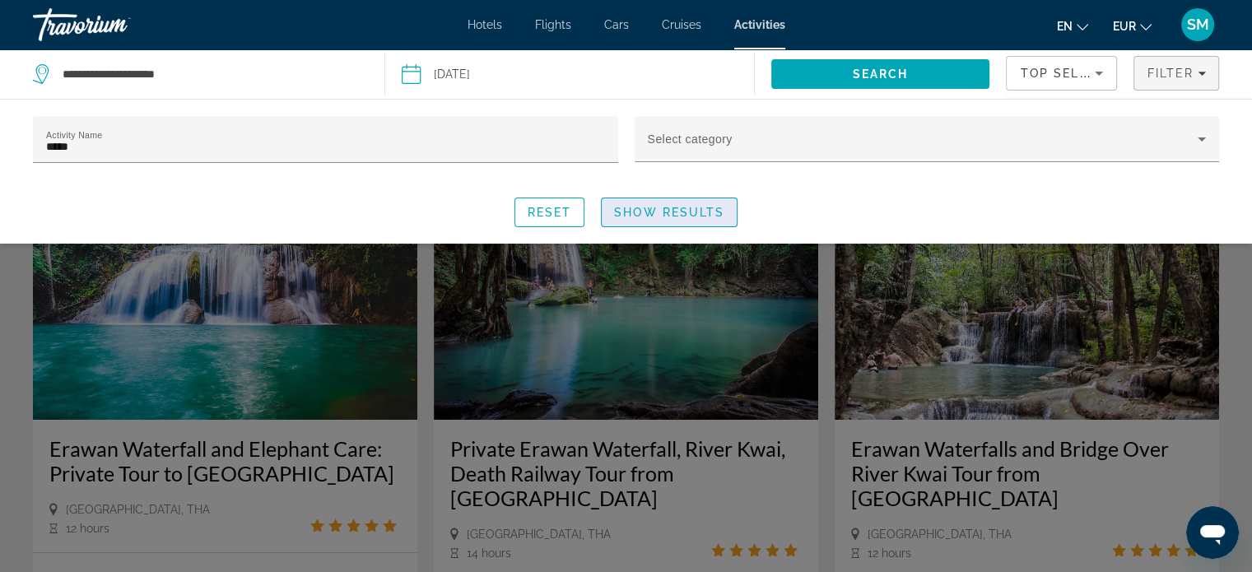
click at [685, 214] on span "Show Results" at bounding box center [669, 212] width 110 height 13
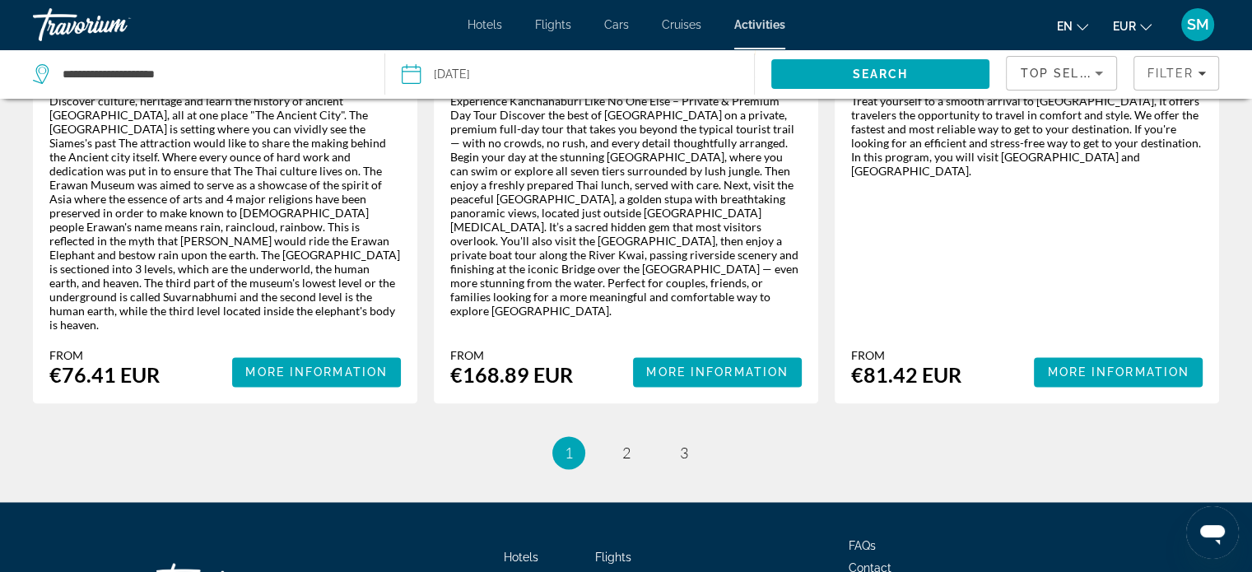
scroll to position [2532, 0]
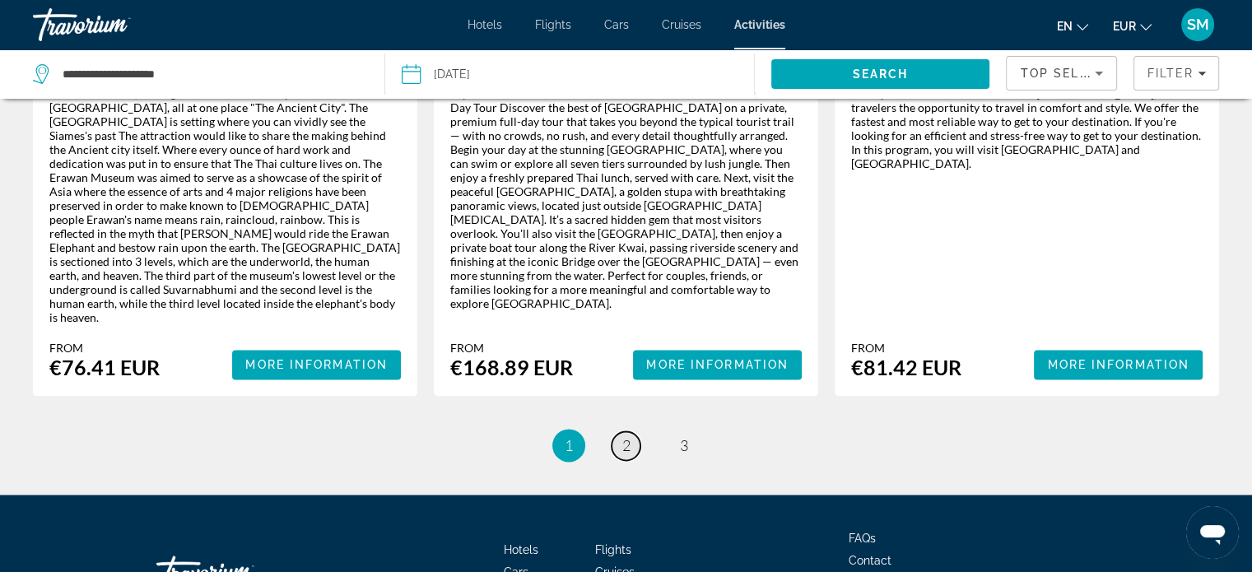
click at [627, 431] on link "page 2" at bounding box center [626, 445] width 29 height 29
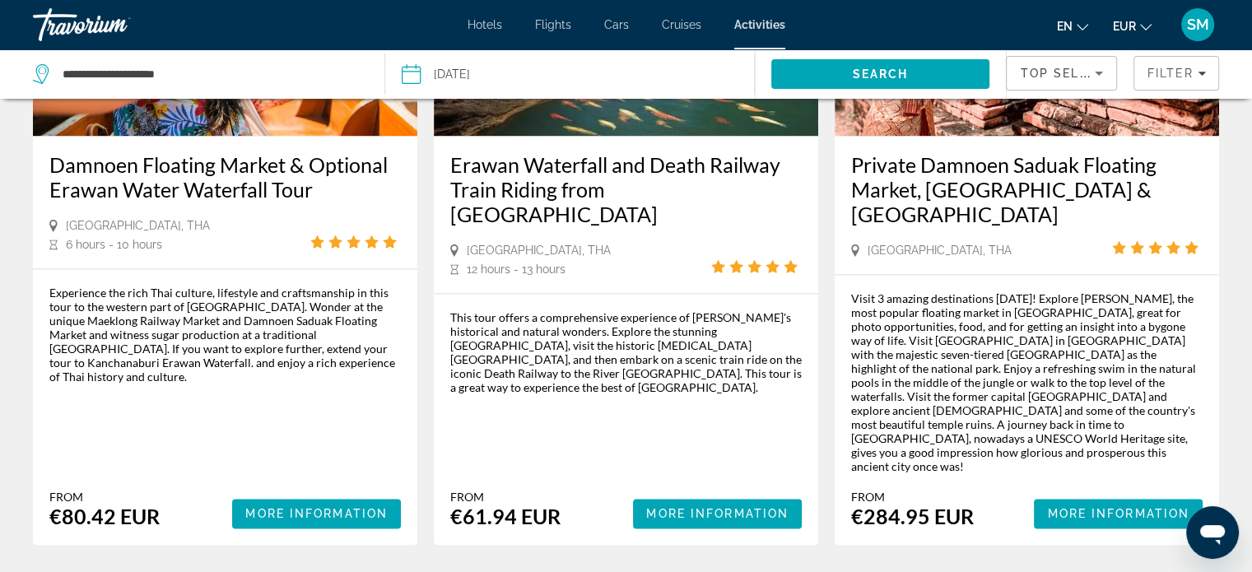
scroll to position [2508, 0]
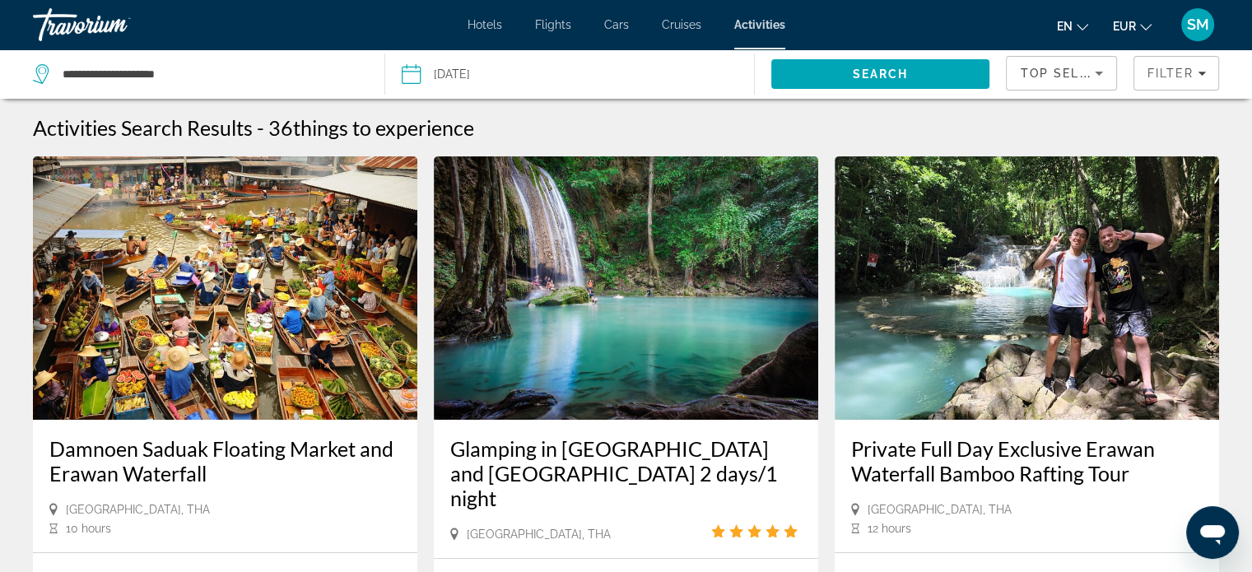
click at [755, 19] on span "Activities" at bounding box center [759, 24] width 51 height 13
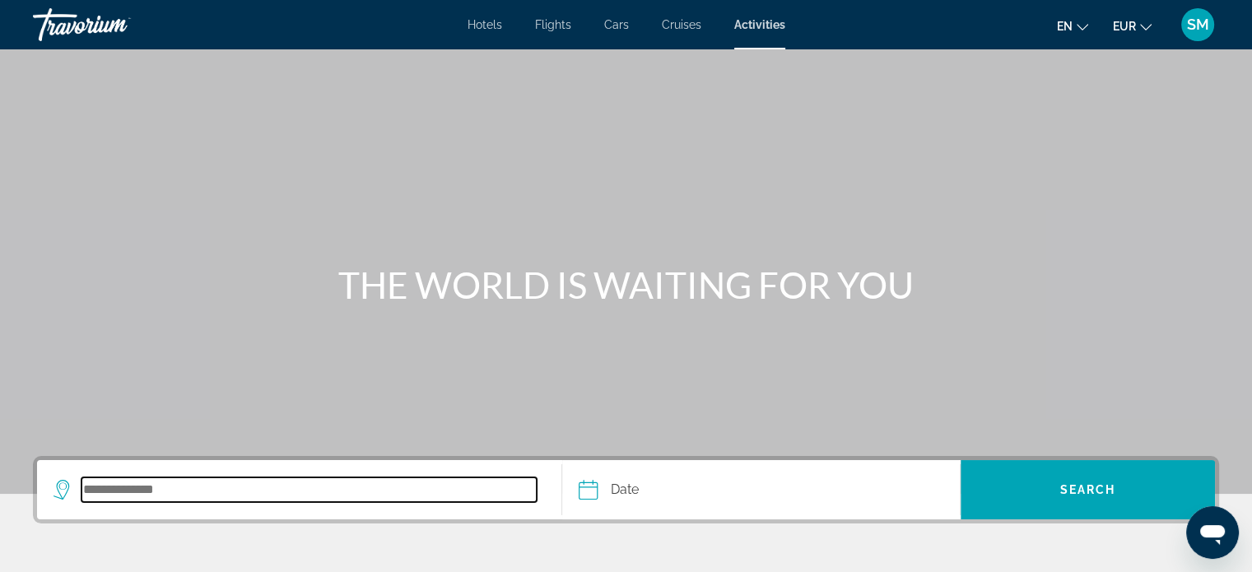
click at [124, 492] on input "Search destination" at bounding box center [309, 490] width 455 height 25
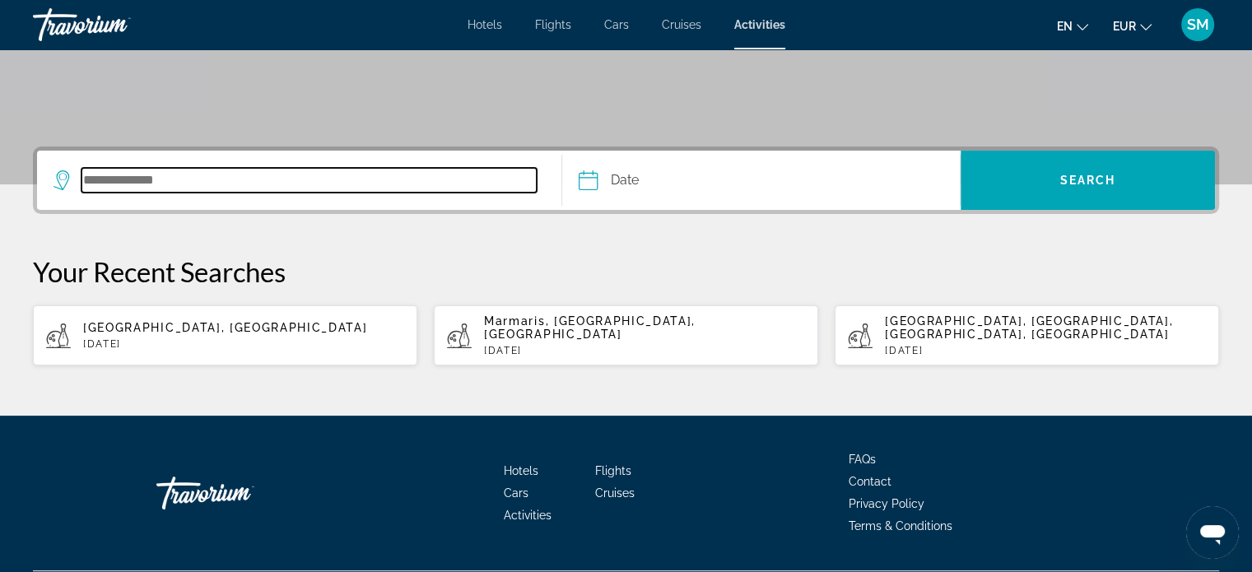
scroll to position [340, 0]
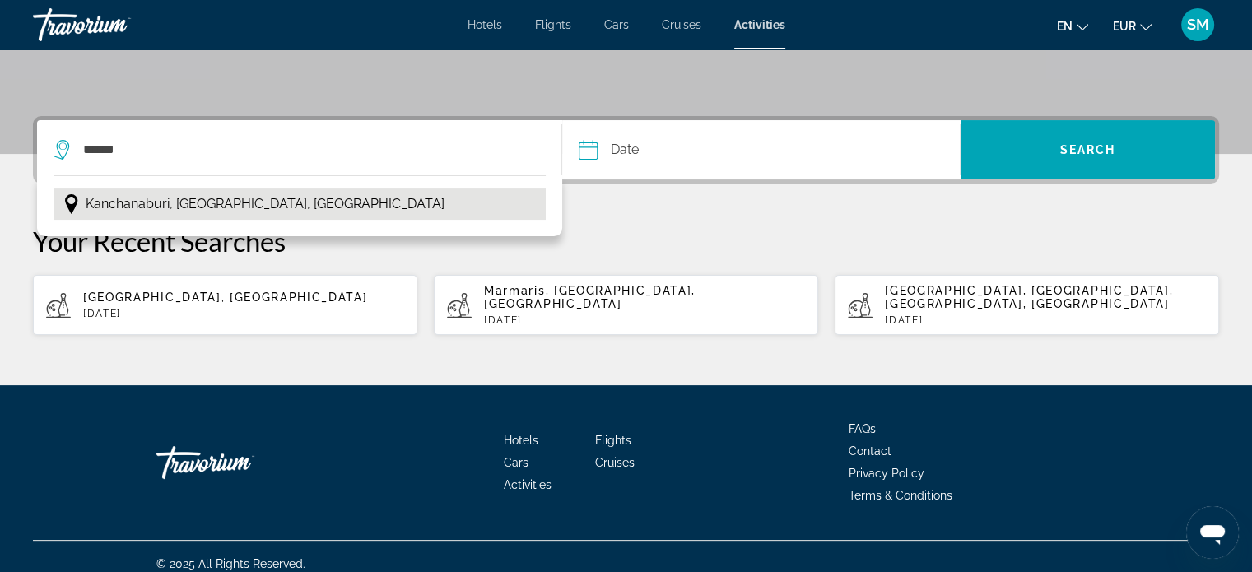
click at [162, 198] on span "Kanchanaburi, Central Thailand, Thailand" at bounding box center [265, 204] width 359 height 23
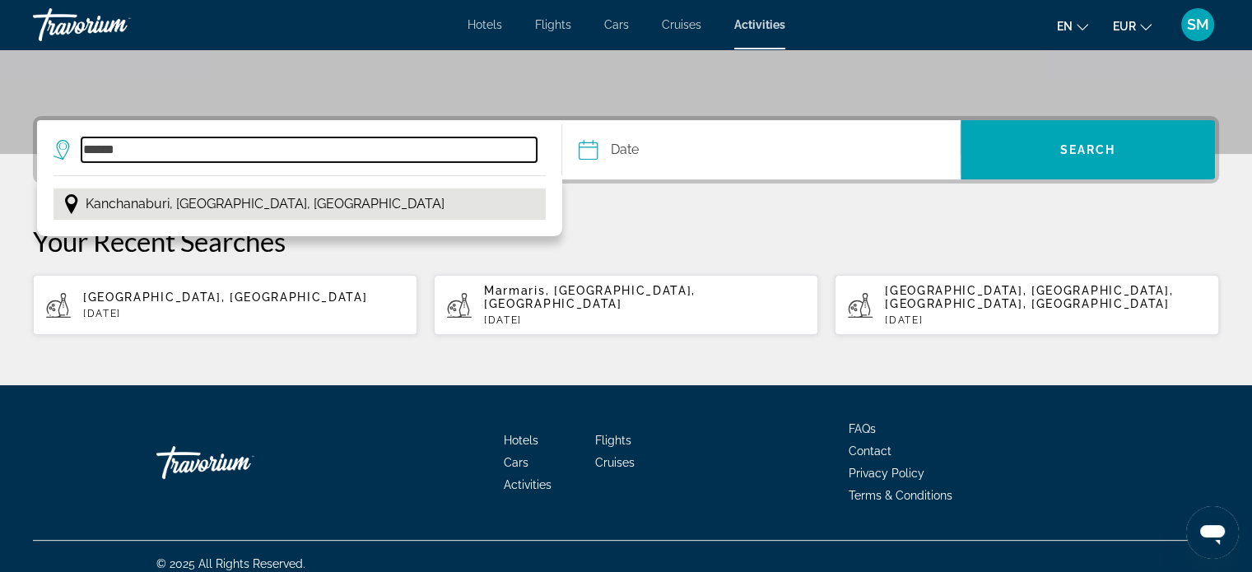
type input "**********"
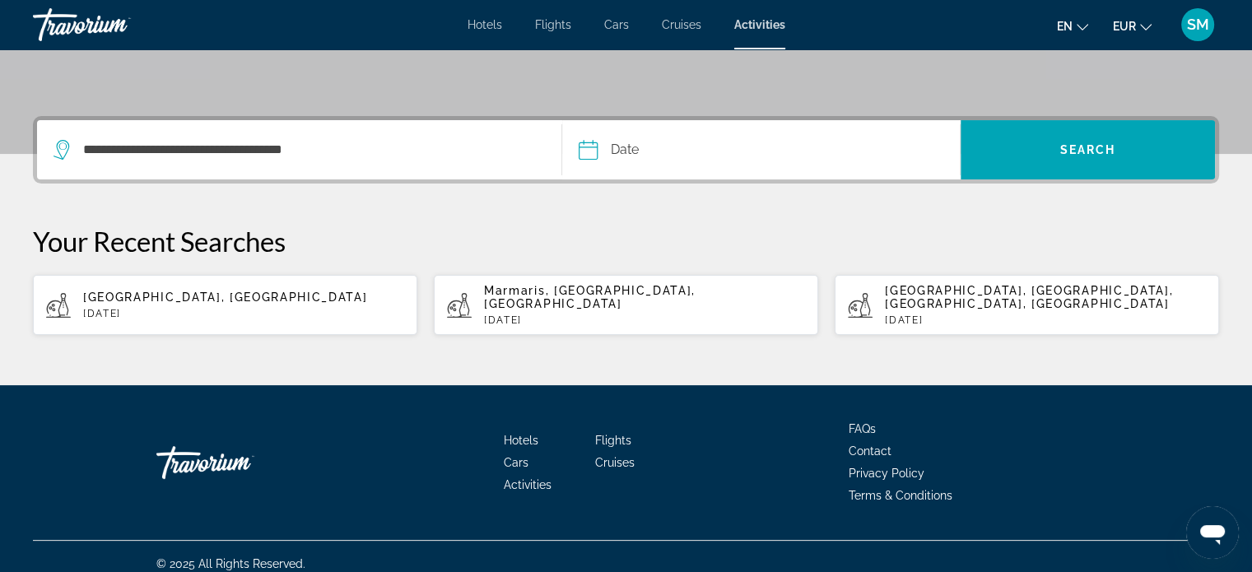
click at [696, 156] on input "Date" at bounding box center [673, 152] width 197 height 64
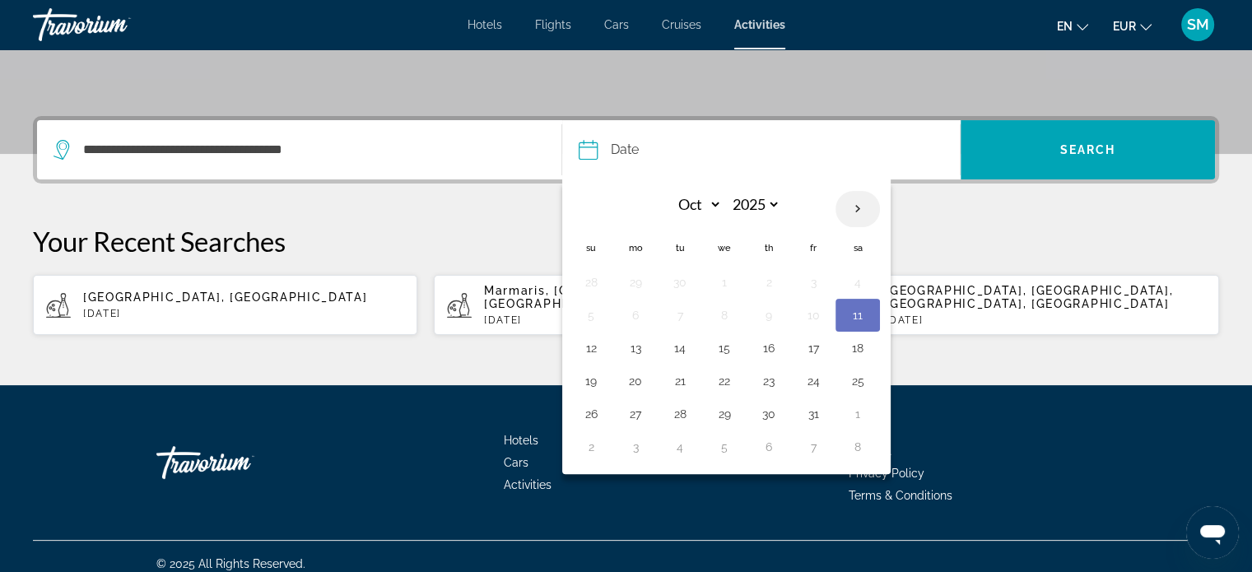
click at [855, 207] on th "Next month" at bounding box center [858, 209] width 44 height 36
select select "**"
click at [678, 314] on button "4" at bounding box center [680, 315] width 26 height 23
type input "**********"
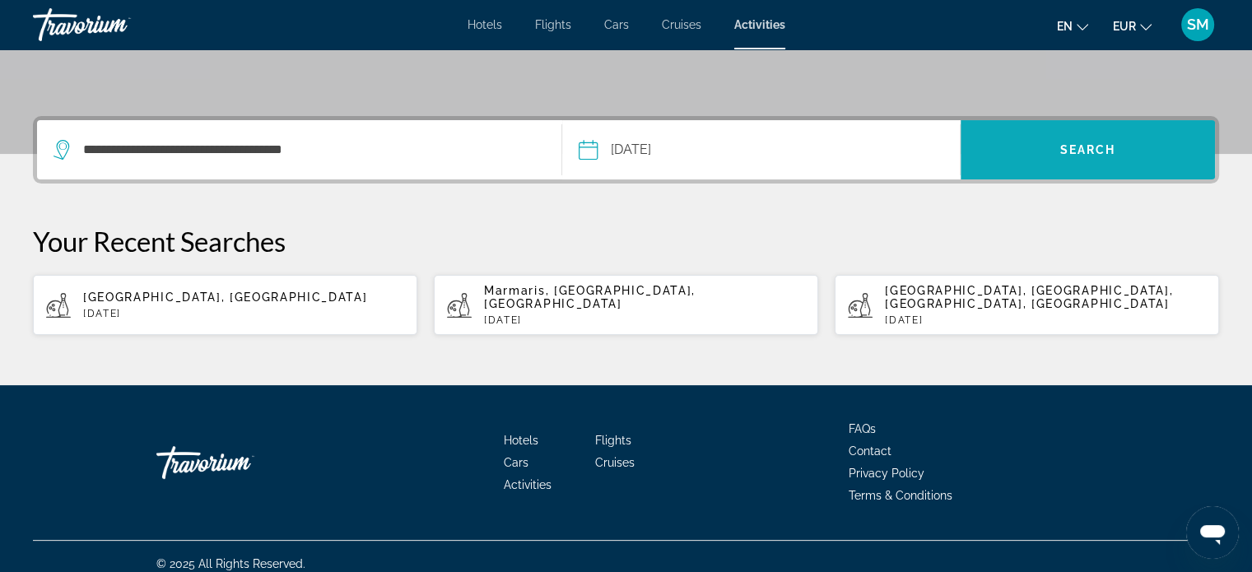
click at [1078, 153] on span "Search" at bounding box center [1088, 149] width 56 height 13
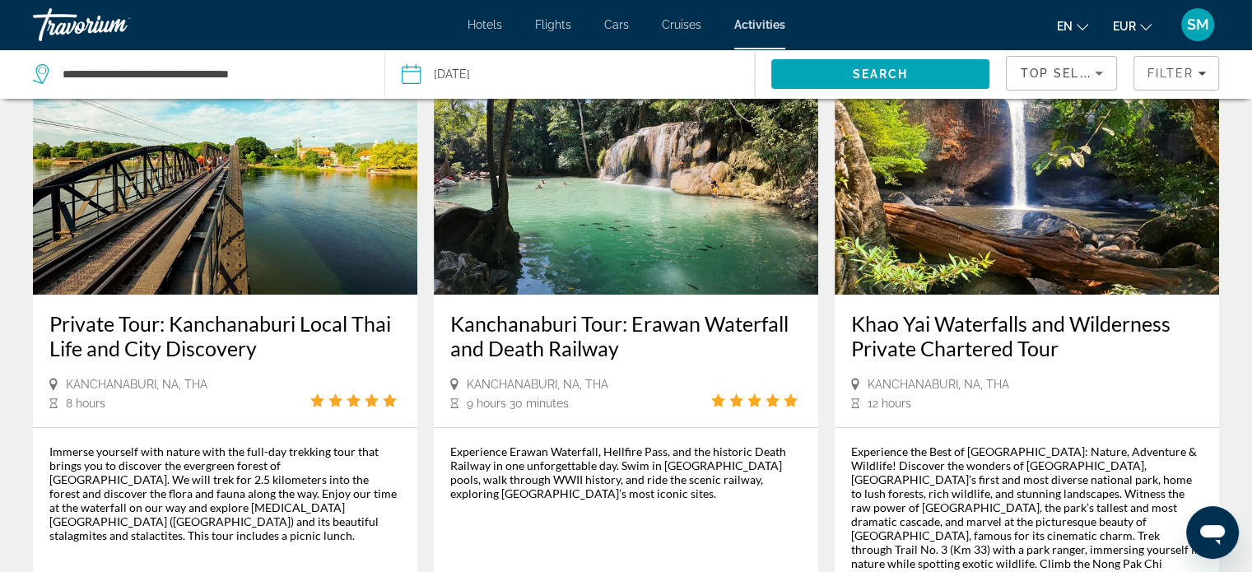
scroll to position [124, 0]
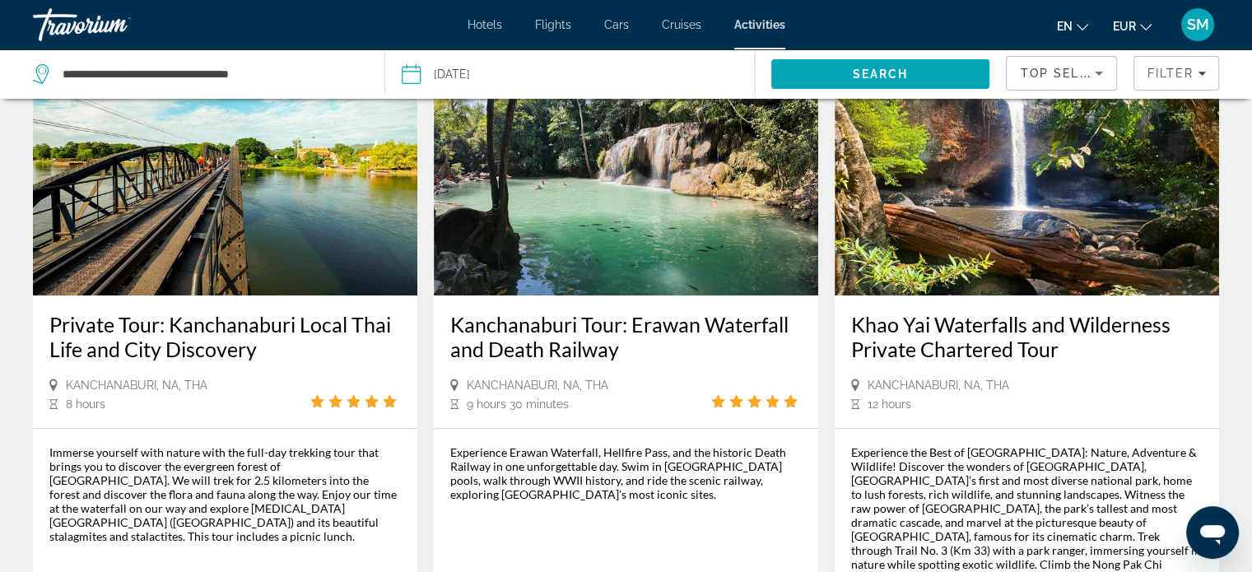
click at [665, 355] on h3 "Kanchanaburi Tour: Erawan Waterfall and Death Railway" at bounding box center [626, 336] width 352 height 49
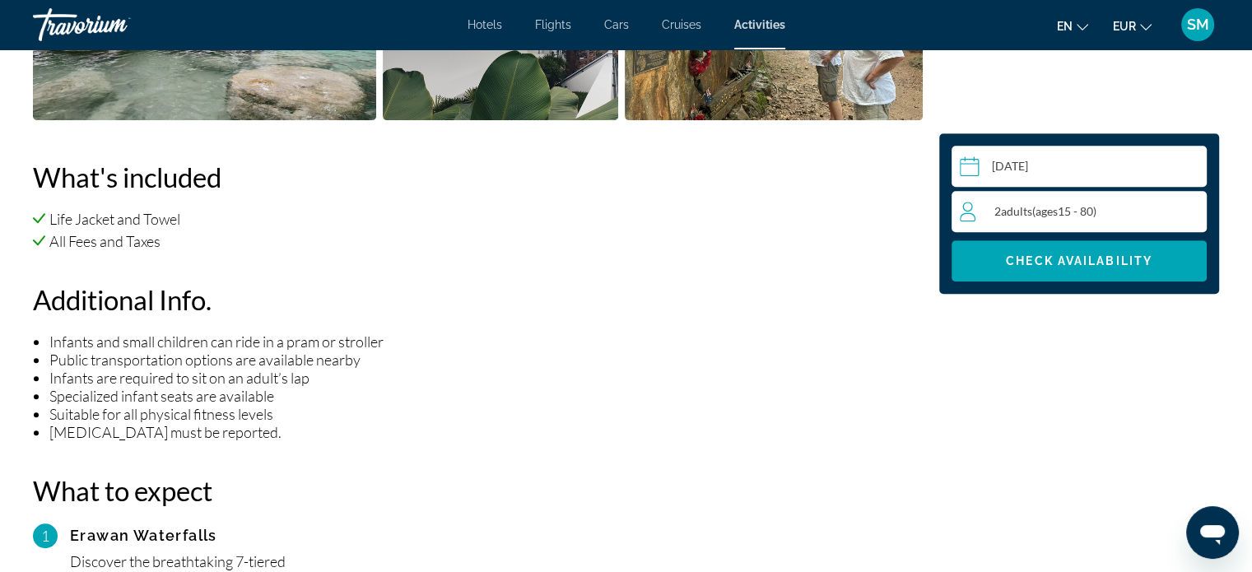
scroll to position [1021, 0]
drag, startPoint x: 698, startPoint y: 382, endPoint x: 548, endPoint y: 430, distance: 157.3
click at [548, 430] on li "Food allergies must be reported." at bounding box center [486, 432] width 874 height 18
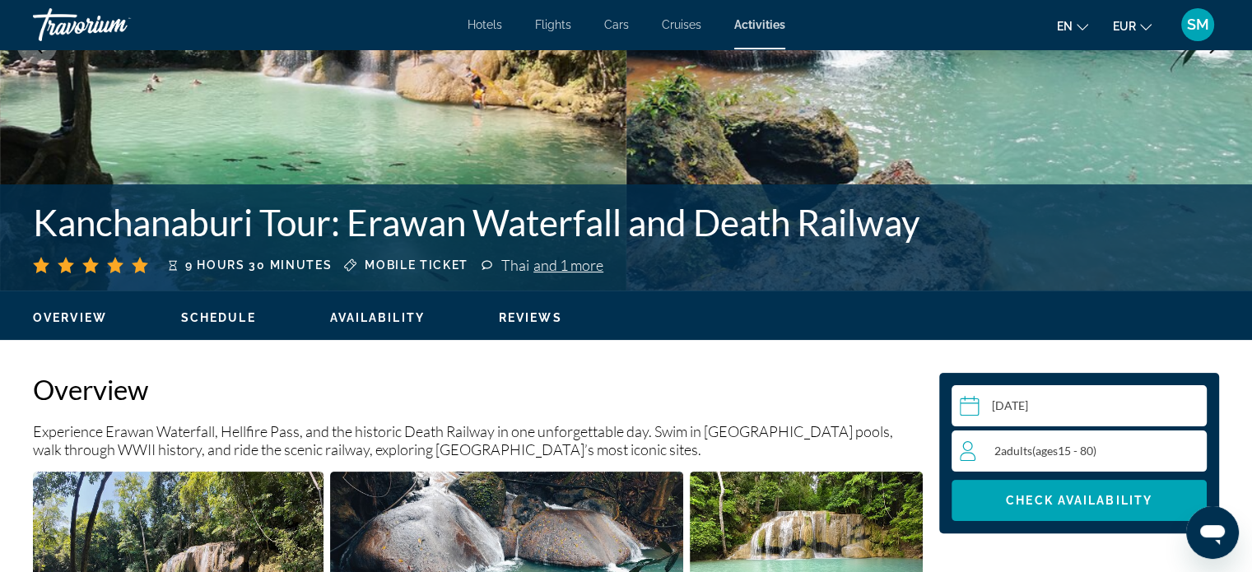
scroll to position [250, 0]
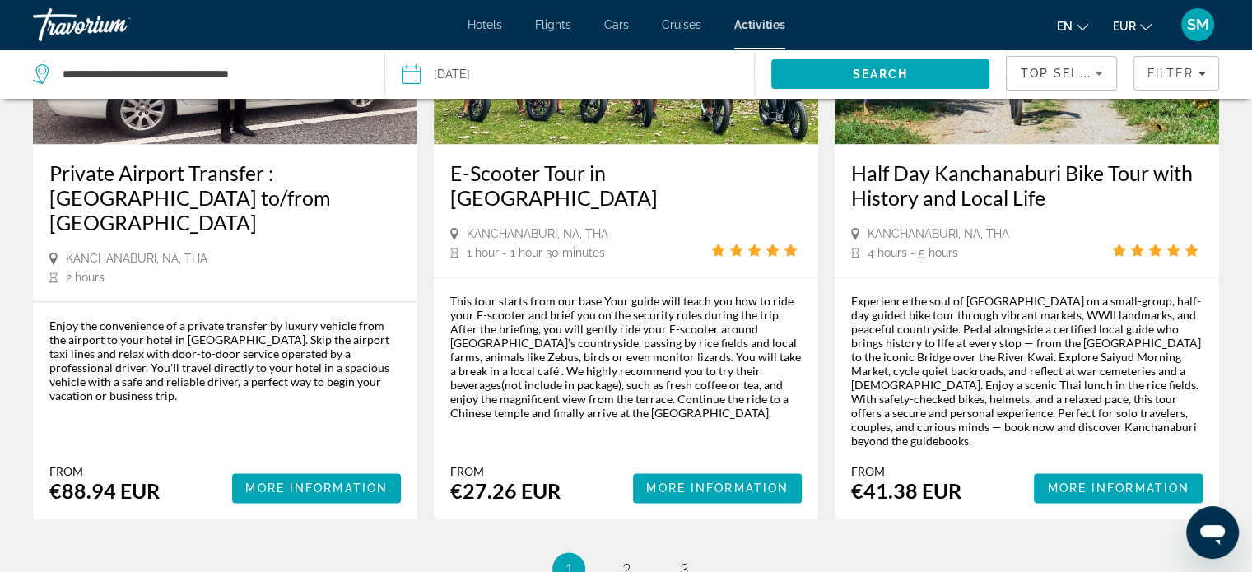
scroll to position [2430, 0]
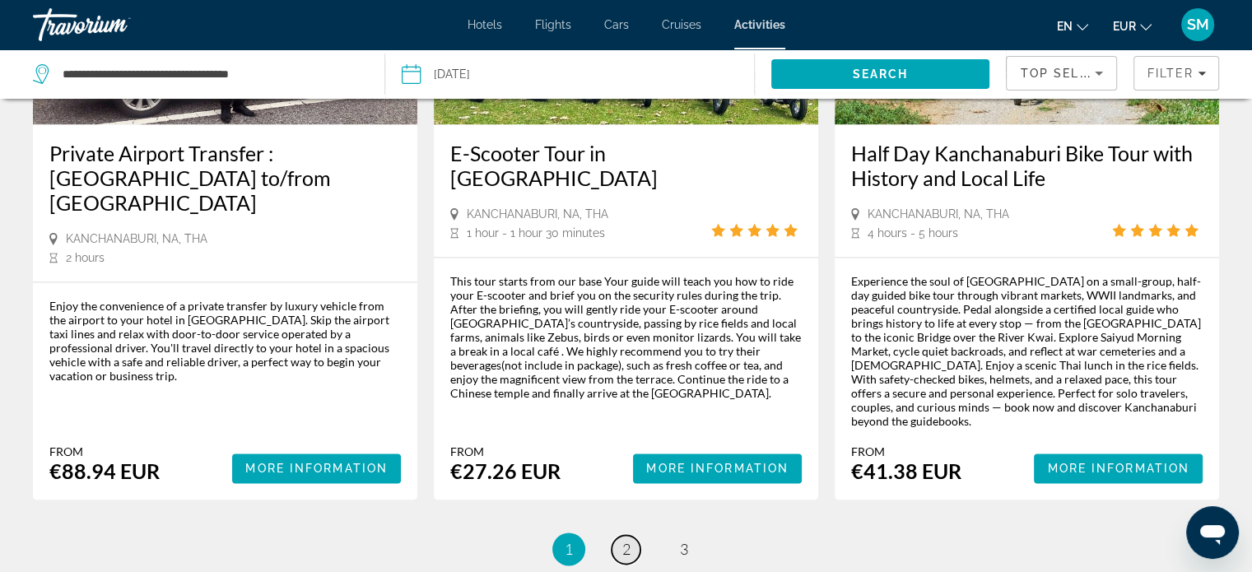
click at [627, 540] on span "2" at bounding box center [626, 549] width 8 height 18
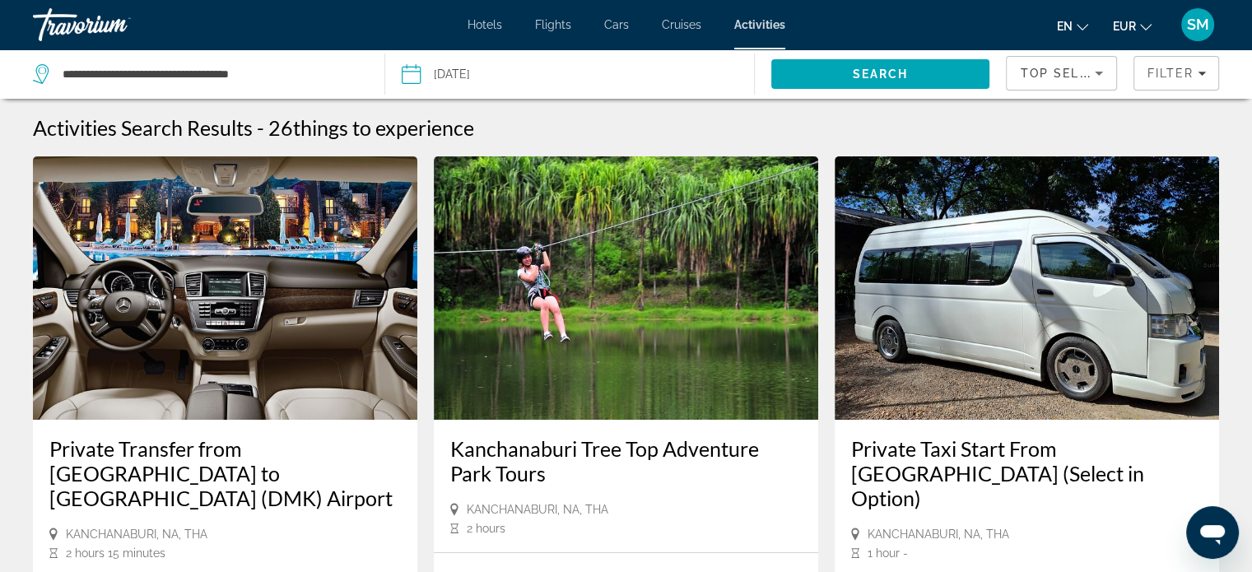
click at [627, 485] on h3 "Kanchanaburi Tree Top Adventure Park Tours" at bounding box center [626, 460] width 352 height 49
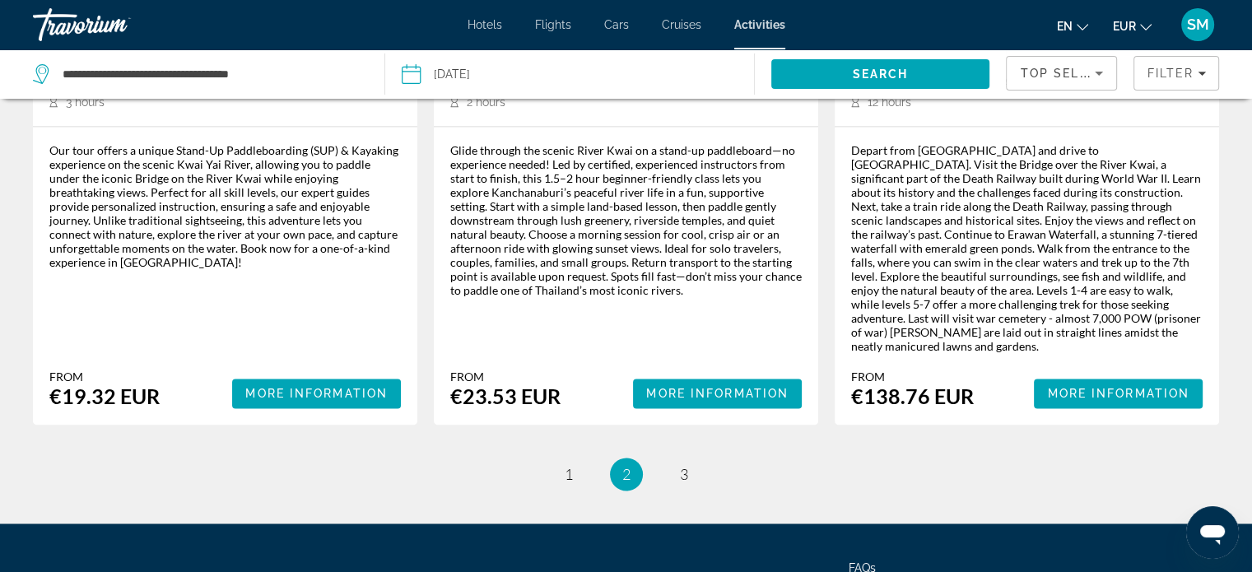
scroll to position [2594, 0]
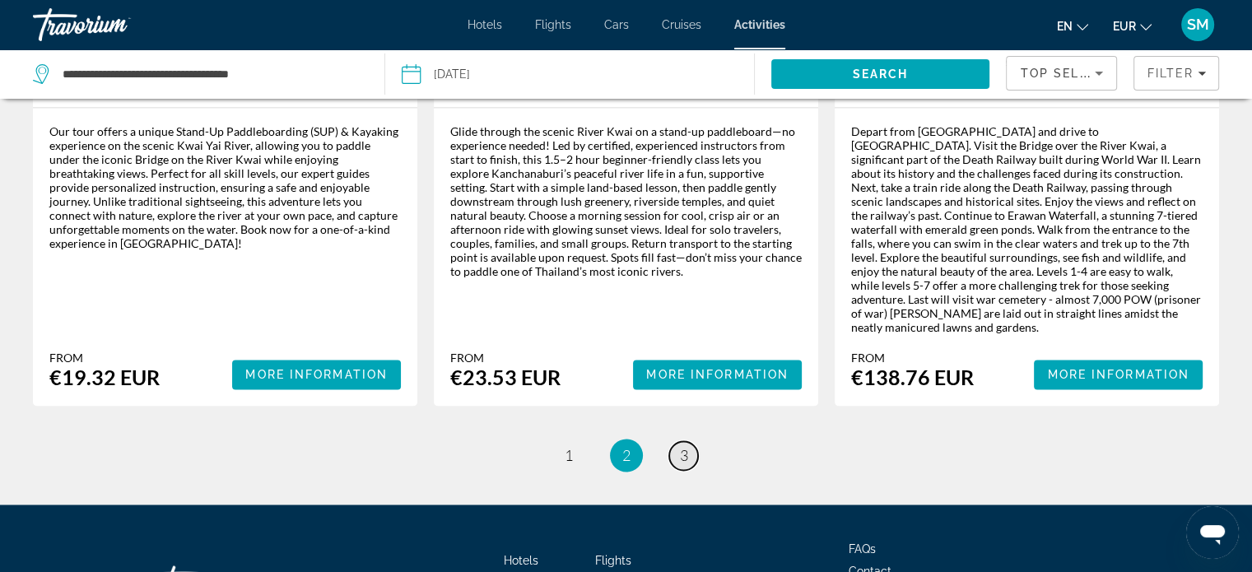
click at [682, 446] on span "3" at bounding box center [684, 455] width 8 height 18
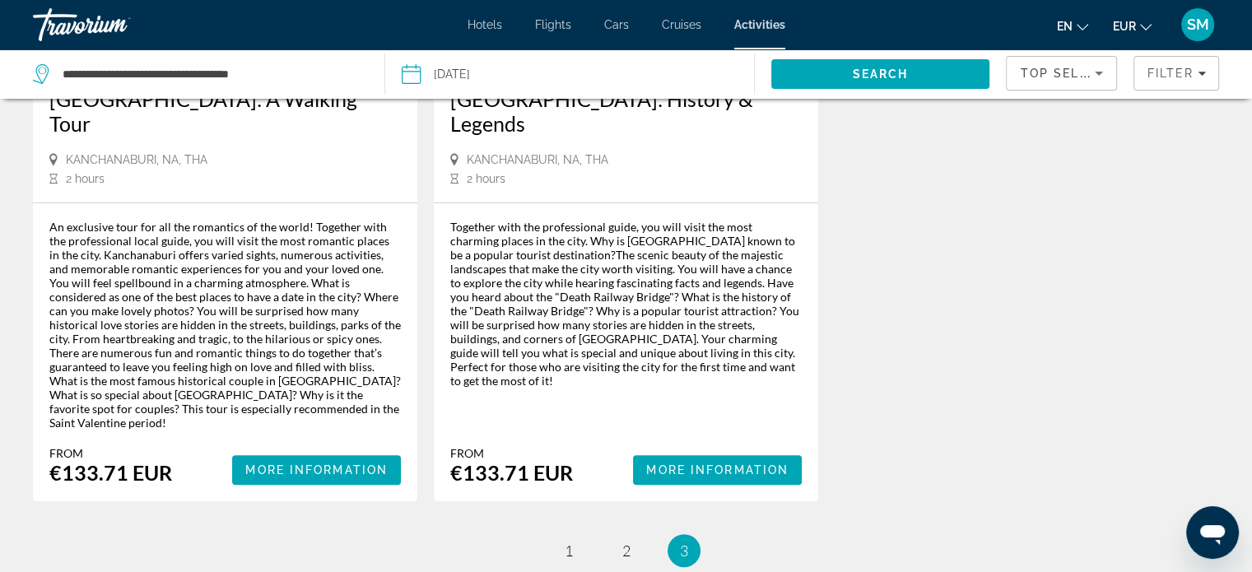
scroll to position [381, 0]
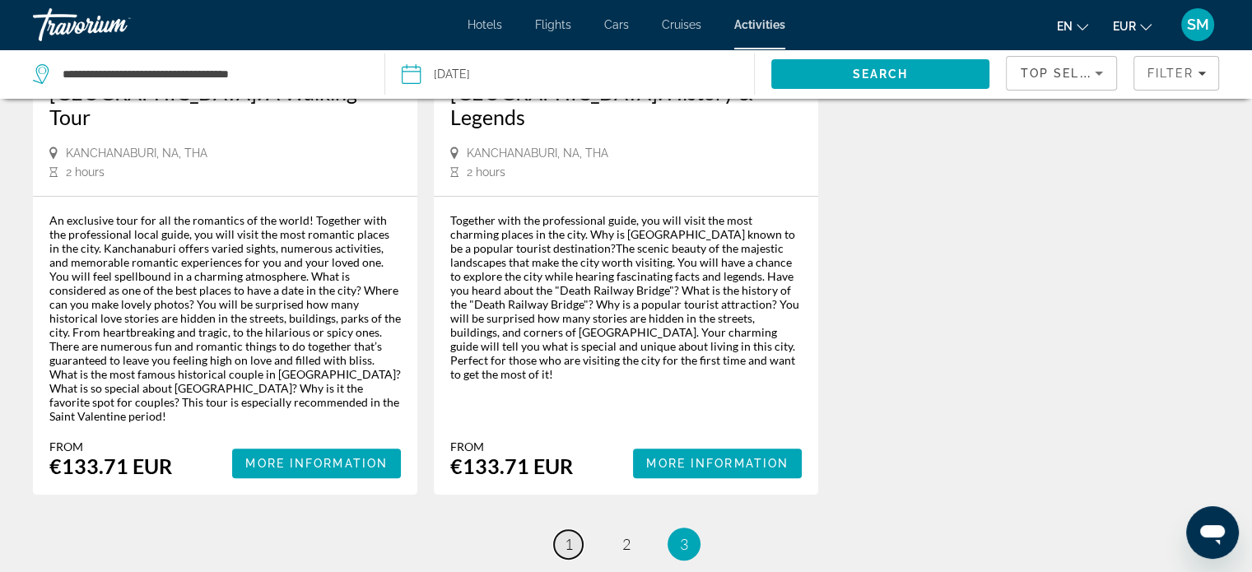
click at [566, 535] on span "1" at bounding box center [569, 544] width 8 height 18
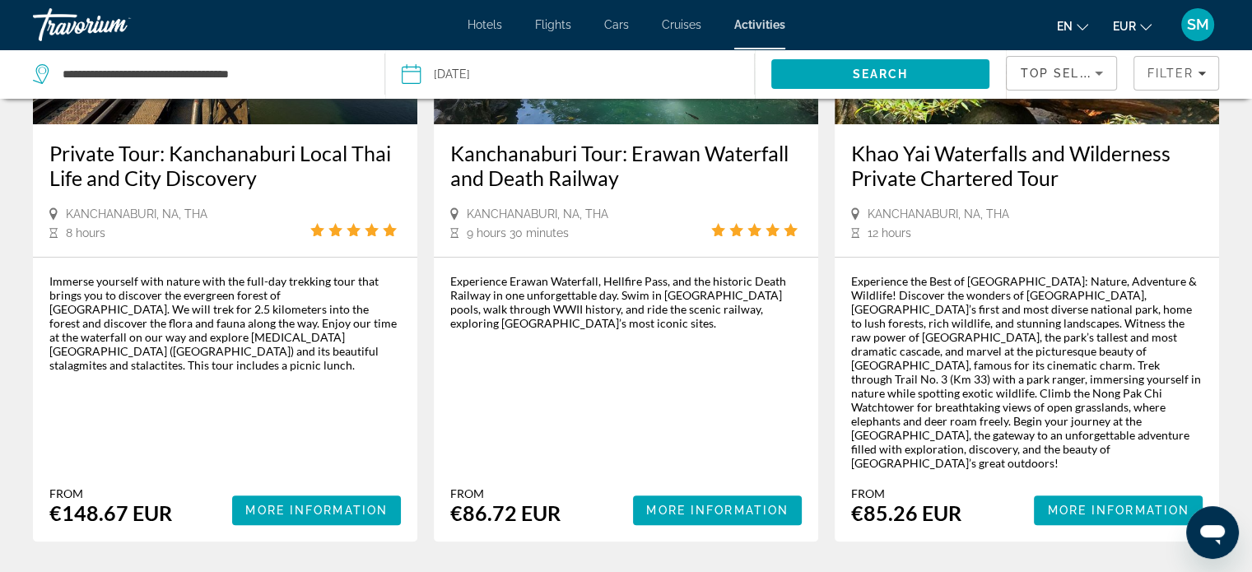
scroll to position [296, 0]
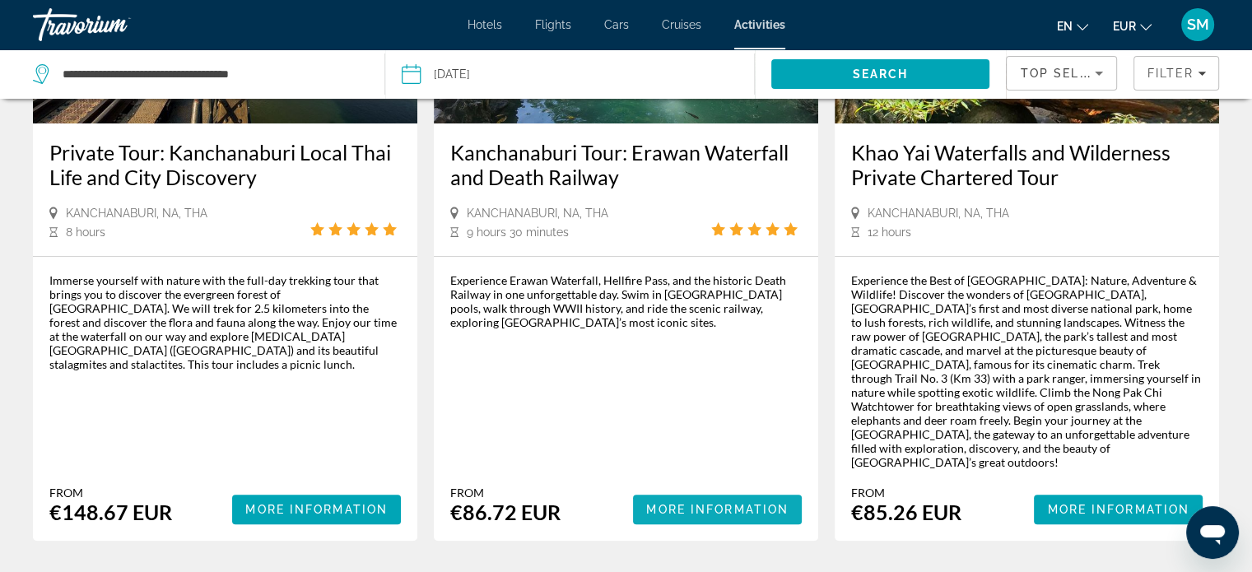
click at [708, 503] on span "More Information" at bounding box center [717, 509] width 142 height 13
